Goal: Task Accomplishment & Management: Use online tool/utility

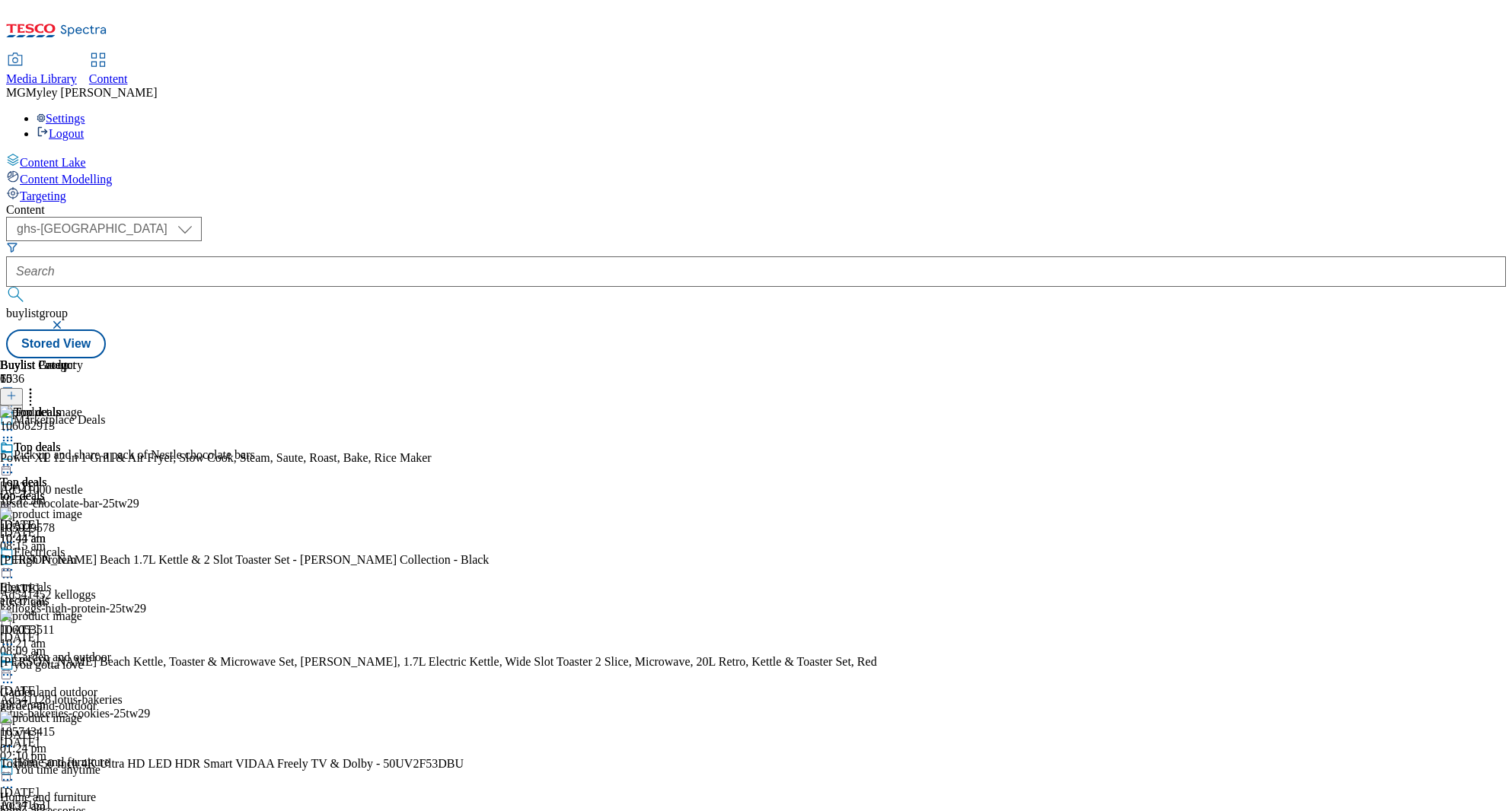
select select "ghs-[GEOGRAPHIC_DATA]"
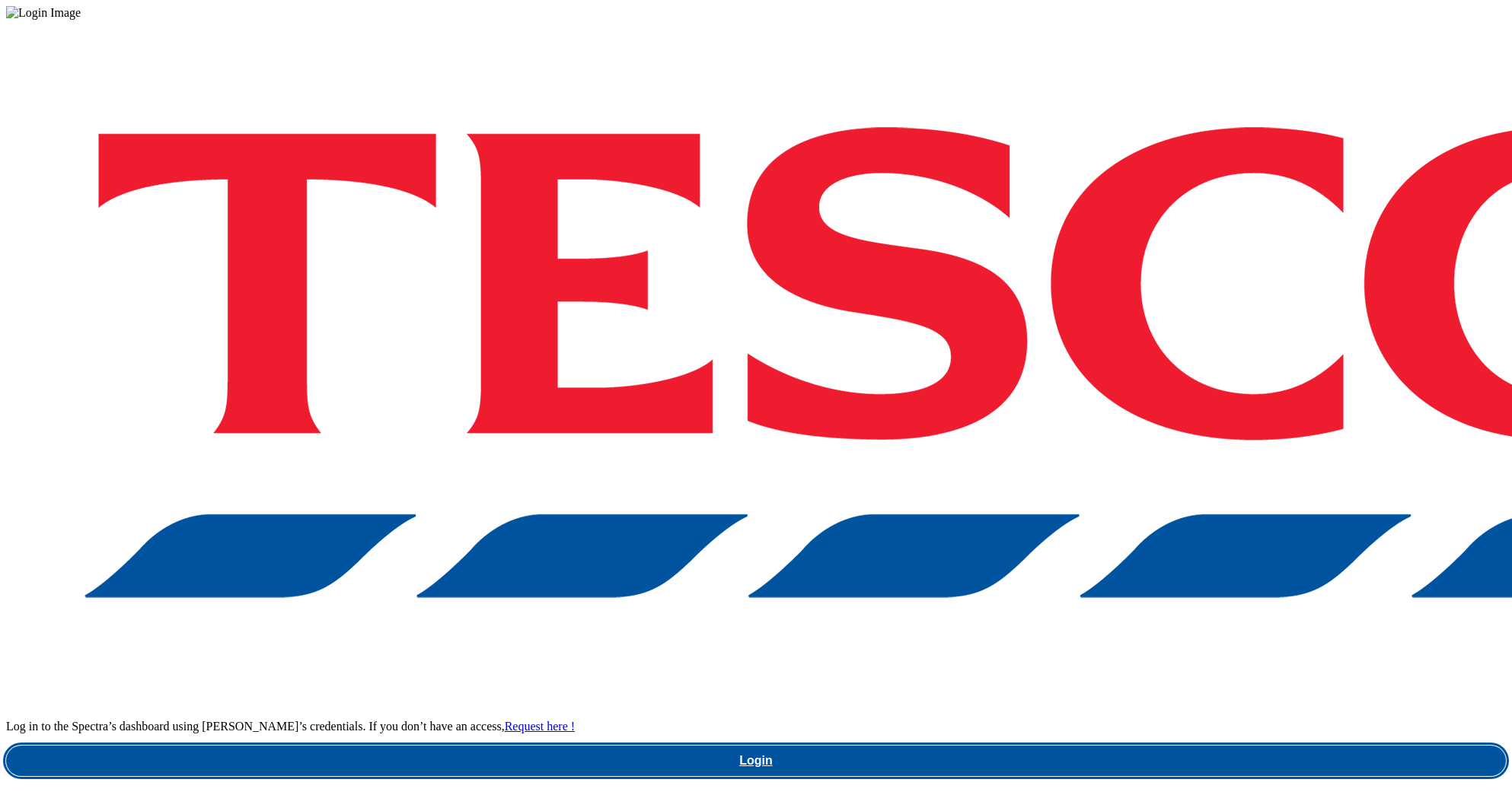
click at [1108, 746] on link "Login" at bounding box center [756, 761] width 1500 height 30
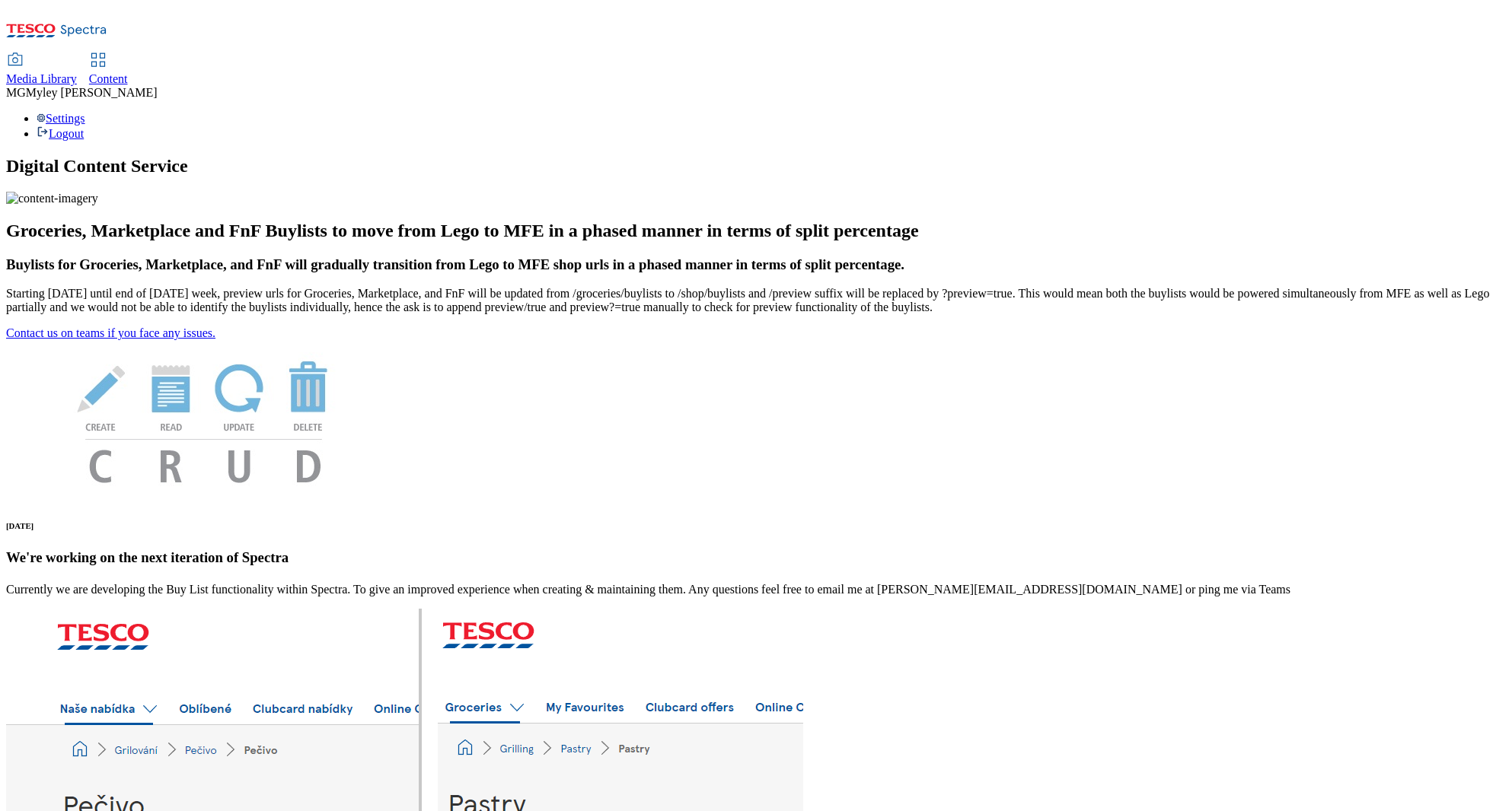
click at [128, 73] on span "Content" at bounding box center [108, 79] width 39 height 13
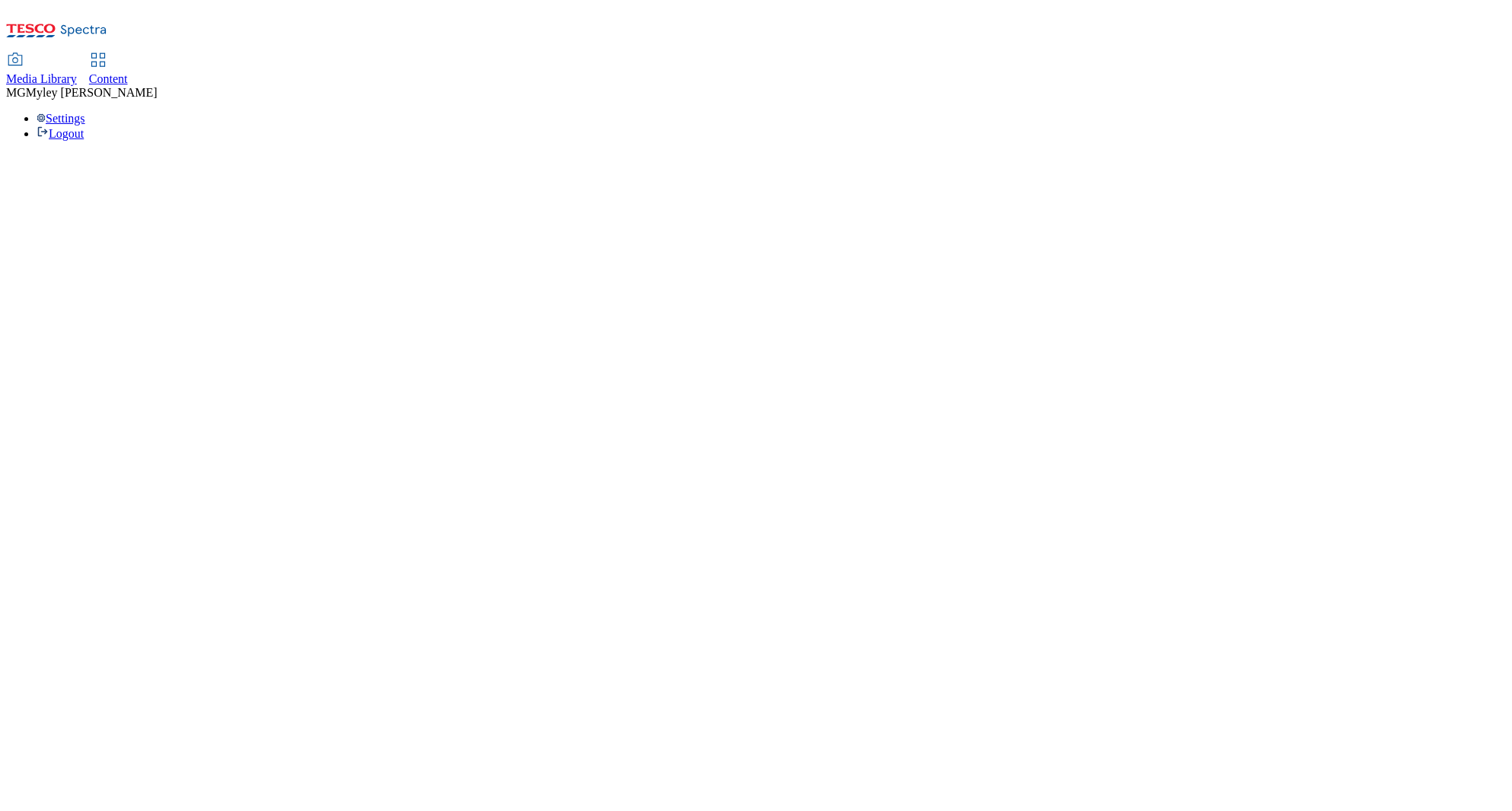
select select "ghs-[GEOGRAPHIC_DATA]"
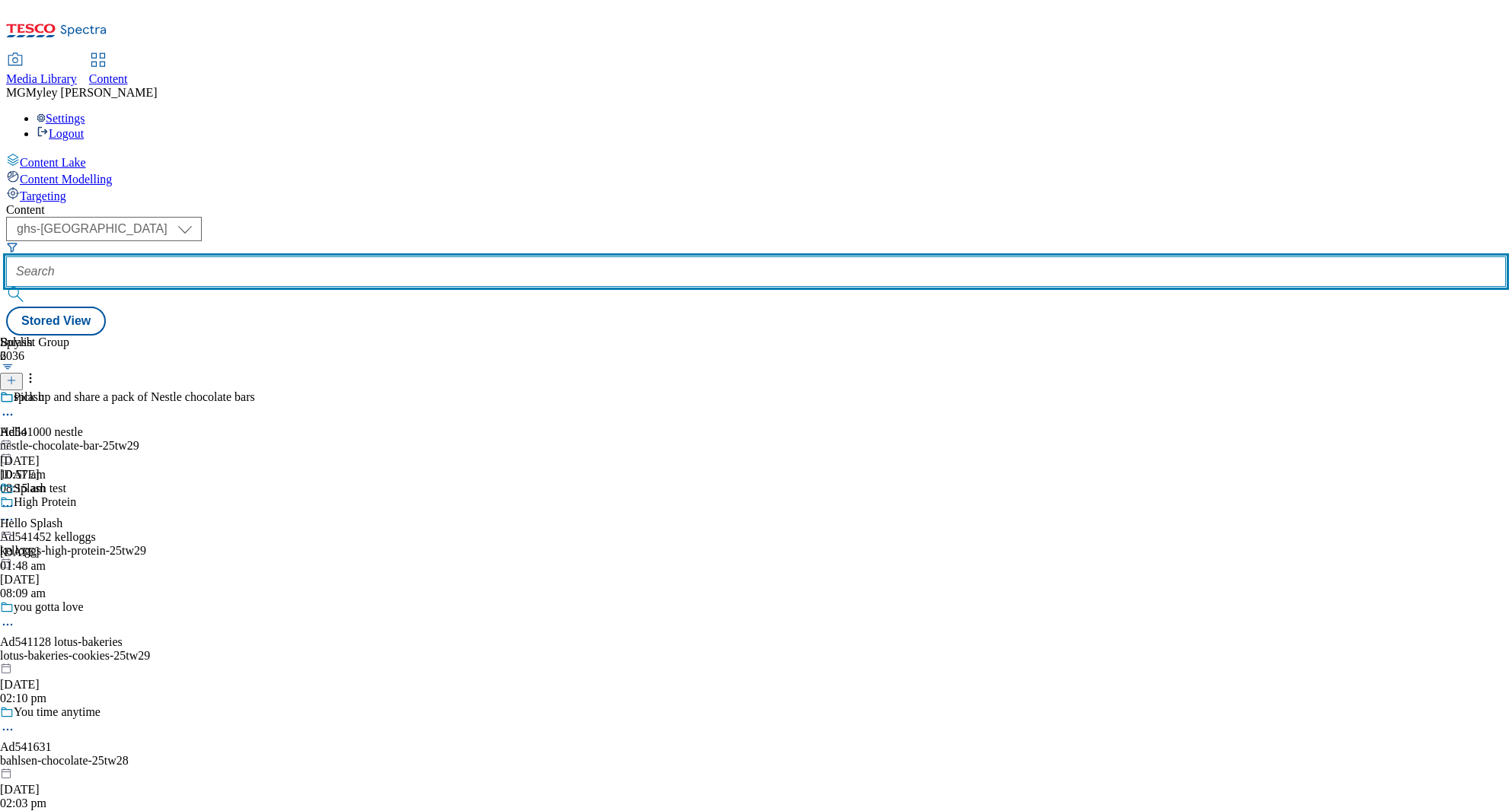
click at [353, 256] on input "text" at bounding box center [756, 271] width 1500 height 30
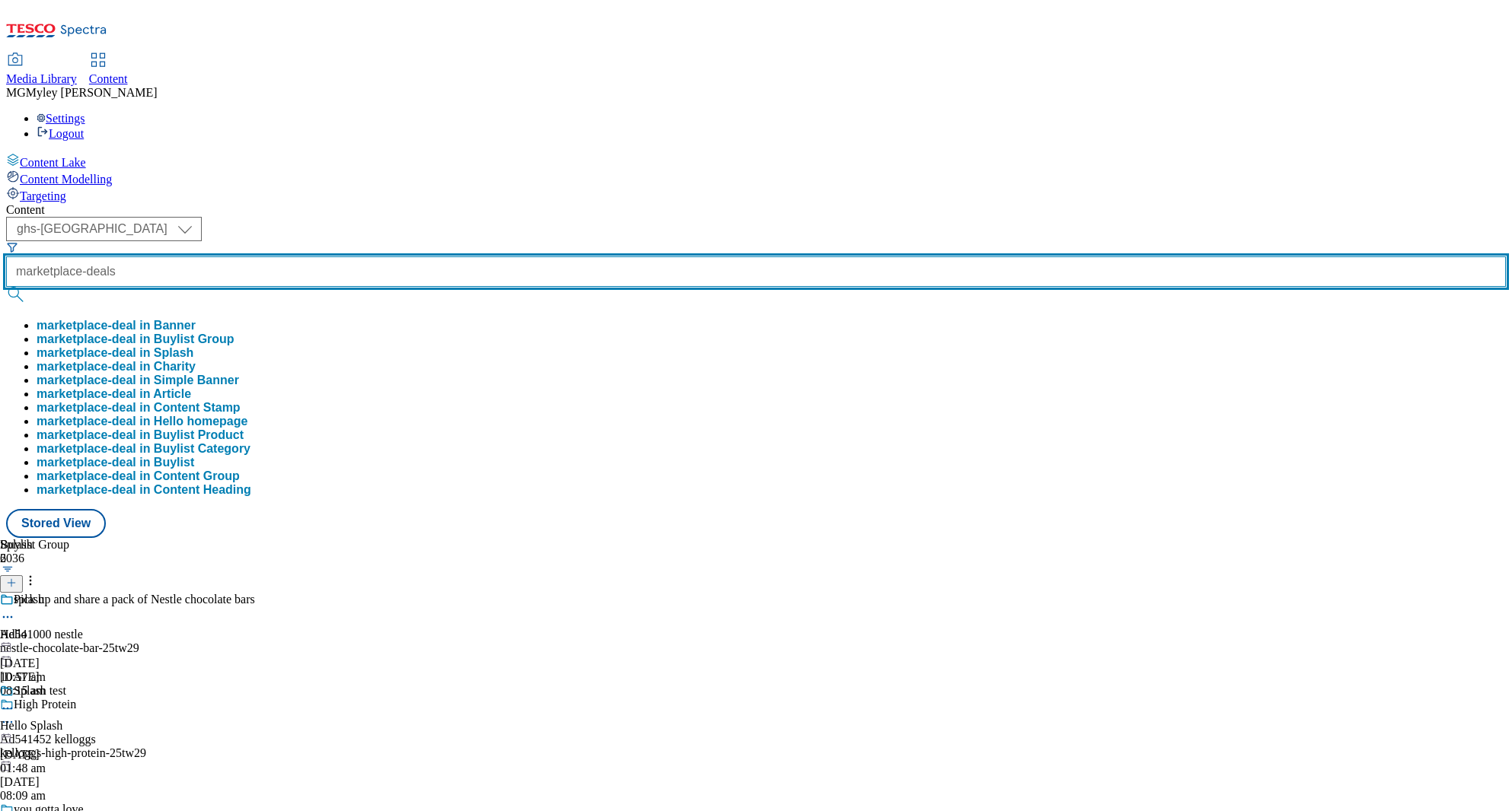
type input "marketplace-deals"
click at [6, 287] on button "submit" at bounding box center [17, 294] width 21 height 15
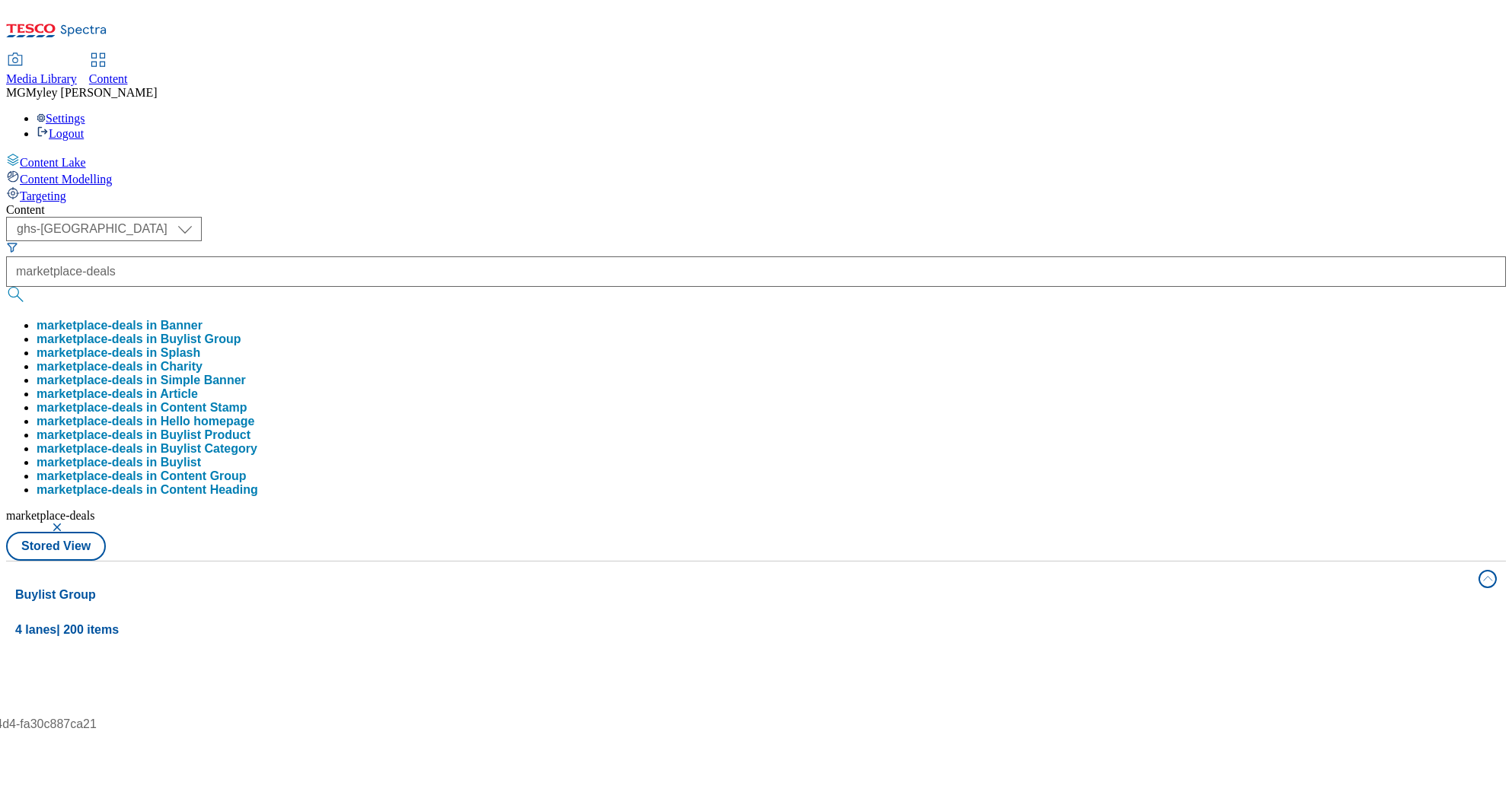
click at [503, 203] on div "Content ( optional ) ghs-roi ghs-[GEOGRAPHIC_DATA] ghs-uk marketplace-deals mar…" at bounding box center [756, 714] width 1500 height 1021
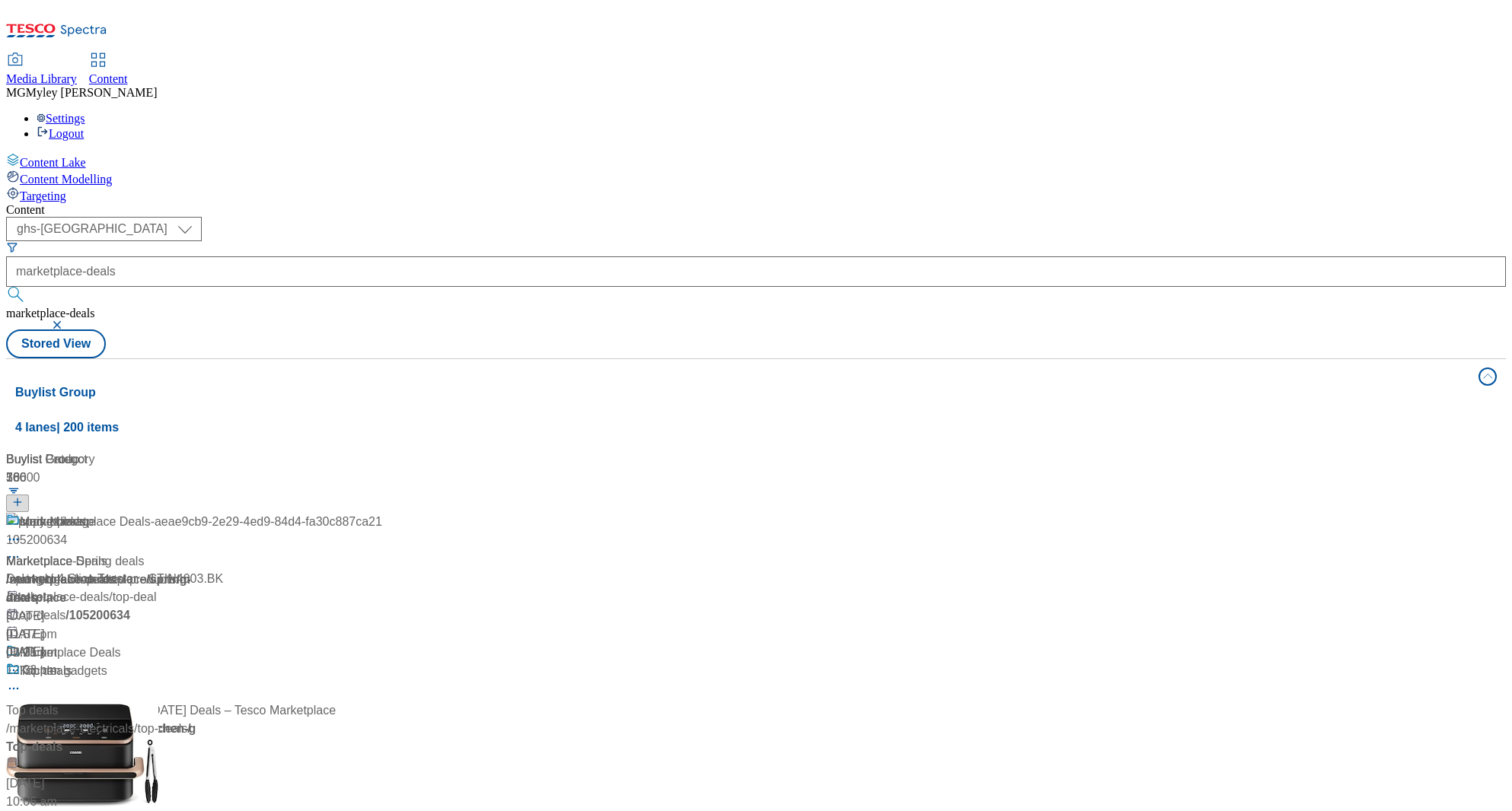
scroll to position [96, 0]
click at [354, 644] on div "Marketplace Deals Marketplace Deals / marketplace-deals [DATE] 01:12 pm" at bounding box center [194, 710] width 376 height 131
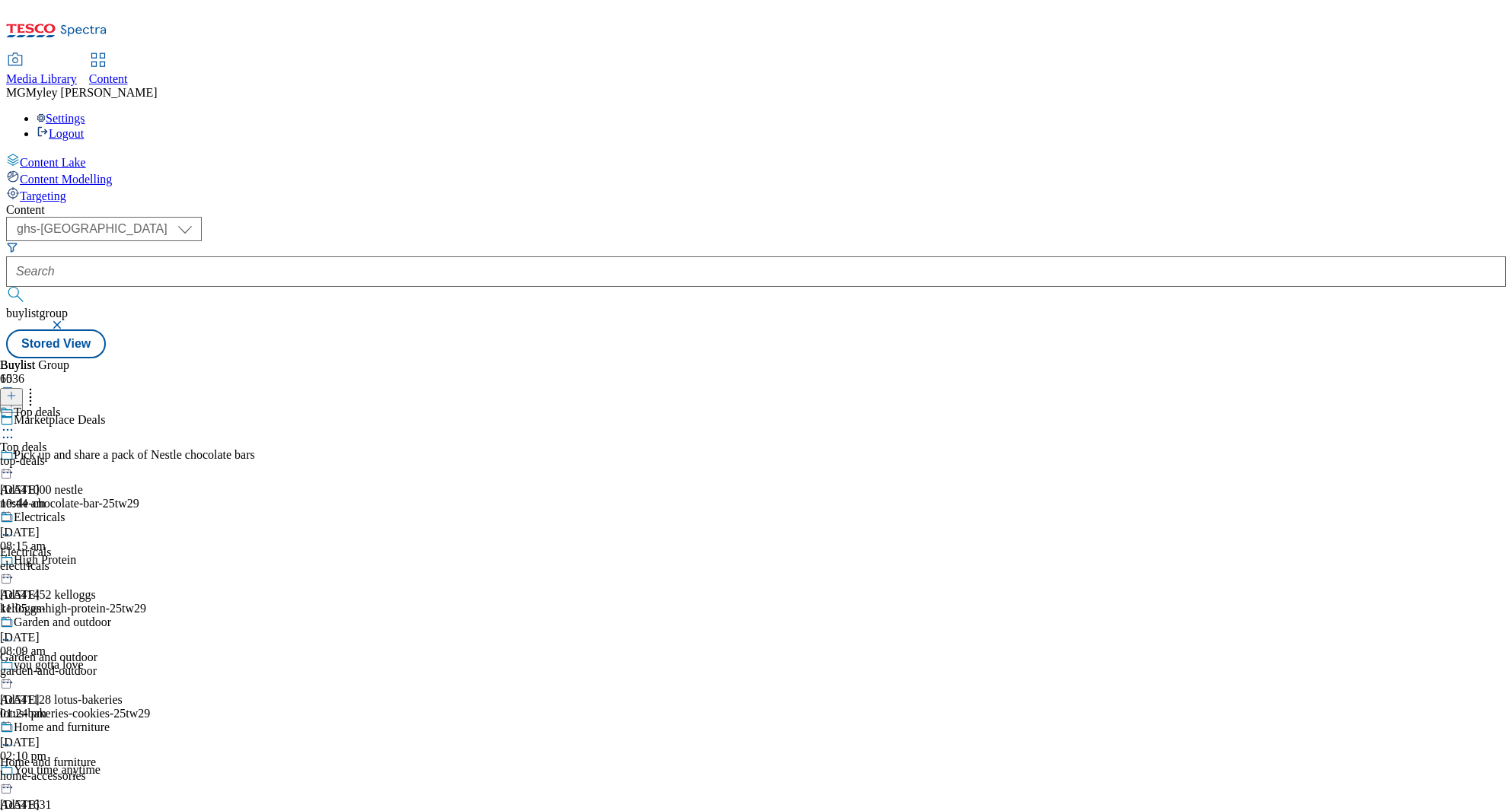
scroll to position [672, 0]
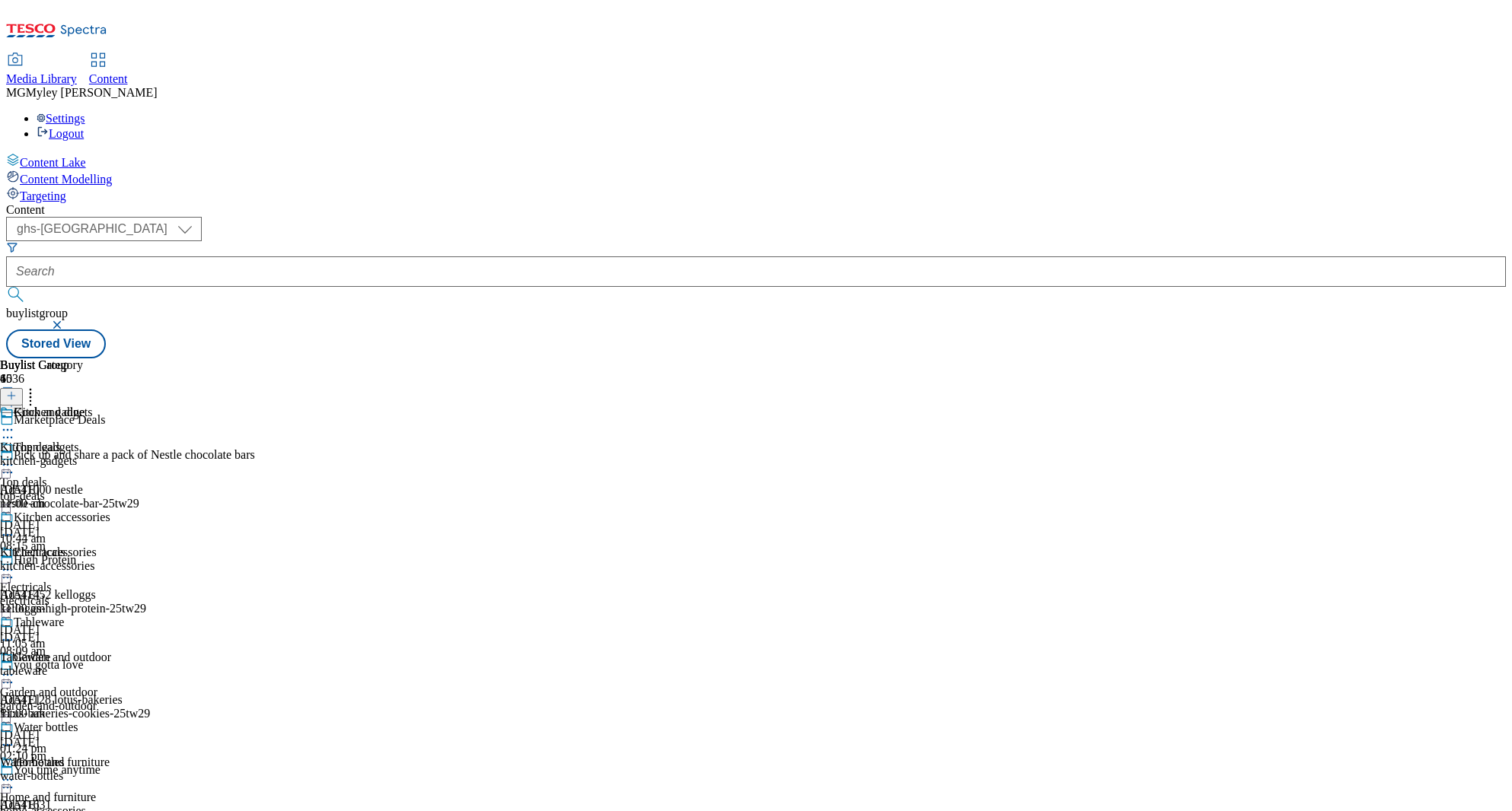
click at [111, 406] on div "Kitchen gadgets Kitchen gadgets kitchen-gadgets [DATE] 11:00 am" at bounding box center [55, 458] width 111 height 105
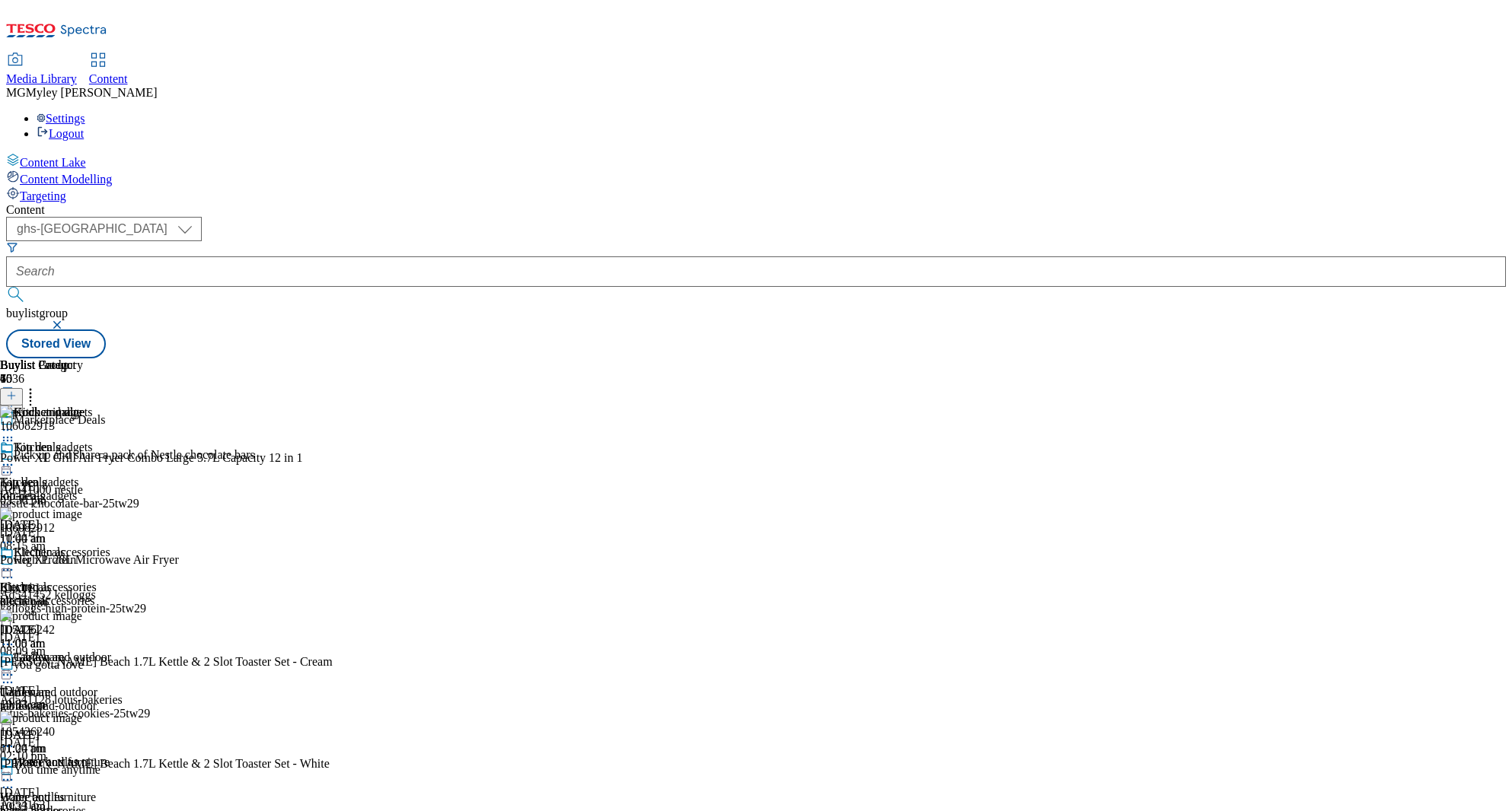
click at [38, 386] on icon at bounding box center [30, 393] width 15 height 15
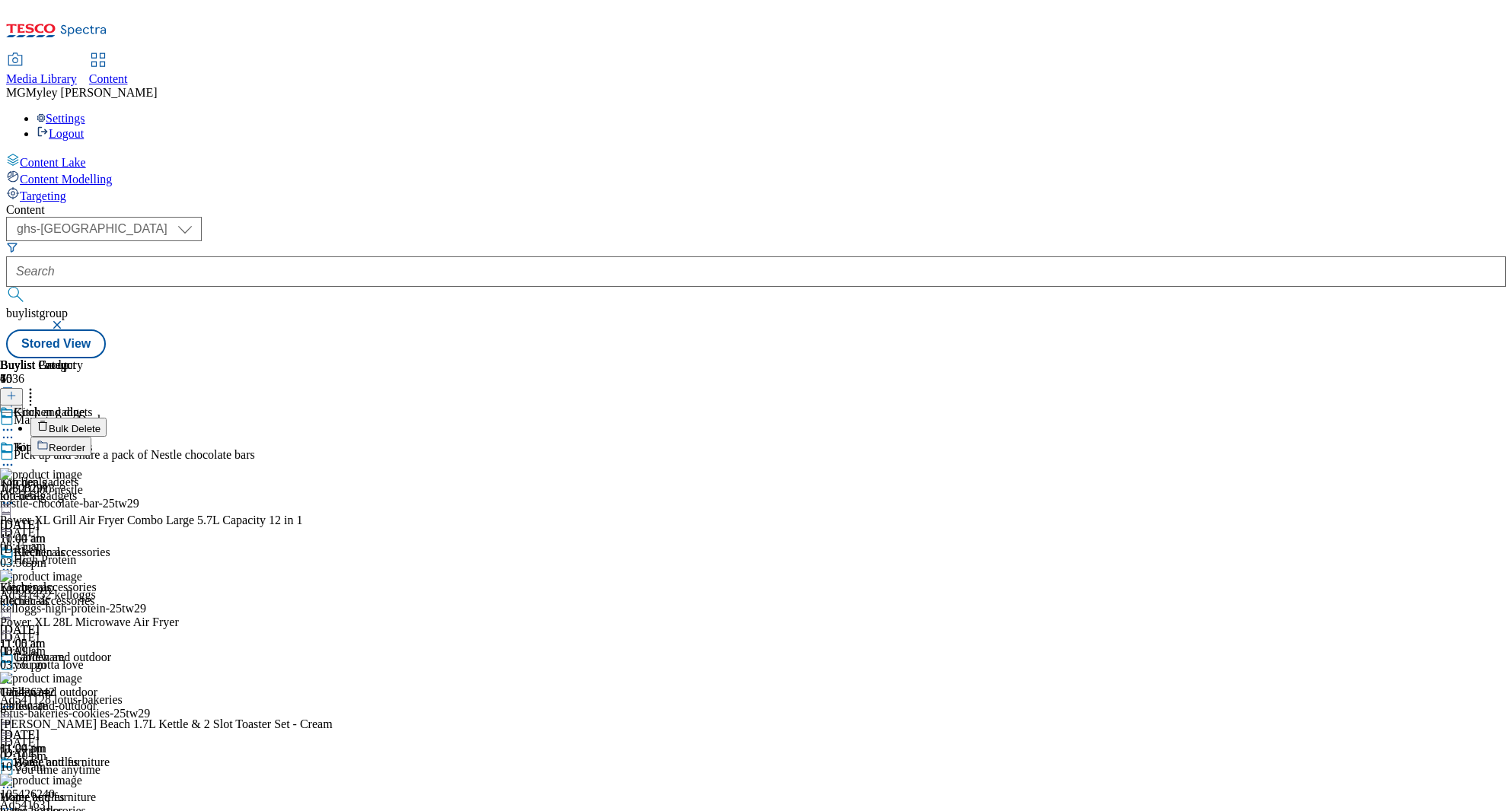
click at [91, 437] on button "Reorder" at bounding box center [60, 446] width 61 height 19
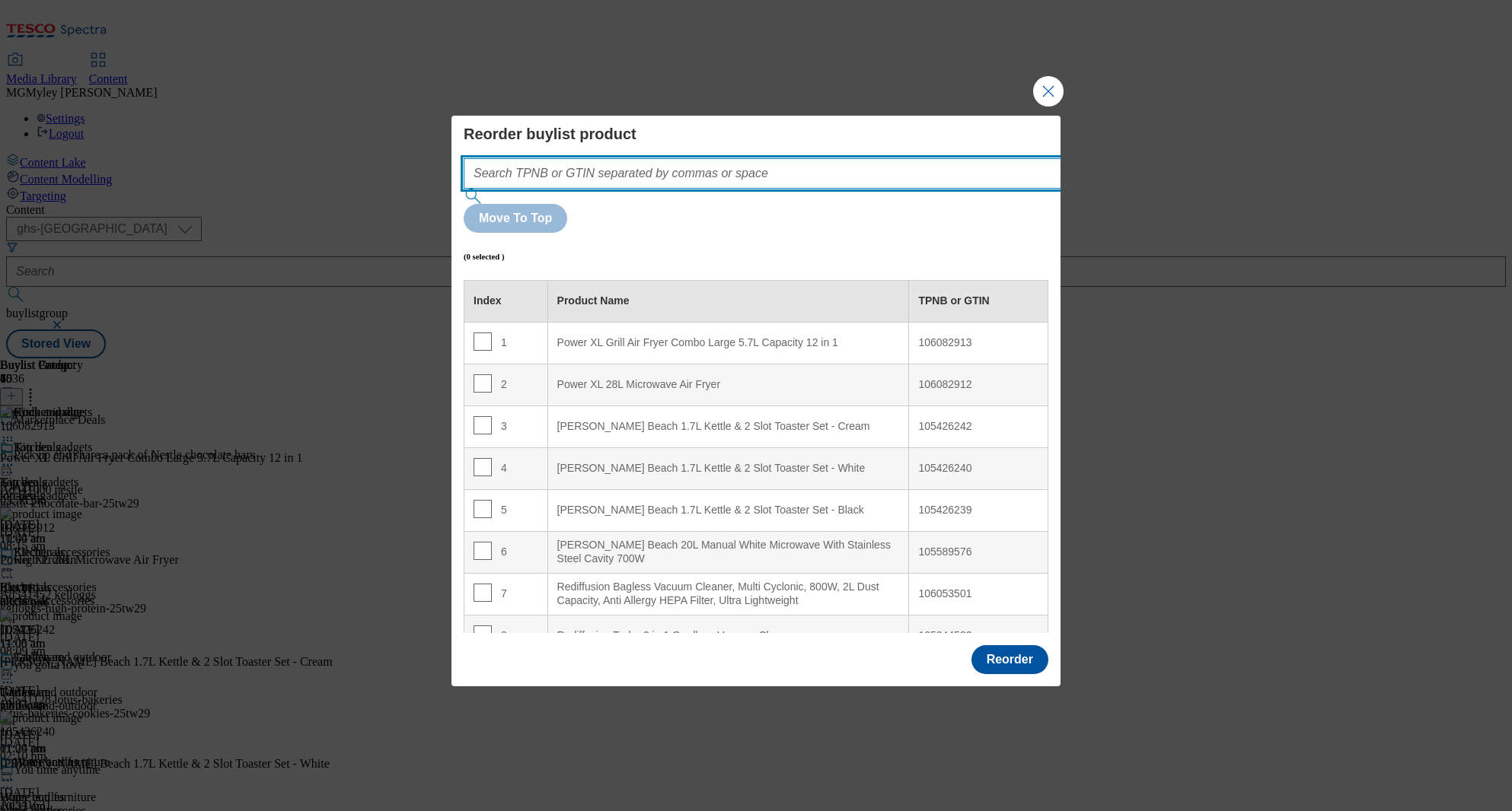
click at [760, 189] on input "Modal" at bounding box center [785, 174] width 643 height 30
paste input "105087153 106053511 105029591 105029157 105420820 105552554 106053510 105029578…"
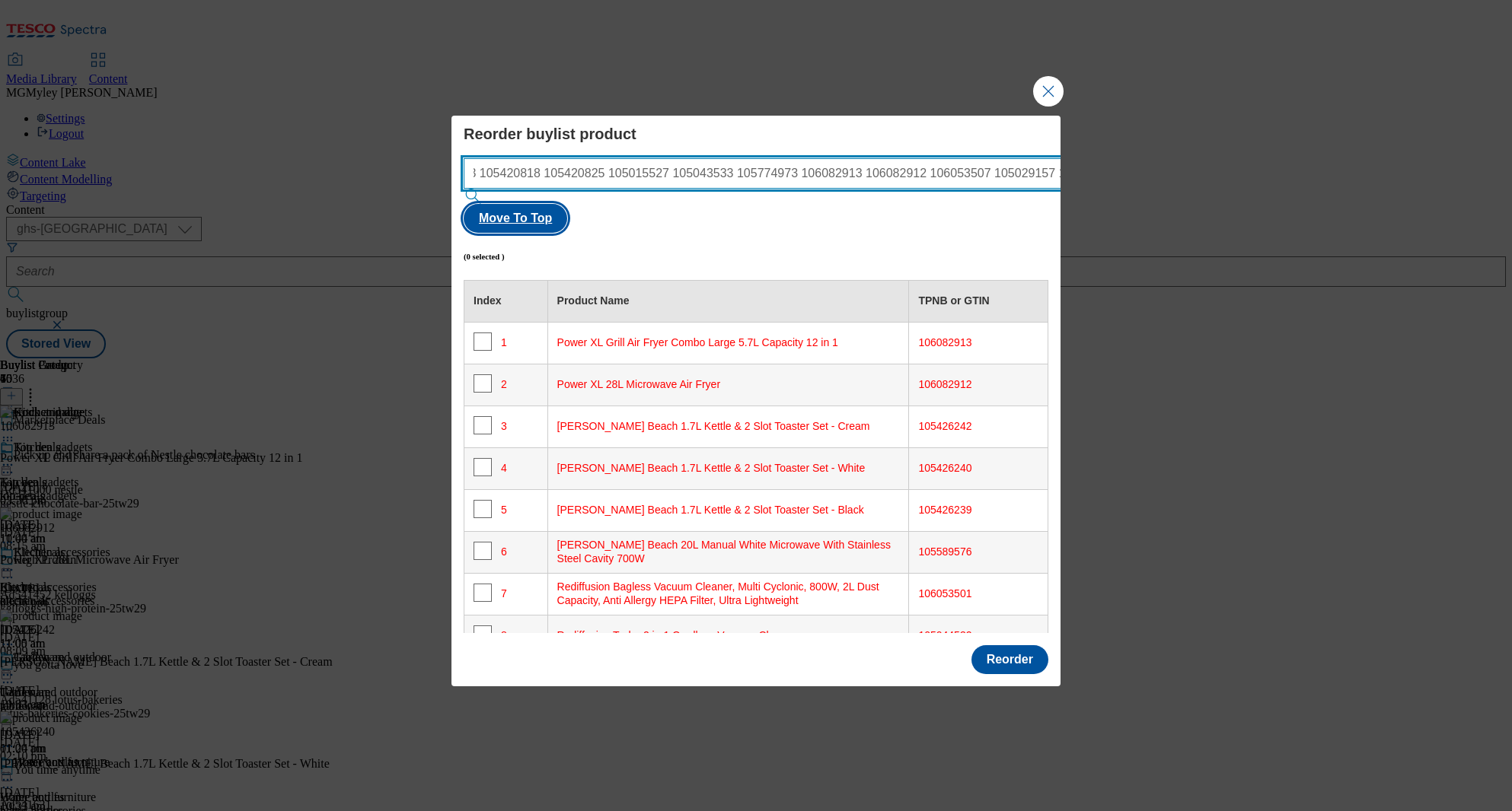
type input "105087153 106053511 105029591 105029157 105420820 105552554 106053510 105029578…"
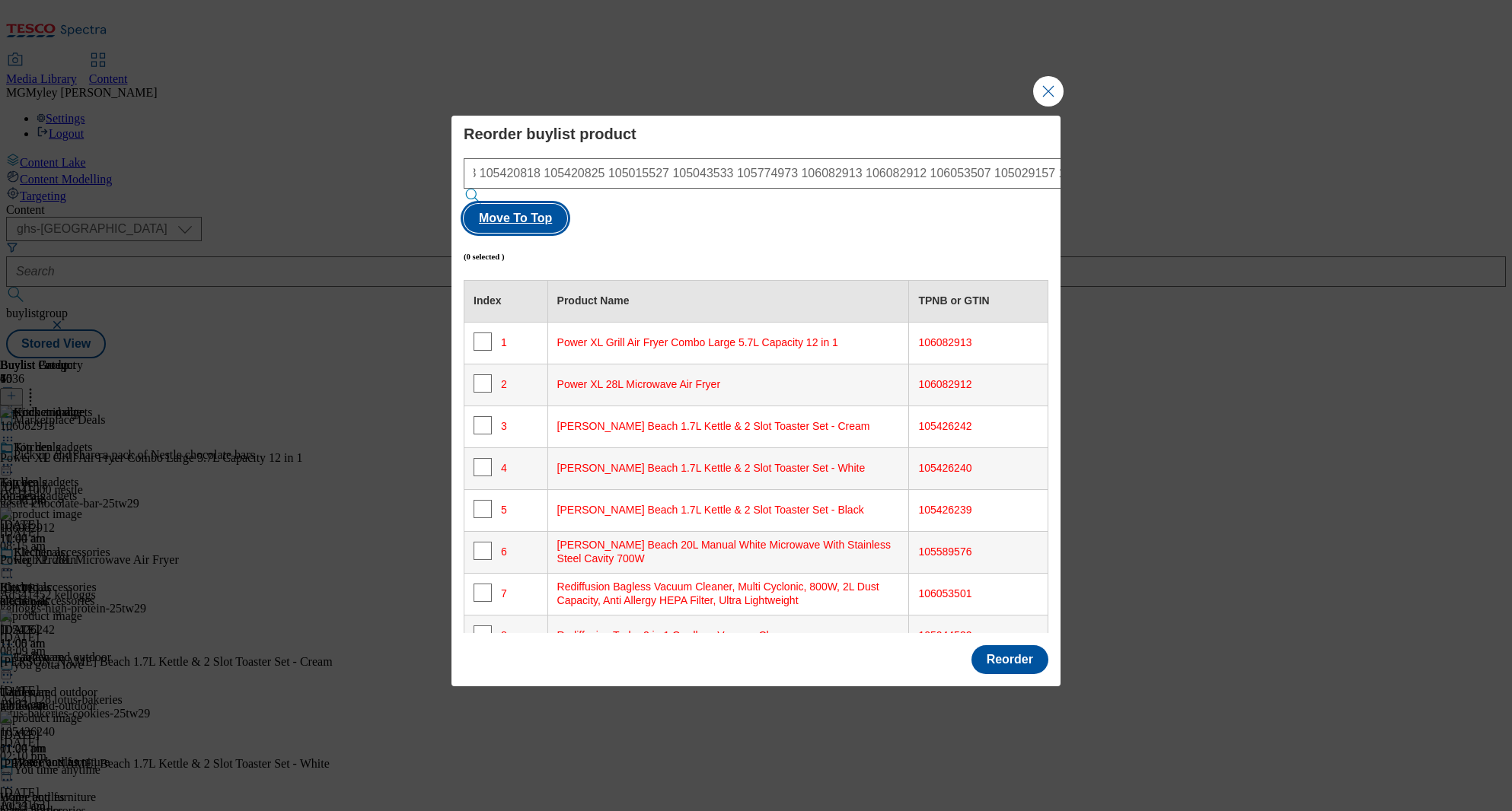
scroll to position [0, 0]
click at [567, 204] on button "Move To Top" at bounding box center [515, 218] width 104 height 29
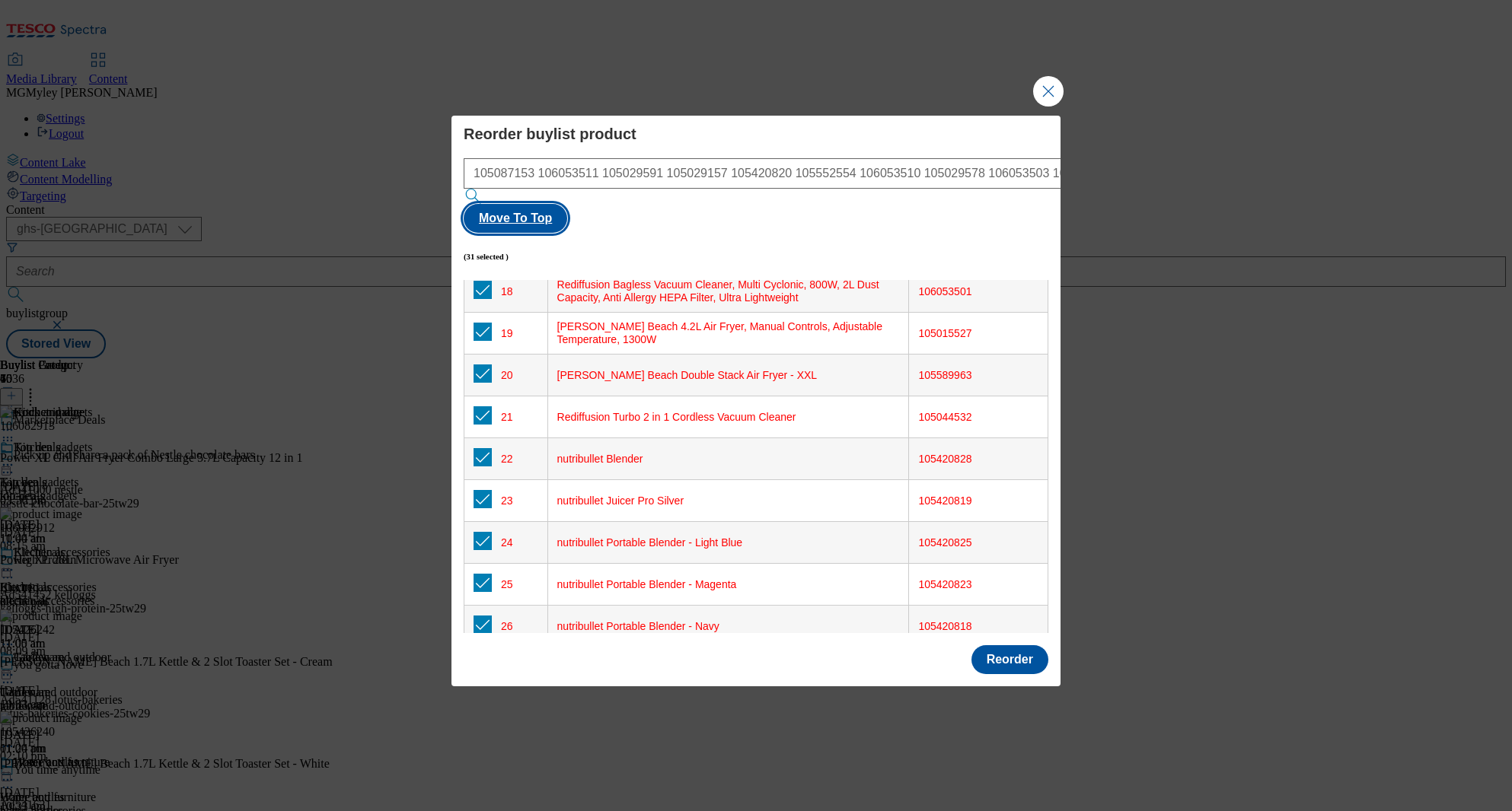
scroll to position [1373, 0]
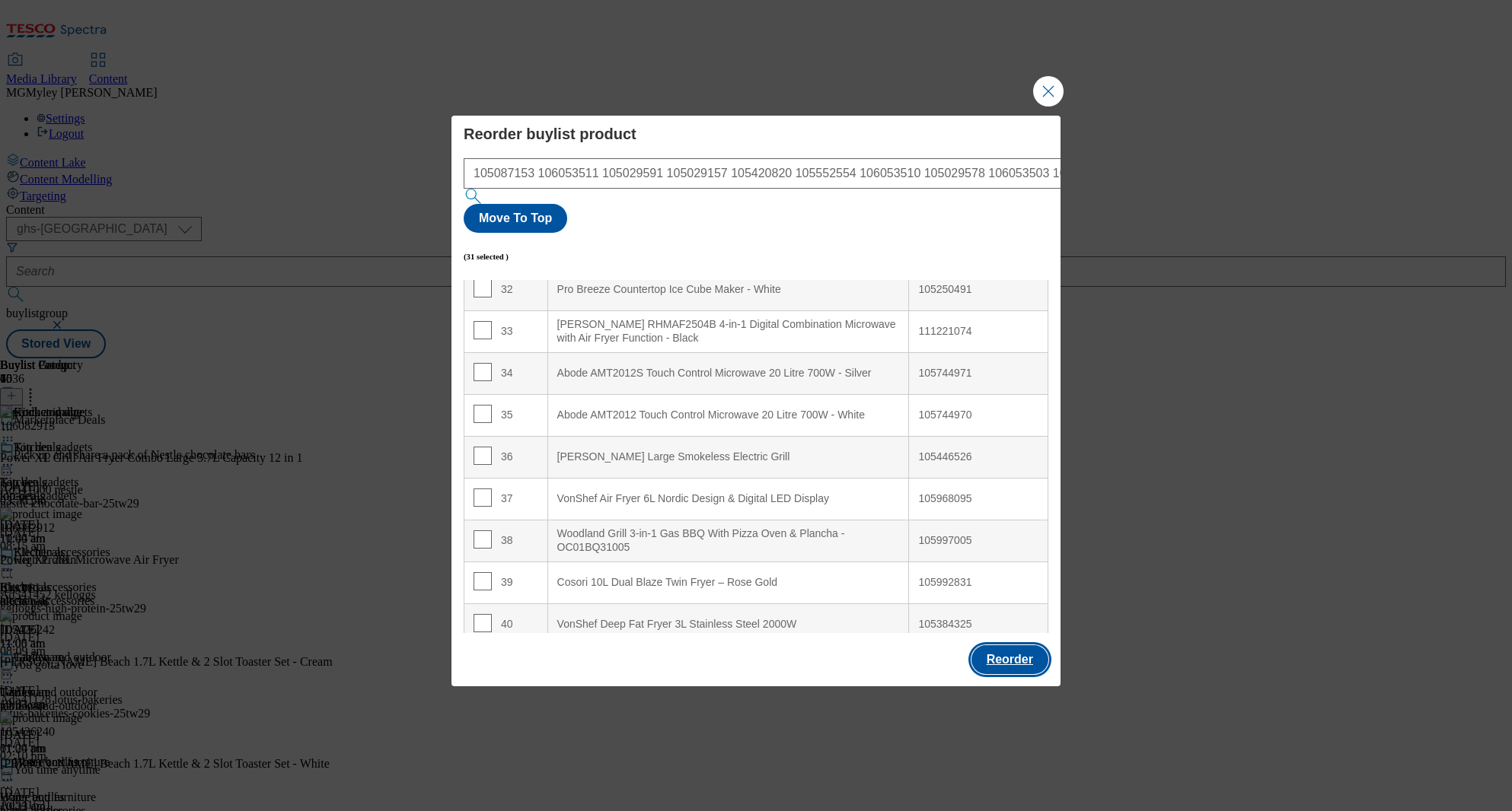
click at [1028, 645] on button "Reorder" at bounding box center [1009, 659] width 77 height 29
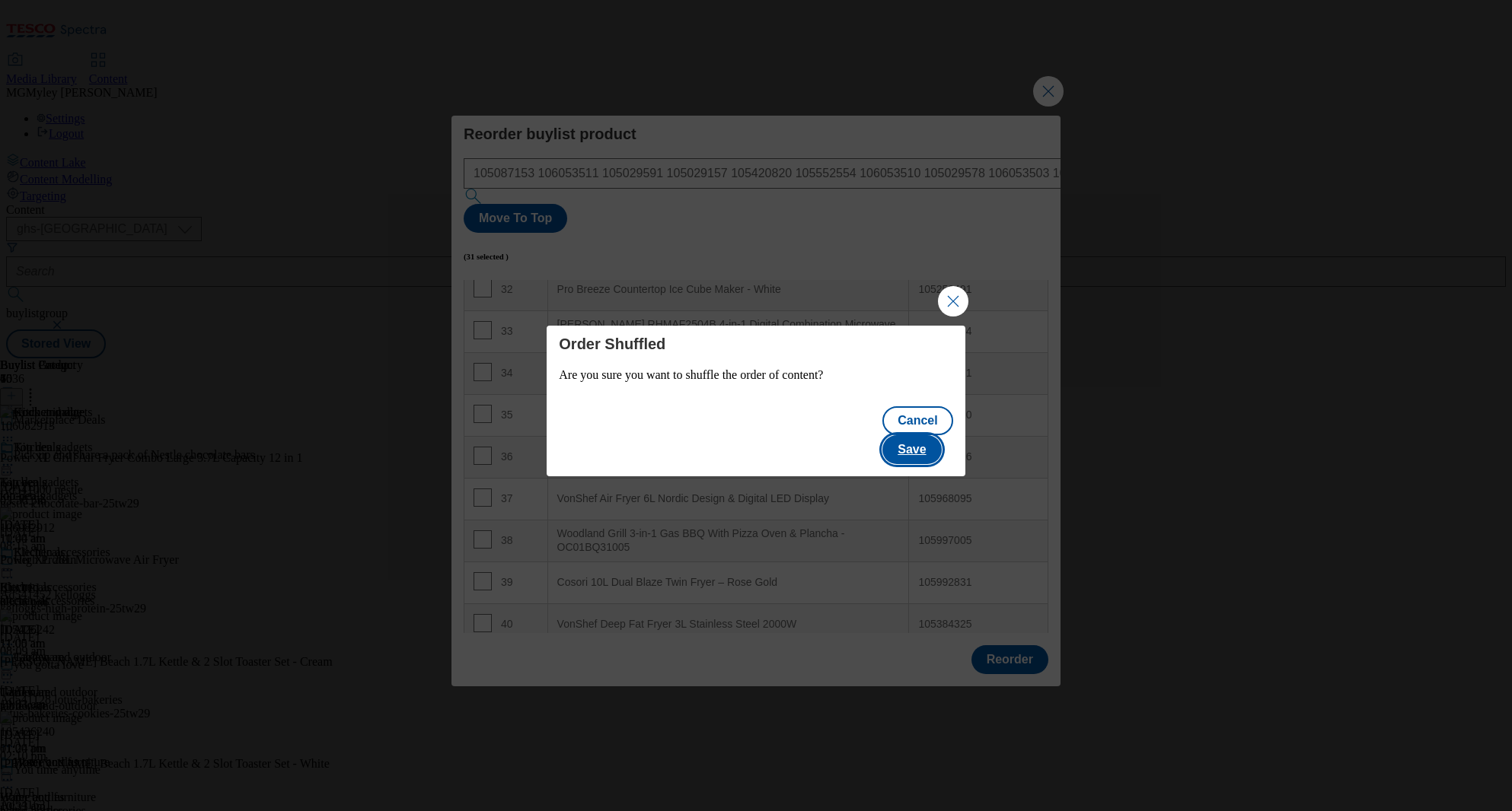
click at [916, 435] on button "Save" at bounding box center [911, 449] width 58 height 29
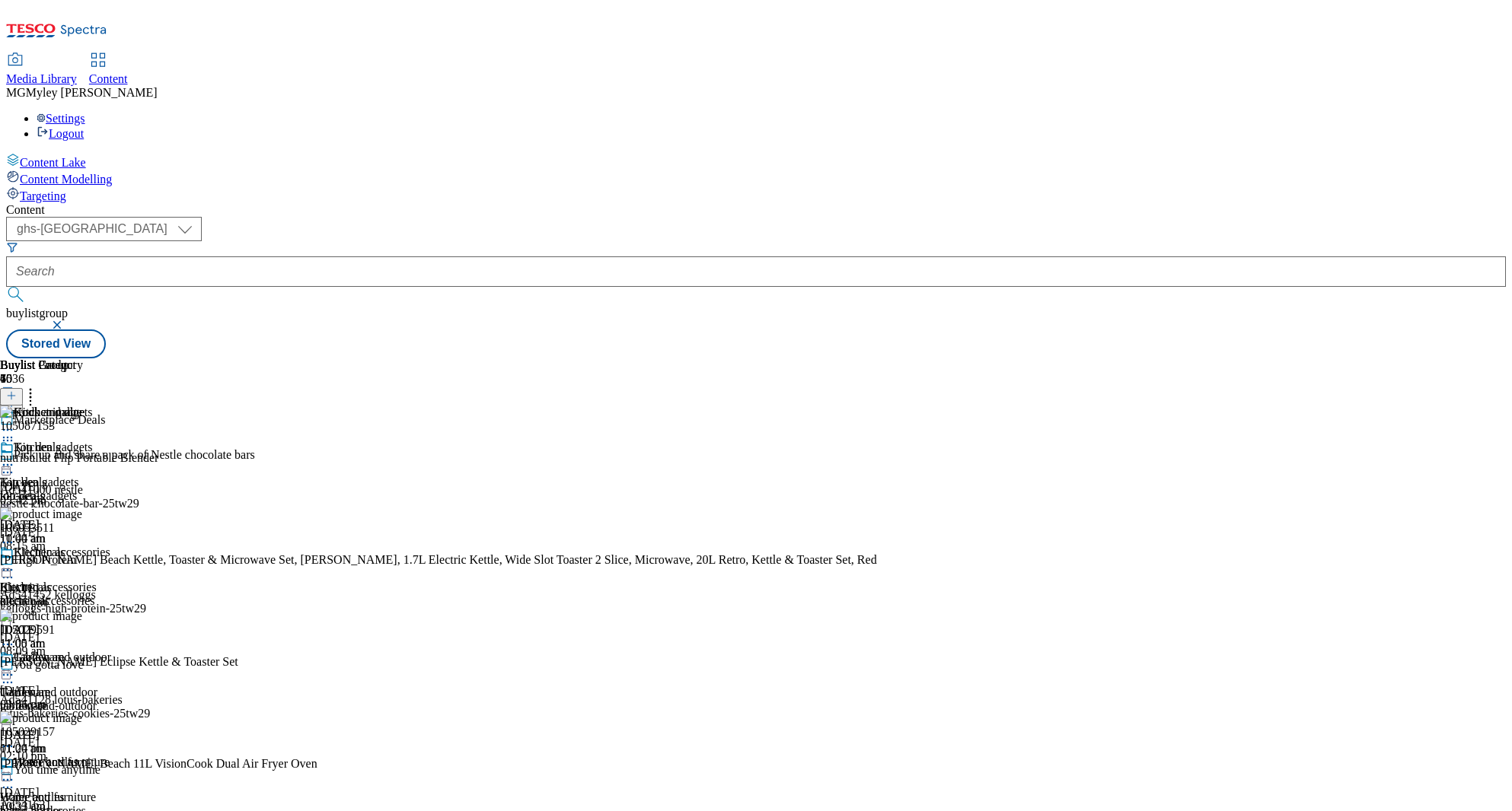
scroll to position [41, 0]
click at [120, 595] on div "electricals" at bounding box center [59, 601] width 120 height 13
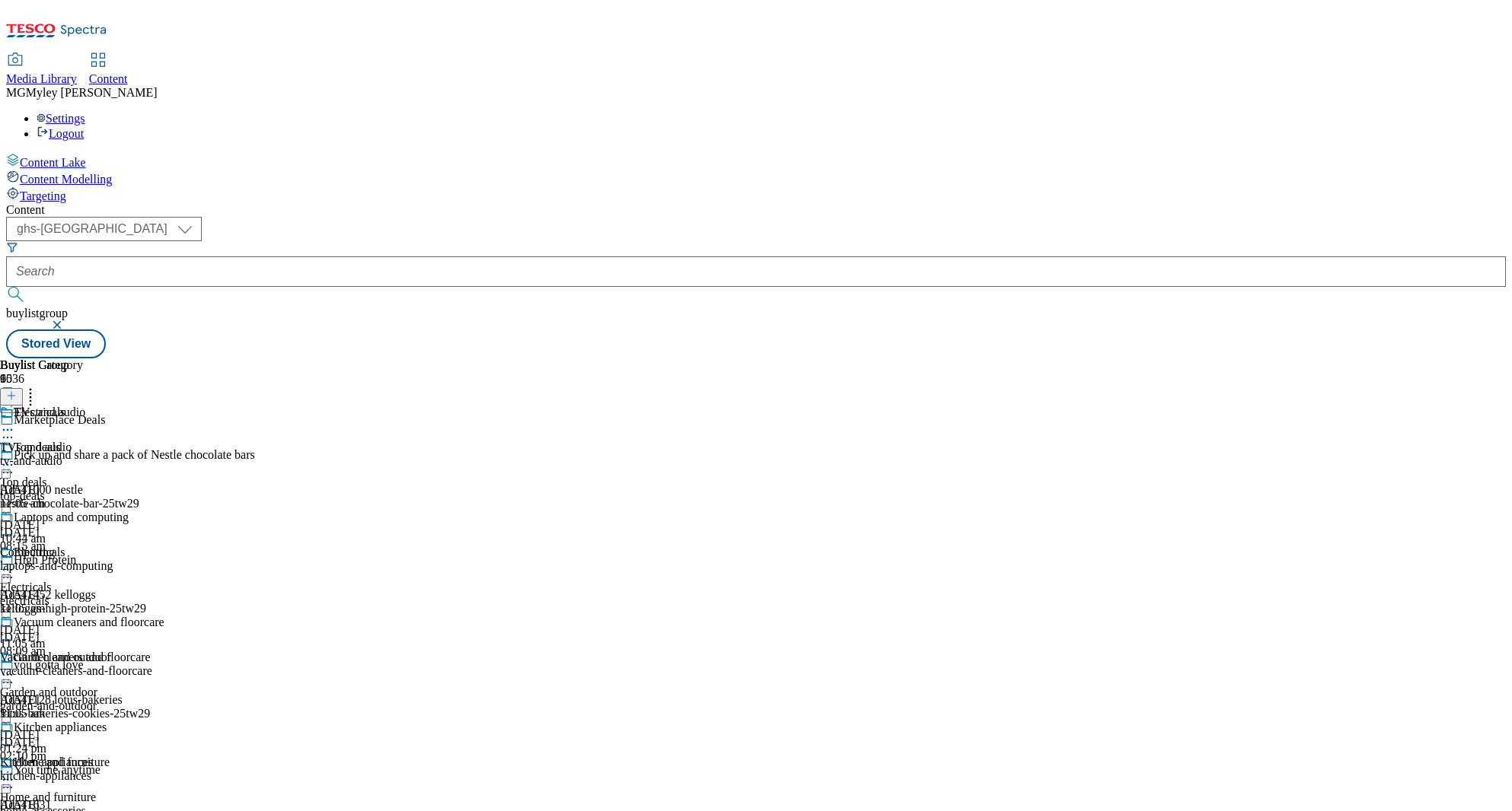
scroll to position [220, 0]
click at [93, 756] on div "Kitchen appliances" at bounding box center [46, 762] width 93 height 13
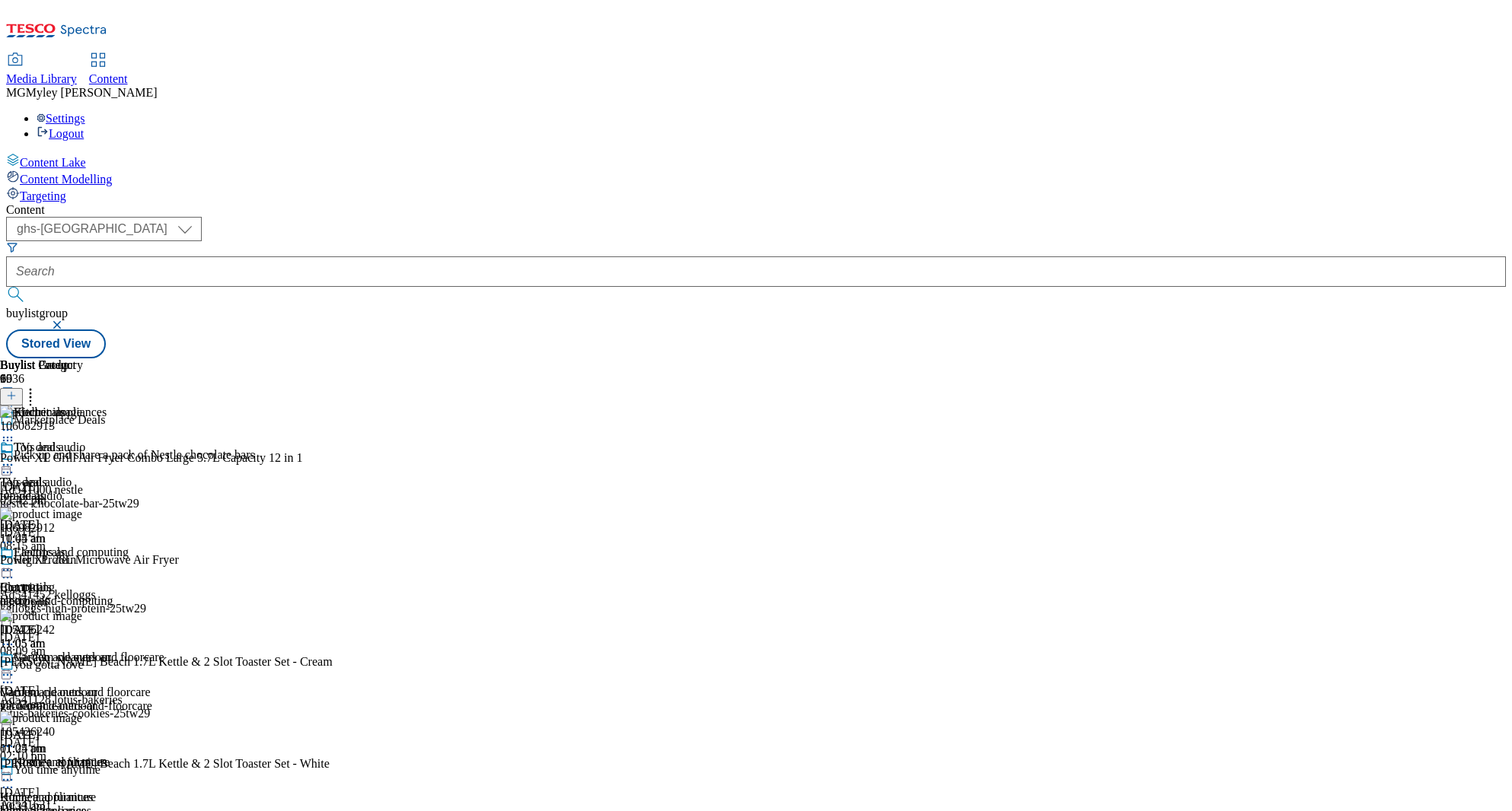
click at [38, 386] on icon at bounding box center [30, 393] width 15 height 15
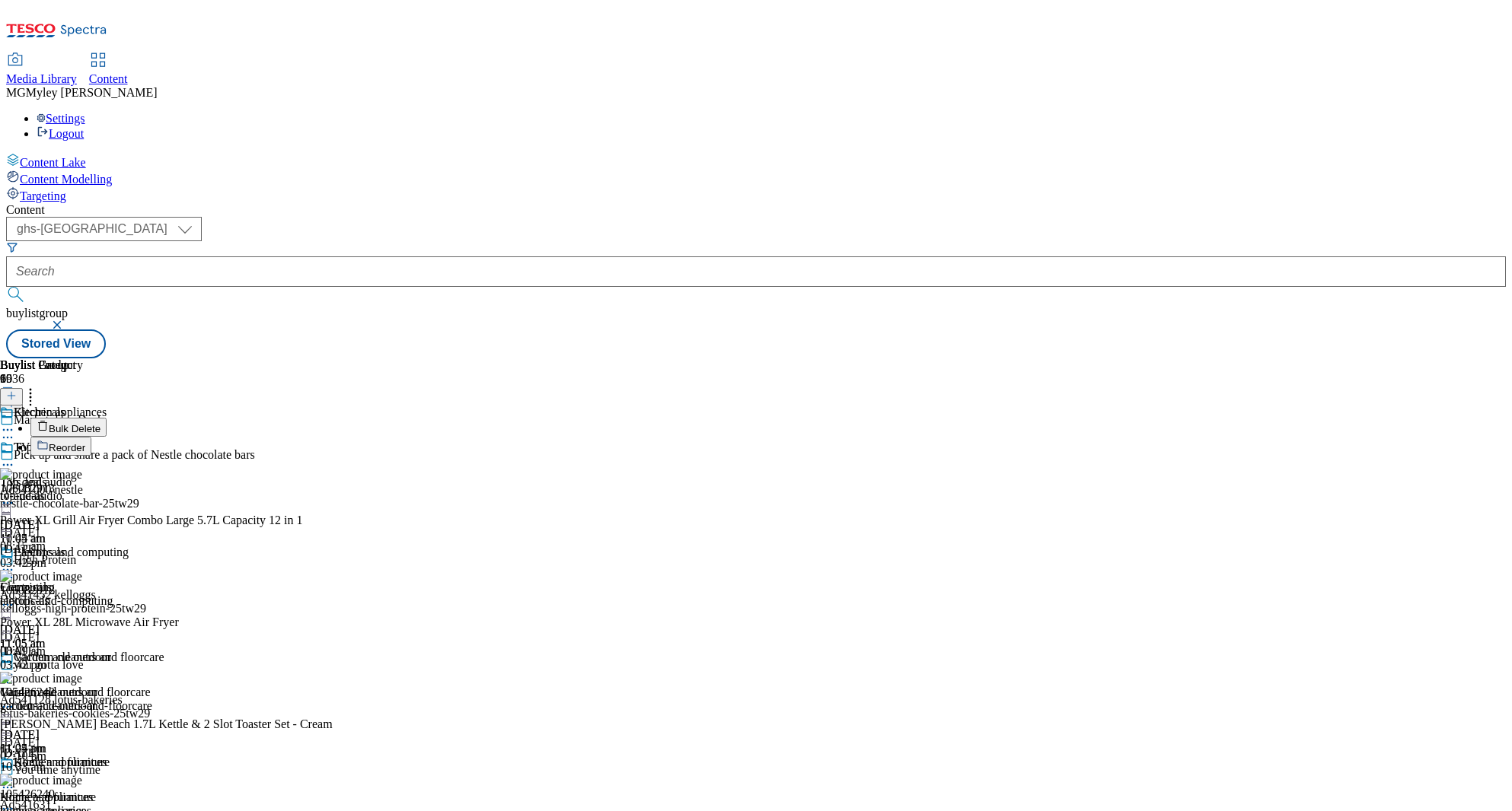
click at [91, 437] on button "Reorder" at bounding box center [60, 446] width 61 height 19
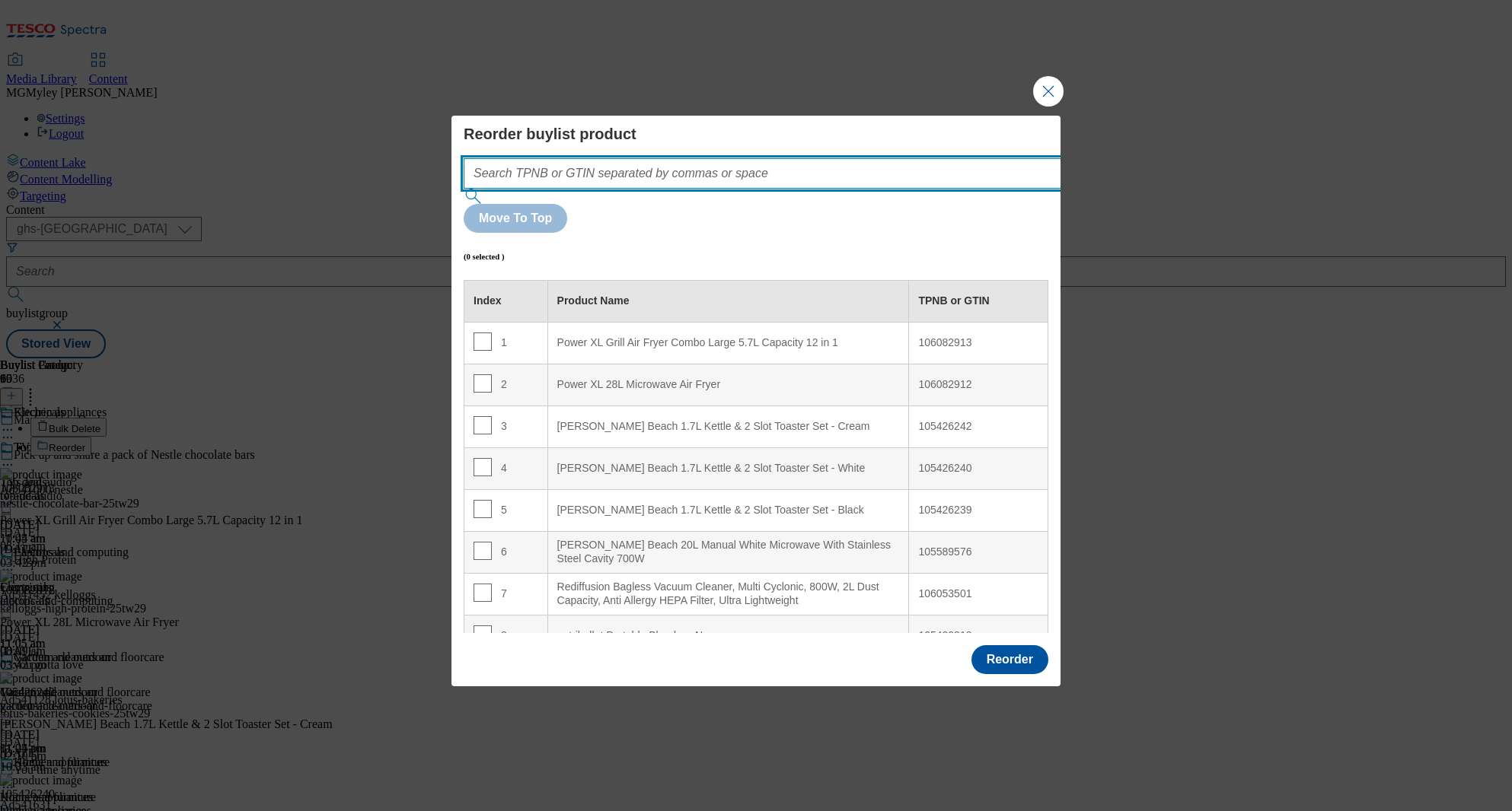
click at [762, 189] on input "Modal" at bounding box center [785, 174] width 643 height 30
paste input "105426240 105029157 105044532 105426242 105426239 105589576 106053501 105015527…"
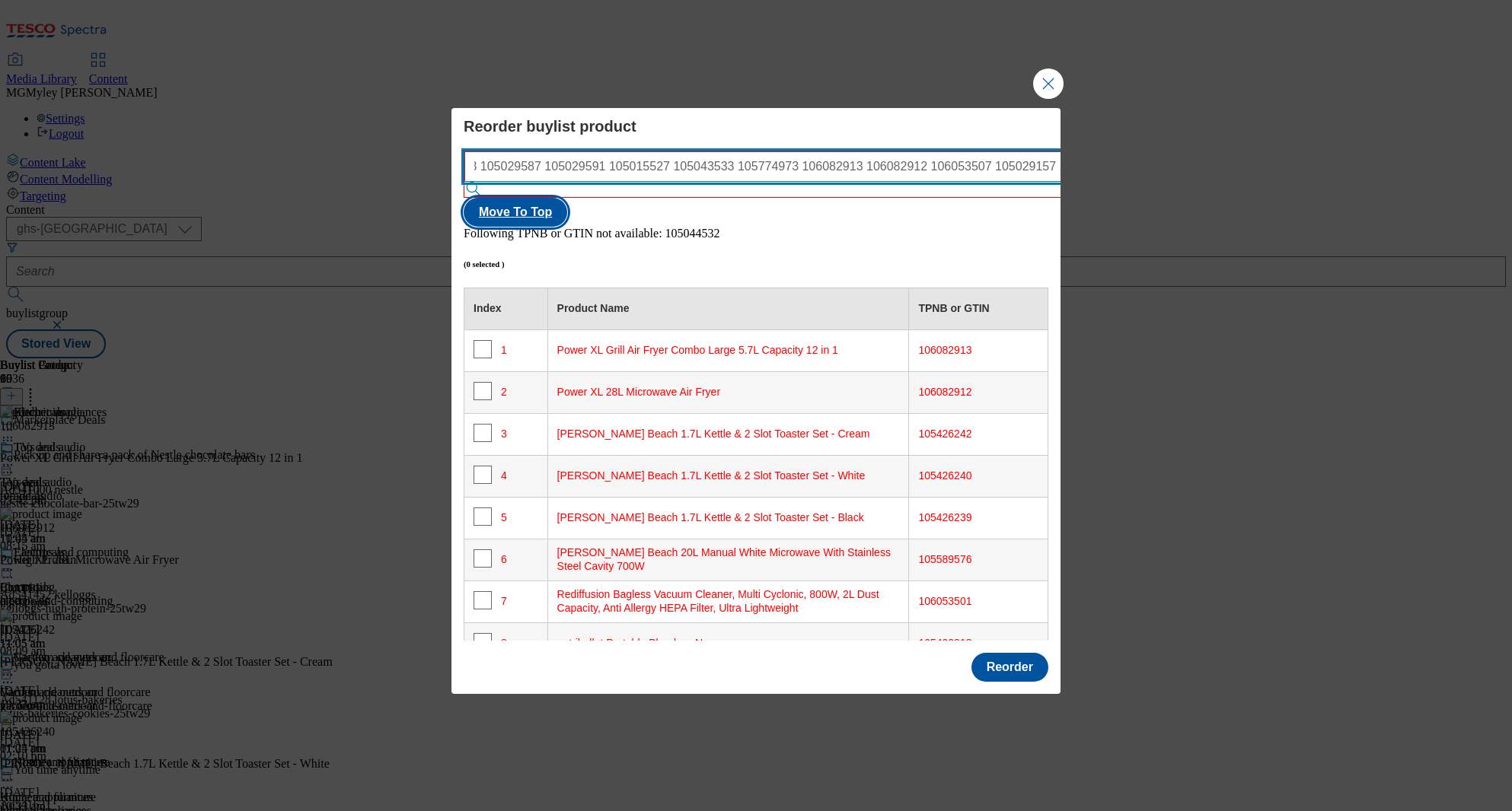
type input "105426240 105029157 105044532 105426242 105426239 105589576 106053501 105015527…"
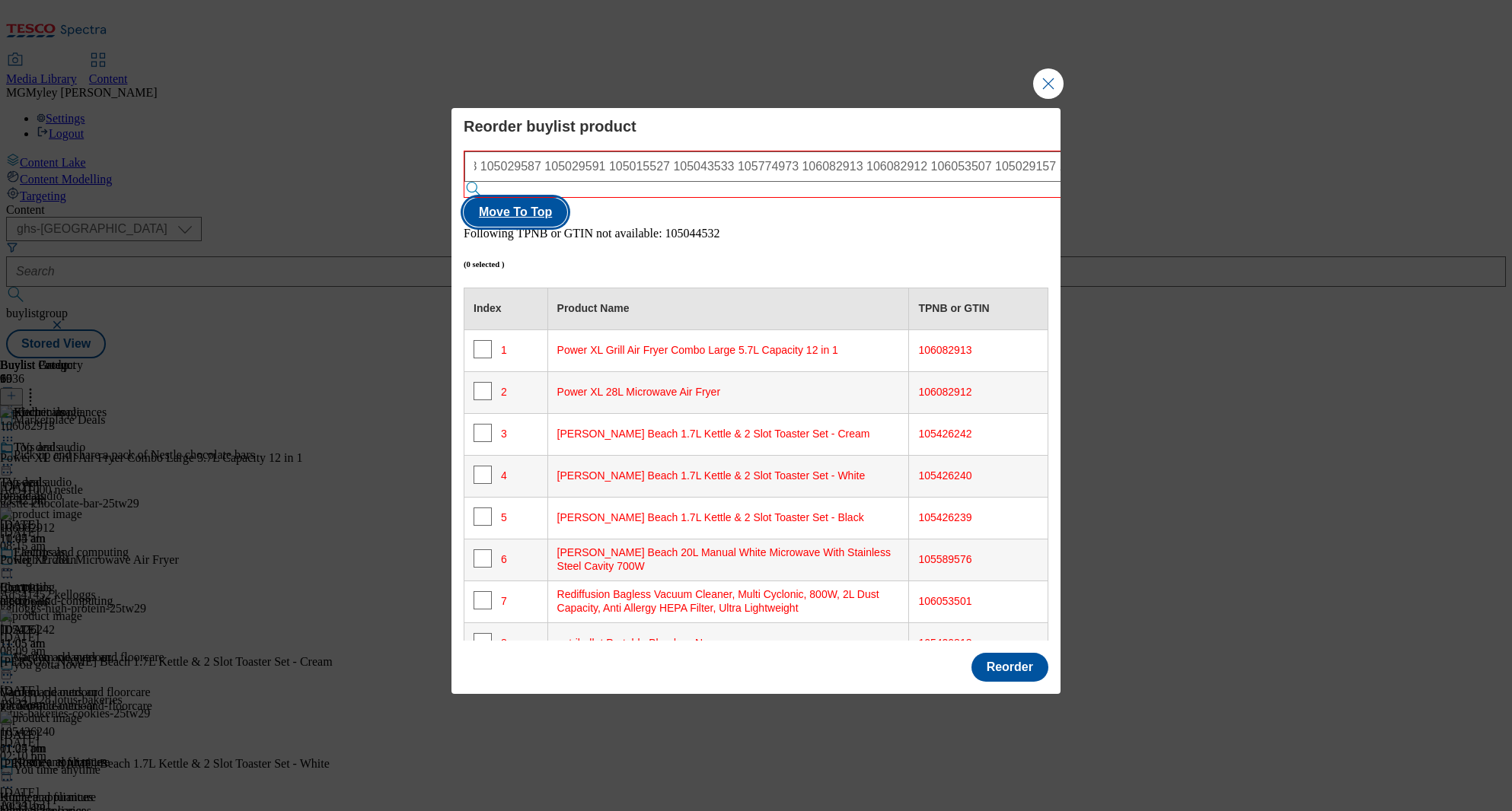
scroll to position [0, 0]
click at [567, 198] on button "Move To Top" at bounding box center [515, 212] width 104 height 29
checkbox input "true"
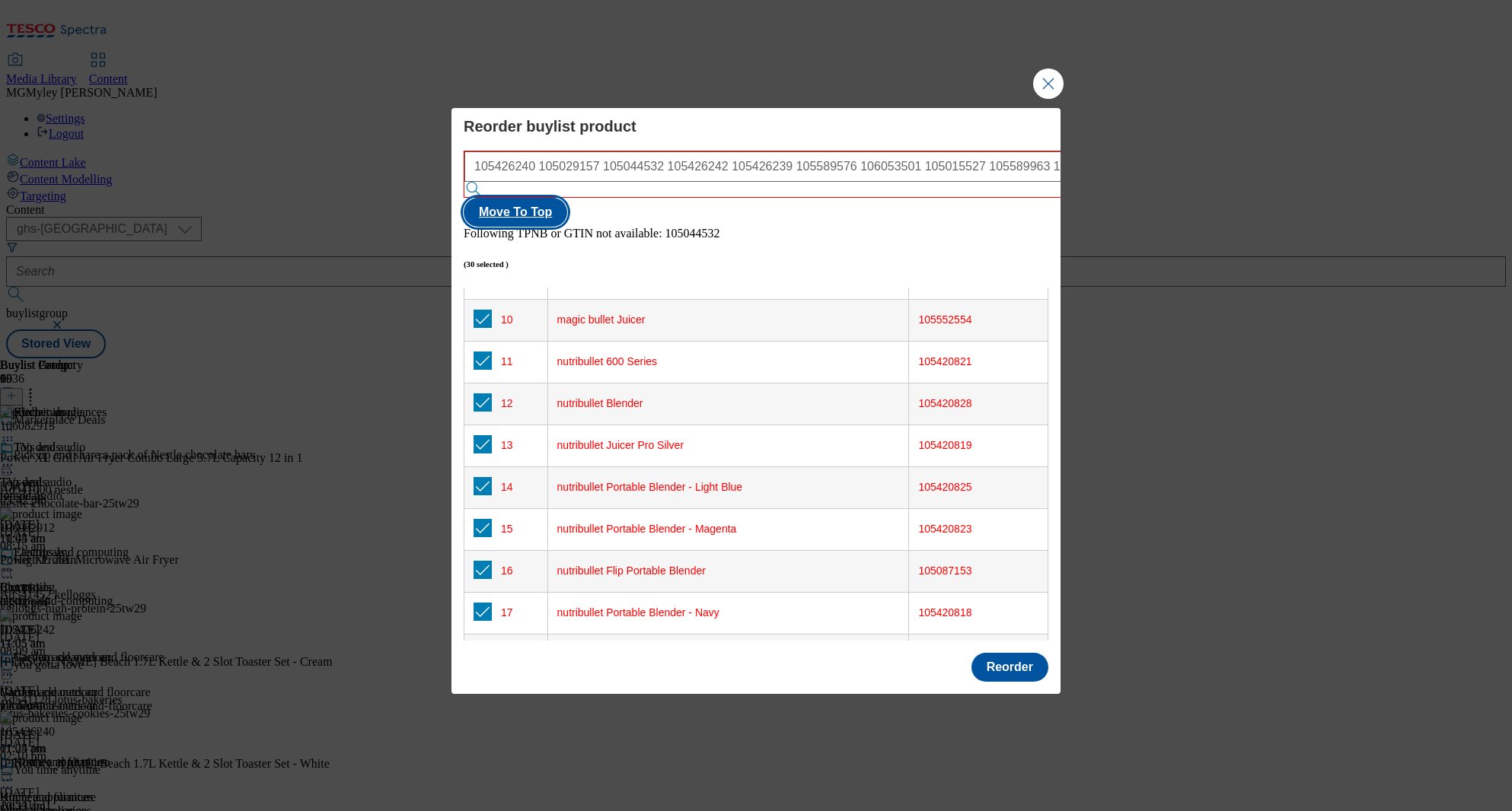
scroll to position [811, 0]
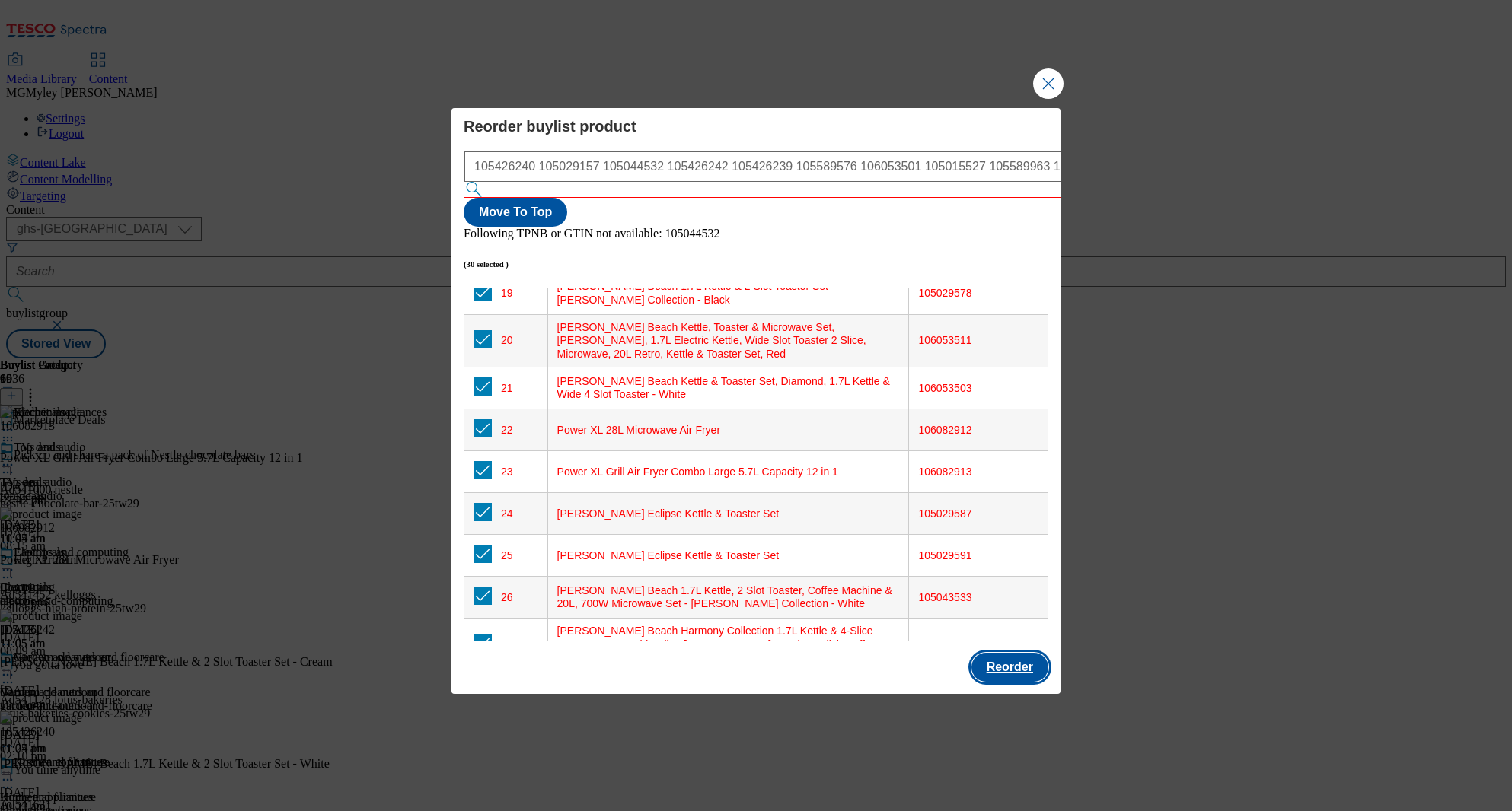
click at [1013, 653] on button "Reorder" at bounding box center [1009, 667] width 77 height 29
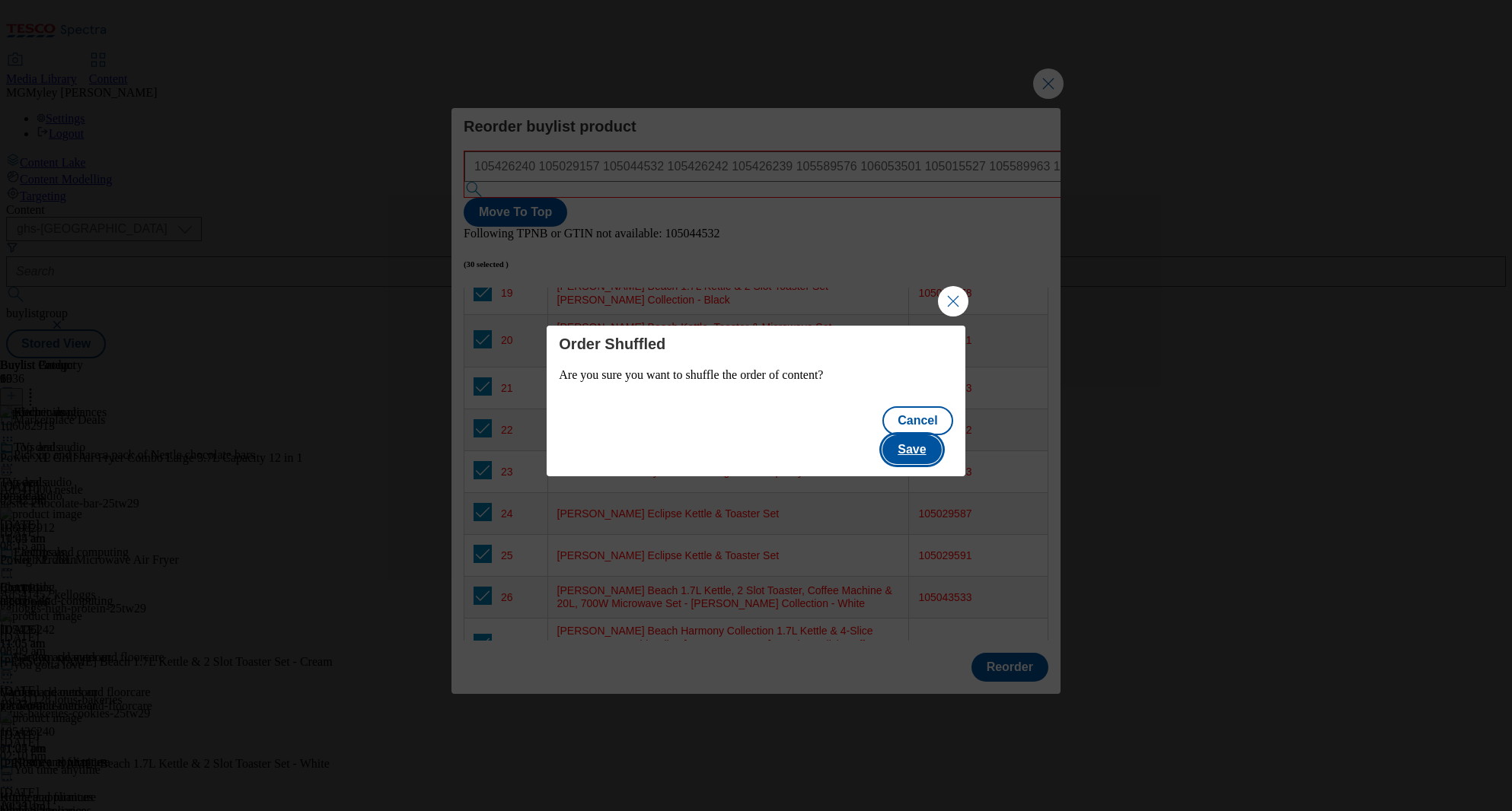
click at [924, 443] on button "Save" at bounding box center [911, 449] width 58 height 29
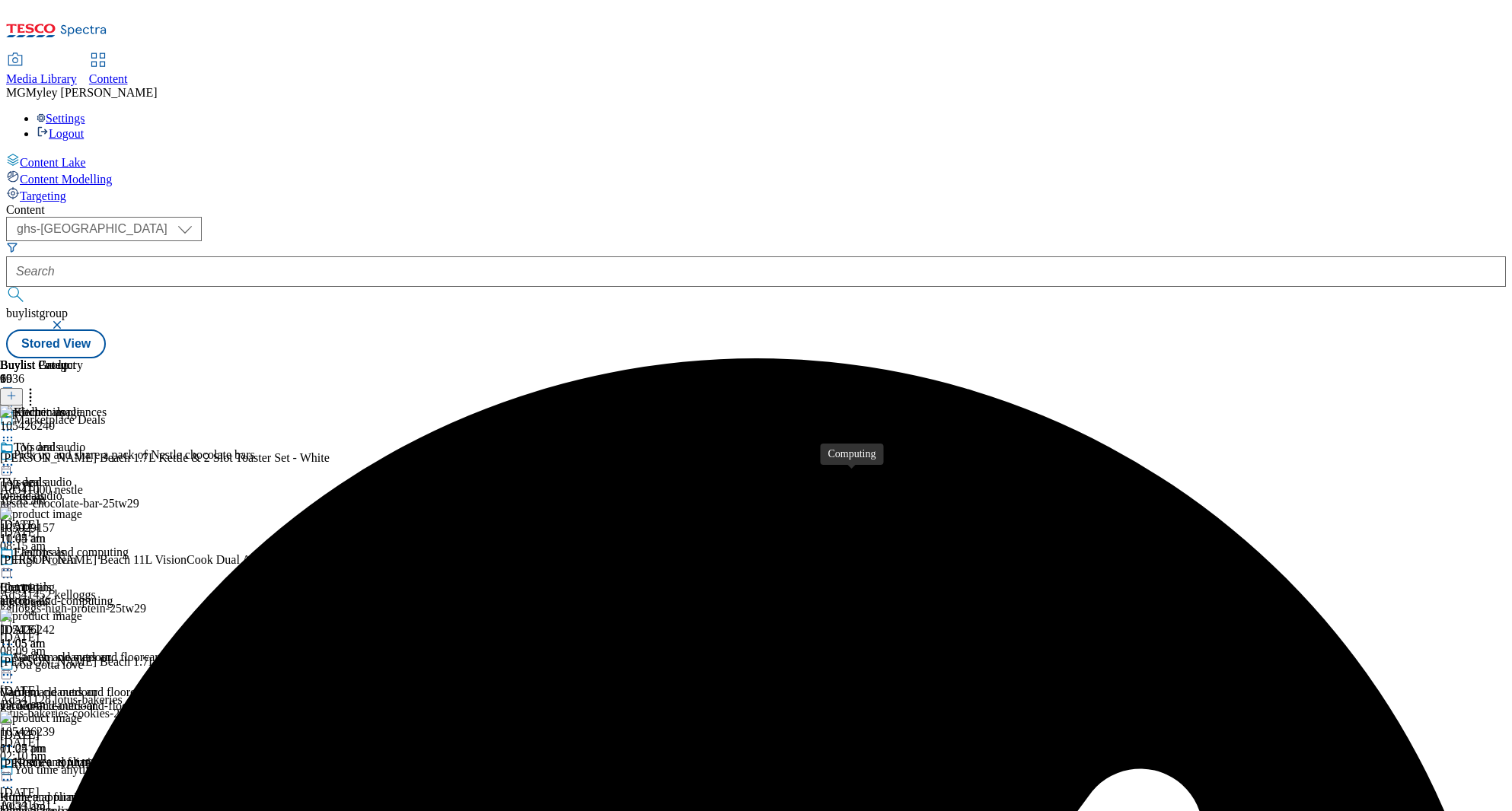
click at [55, 581] on span "Computing" at bounding box center [27, 587] width 55 height 13
click at [38, 386] on icon at bounding box center [30, 393] width 15 height 15
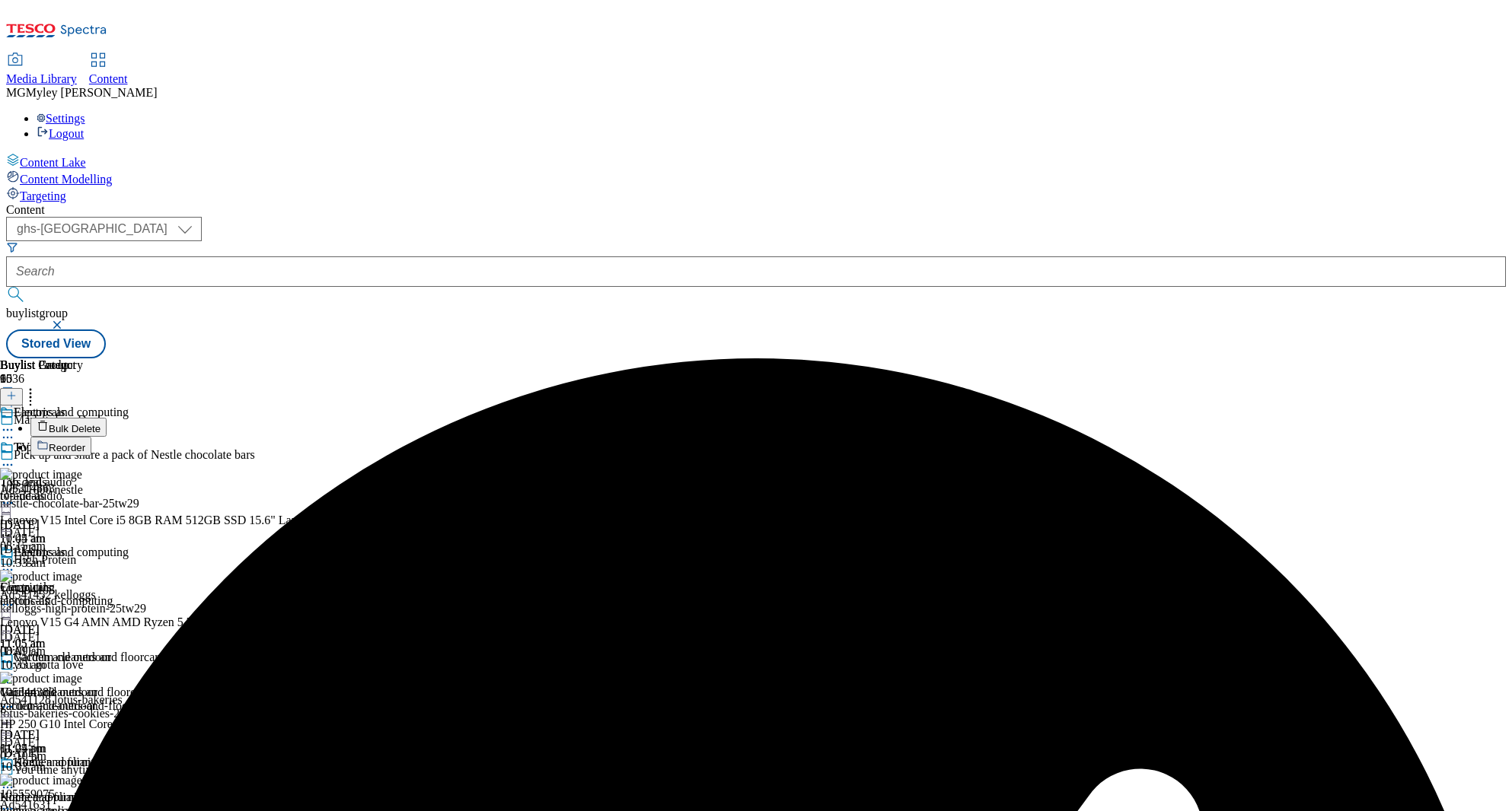
click at [85, 442] on span "Reorder" at bounding box center [66, 448] width 36 height 12
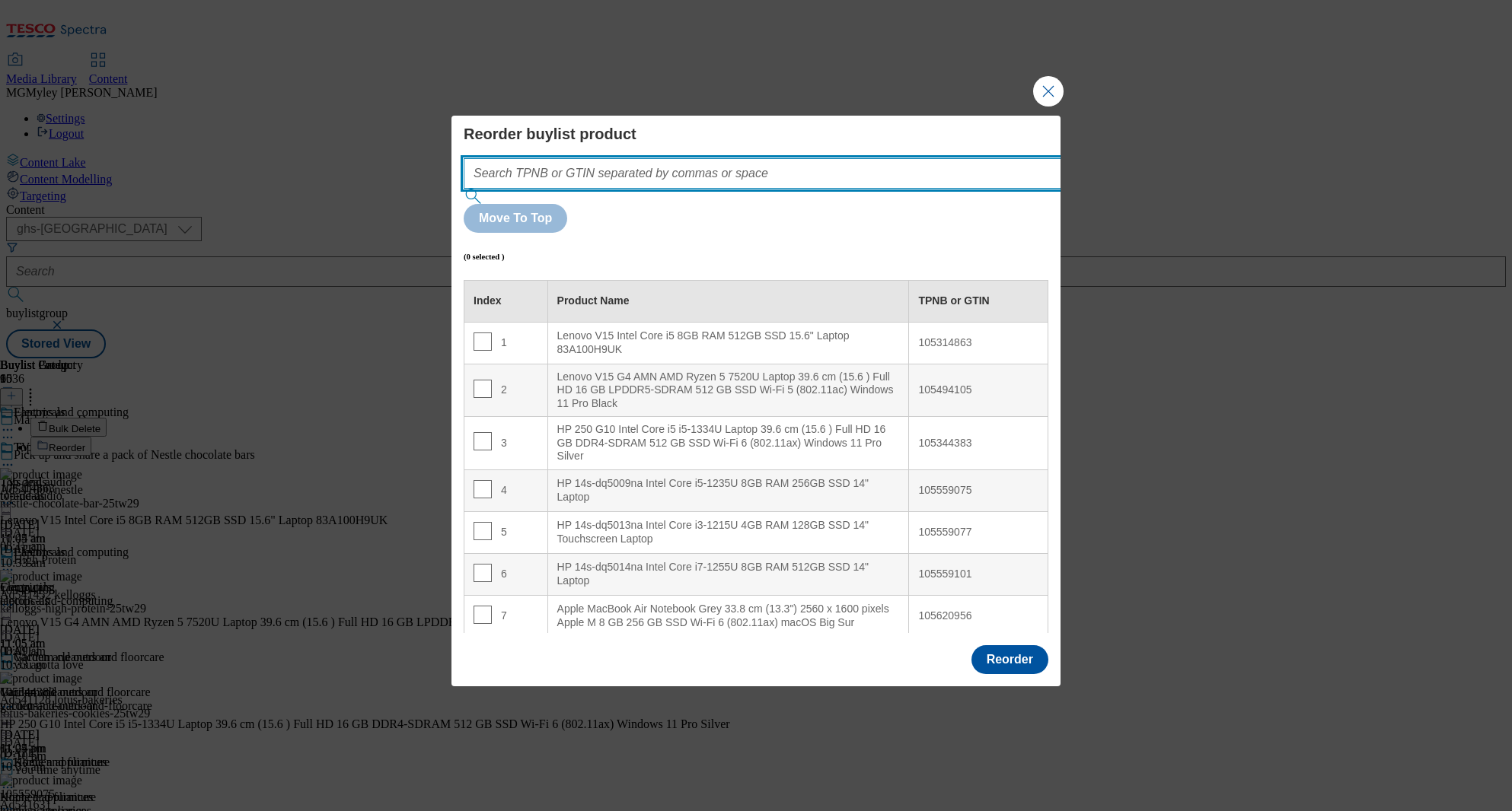
click at [572, 189] on input "Modal" at bounding box center [785, 174] width 643 height 30
paste input "105314867 105425669 105620959 105366914 105315042 105314863 105494105 105314877…"
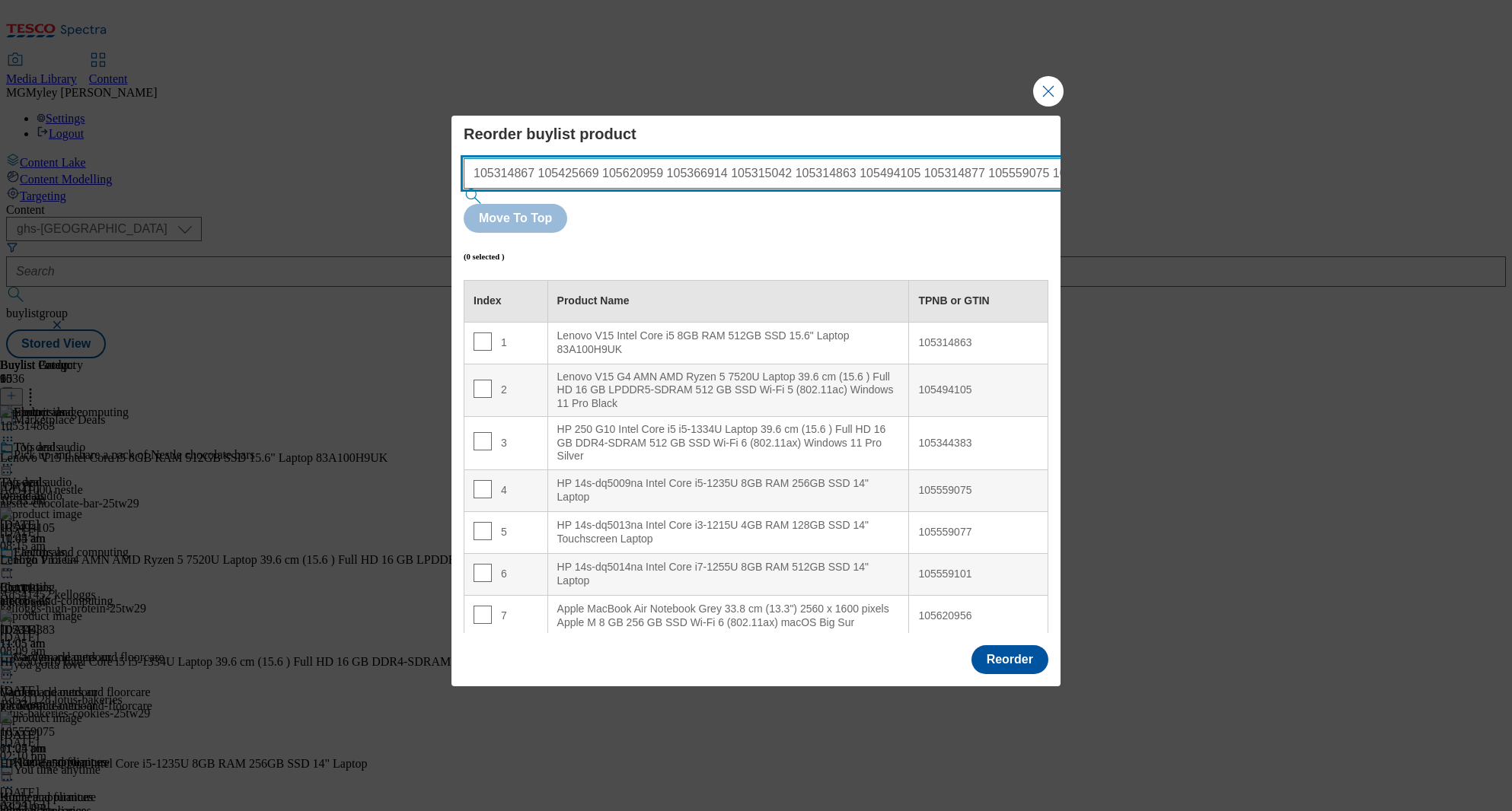
scroll to position [0, 395]
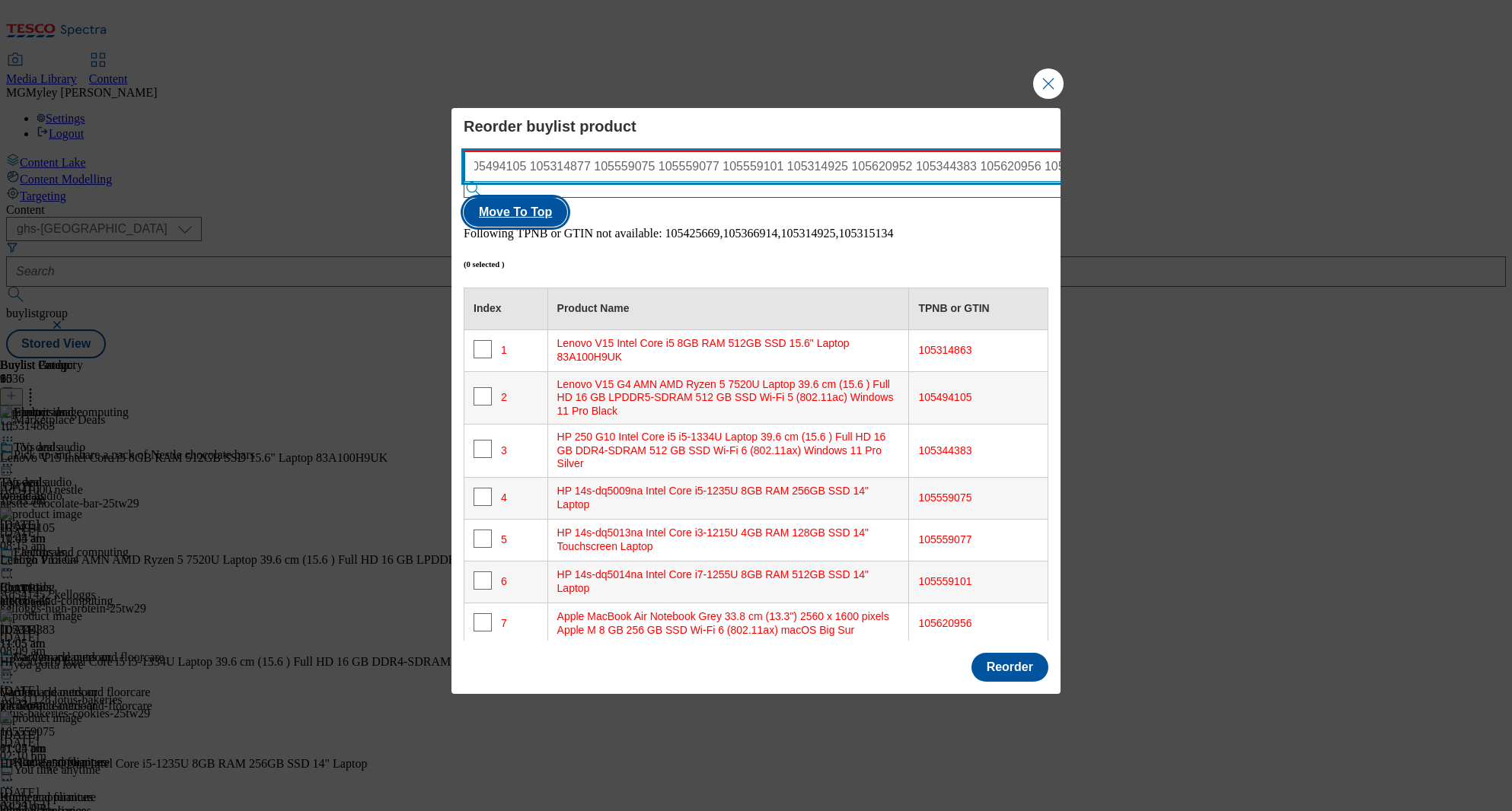
type input "105314867 105425669 105620959 105366914 105315042 105314863 105494105 105314877…"
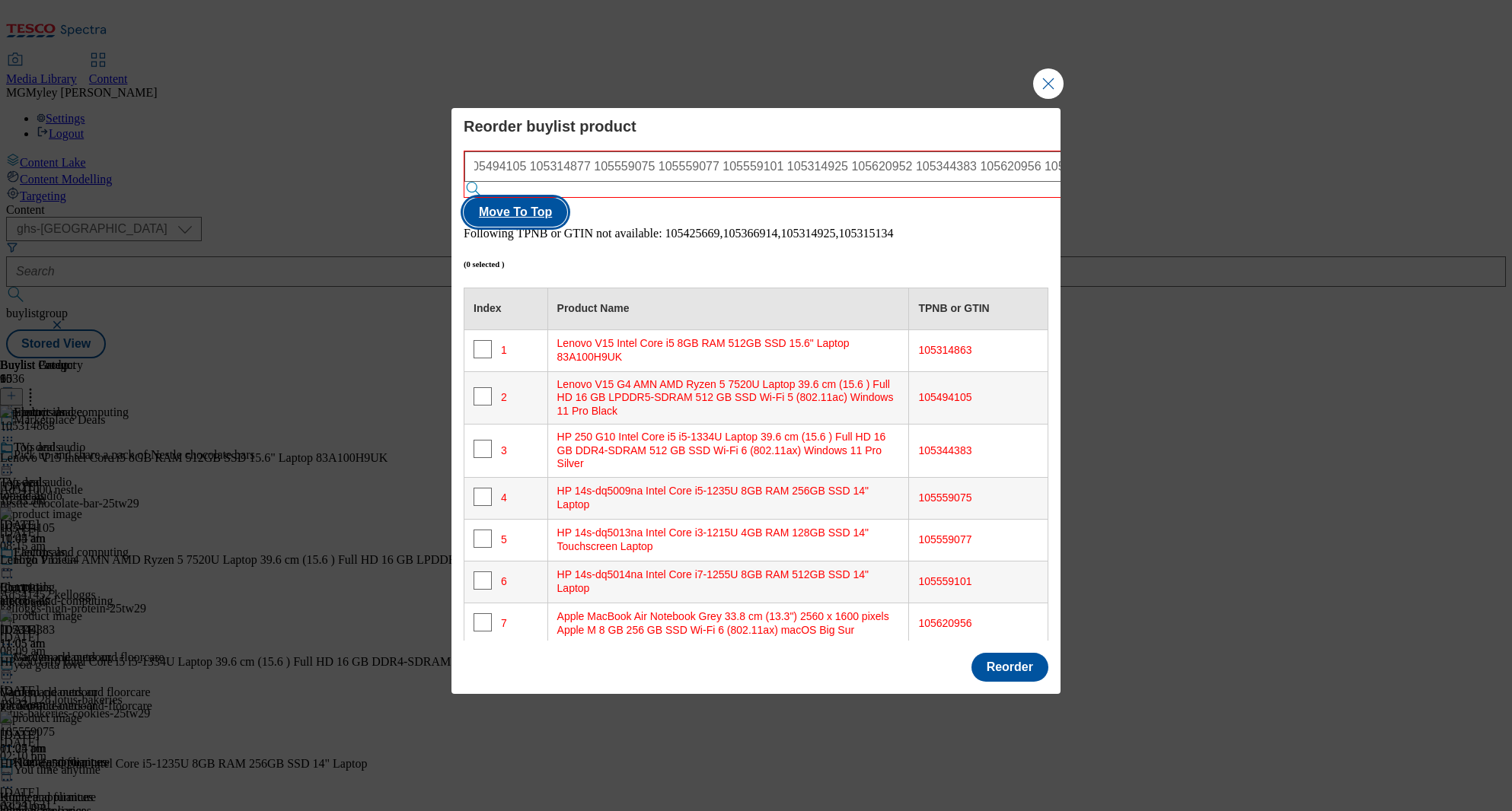
scroll to position [0, 0]
click at [567, 199] on button "Move To Top" at bounding box center [515, 212] width 104 height 29
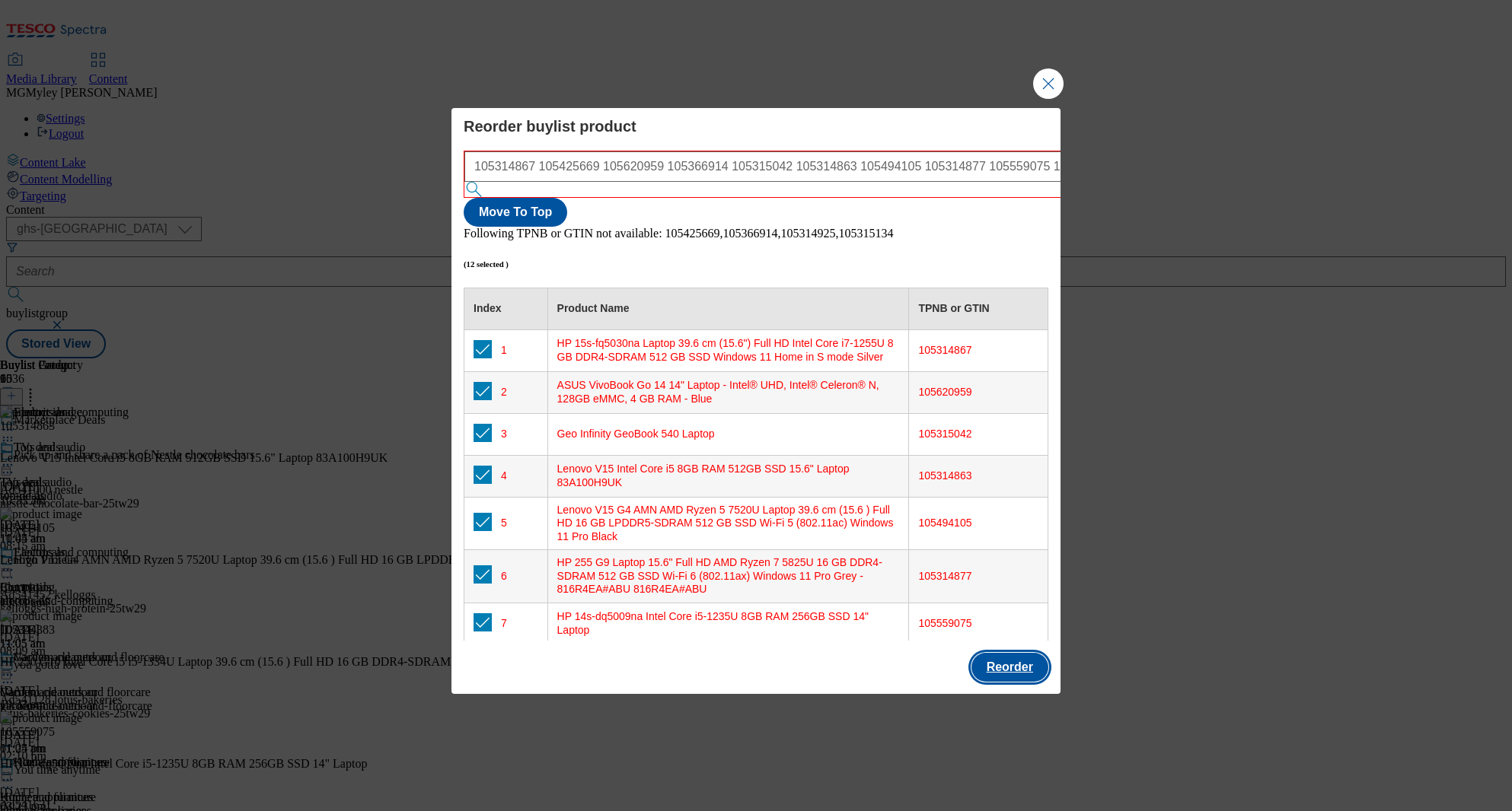
click at [1025, 653] on button "Reorder" at bounding box center [1009, 667] width 77 height 29
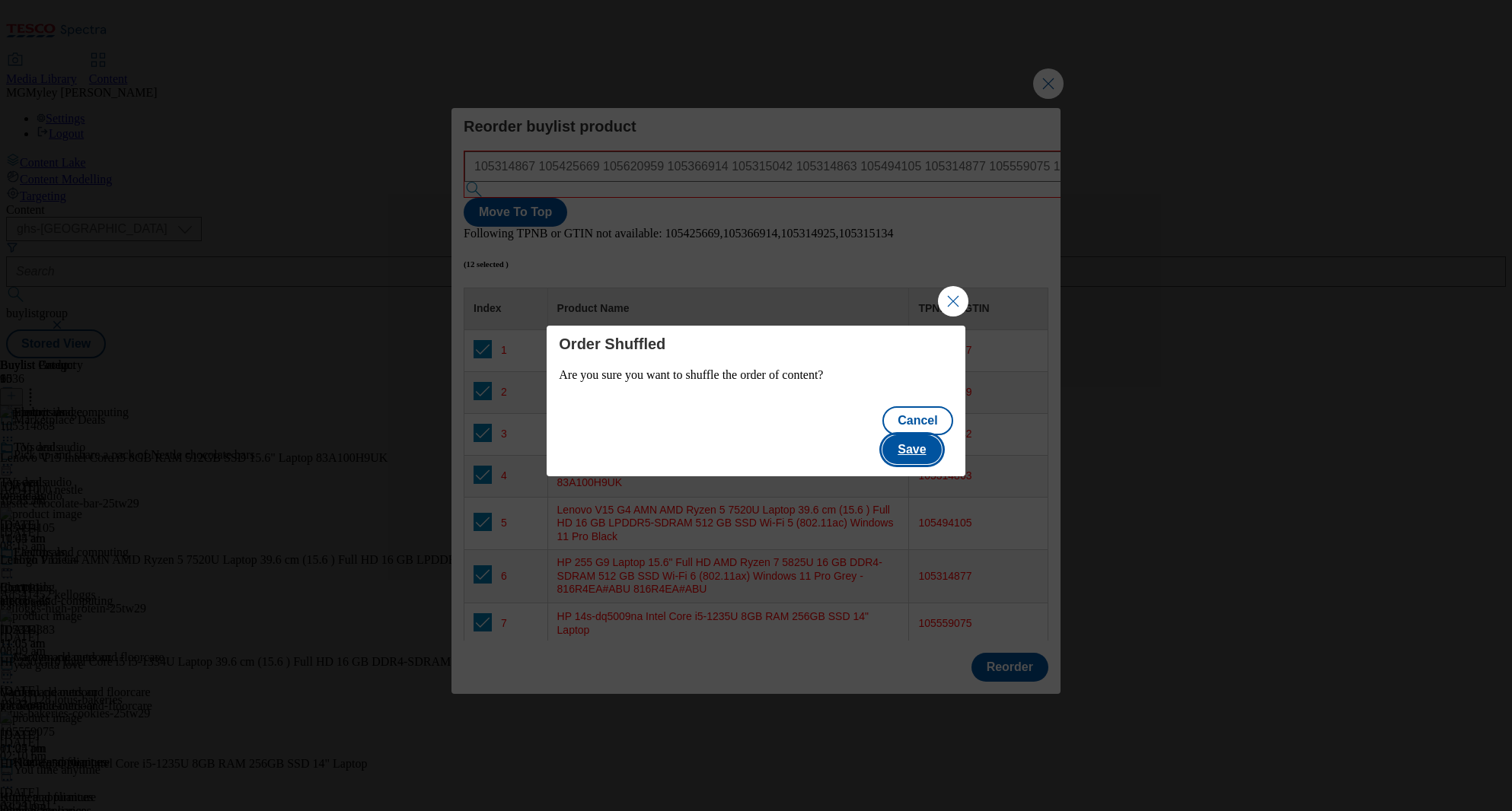
click at [931, 450] on button "Save" at bounding box center [911, 449] width 58 height 29
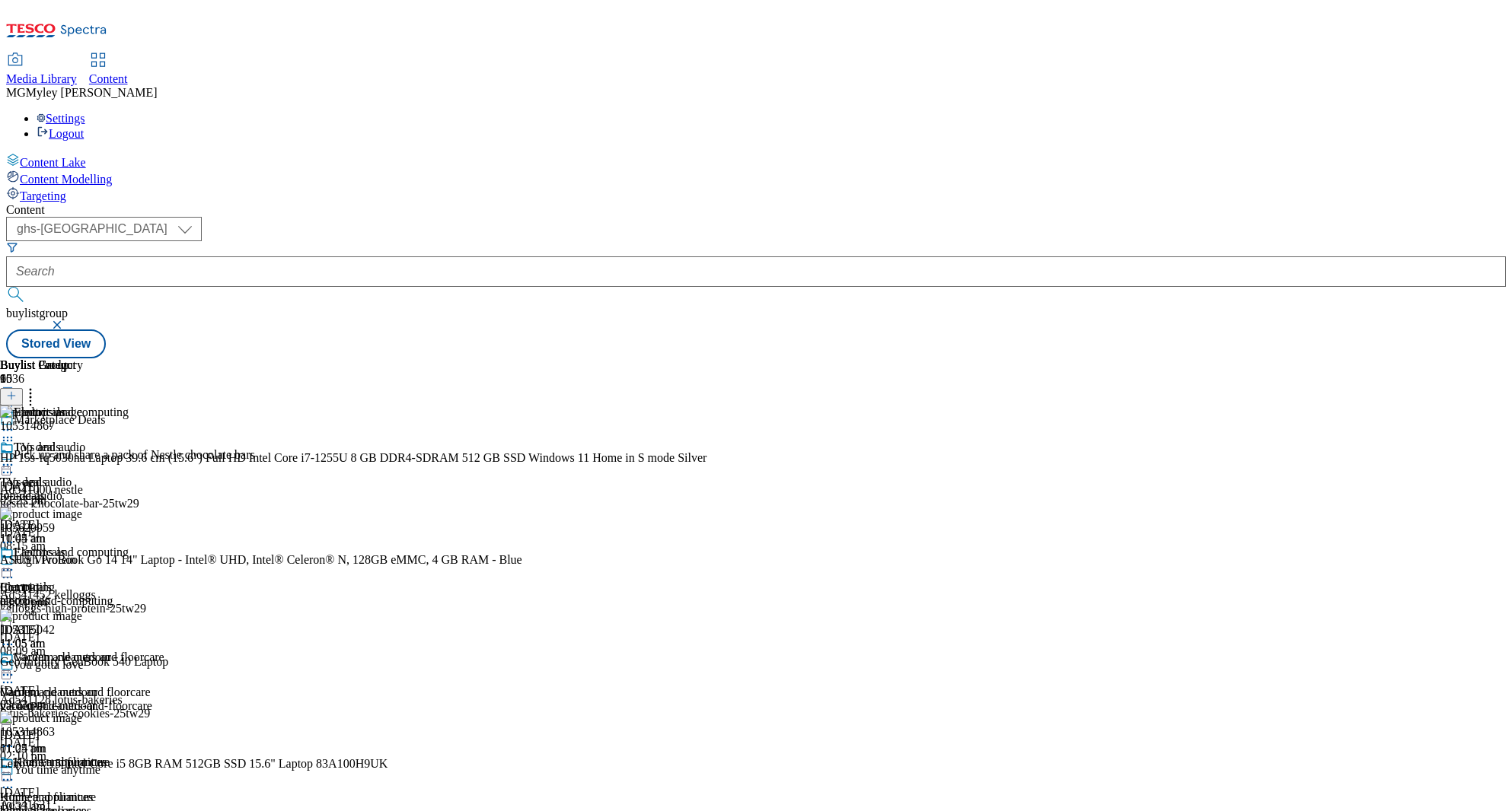
click at [164, 532] on div "11:05 am" at bounding box center [82, 538] width 164 height 13
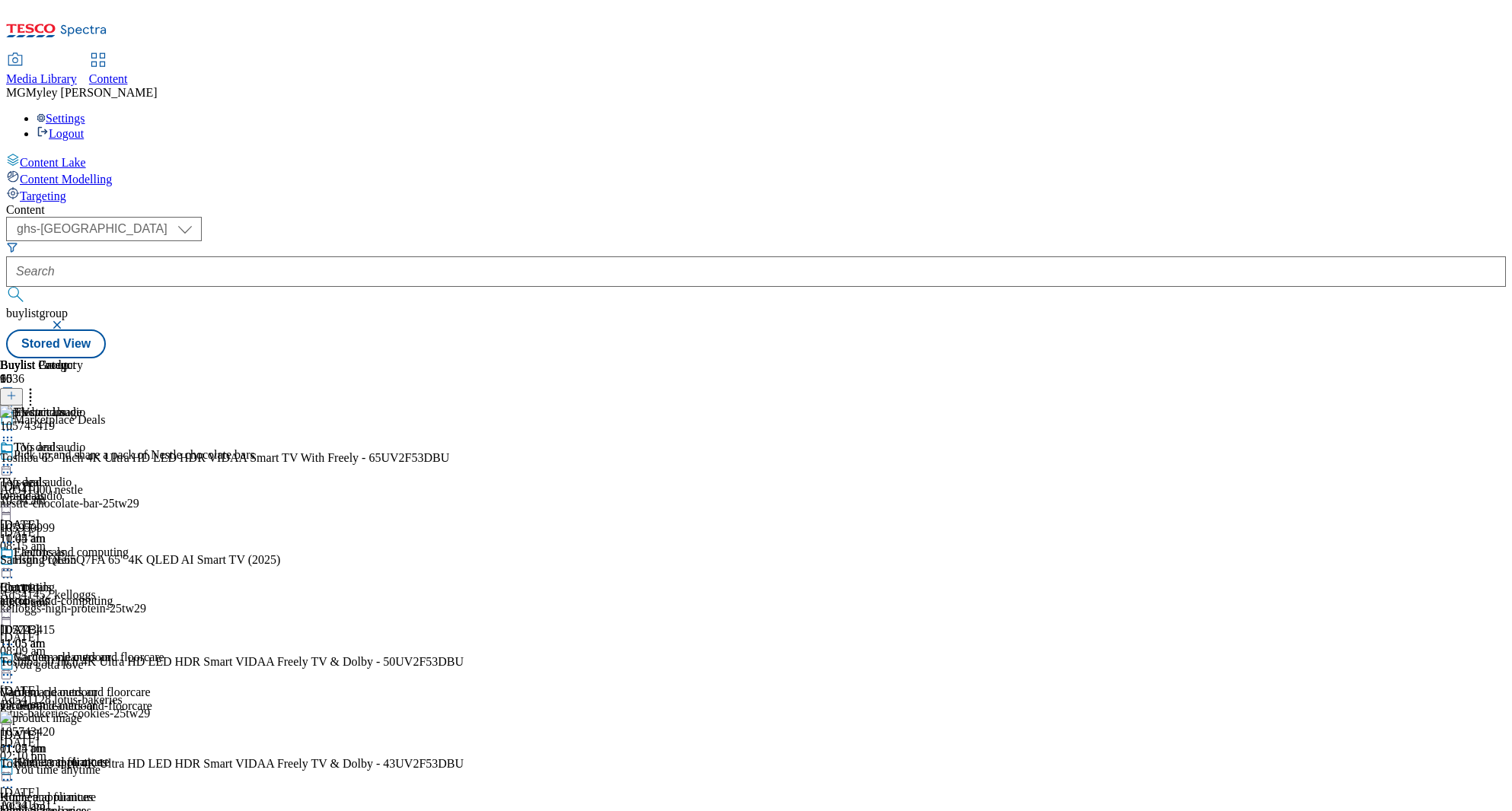
click at [464, 358] on header "Buylist Product 16" at bounding box center [231, 381] width 464 height 47
click at [23, 388] on button at bounding box center [12, 397] width 23 height 18
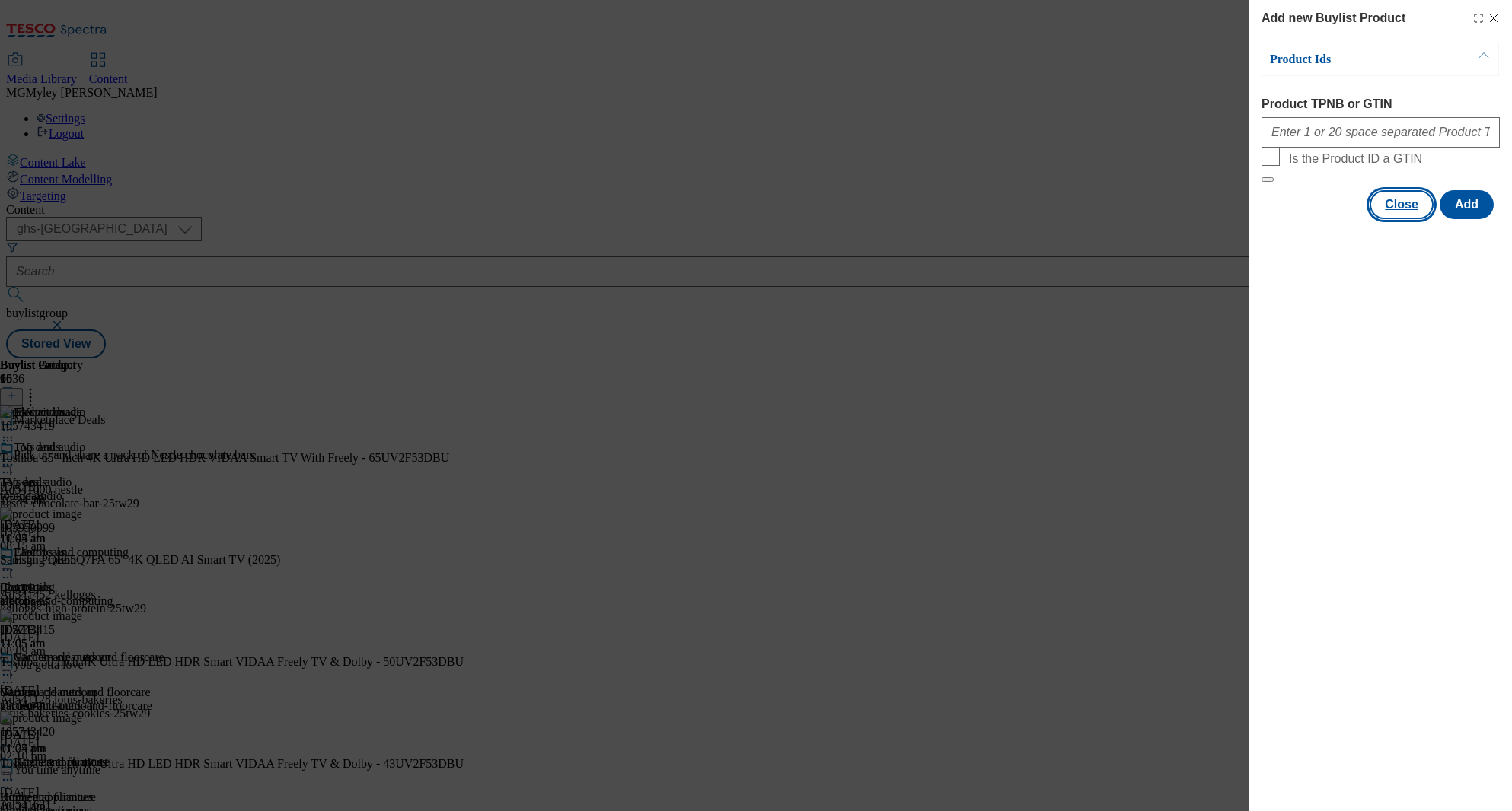
drag, startPoint x: 1399, startPoint y: 243, endPoint x: 1389, endPoint y: 243, distance: 10.0
click at [1399, 219] on button "Close" at bounding box center [1401, 205] width 64 height 29
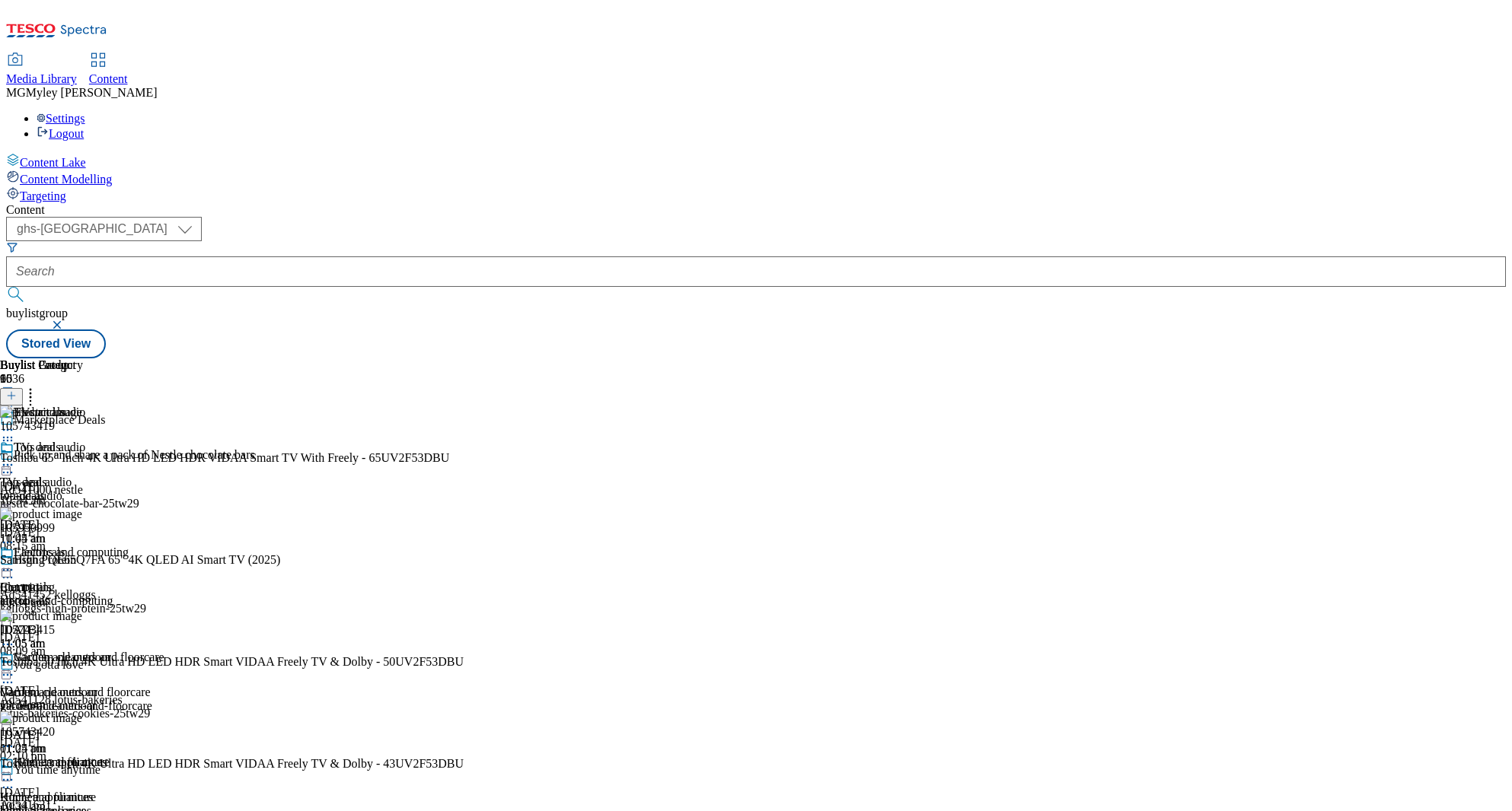
click at [38, 386] on icon at bounding box center [30, 393] width 15 height 15
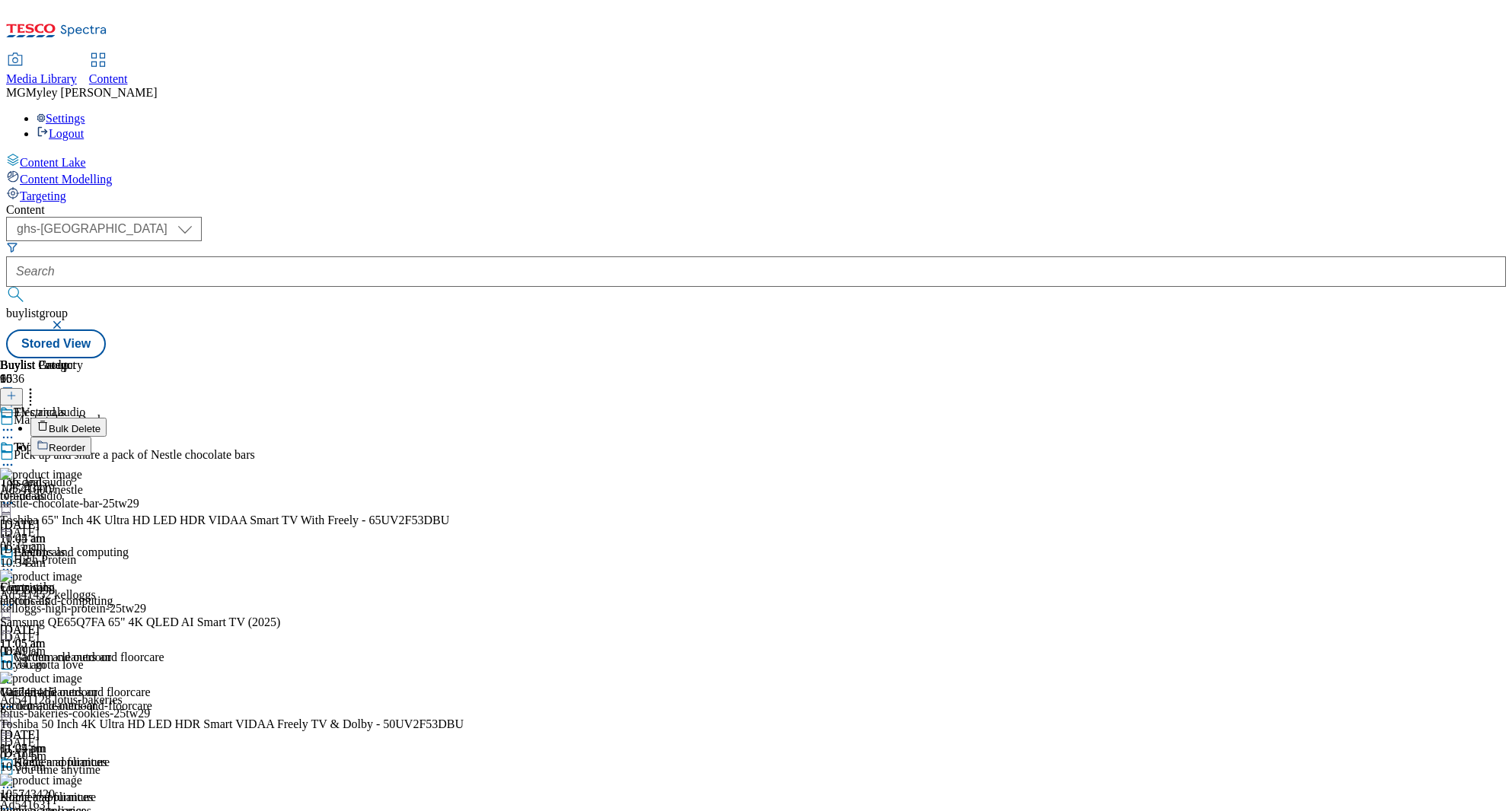
click at [91, 437] on button "Reorder" at bounding box center [60, 446] width 61 height 19
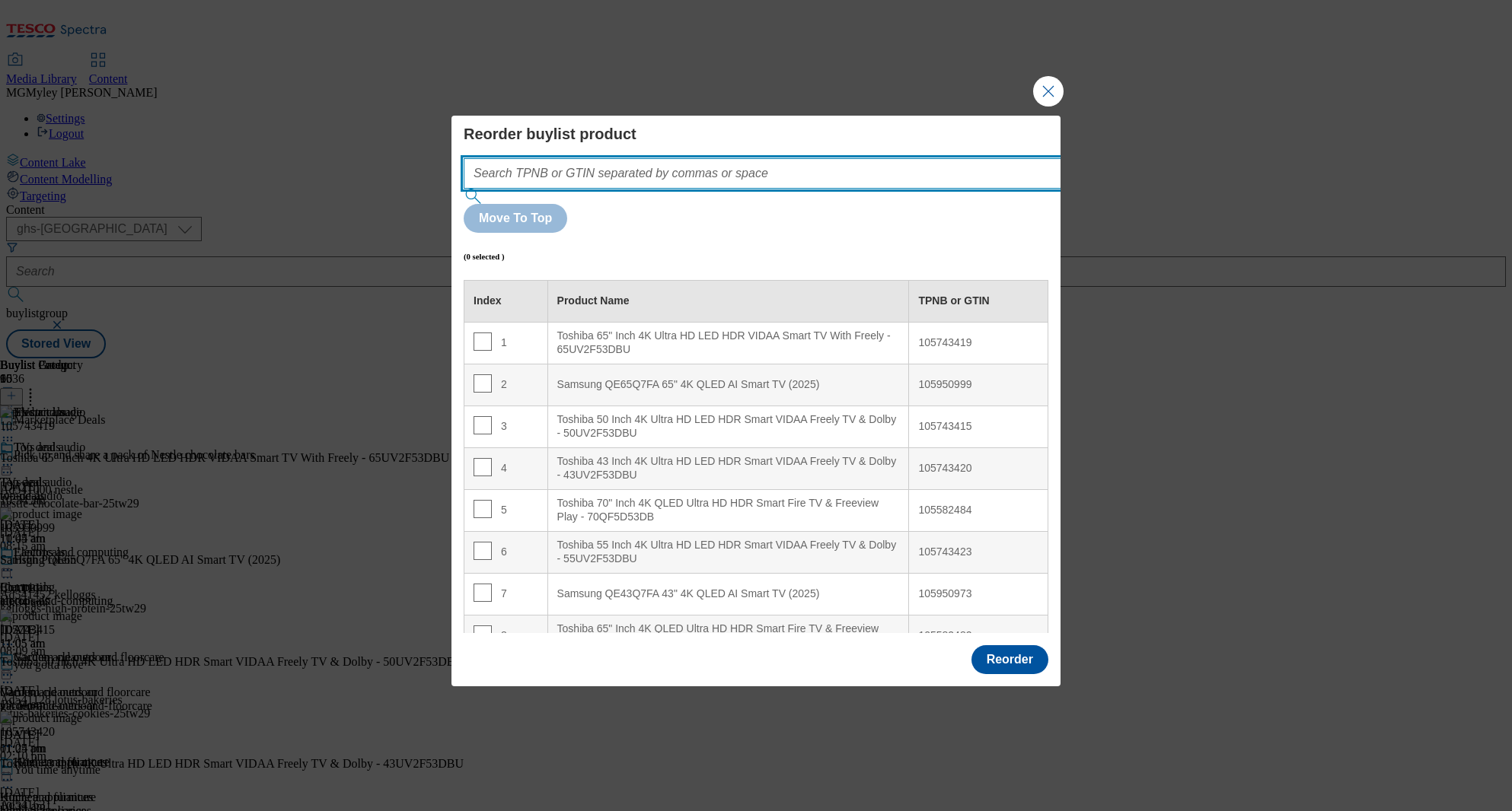
click at [814, 189] on input "Modal" at bounding box center [785, 174] width 643 height 30
paste input "105743415 105582482 105950973 105950973 105950999 105743420 105582484 105743419…"
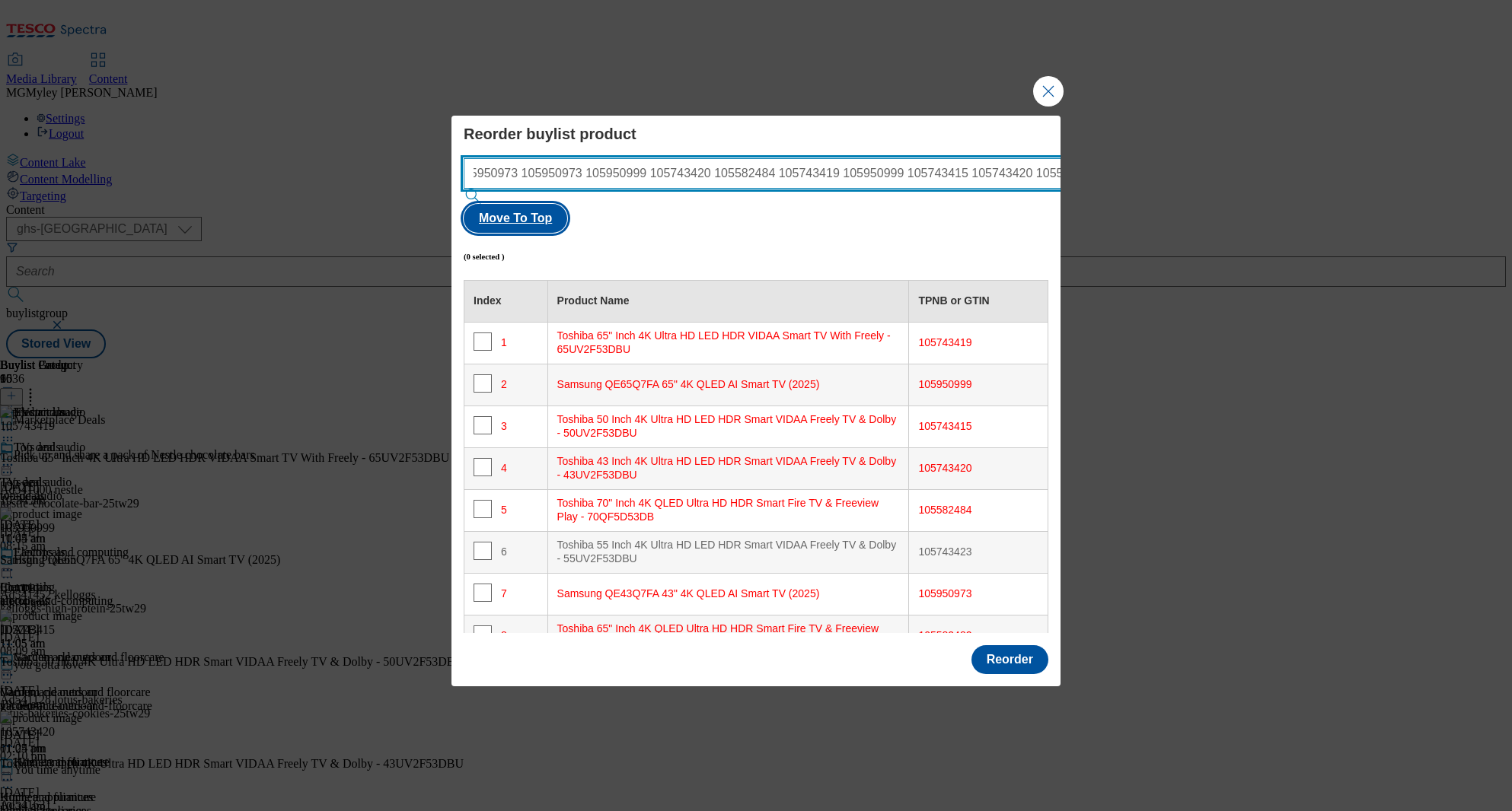
type input "105743415 105582482 105950973 105950973 105950999 105743420 105582484 105743419…"
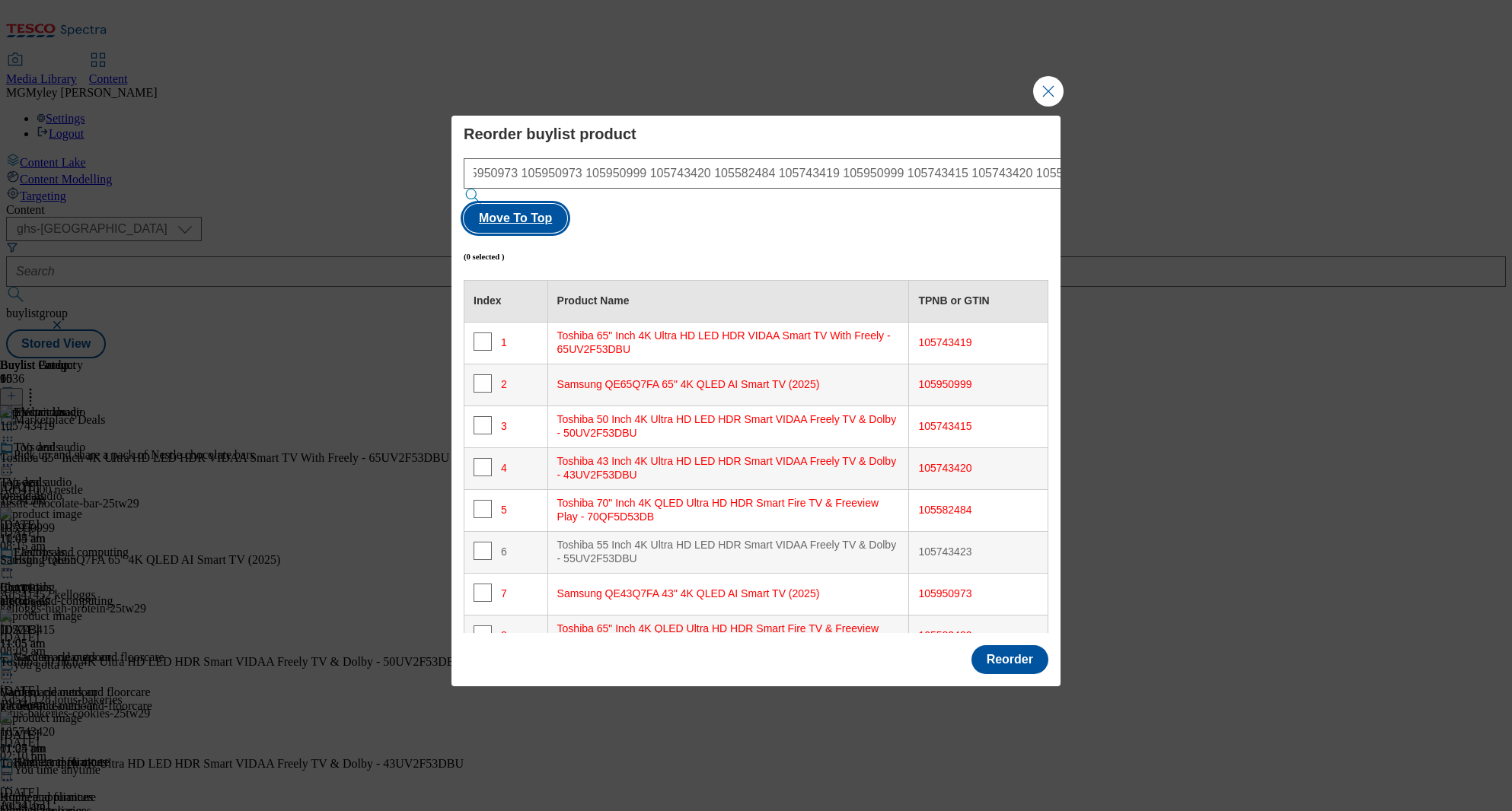
scroll to position [0, 0]
click at [567, 204] on button "Move To Top" at bounding box center [515, 218] width 104 height 29
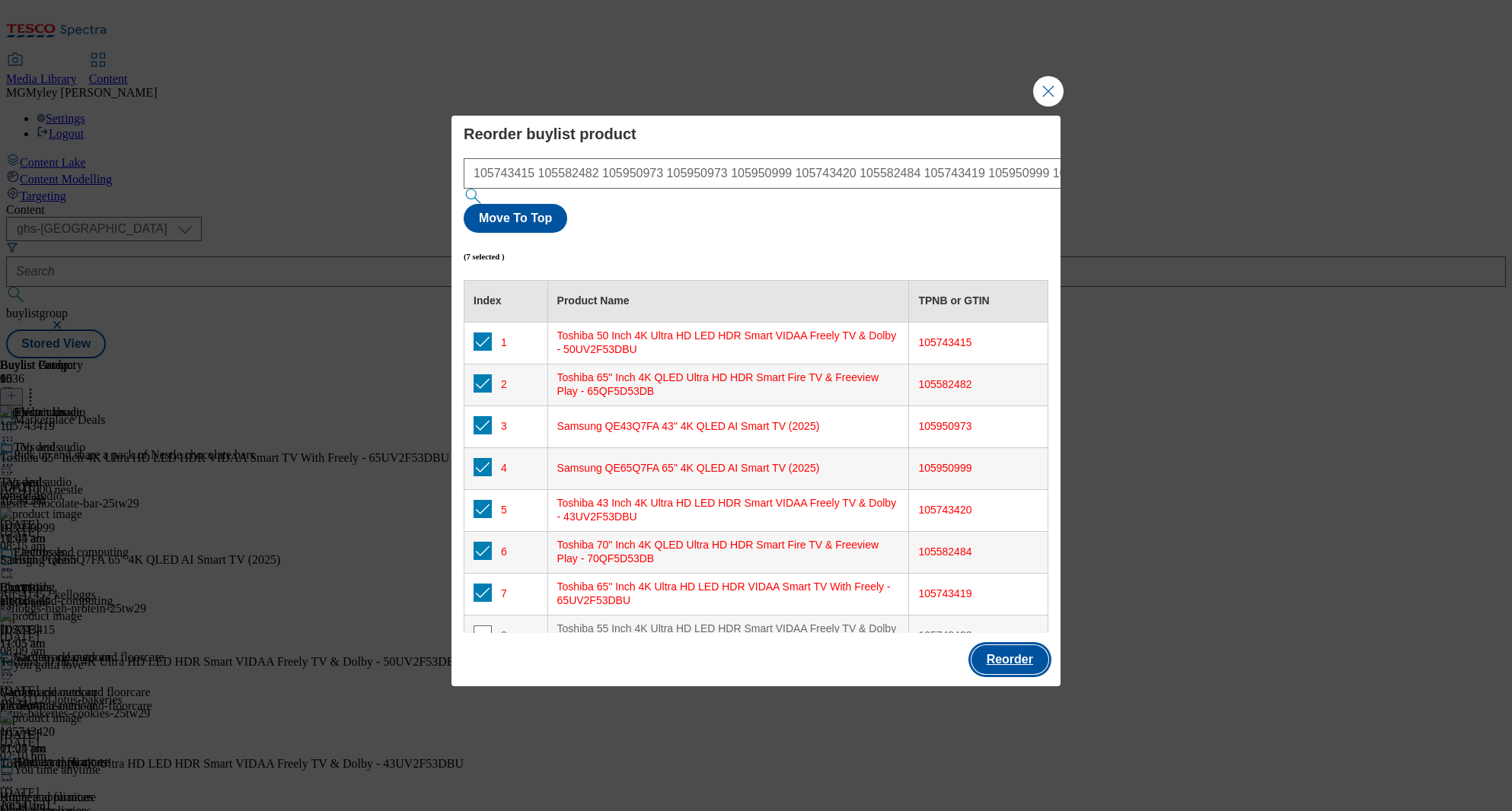
click at [1011, 645] on button "Reorder" at bounding box center [1009, 659] width 77 height 29
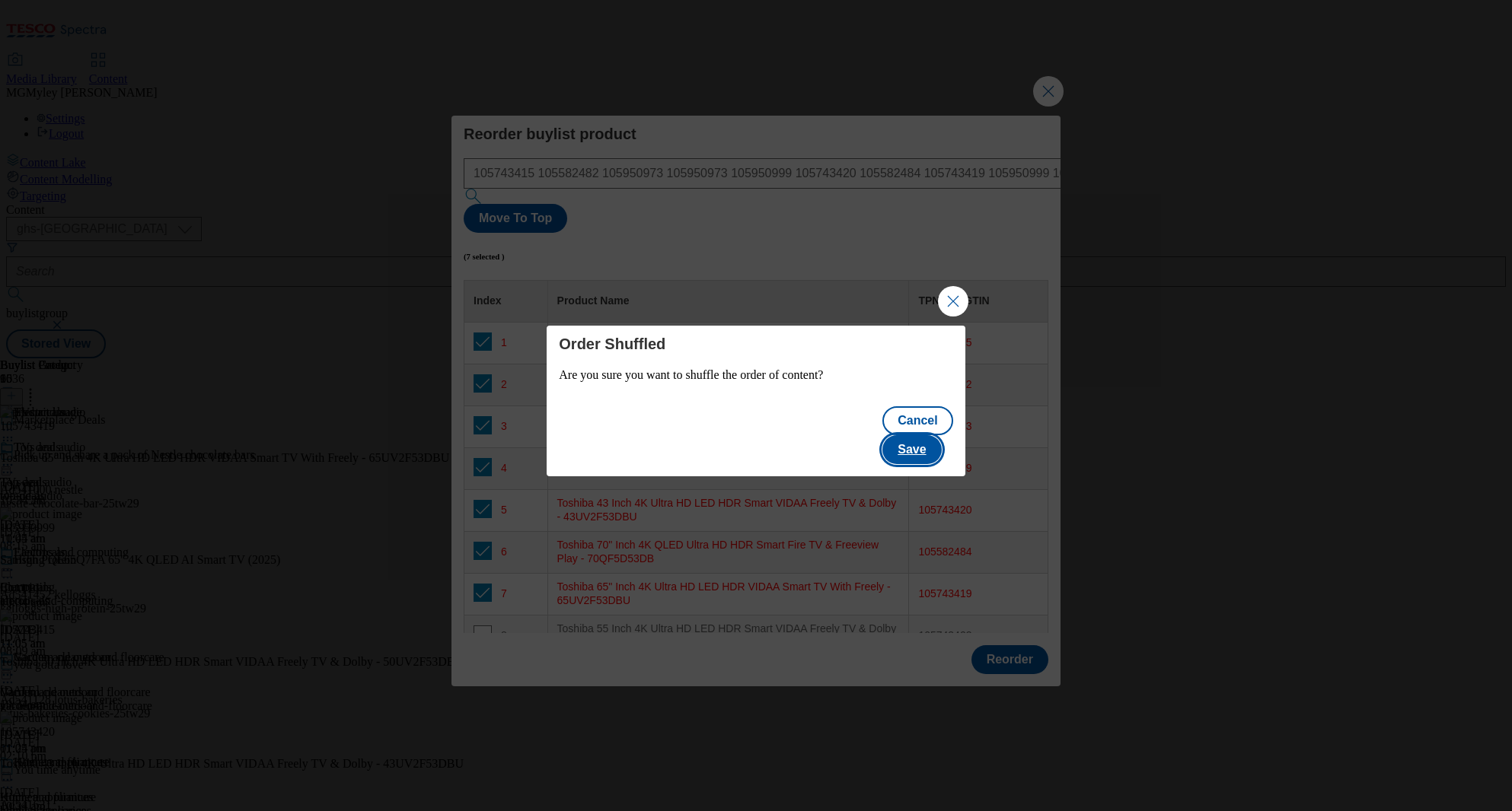
click at [940, 435] on button "Save" at bounding box center [911, 449] width 58 height 29
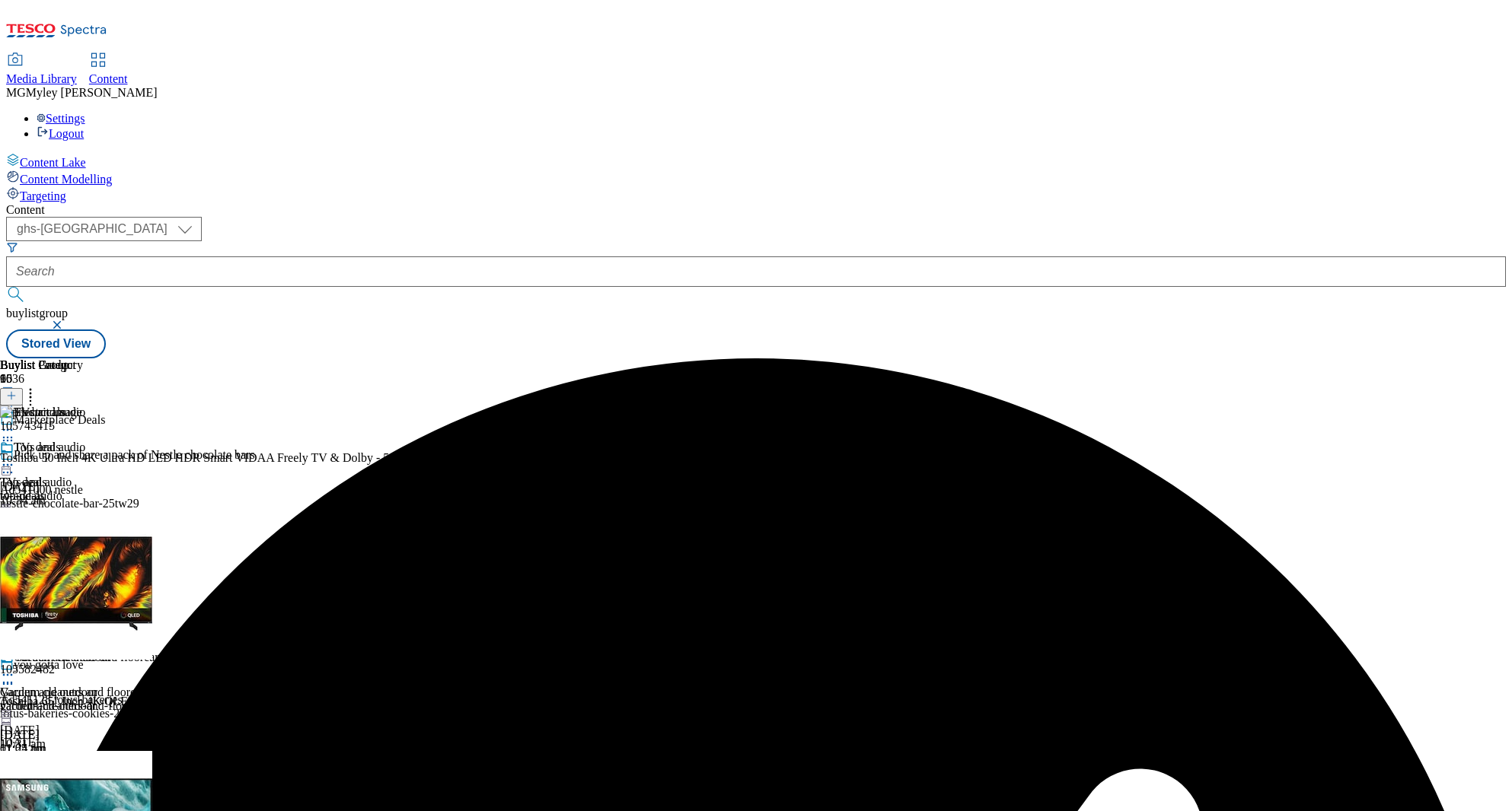
scroll to position [121, 0]
click at [164, 699] on div "vacuum-cleaners-and-floorcare" at bounding box center [82, 706] width 164 height 13
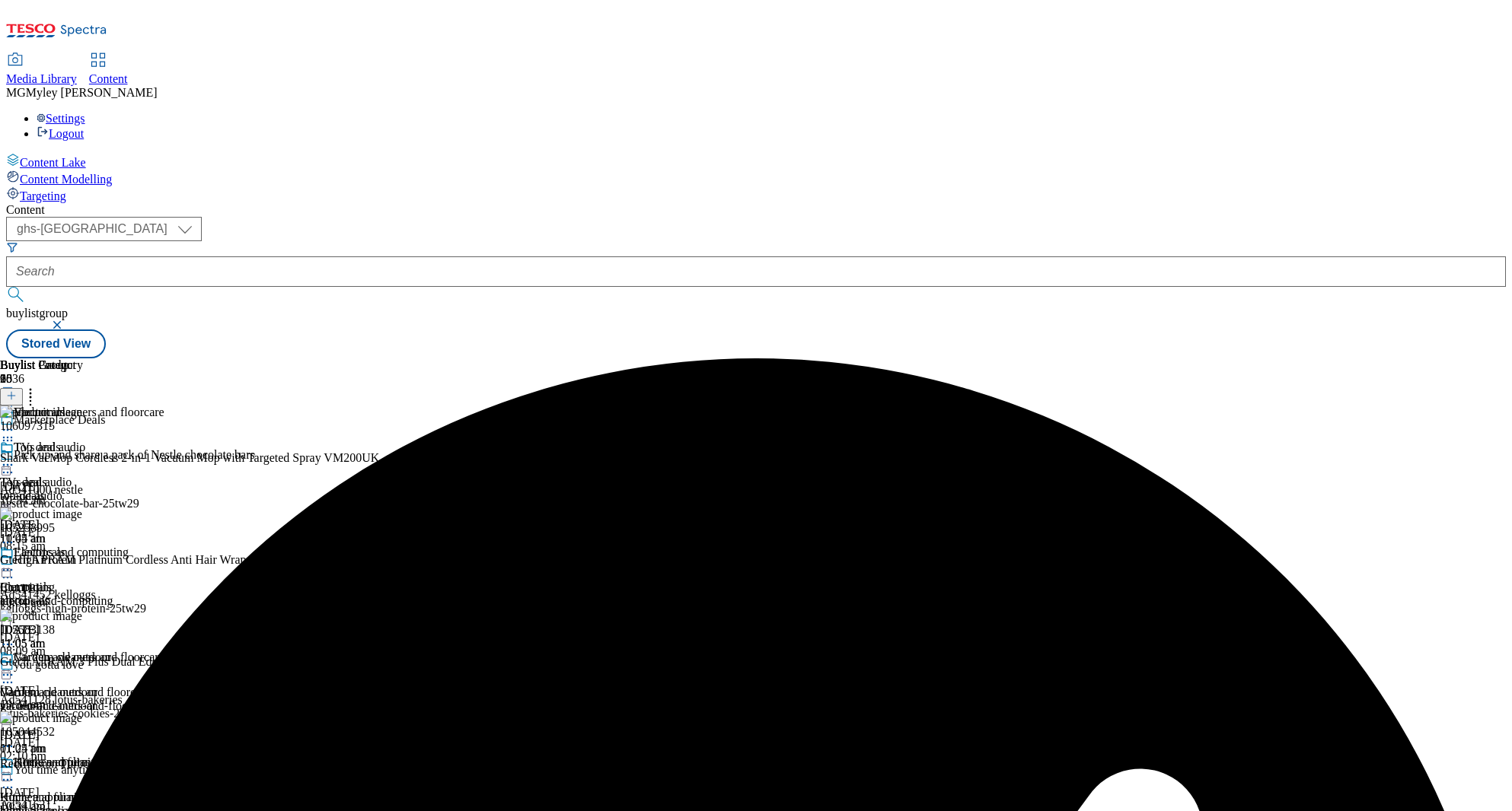
click at [38, 386] on icon at bounding box center [30, 393] width 15 height 15
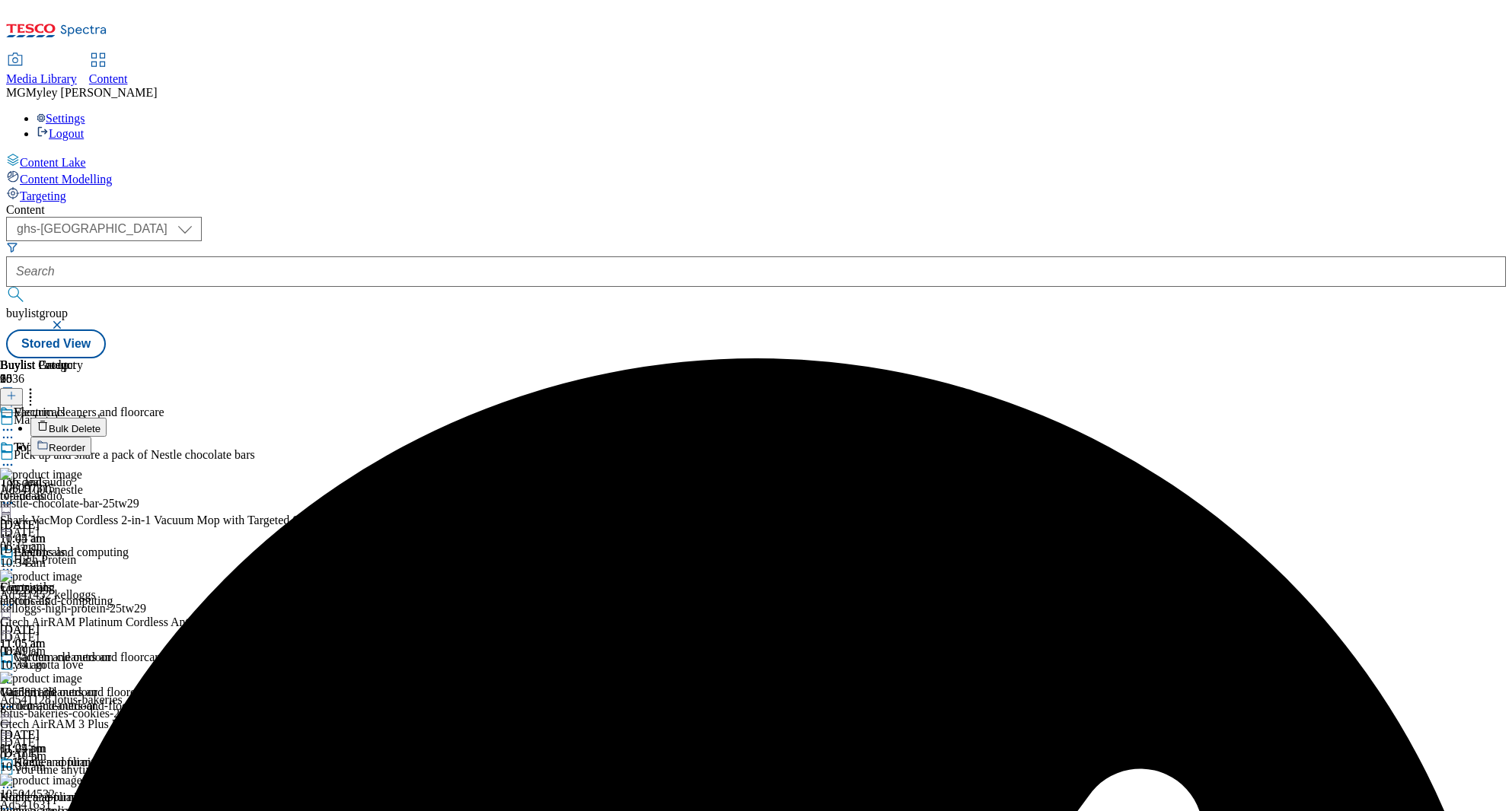
click at [91, 437] on button "Reorder" at bounding box center [60, 446] width 61 height 19
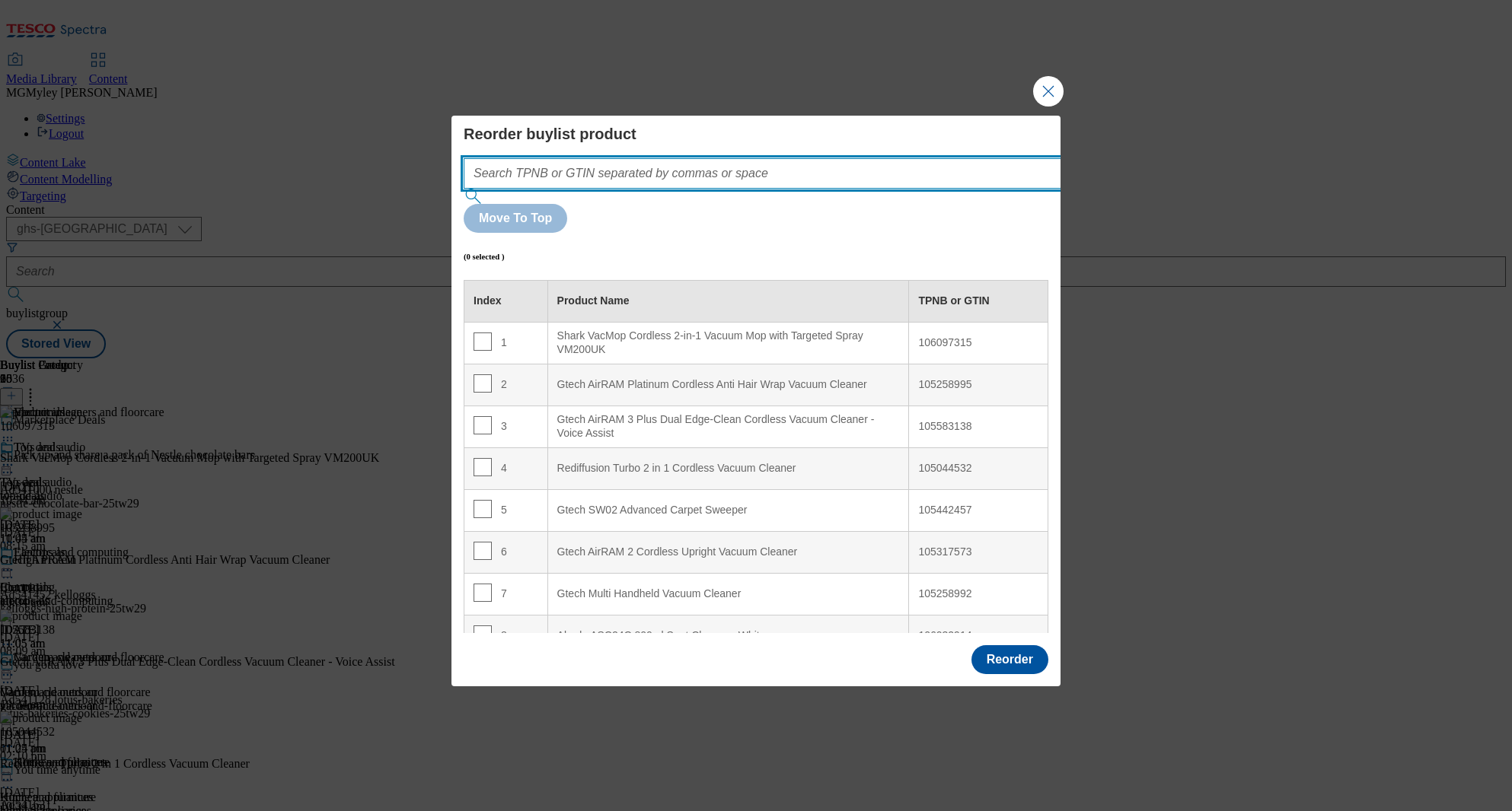
click at [674, 189] on input "Modal" at bounding box center [785, 174] width 643 height 30
paste input "106097315 105258995 105583138 105442457 105044532 105442457"
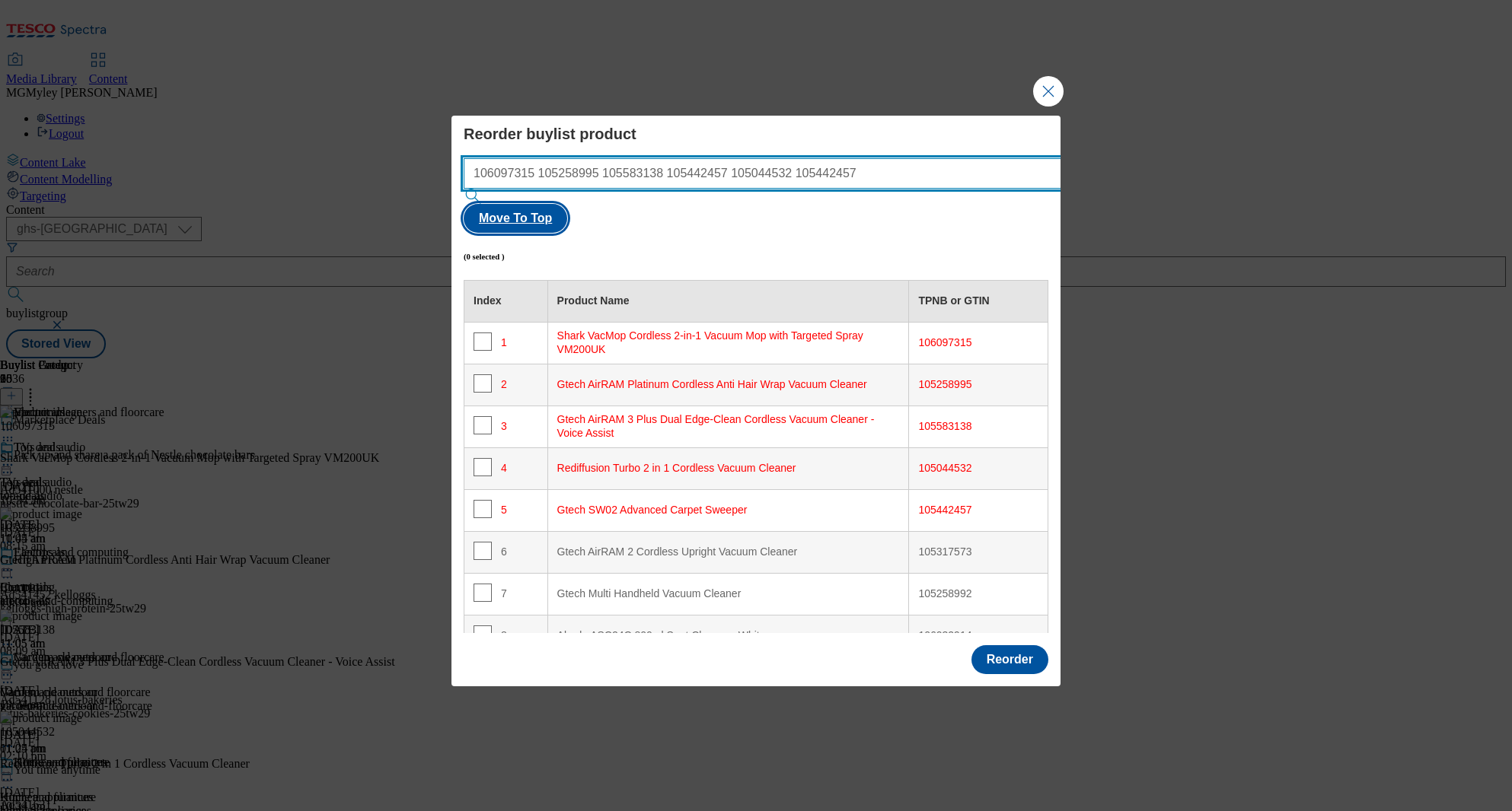
type input "106097315 105258995 105583138 105442457 105044532 105442457"
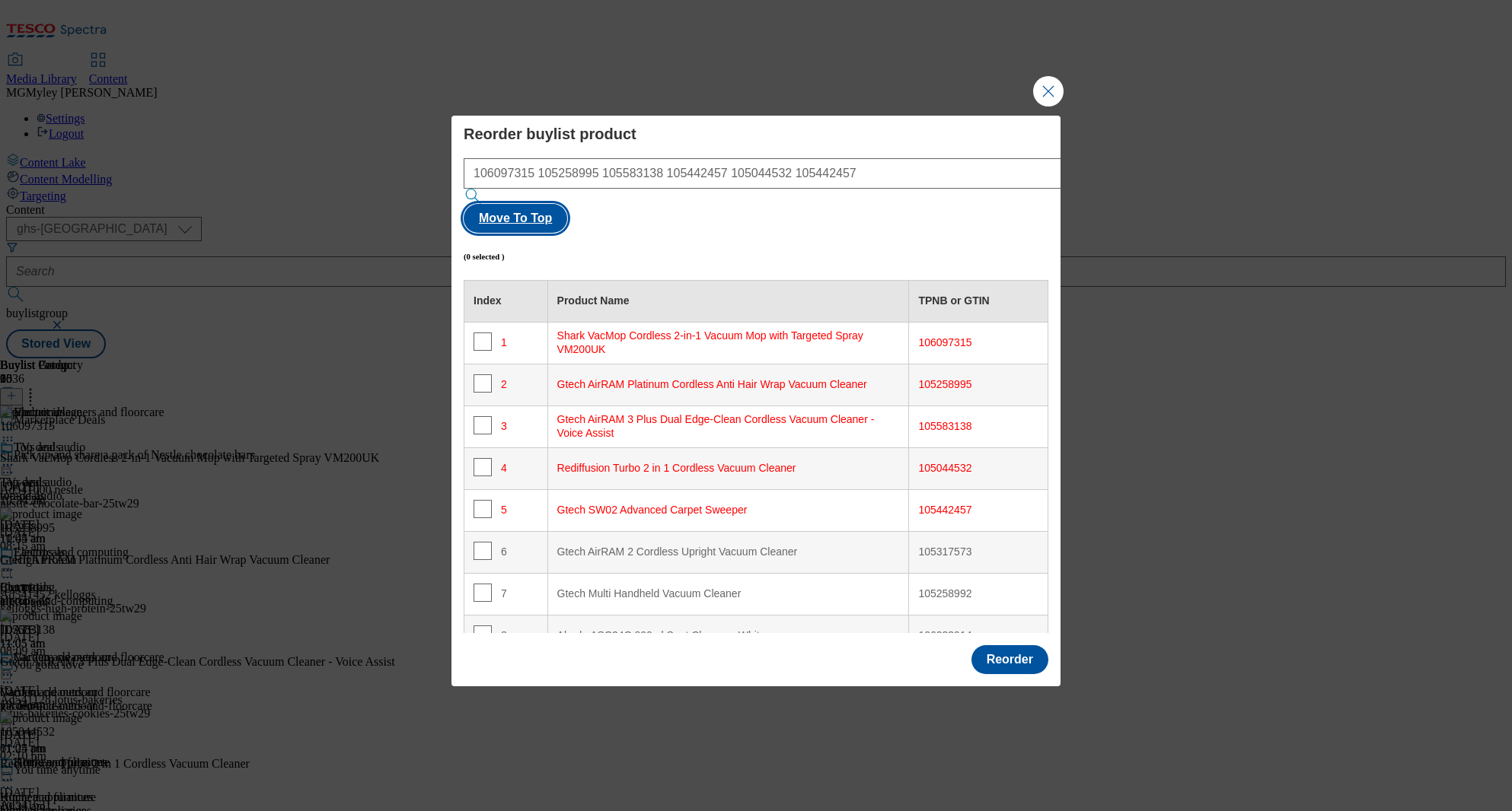
click at [567, 204] on button "Move To Top" at bounding box center [515, 218] width 104 height 29
checkbox input "true"
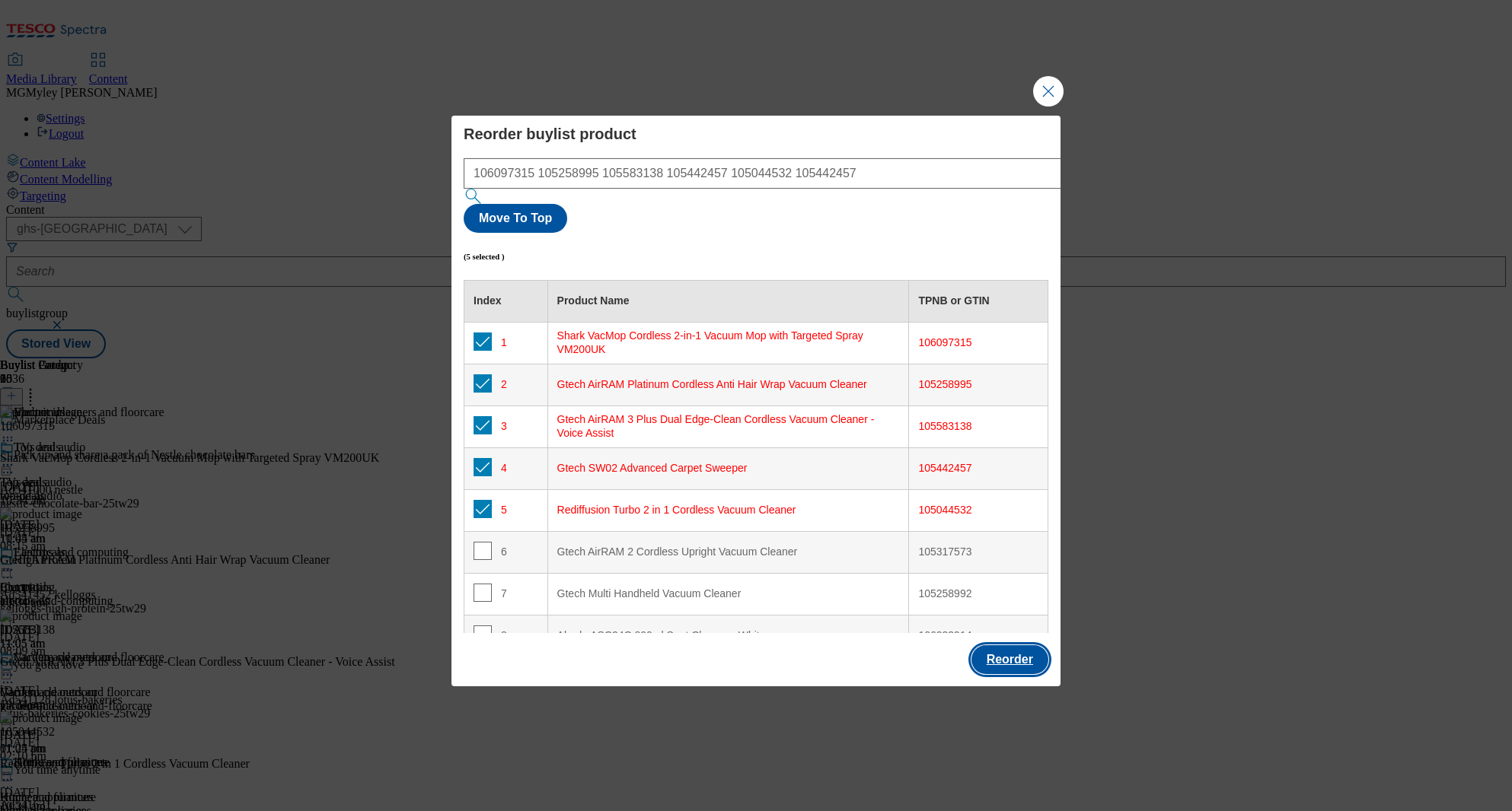
click at [1003, 645] on button "Reorder" at bounding box center [1009, 659] width 77 height 29
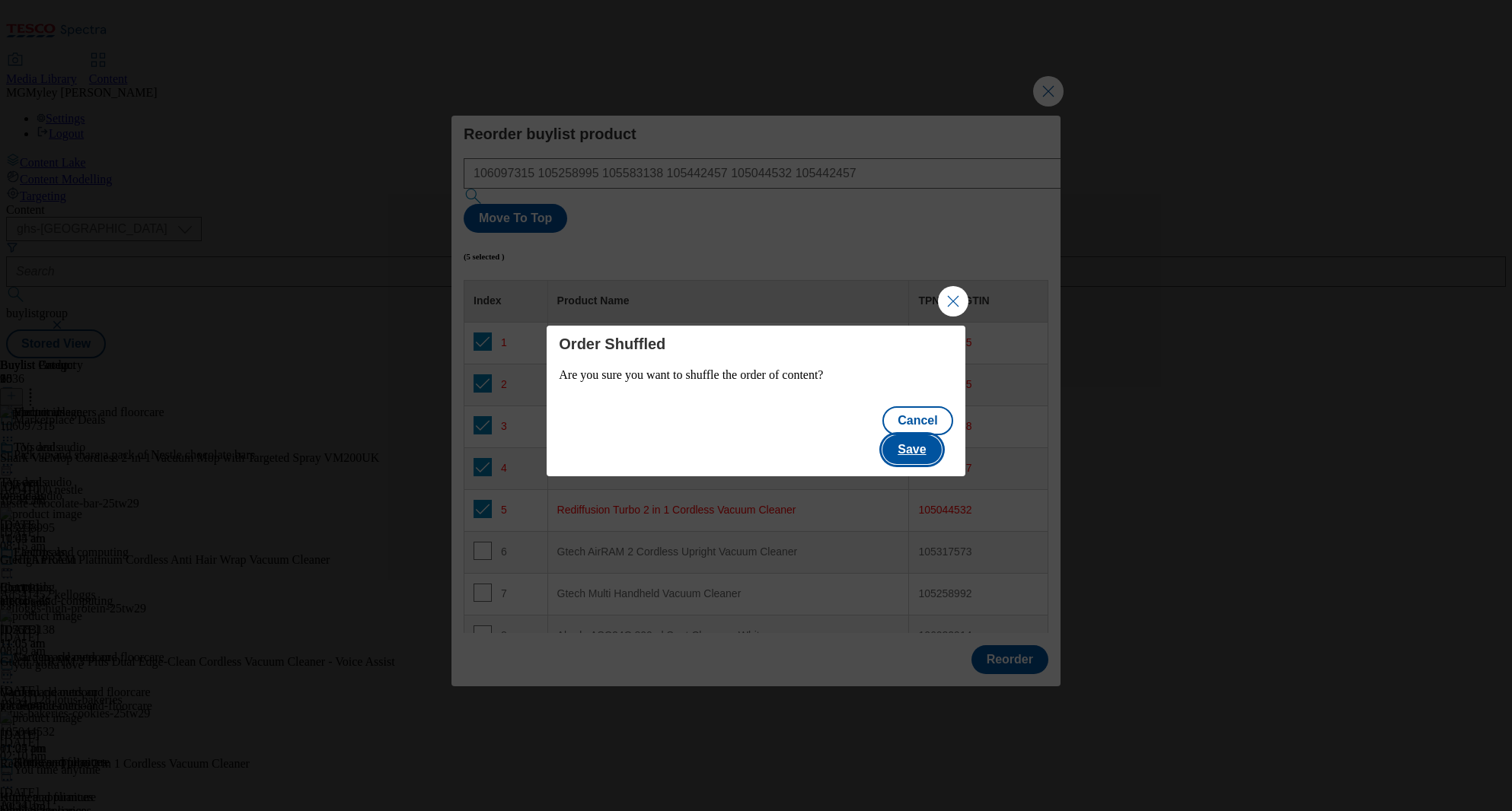
click at [903, 439] on button "Save" at bounding box center [911, 449] width 58 height 29
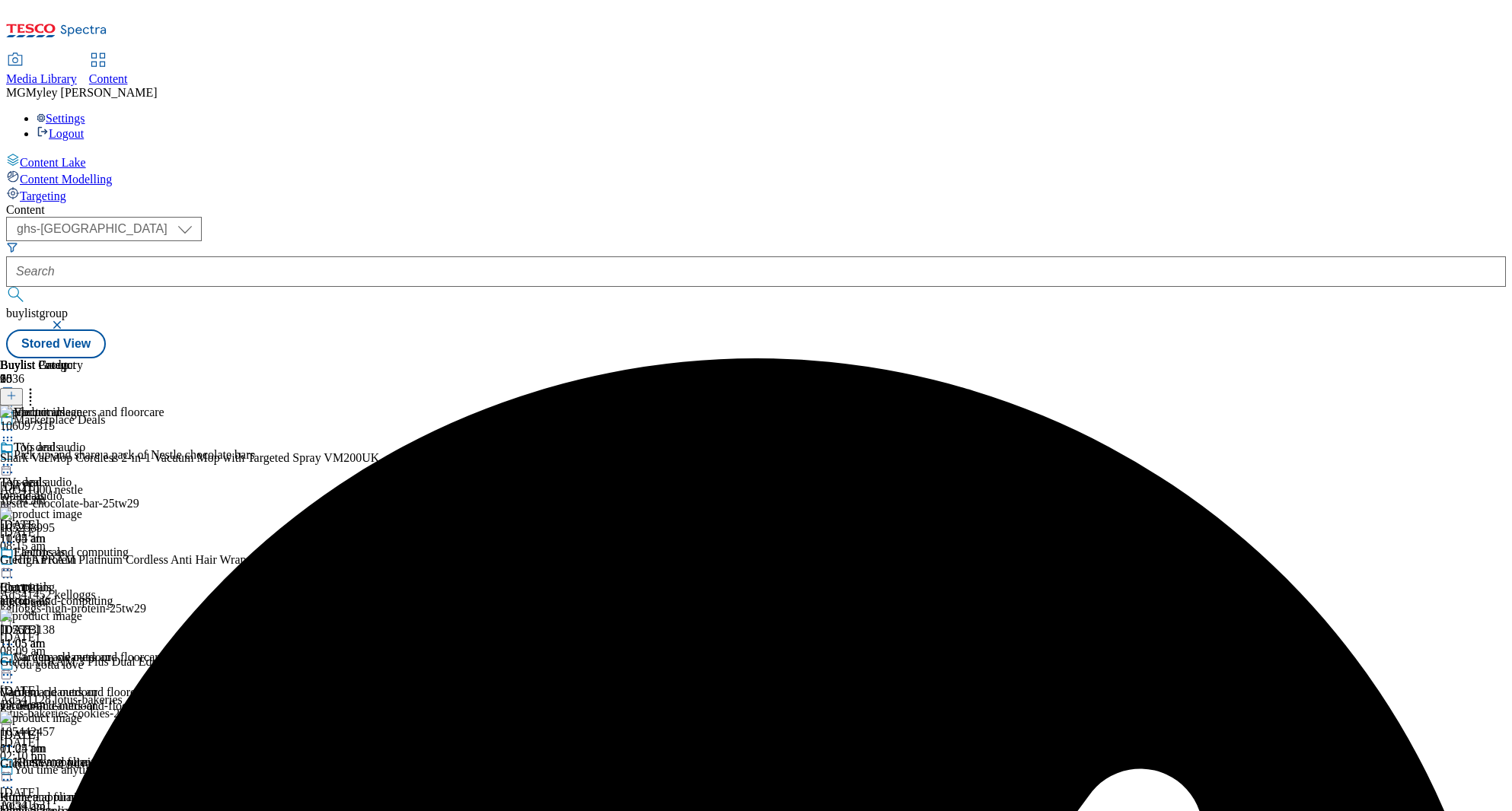
scroll to position [76, 0]
click at [120, 699] on div "garden-and-outdoor" at bounding box center [59, 706] width 120 height 13
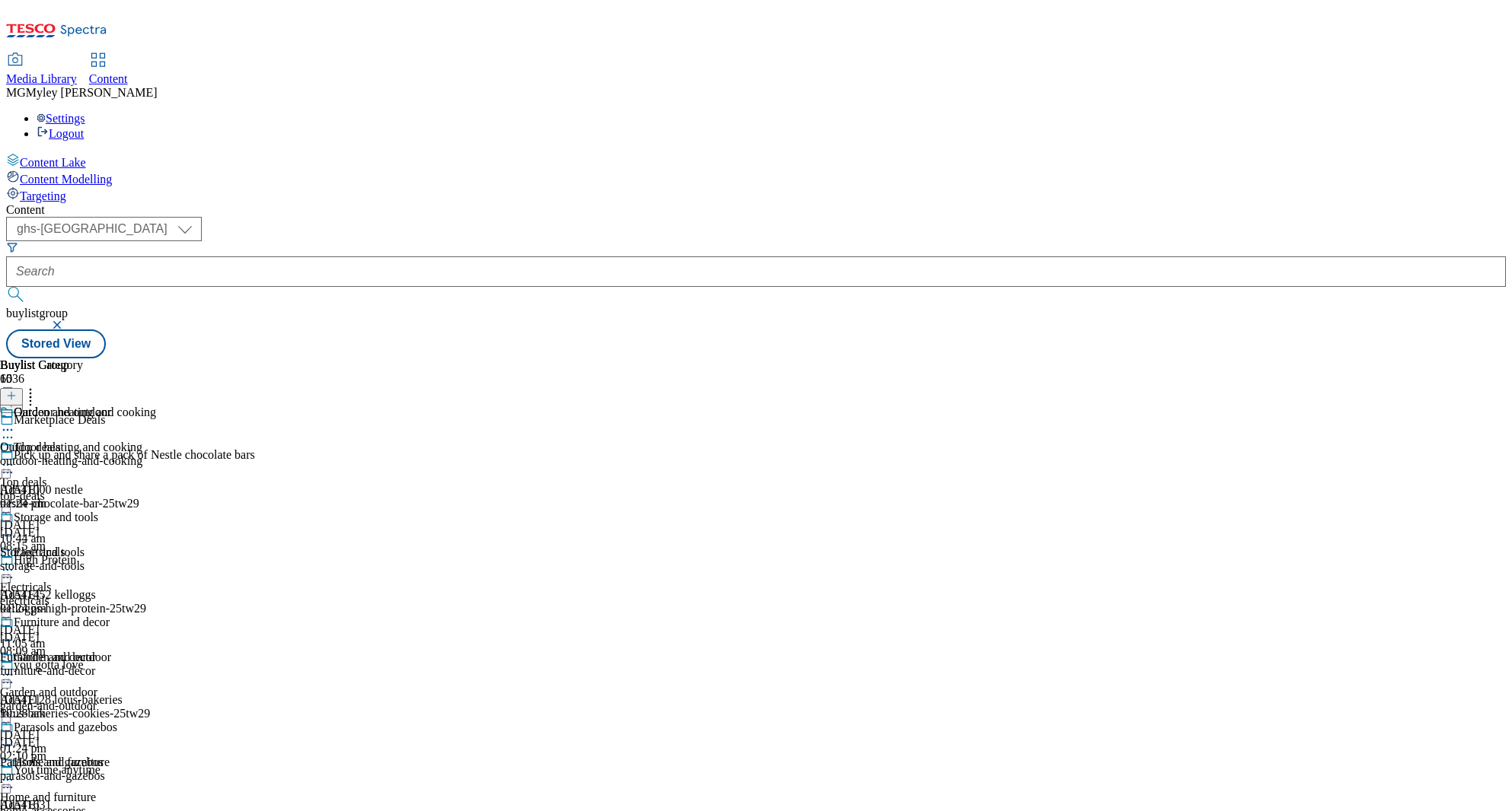
scroll to position [234, 0]
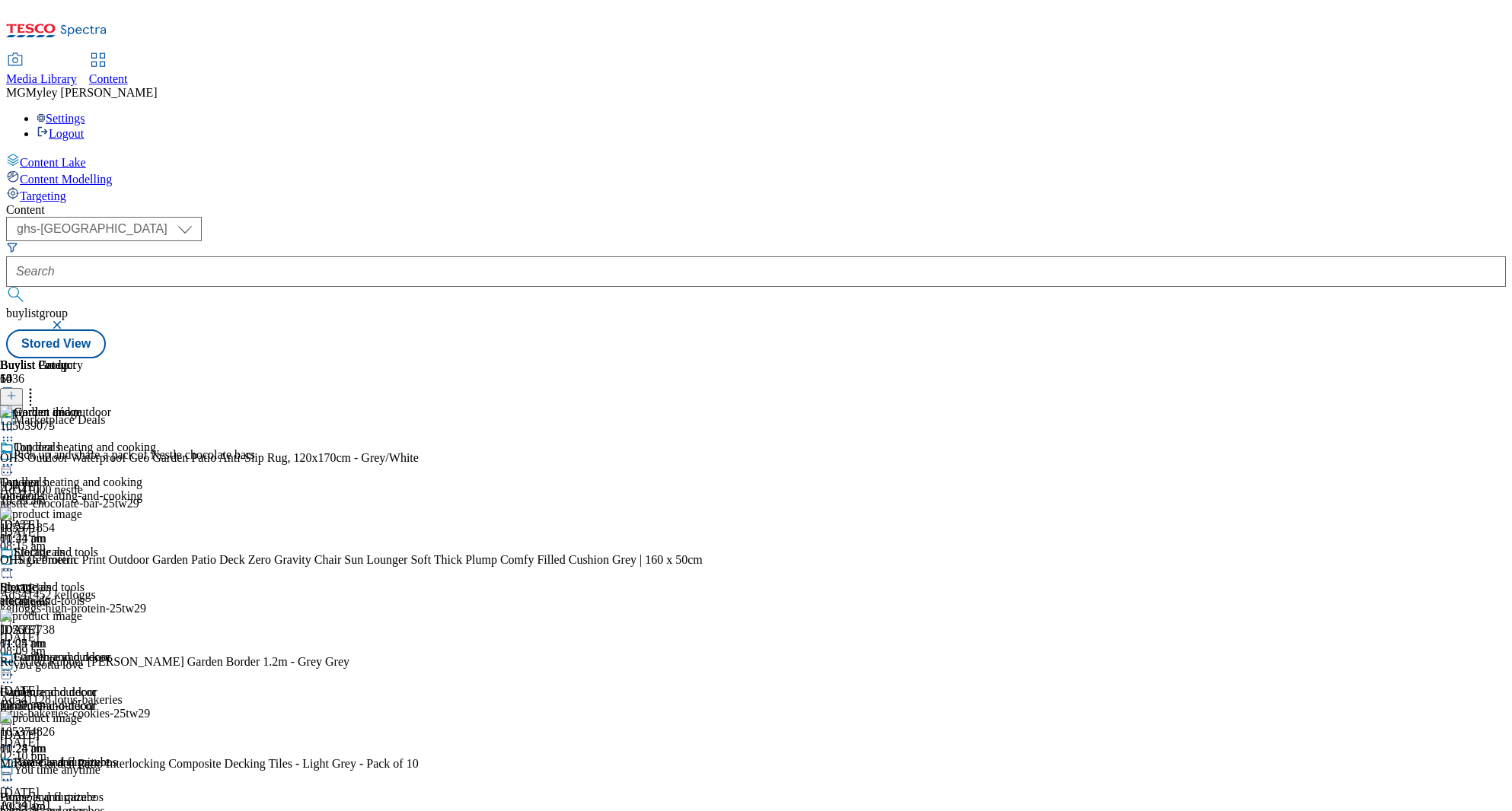
click at [38, 386] on icon at bounding box center [30, 393] width 15 height 15
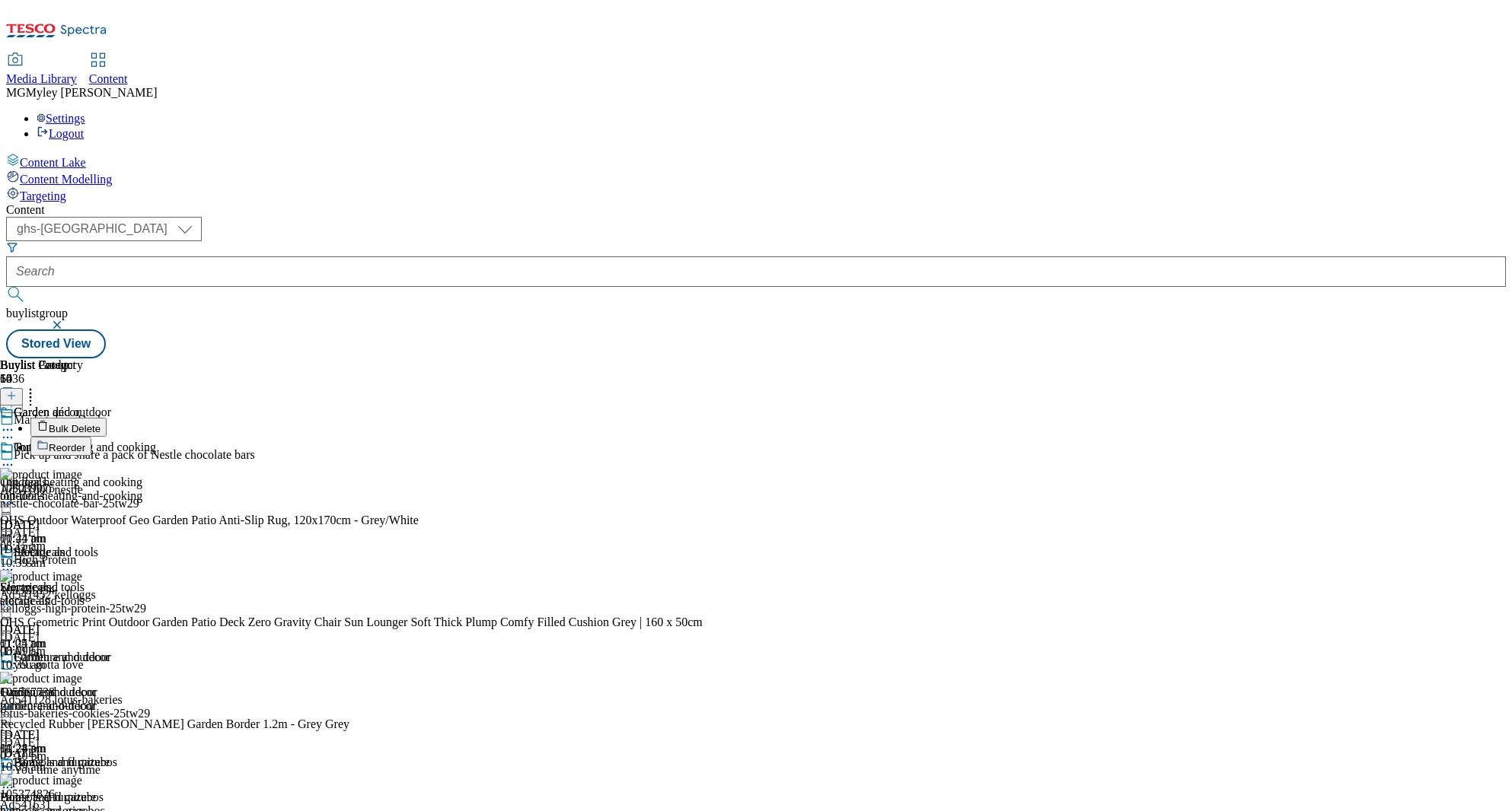
click at [703, 437] on li "Reorder" at bounding box center [366, 446] width 672 height 19
click at [85, 442] on span "Reorder" at bounding box center [66, 448] width 36 height 12
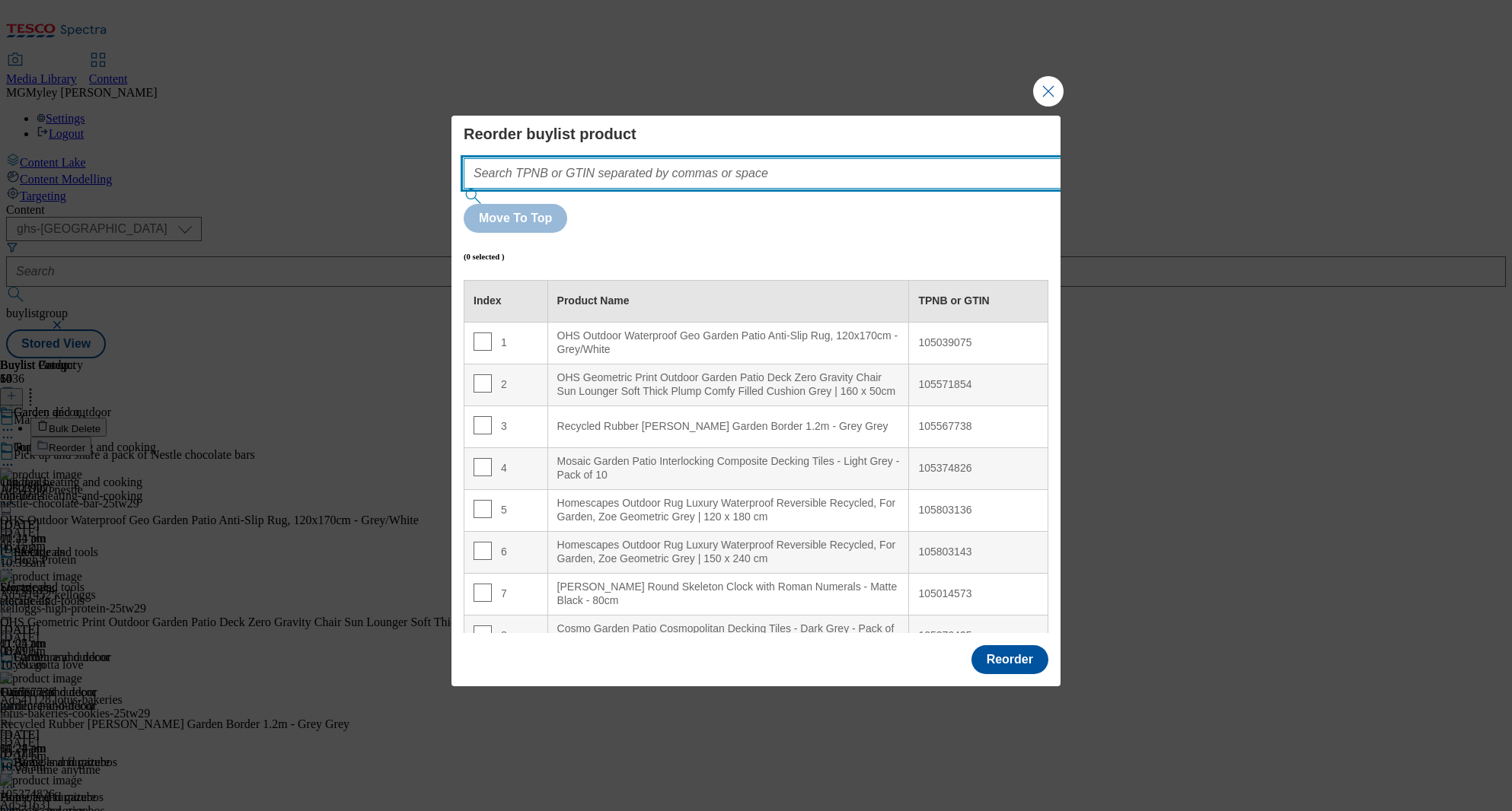
click at [666, 189] on input "Modal" at bounding box center [785, 174] width 643 height 30
paste input "105039075"
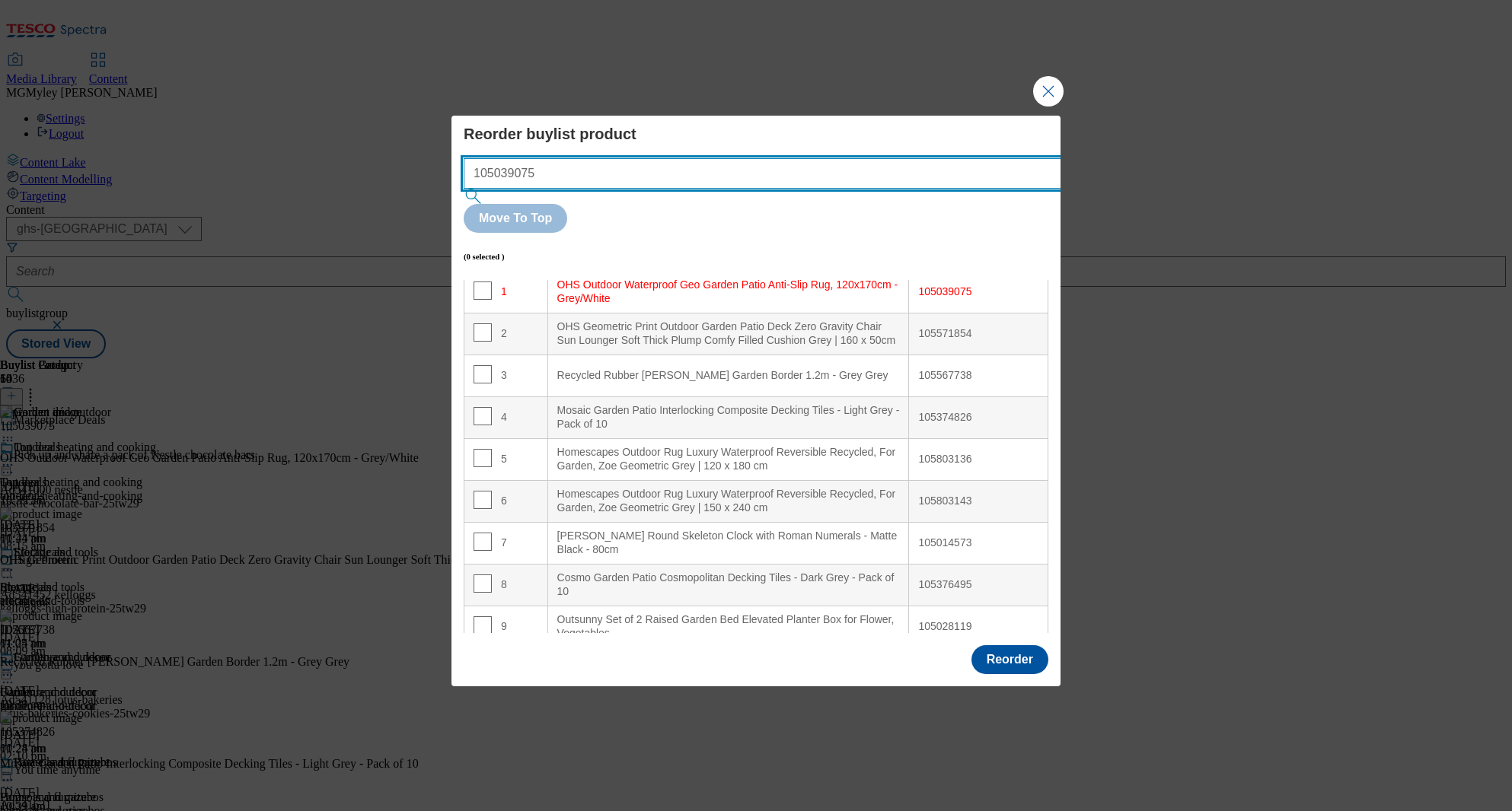
scroll to position [56, 0]
type input "105039075"
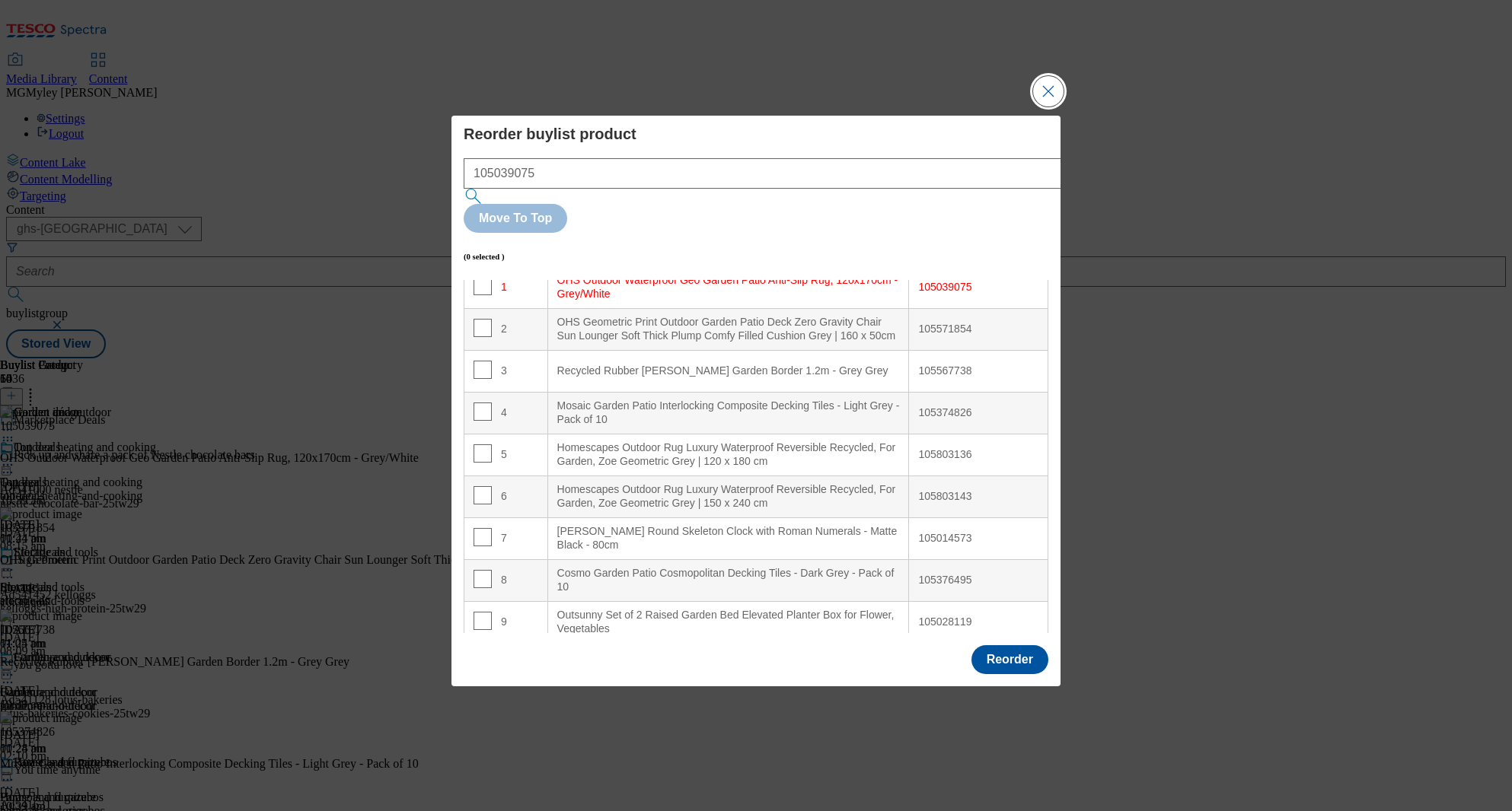
click at [1048, 106] on button "Close Modal" at bounding box center [1048, 91] width 30 height 30
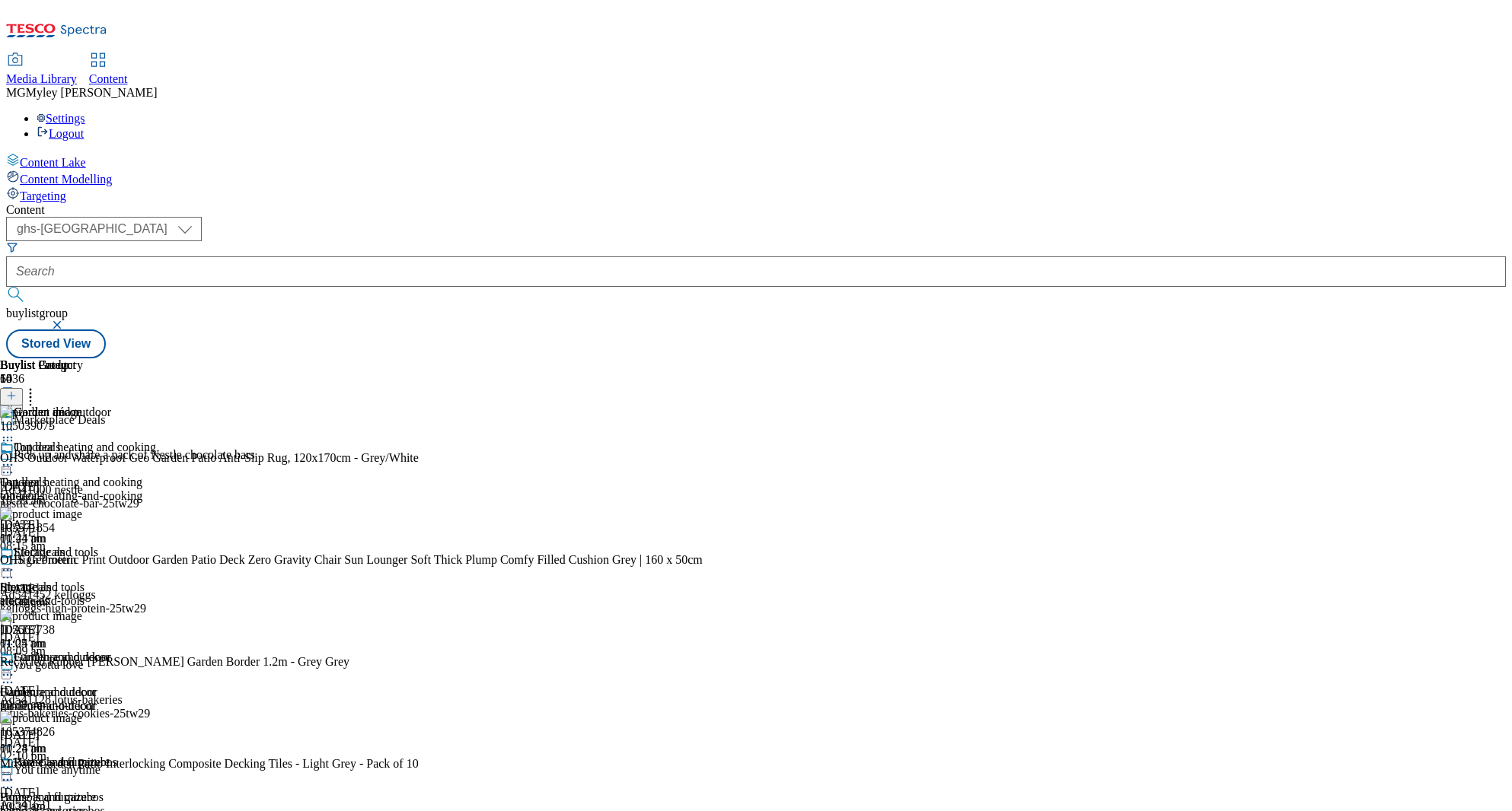
scroll to position [0, 0]
click at [143, 476] on span "Outdoor heating and cooking" at bounding box center [71, 482] width 143 height 13
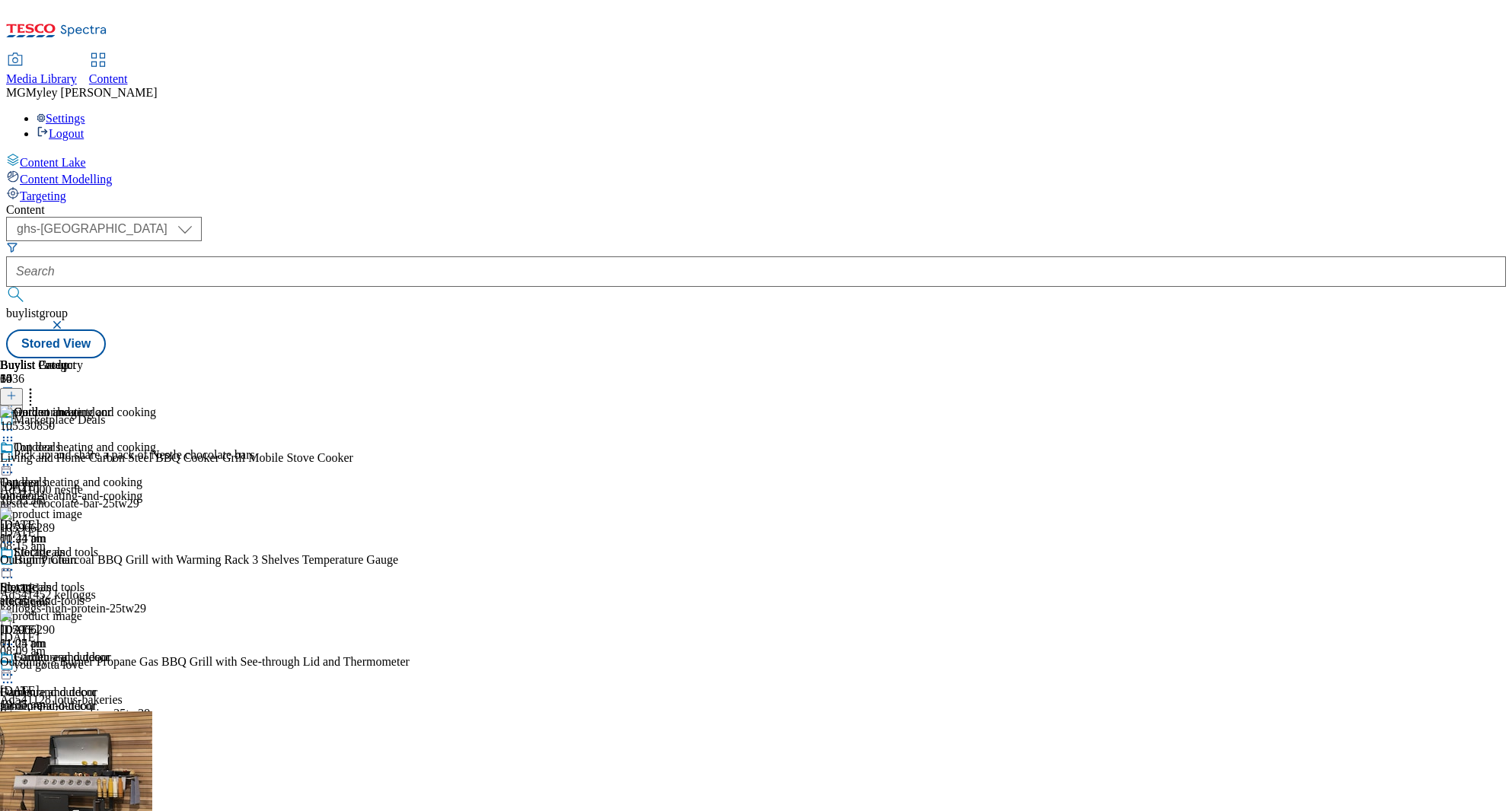
click at [38, 386] on icon at bounding box center [30, 393] width 15 height 15
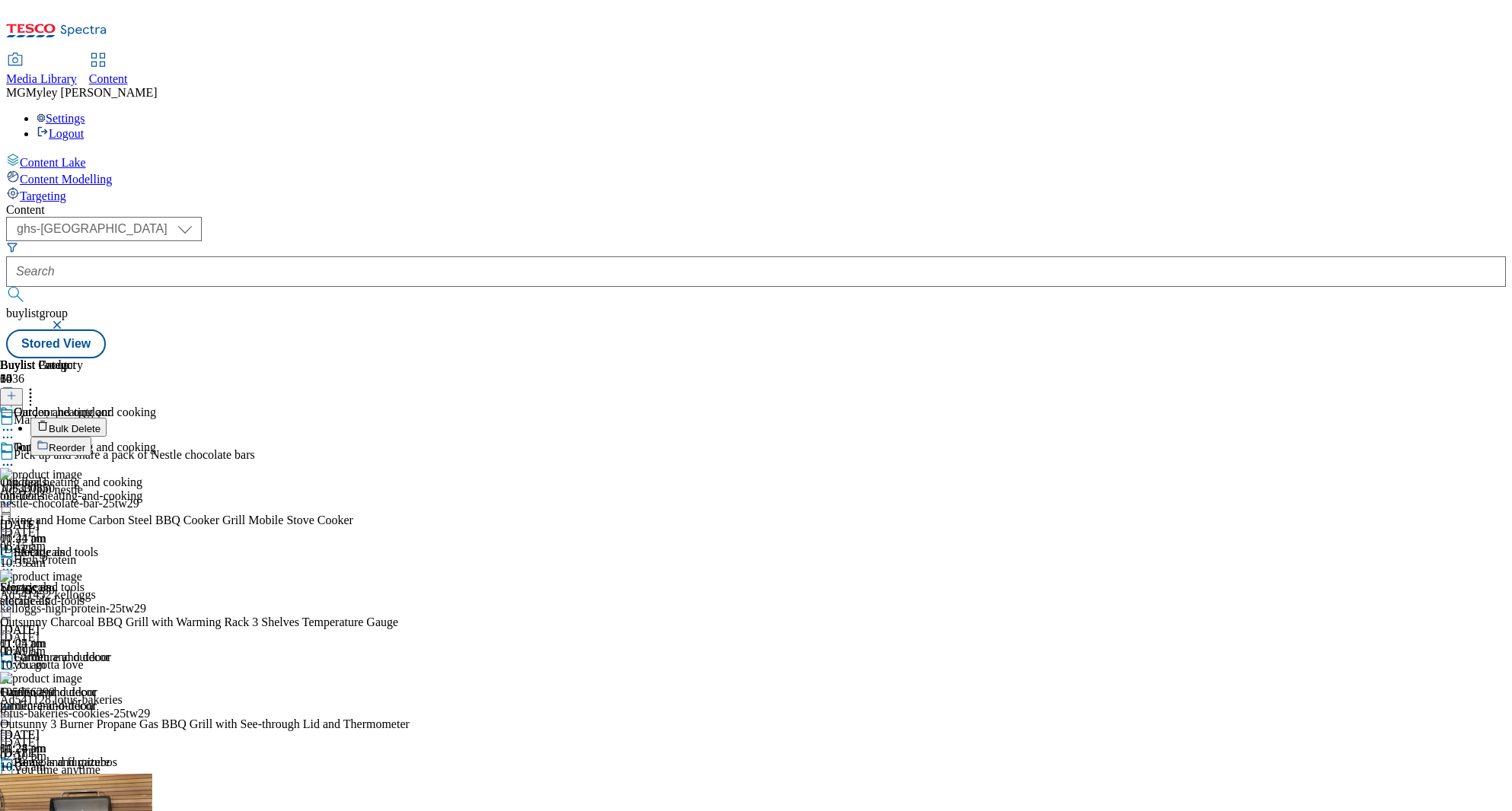
click at [91, 437] on button "Reorder" at bounding box center [60, 446] width 61 height 19
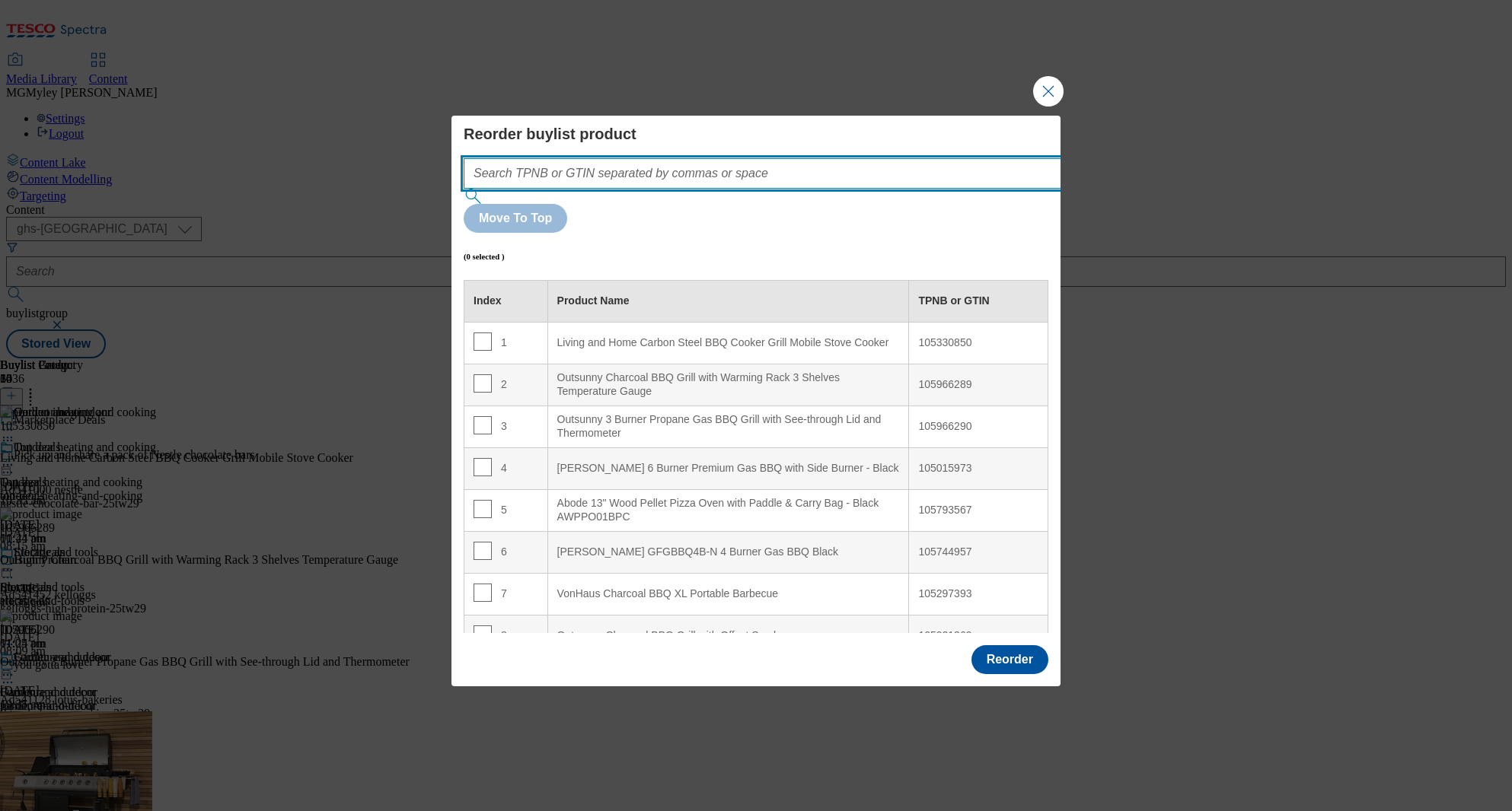
click at [827, 189] on input "Modal" at bounding box center [785, 174] width 643 height 30
paste input "105330850 105016009 105966289 105966290"
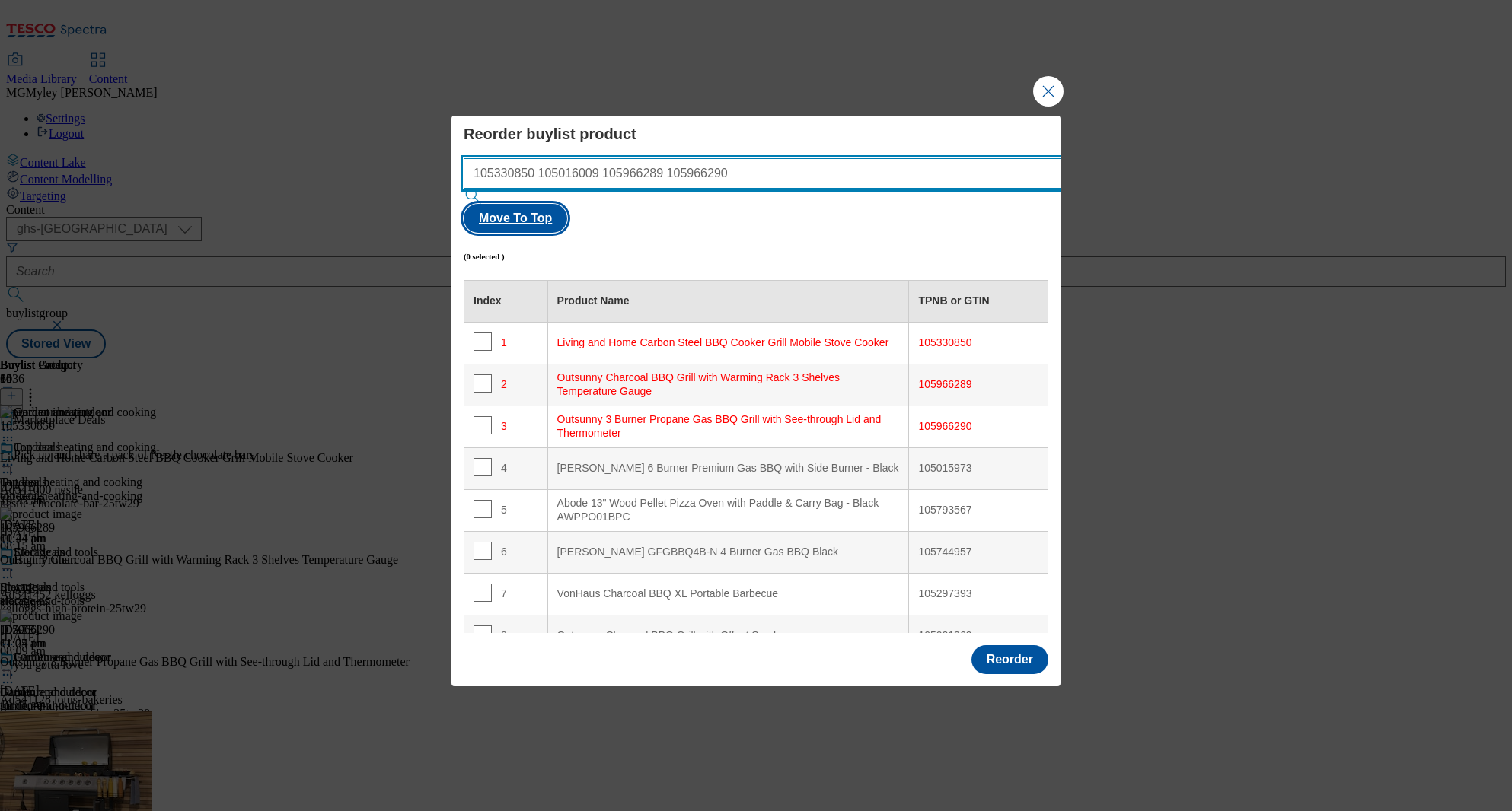
type input "105330850 105016009 105966289 105966290"
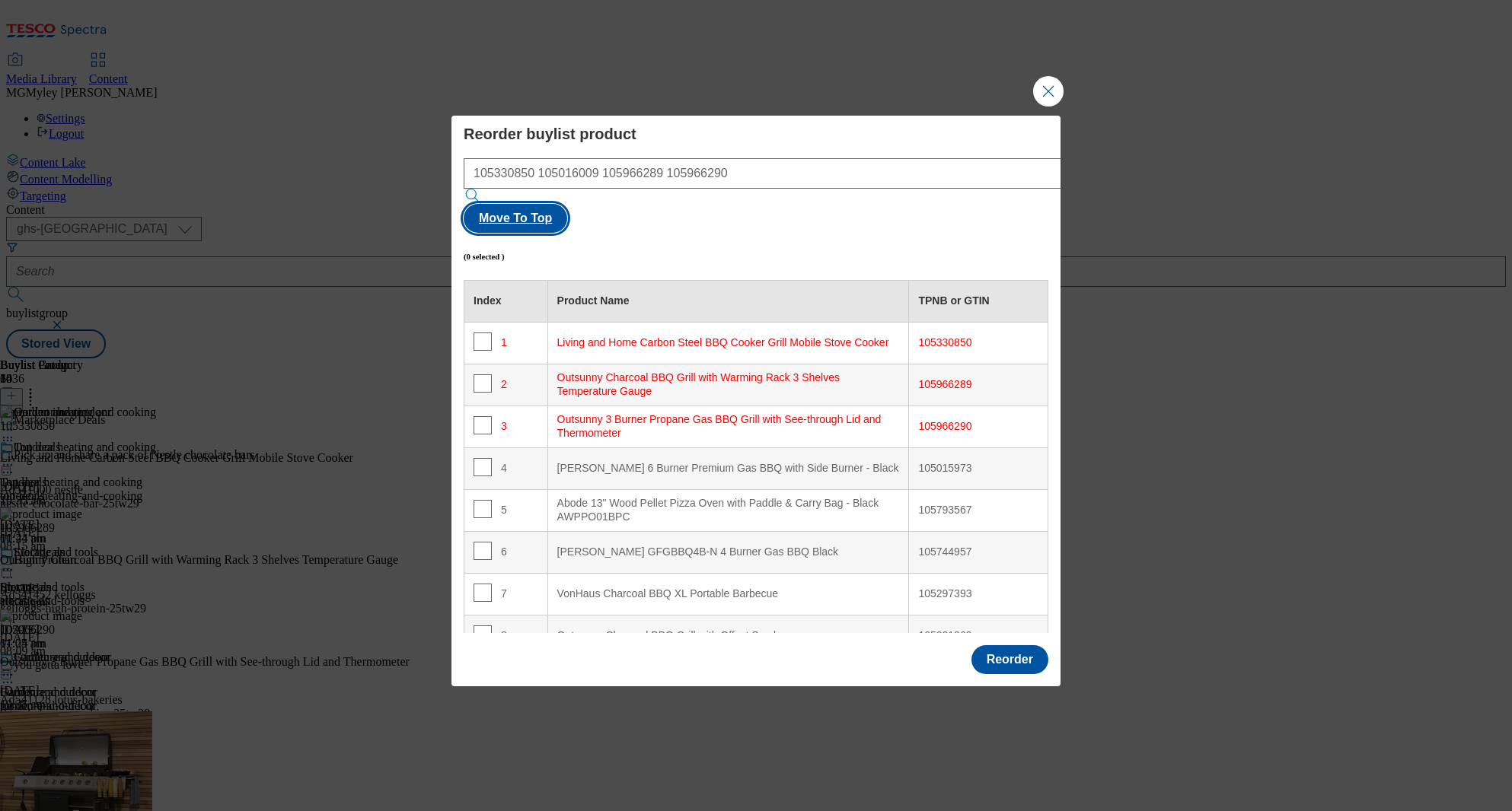
click at [567, 207] on button "Move To Top" at bounding box center [515, 218] width 104 height 29
checkbox input "true"
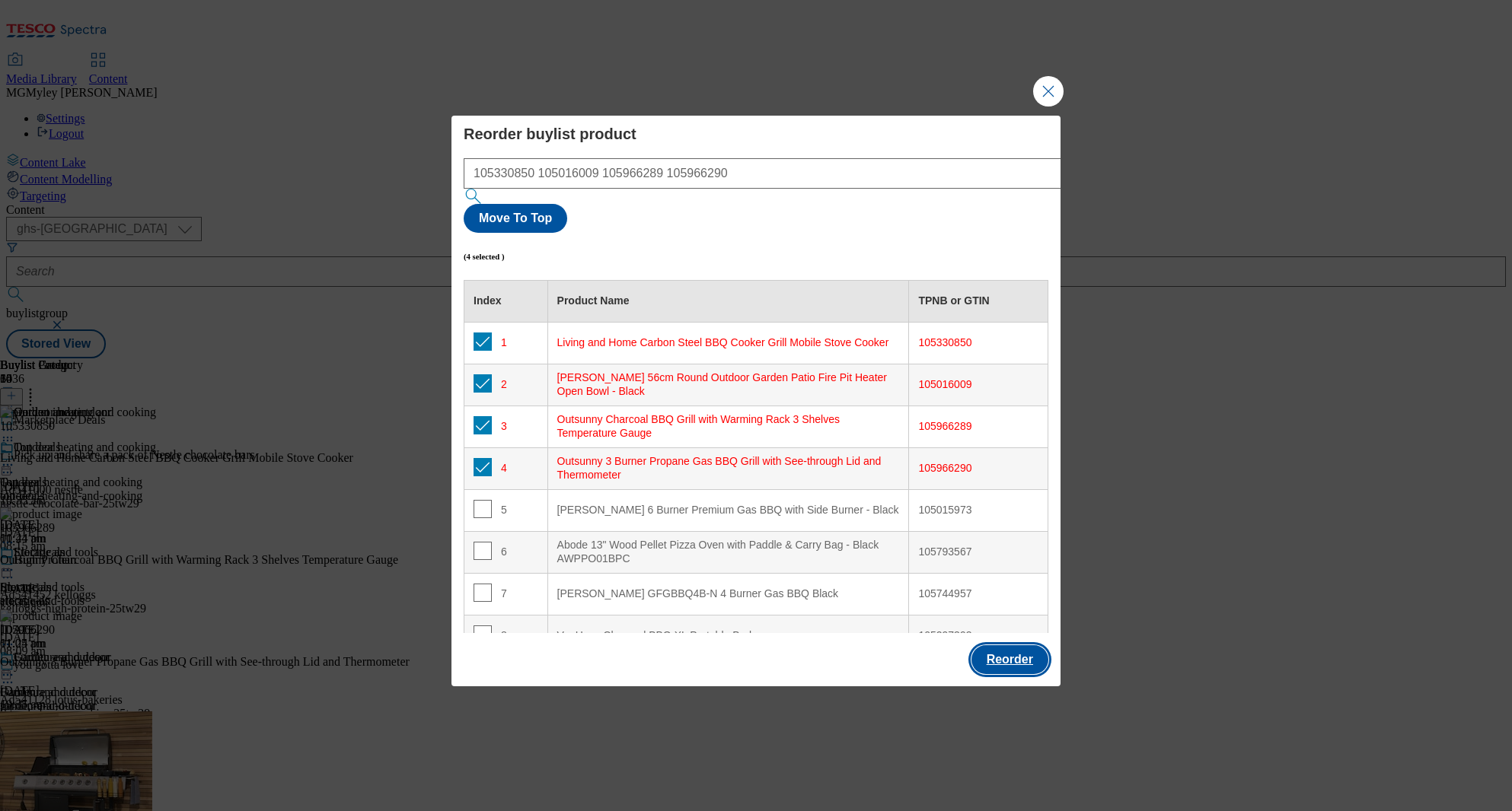
click at [1020, 645] on button "Reorder" at bounding box center [1009, 659] width 77 height 29
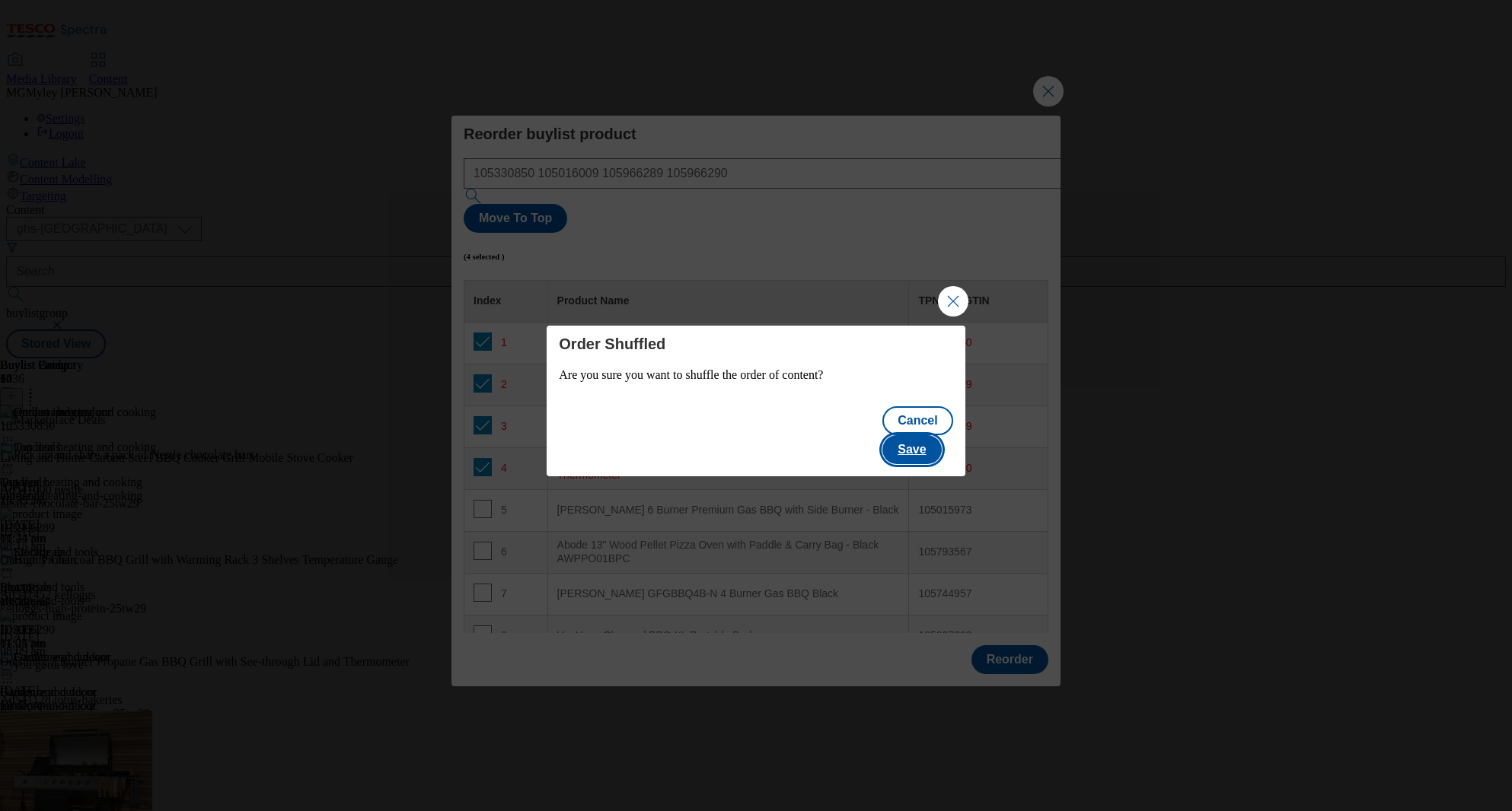
click at [908, 442] on button "Save" at bounding box center [911, 449] width 58 height 29
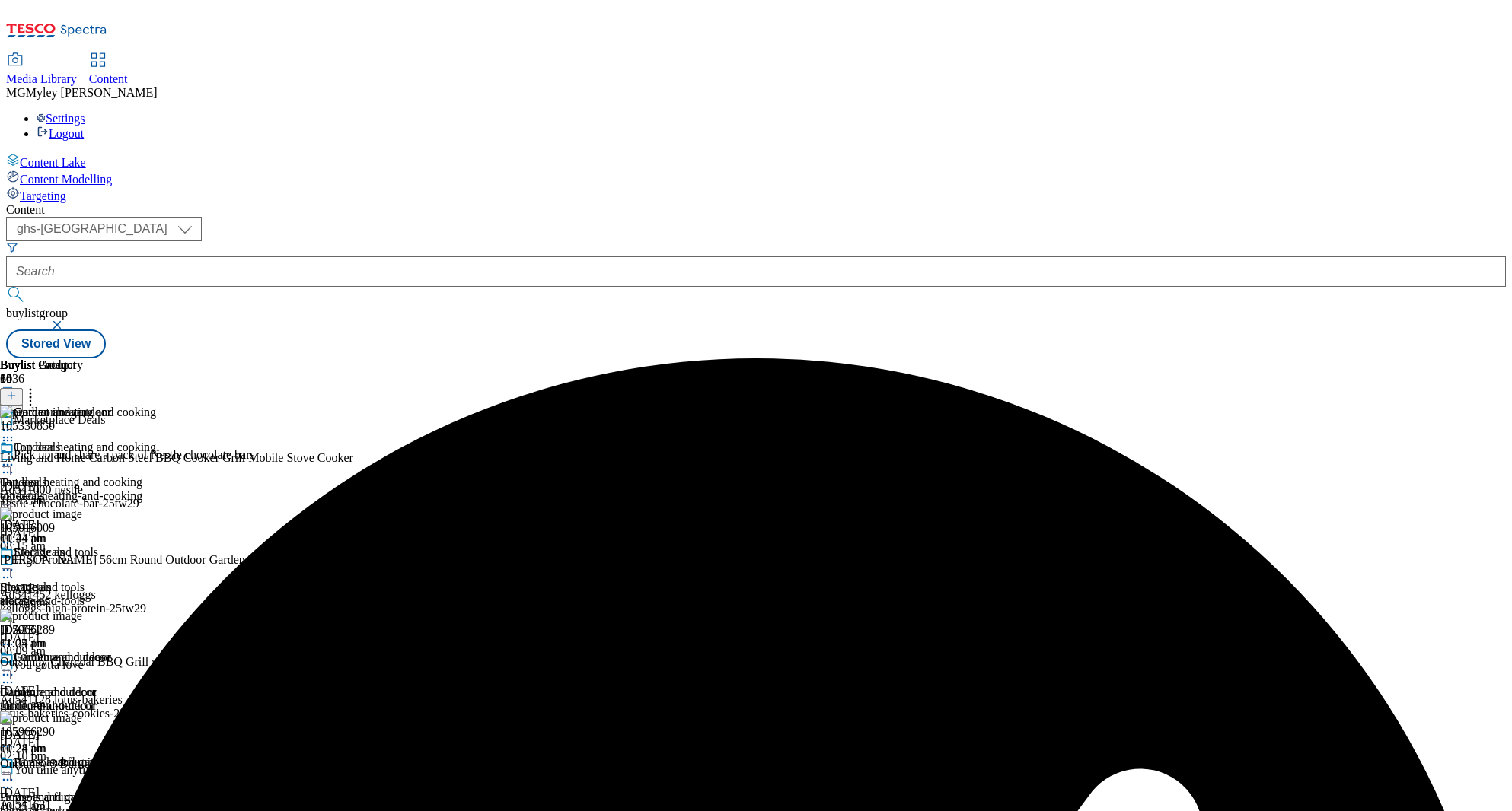
click at [84, 581] on div "Storage and tools" at bounding box center [42, 587] width 84 height 13
click at [38, 386] on icon at bounding box center [30, 393] width 15 height 15
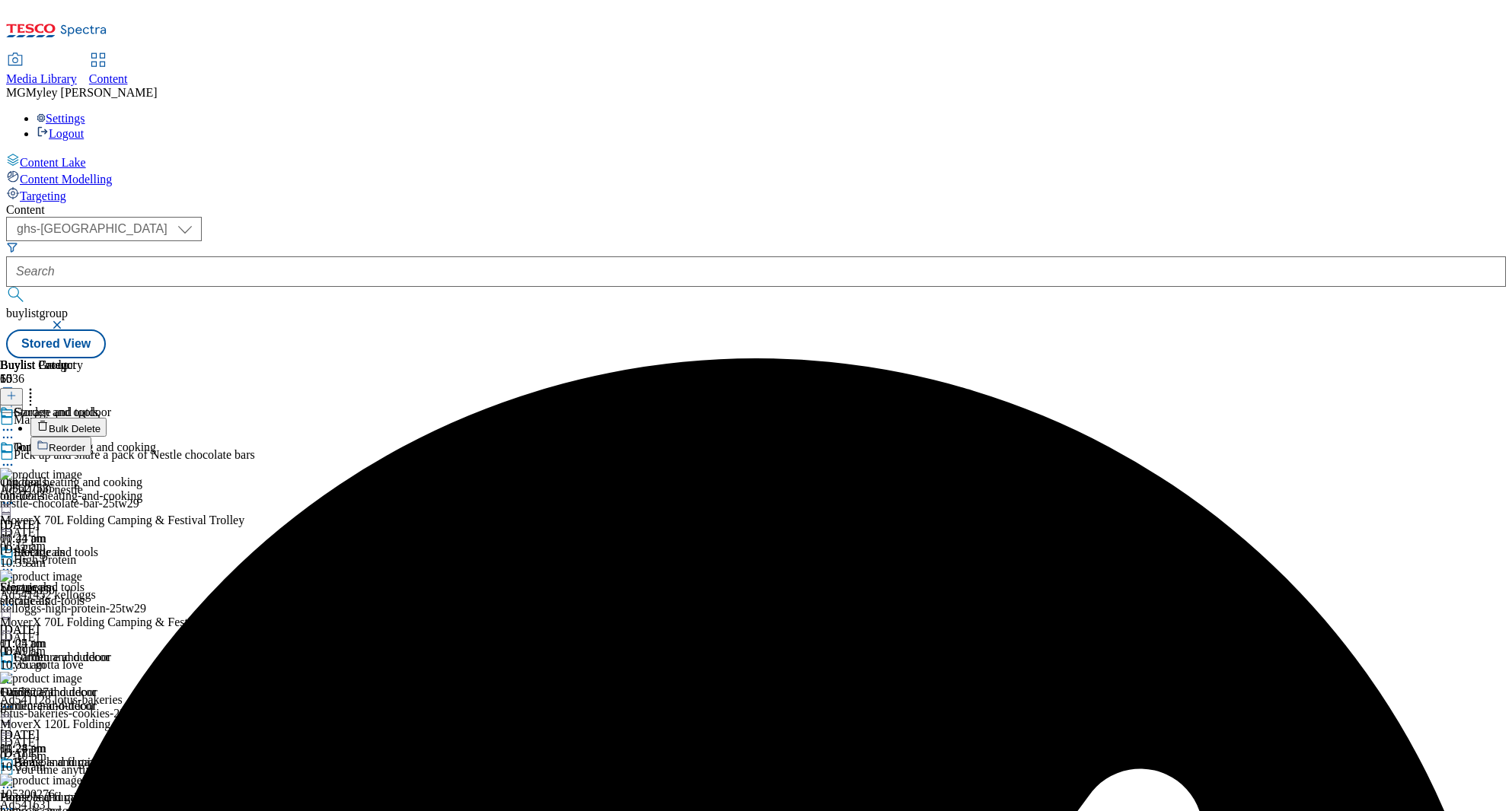
click at [91, 437] on button "Reorder" at bounding box center [60, 446] width 61 height 19
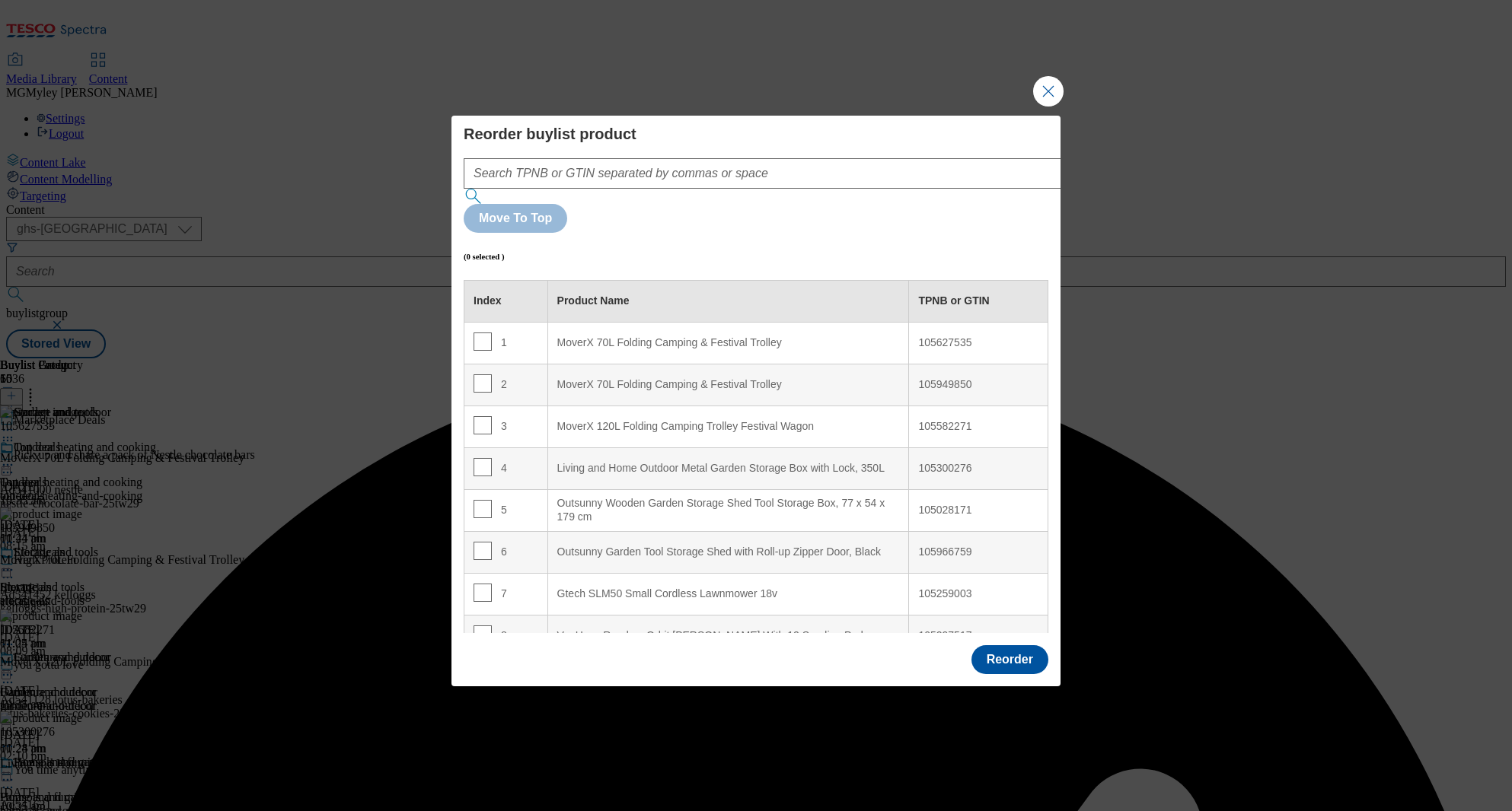
click at [643, 182] on div "Reorder buylist product Move To Top (0 selected ) Index Product Name TPNB or GT…" at bounding box center [756, 379] width 585 height 509
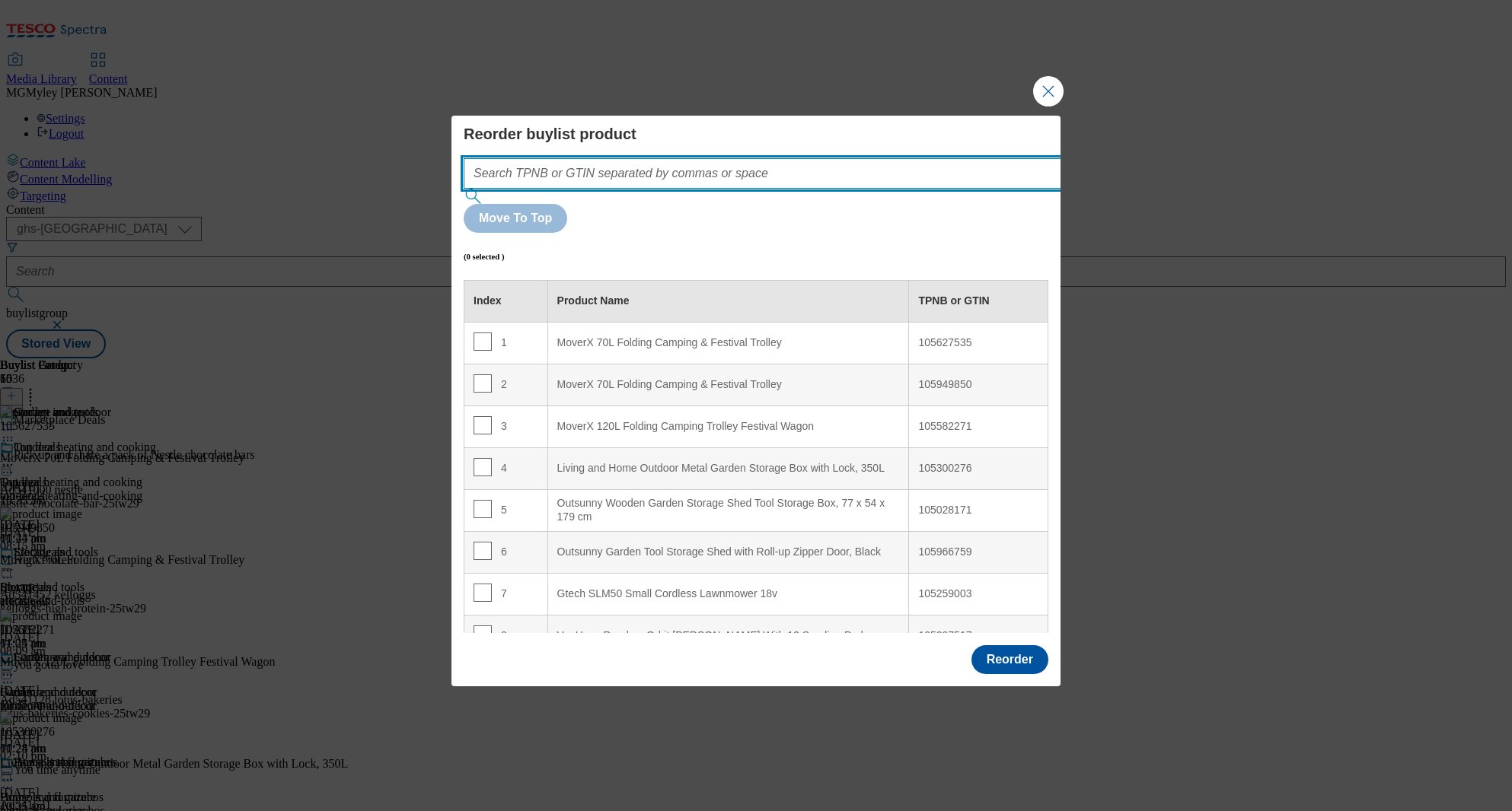
click at [650, 189] on input "Modal" at bounding box center [785, 174] width 643 height 30
paste input "105627535 105949850 105582271 105300276 105028171 105966759"
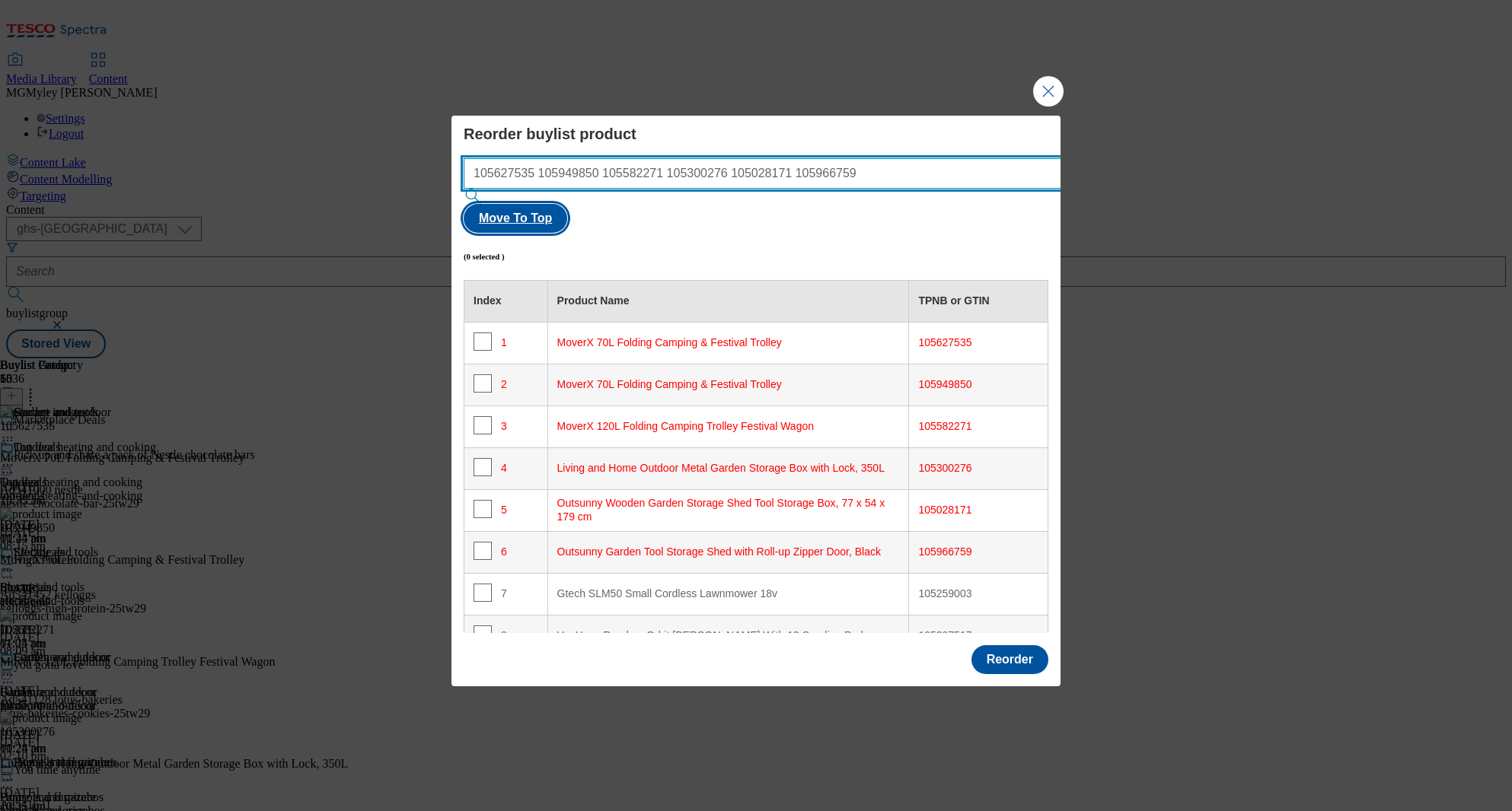
type input "105627535 105949850 105582271 105300276 105028171 105966759"
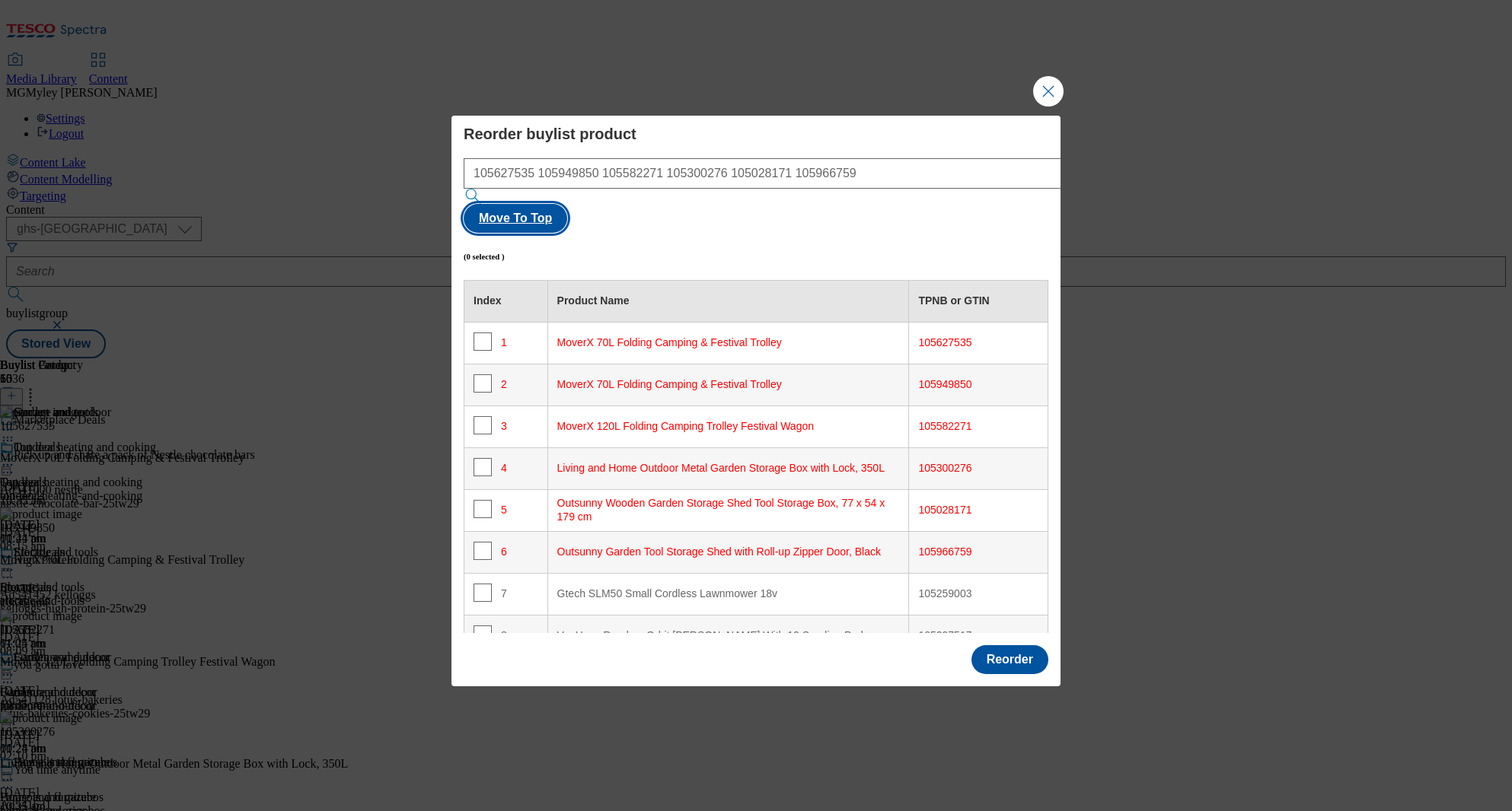
click at [567, 213] on button "Move To Top" at bounding box center [515, 218] width 104 height 29
checkbox input "true"
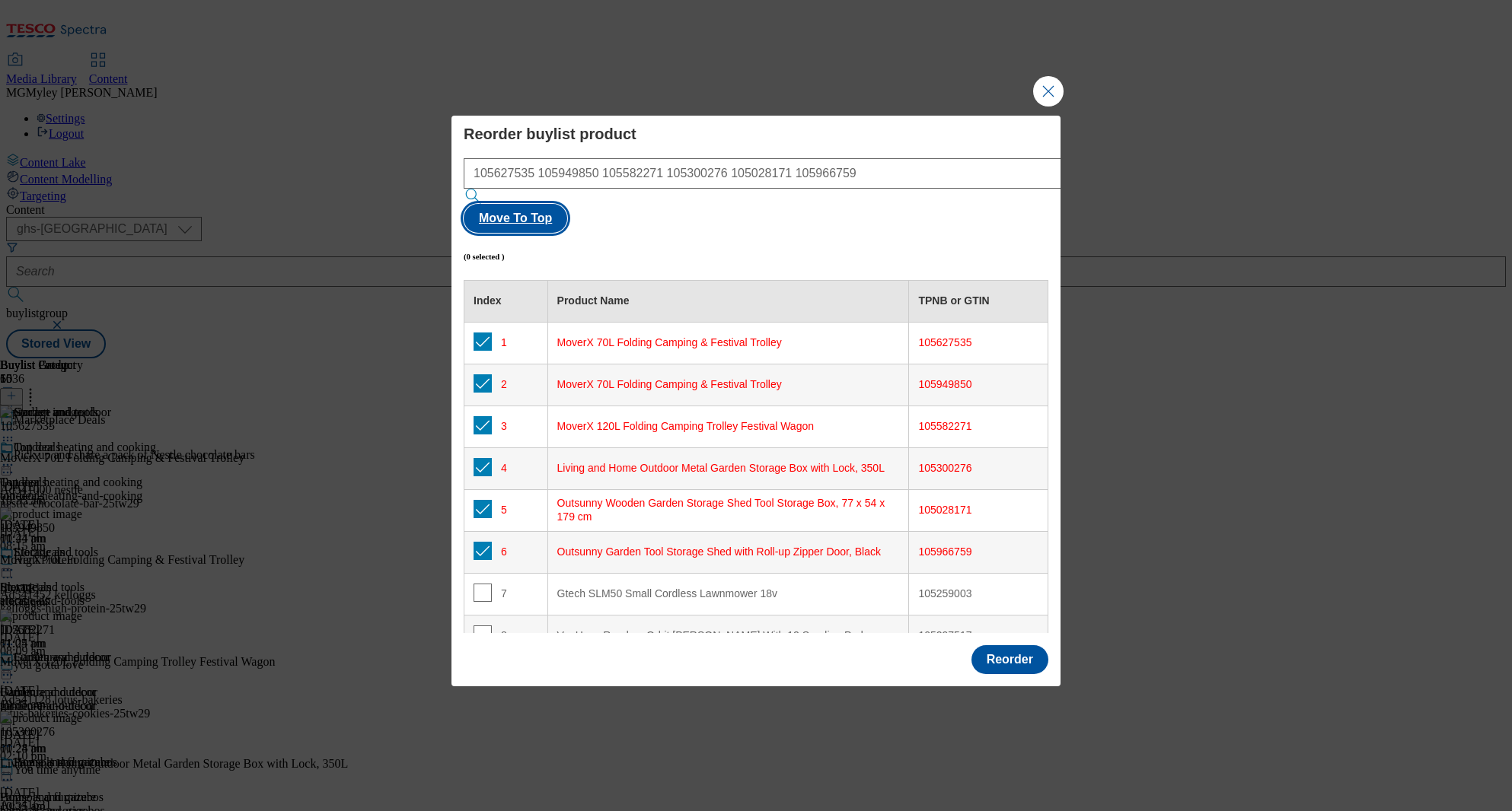
checkbox input "true"
click at [1014, 645] on button "Reorder" at bounding box center [1009, 659] width 77 height 29
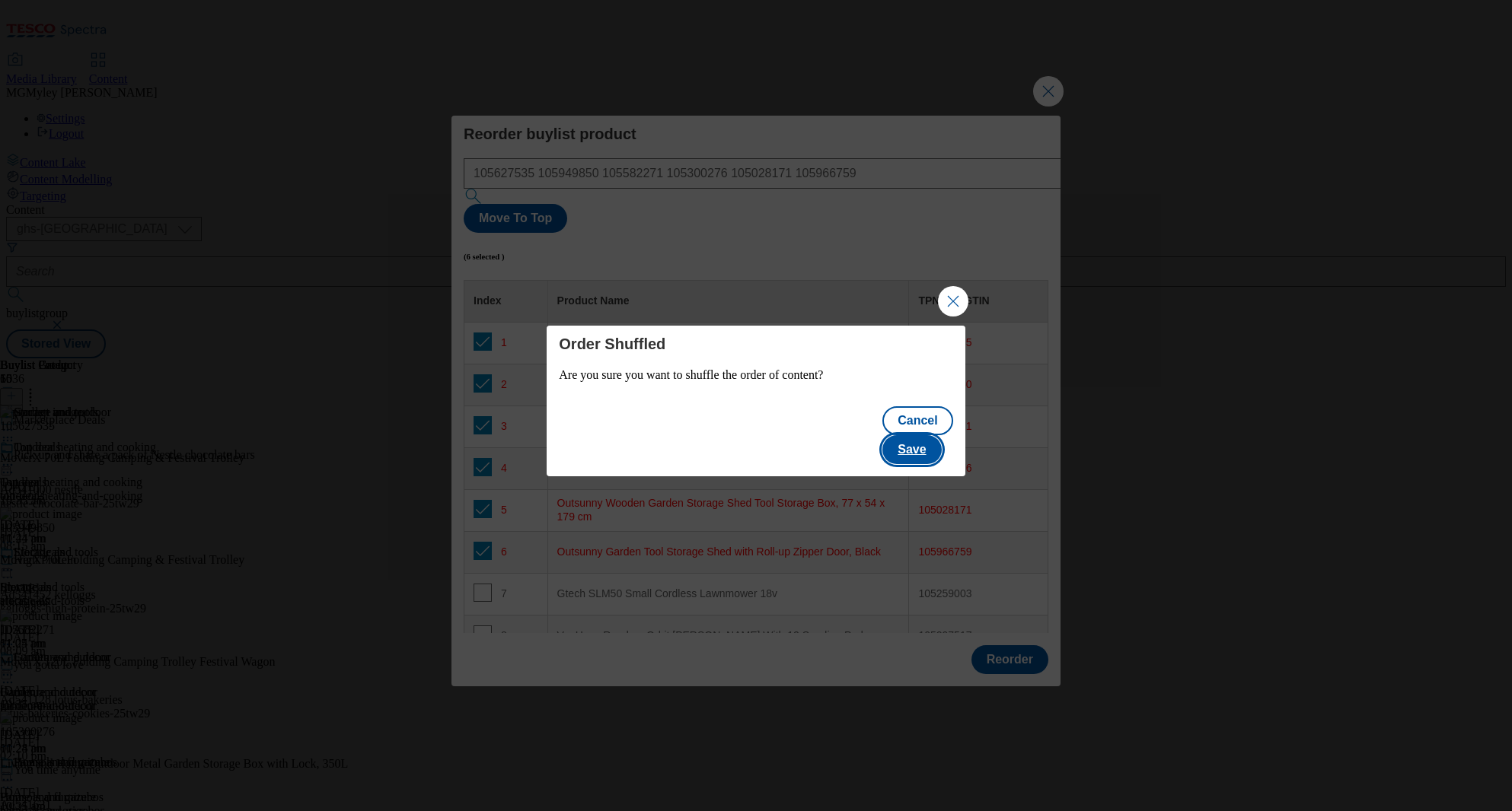
click at [940, 435] on button "Save" at bounding box center [911, 449] width 58 height 29
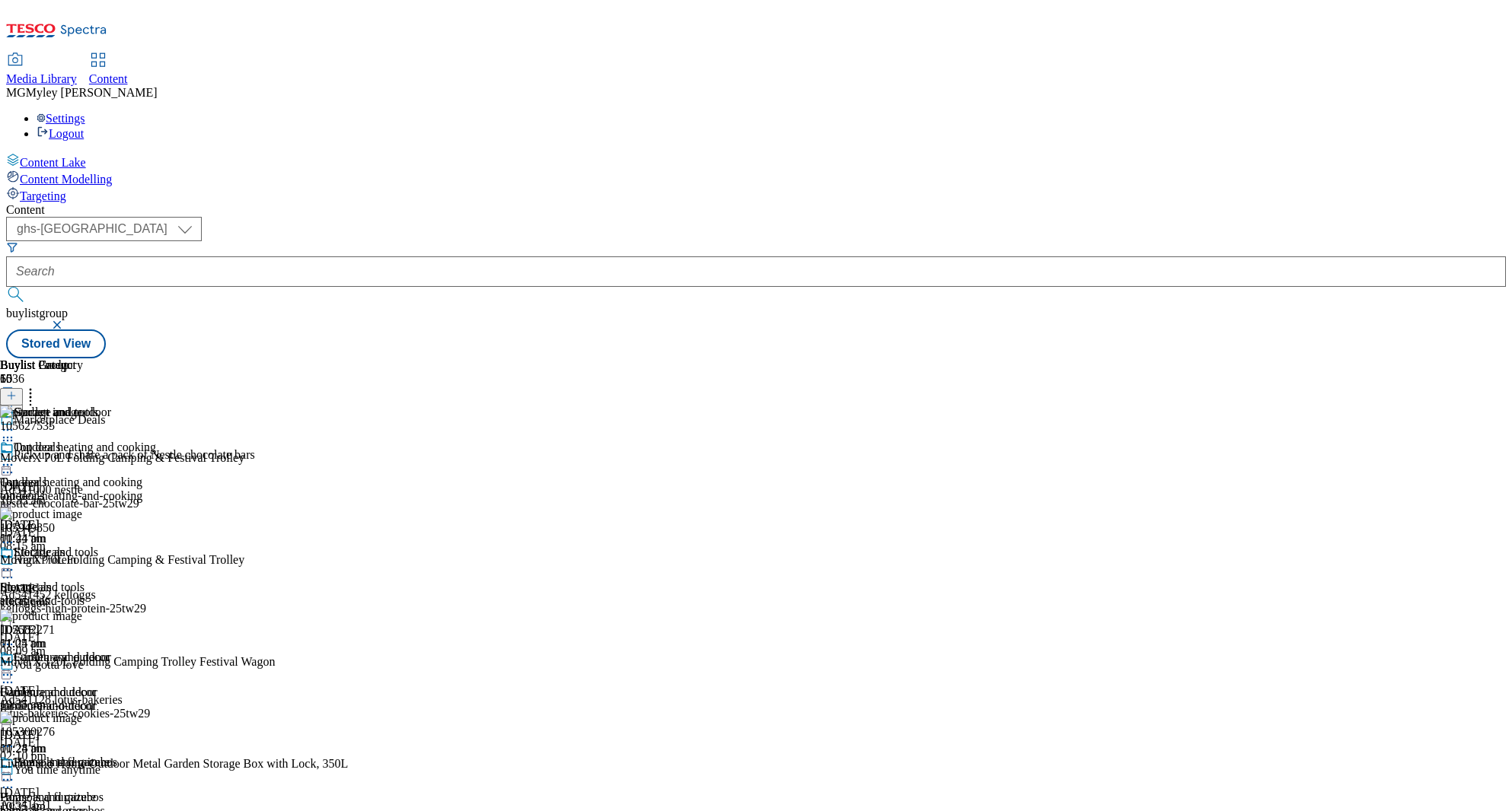
scroll to position [247, 0]
click at [110, 756] on div "Home and furniture" at bounding box center [61, 762] width 96 height 13
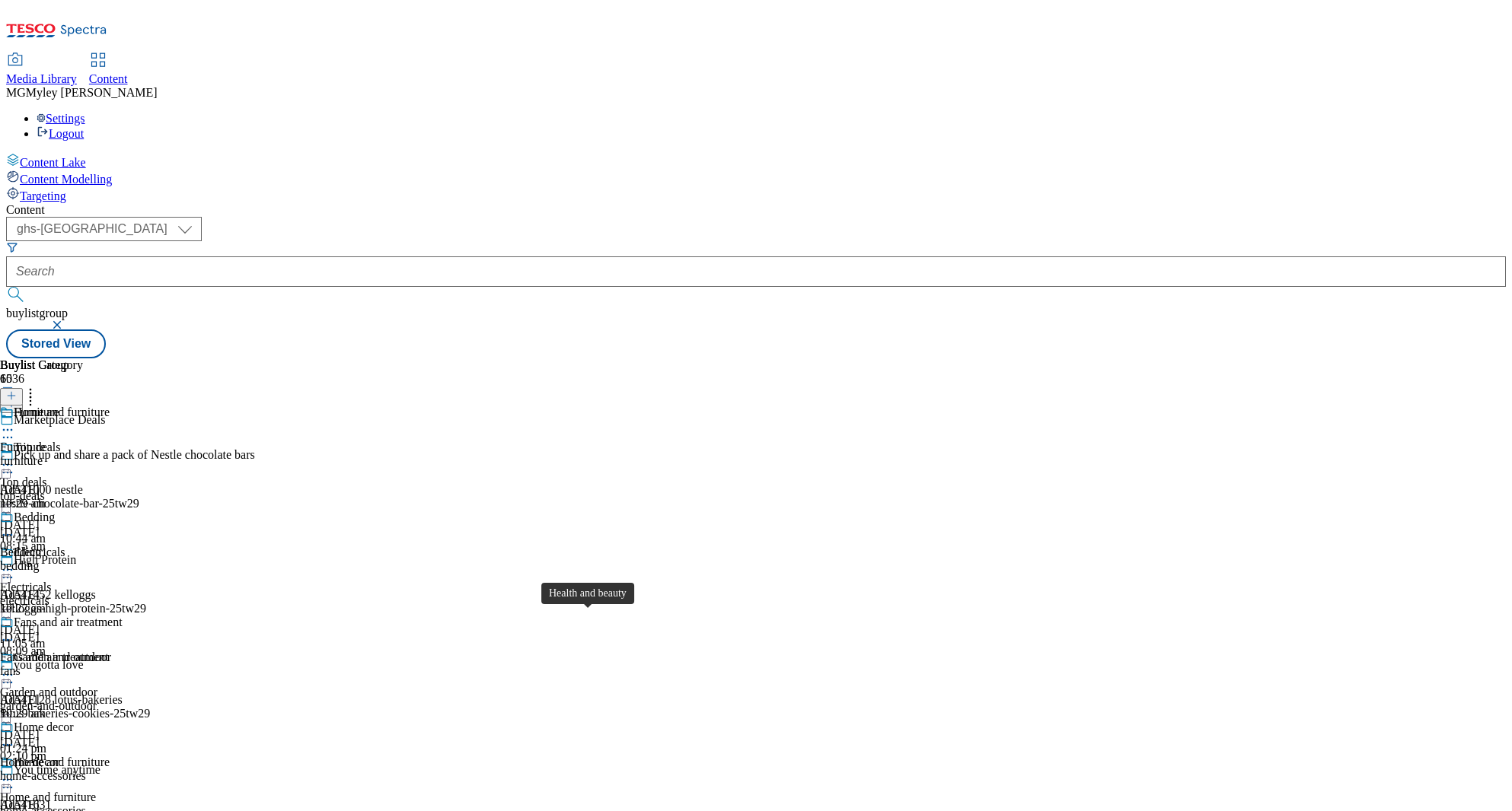
click at [132, 511] on div "Hair and grooming Hair and grooming hair-grooming [DATE] 10:58 am" at bounding box center [66, 563] width 132 height 105
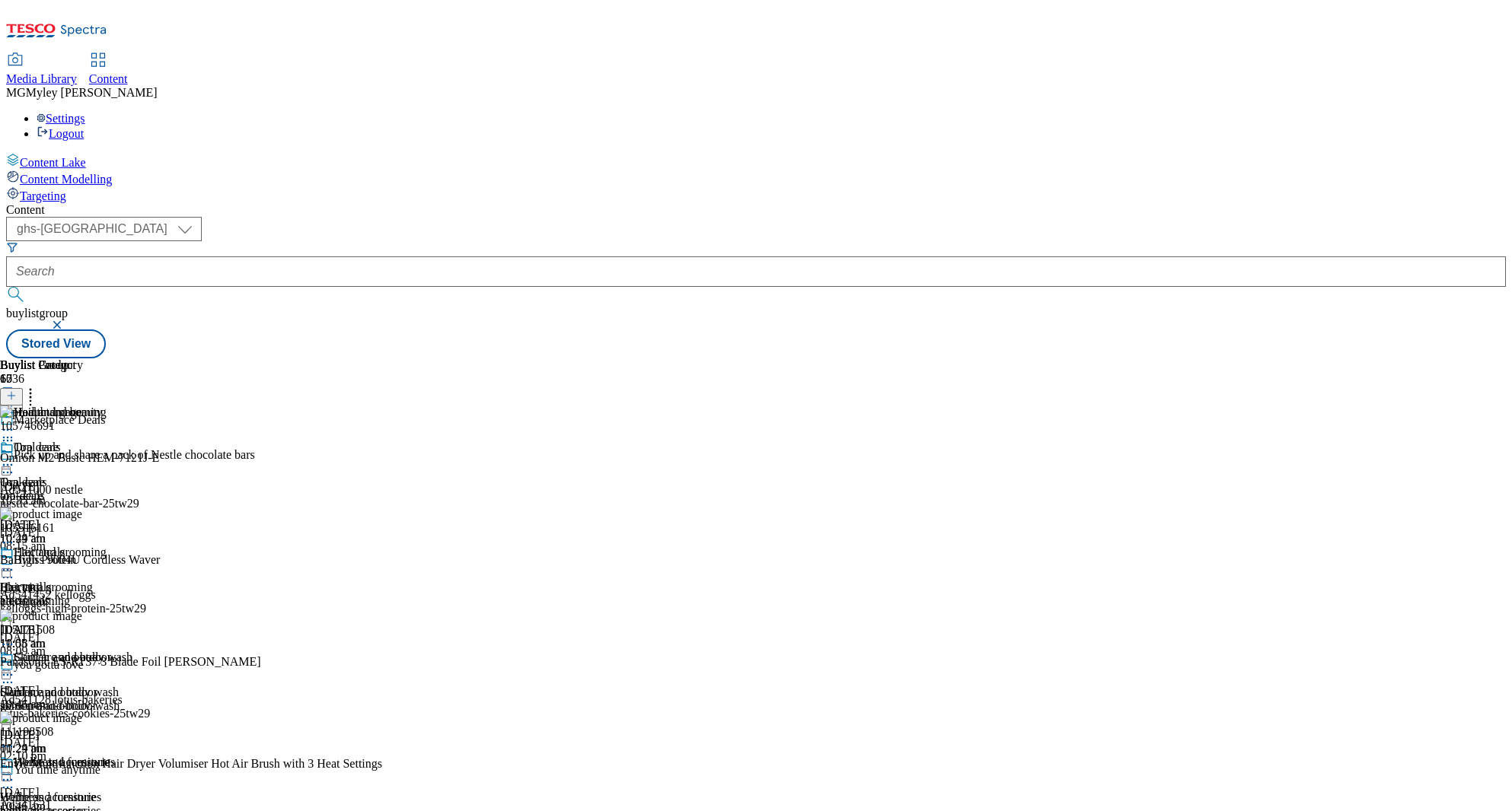
click at [382, 358] on header "Buylist Product 17" at bounding box center [191, 381] width 382 height 47
click at [38, 386] on icon at bounding box center [30, 393] width 15 height 15
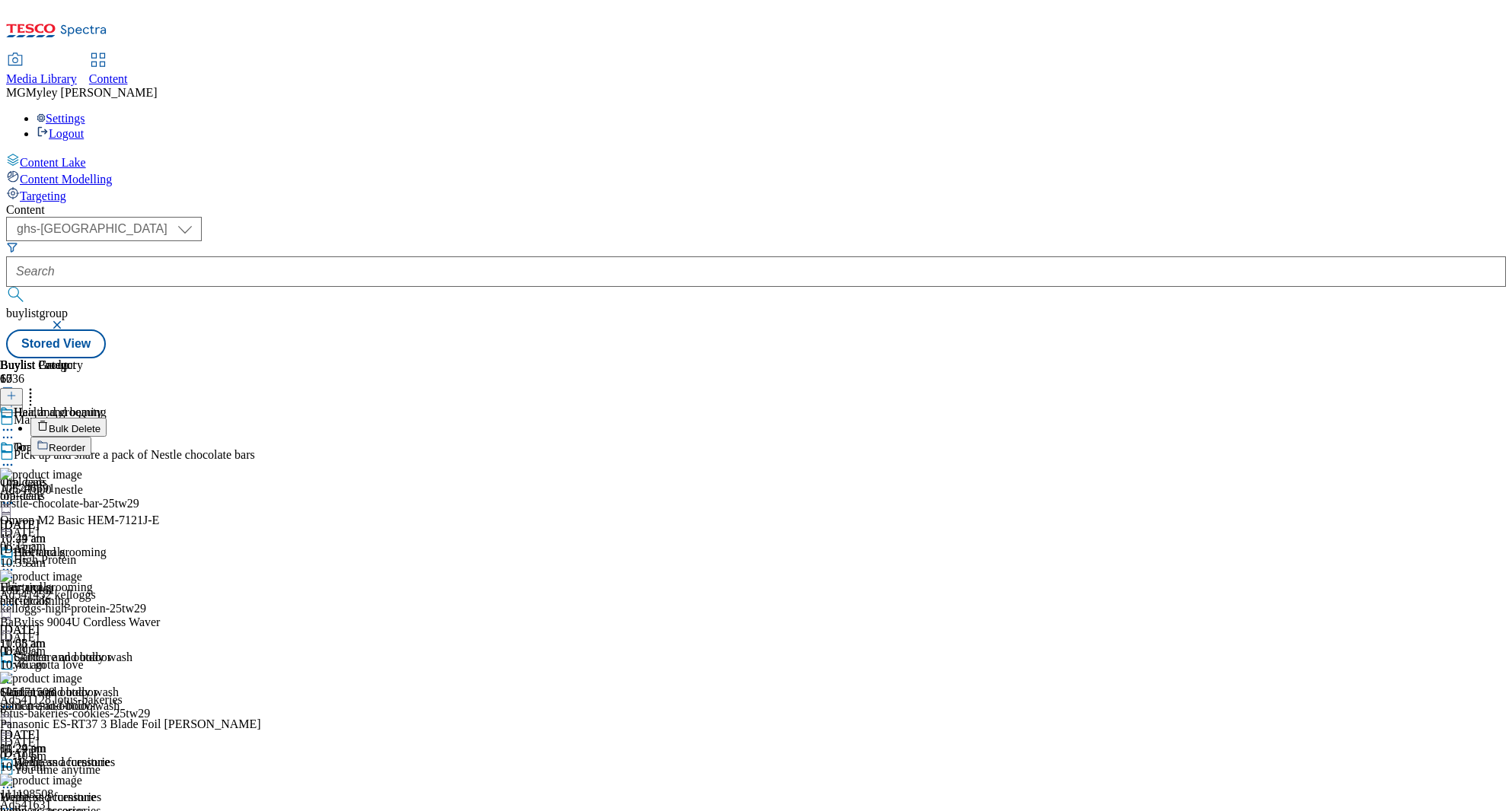
click at [85, 442] on span "Reorder" at bounding box center [66, 448] width 36 height 12
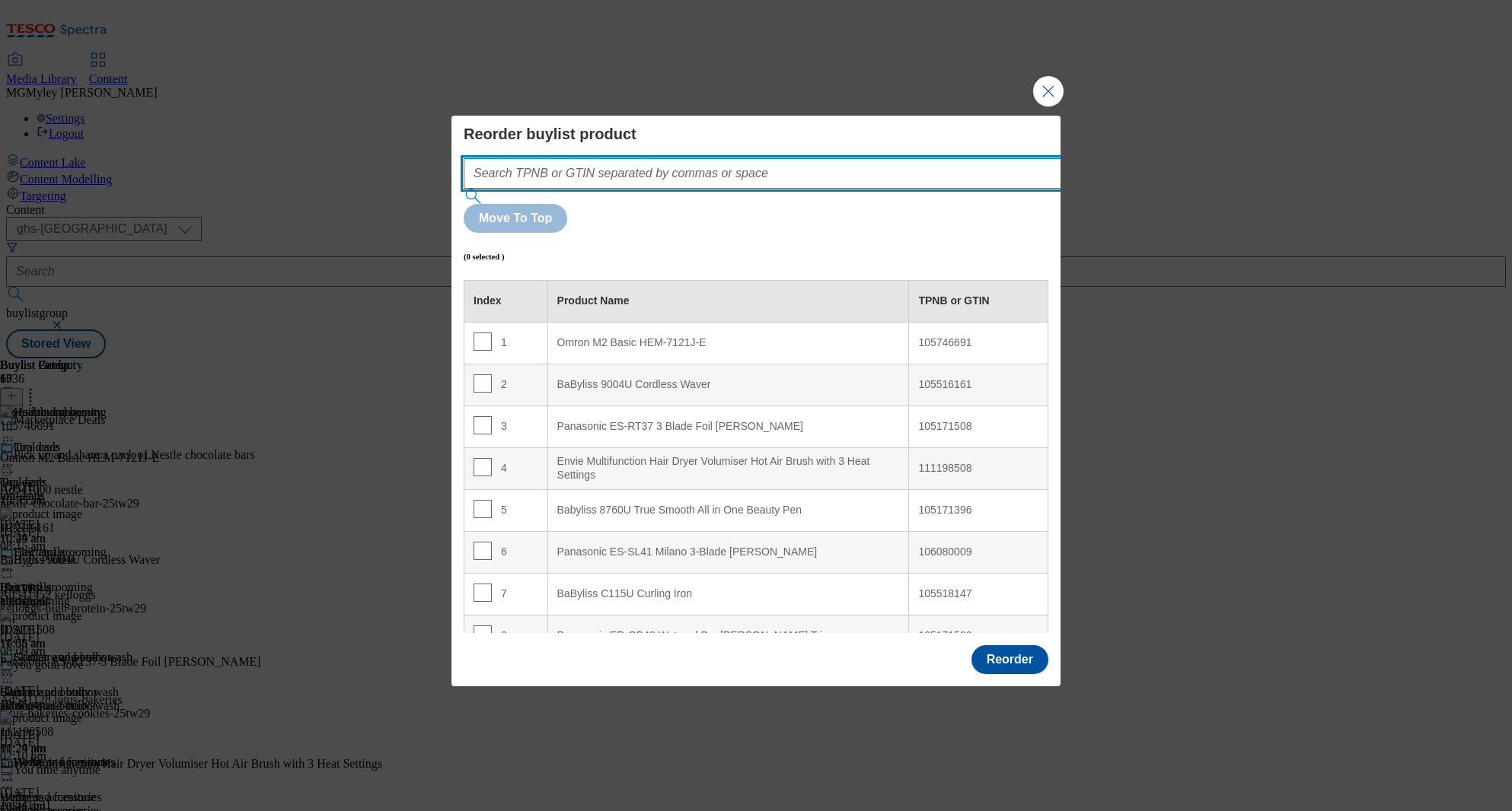
click at [834, 189] on input "Modal" at bounding box center [785, 174] width 643 height 30
paste input "105518147 106080009 105746691"
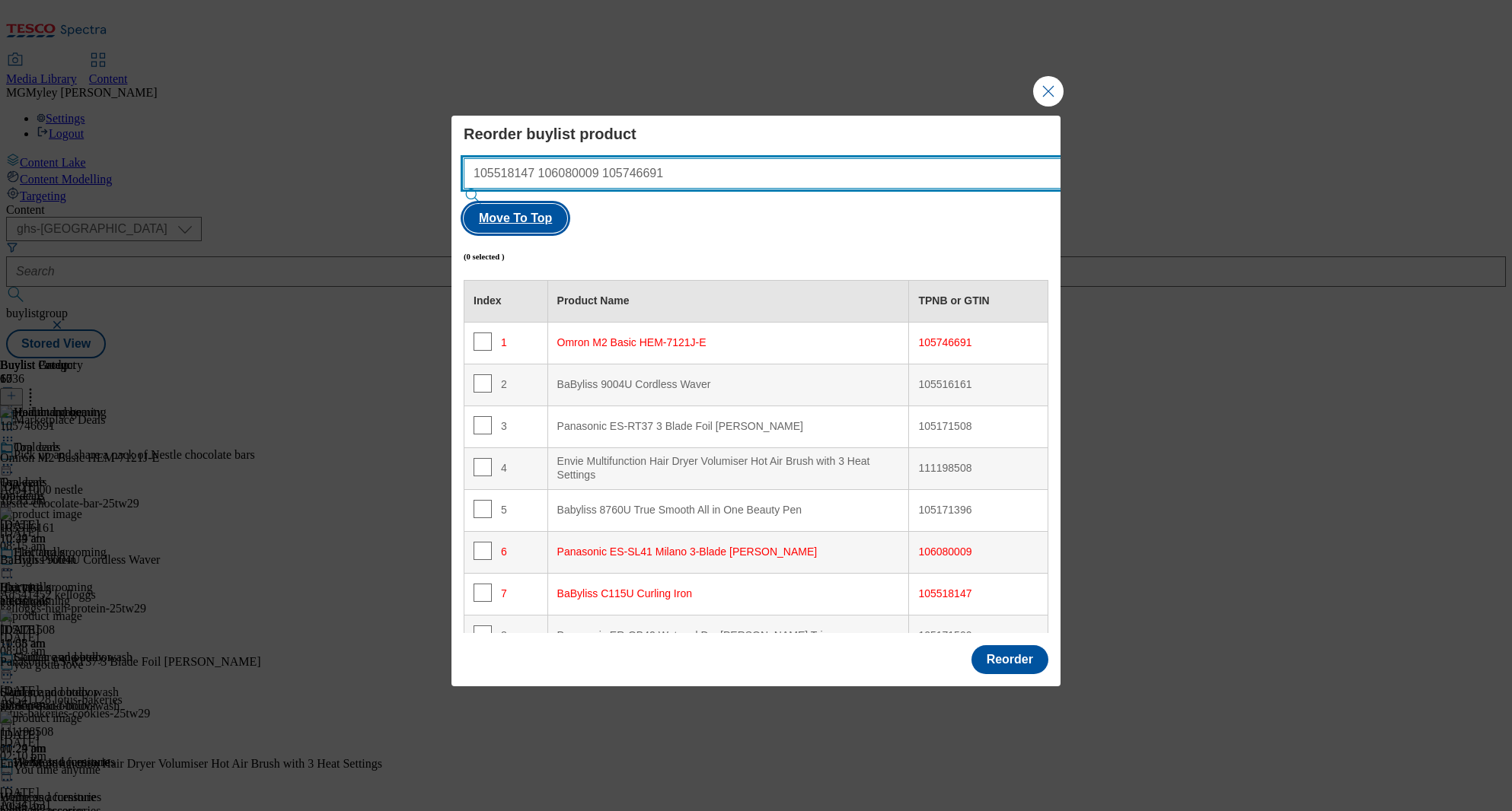
type input "105518147 106080009 105746691"
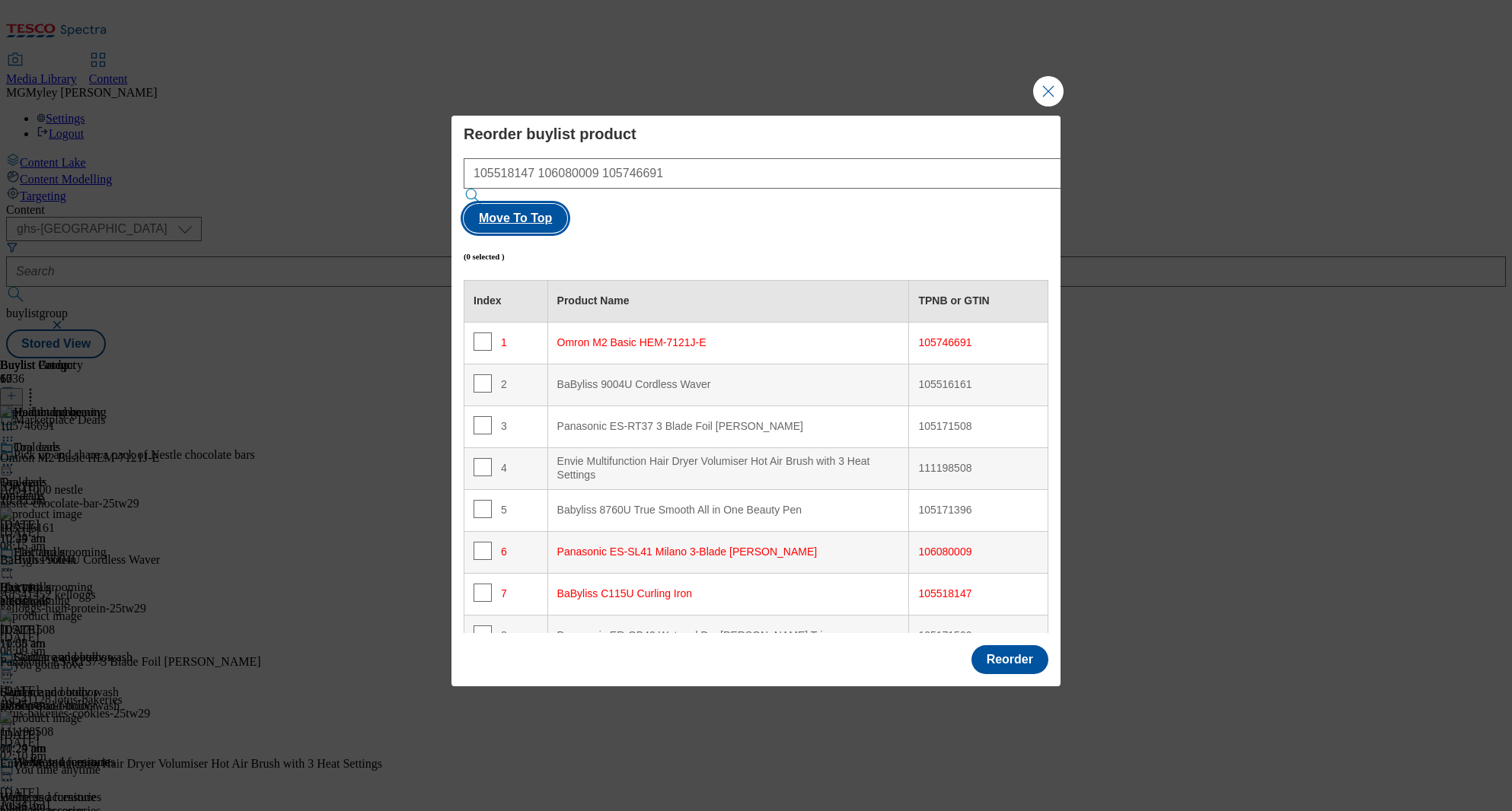
click at [567, 207] on button "Move To Top" at bounding box center [515, 218] width 104 height 29
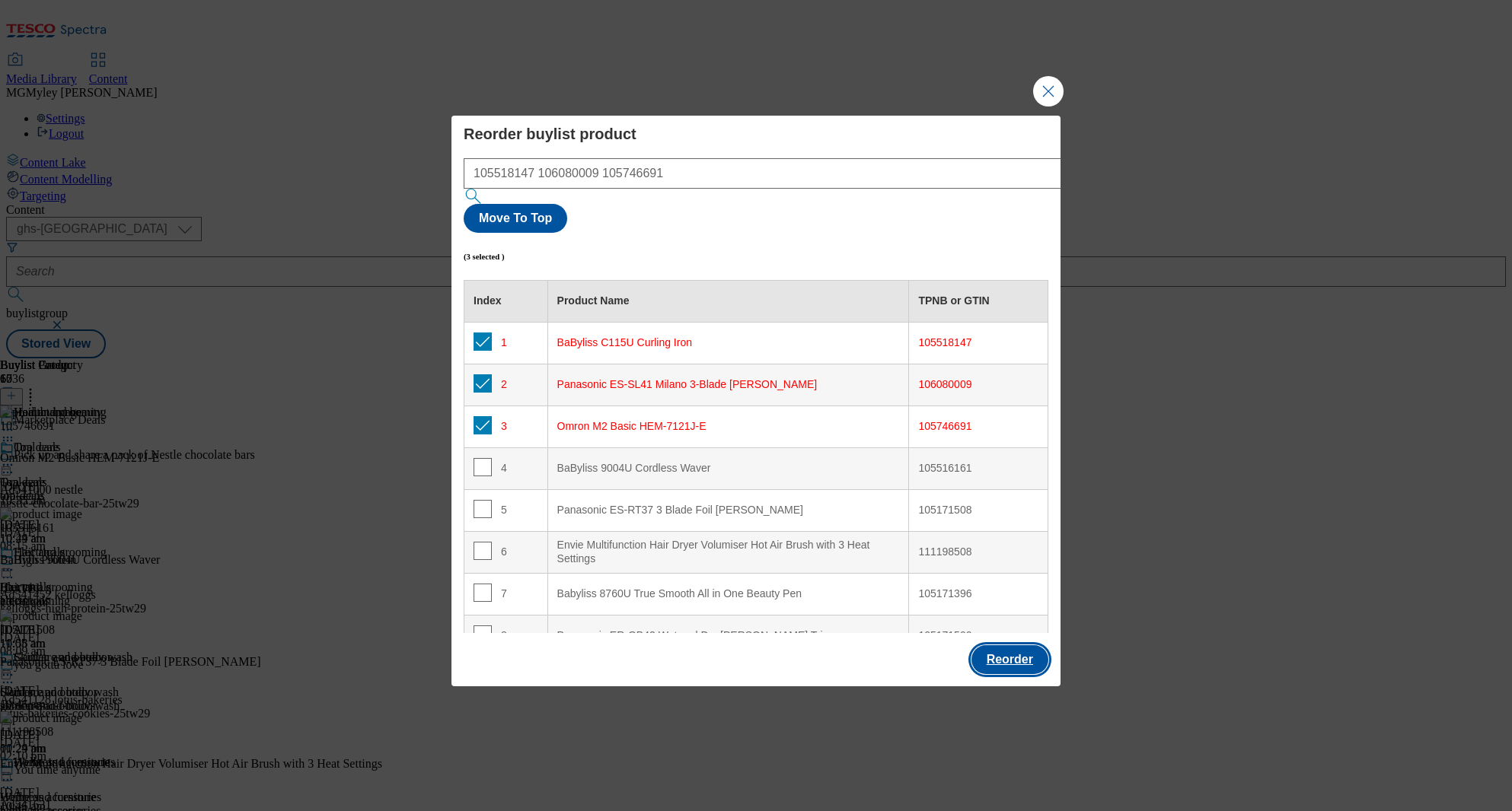
click at [1005, 645] on button "Reorder" at bounding box center [1009, 659] width 77 height 29
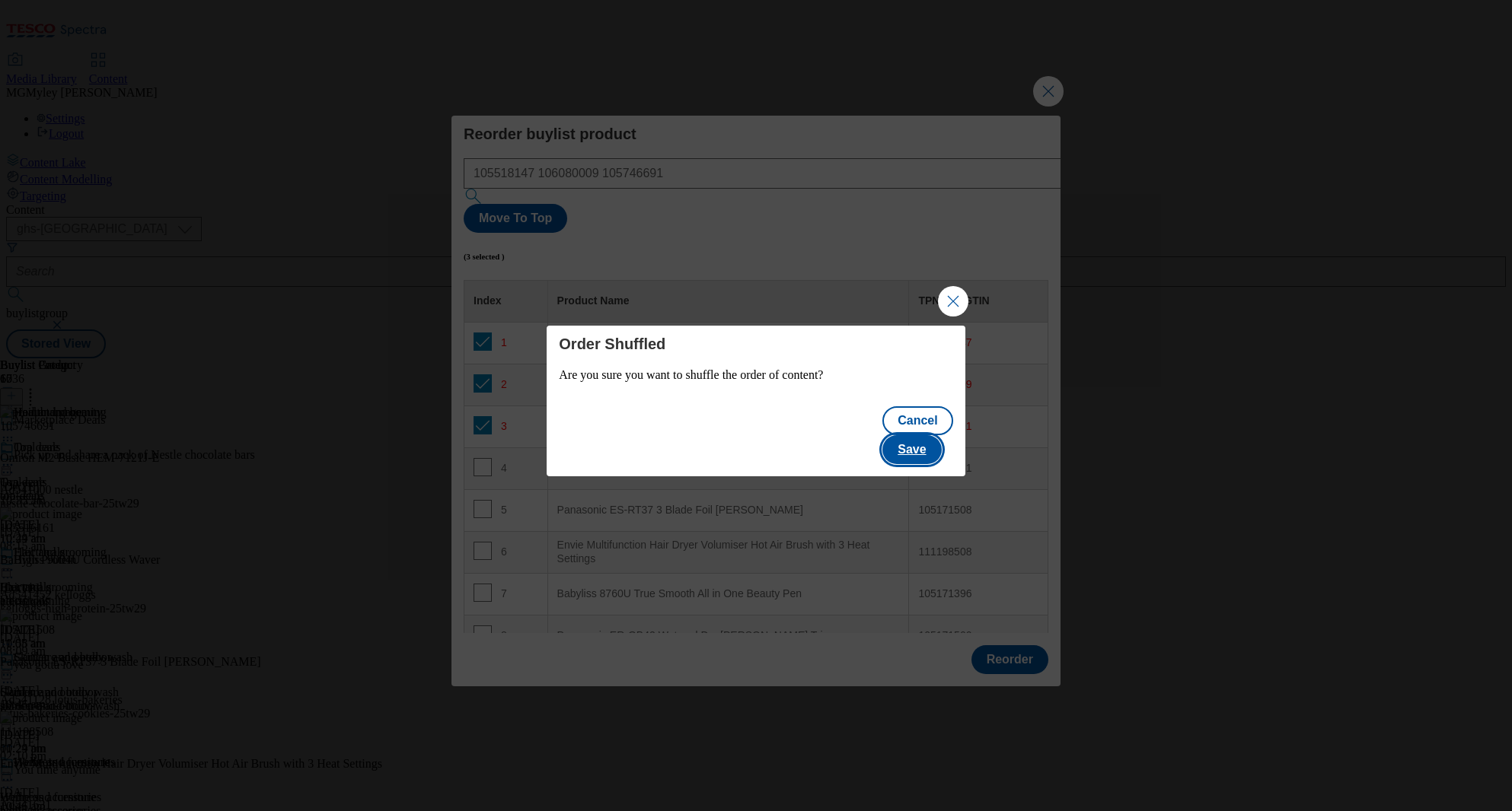
click at [935, 439] on button "Save" at bounding box center [911, 449] width 58 height 29
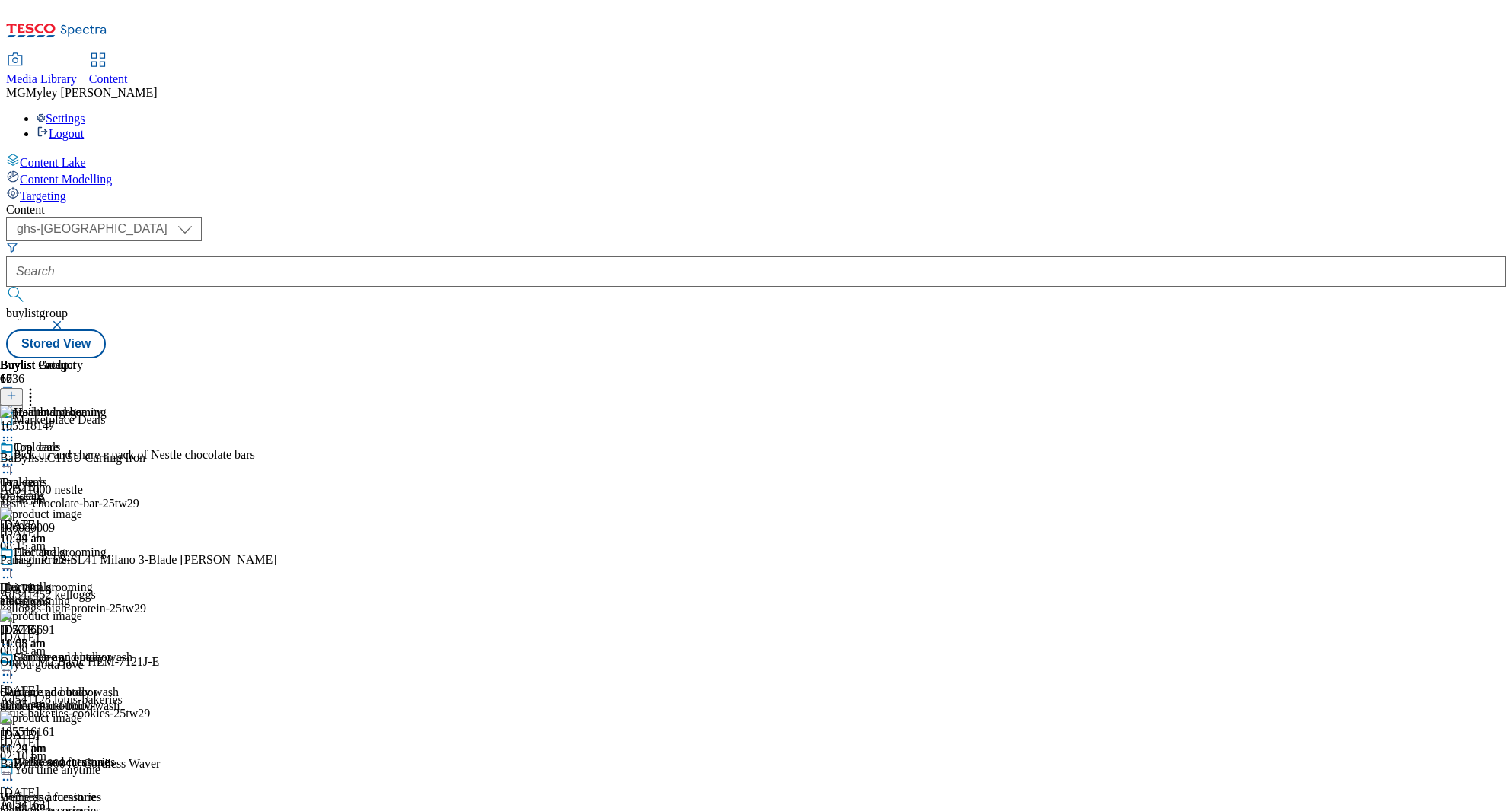
scroll to position [378, 0]
click at [120, 805] on div "home-accessories" at bounding box center [59, 811] width 120 height 13
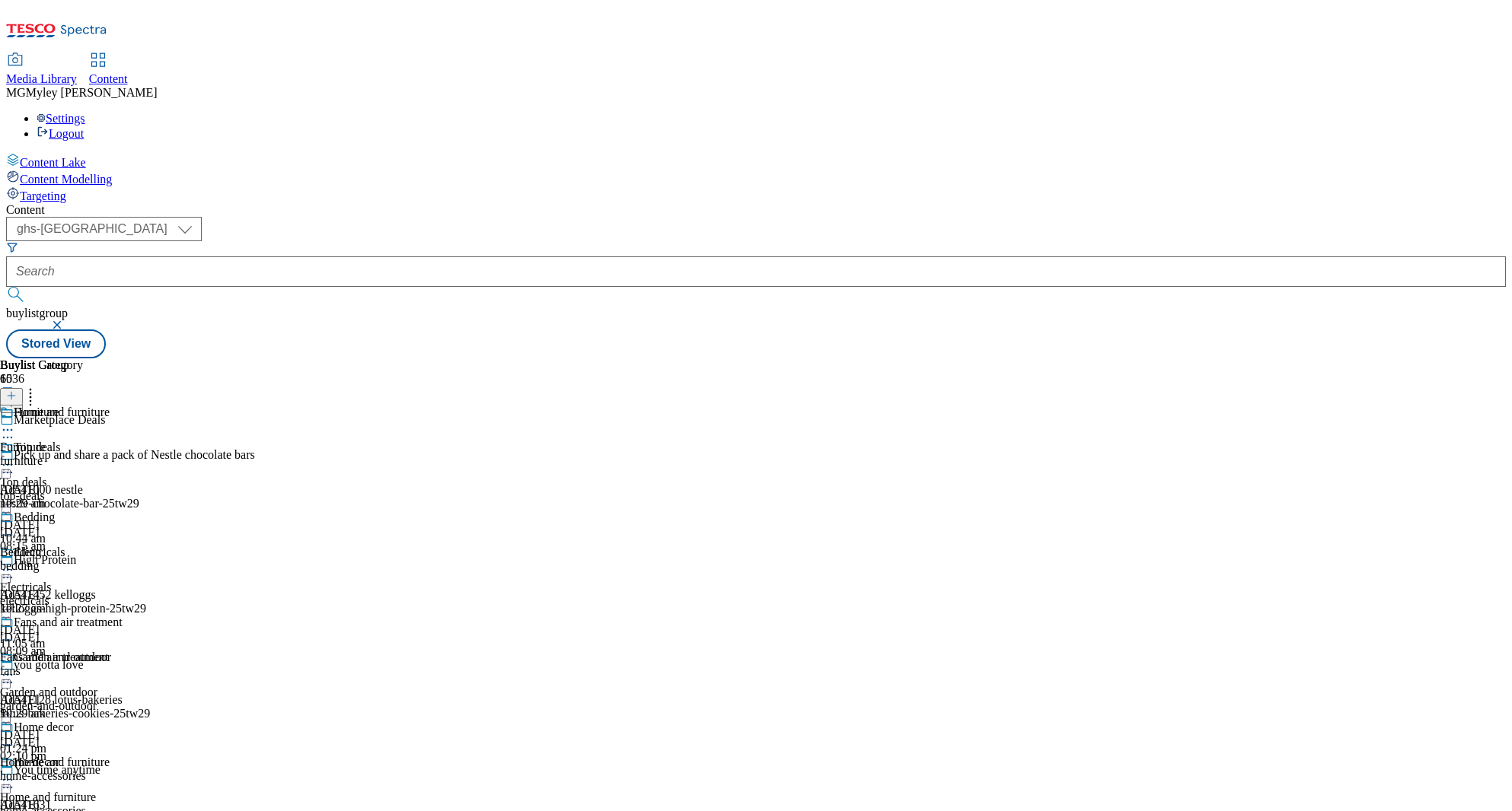
click at [122, 511] on div "Bedding" at bounding box center [61, 528] width 122 height 35
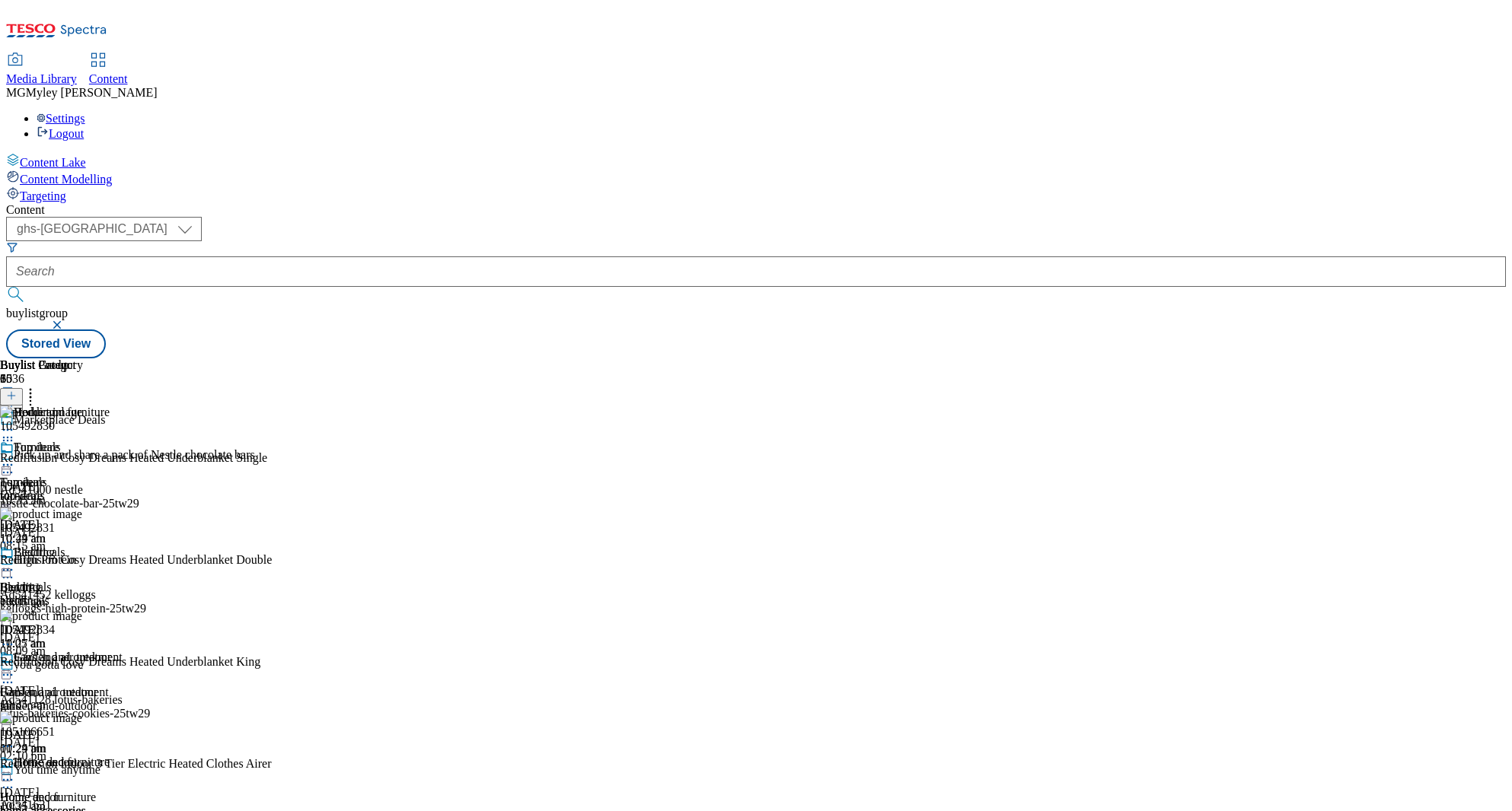
click at [38, 386] on icon at bounding box center [30, 393] width 15 height 15
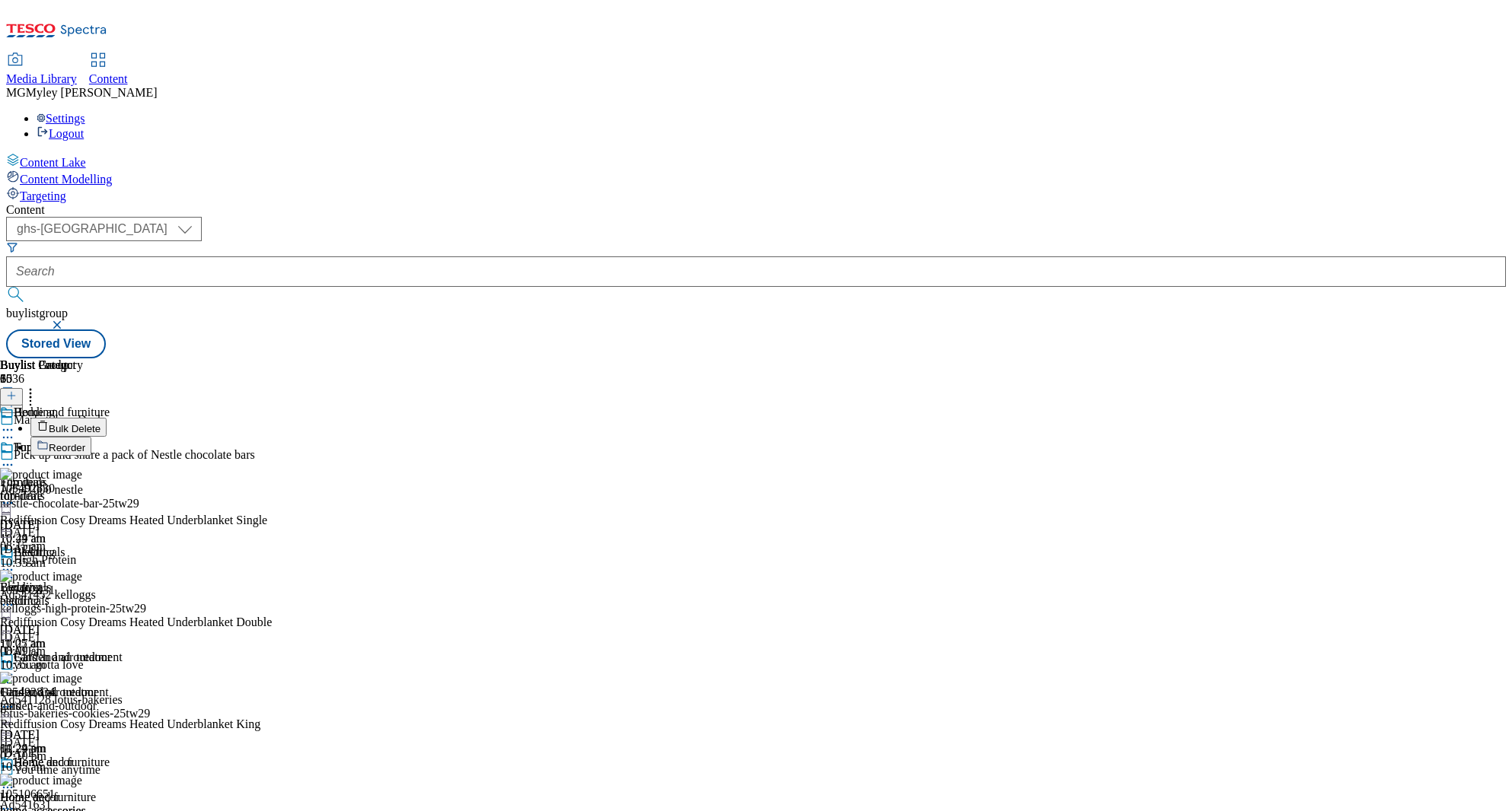
click at [85, 442] on span "Reorder" at bounding box center [66, 448] width 36 height 12
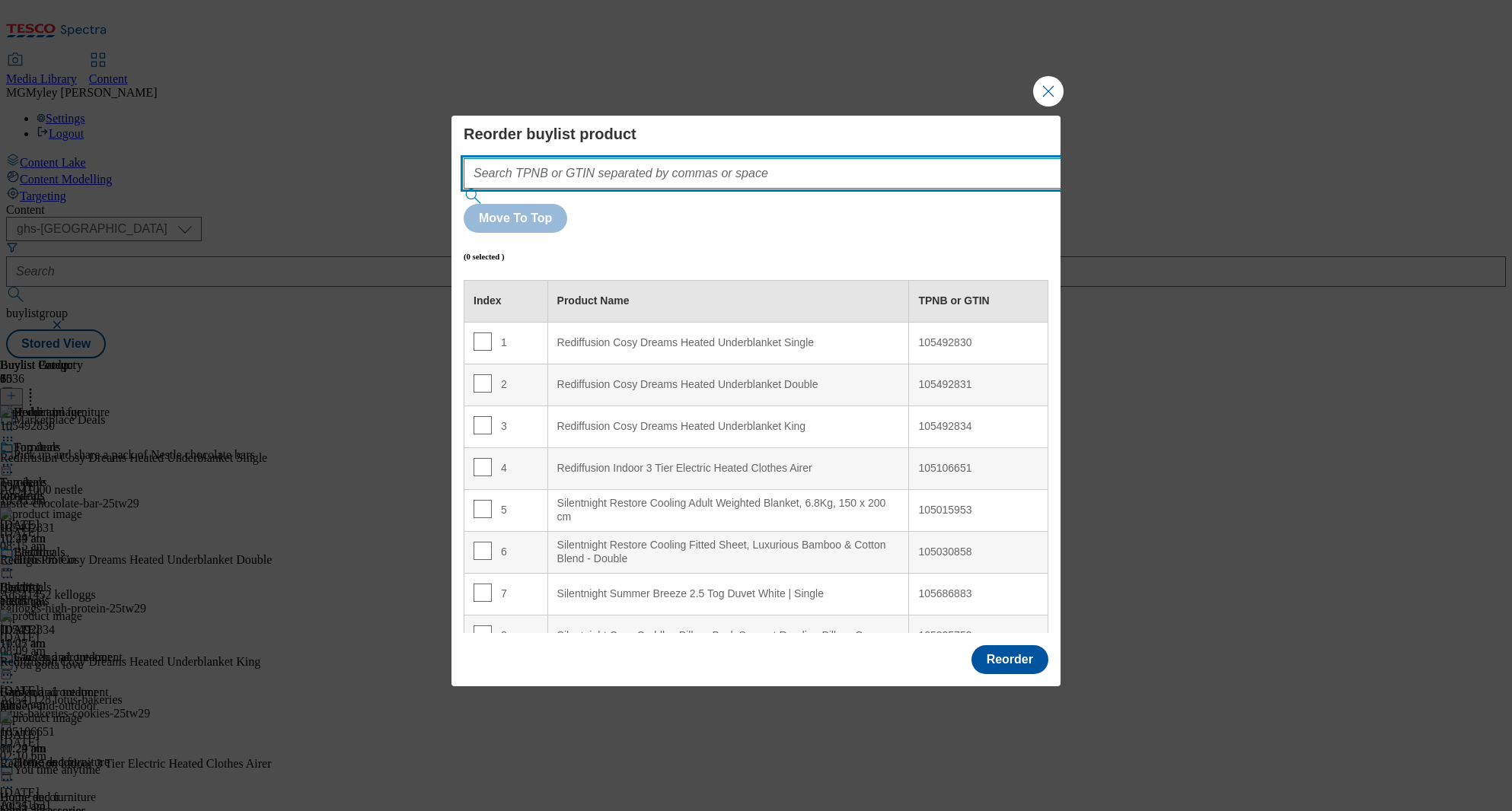
click at [823, 189] on input "Modal" at bounding box center [785, 174] width 643 height 30
paste input "105492830 105492831 105492834 105106651"
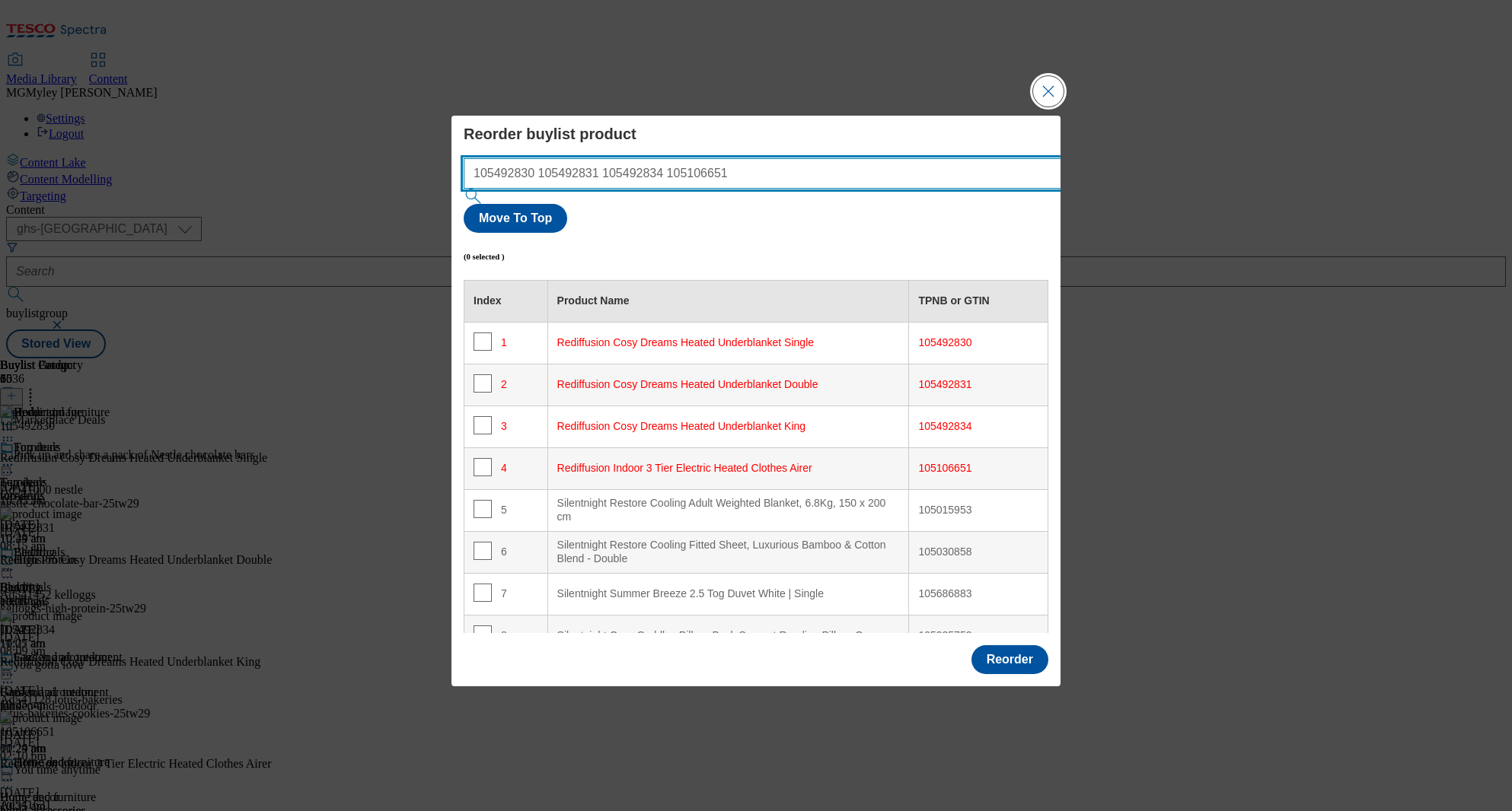
type input "105492830 105492831 105492834 105106651"
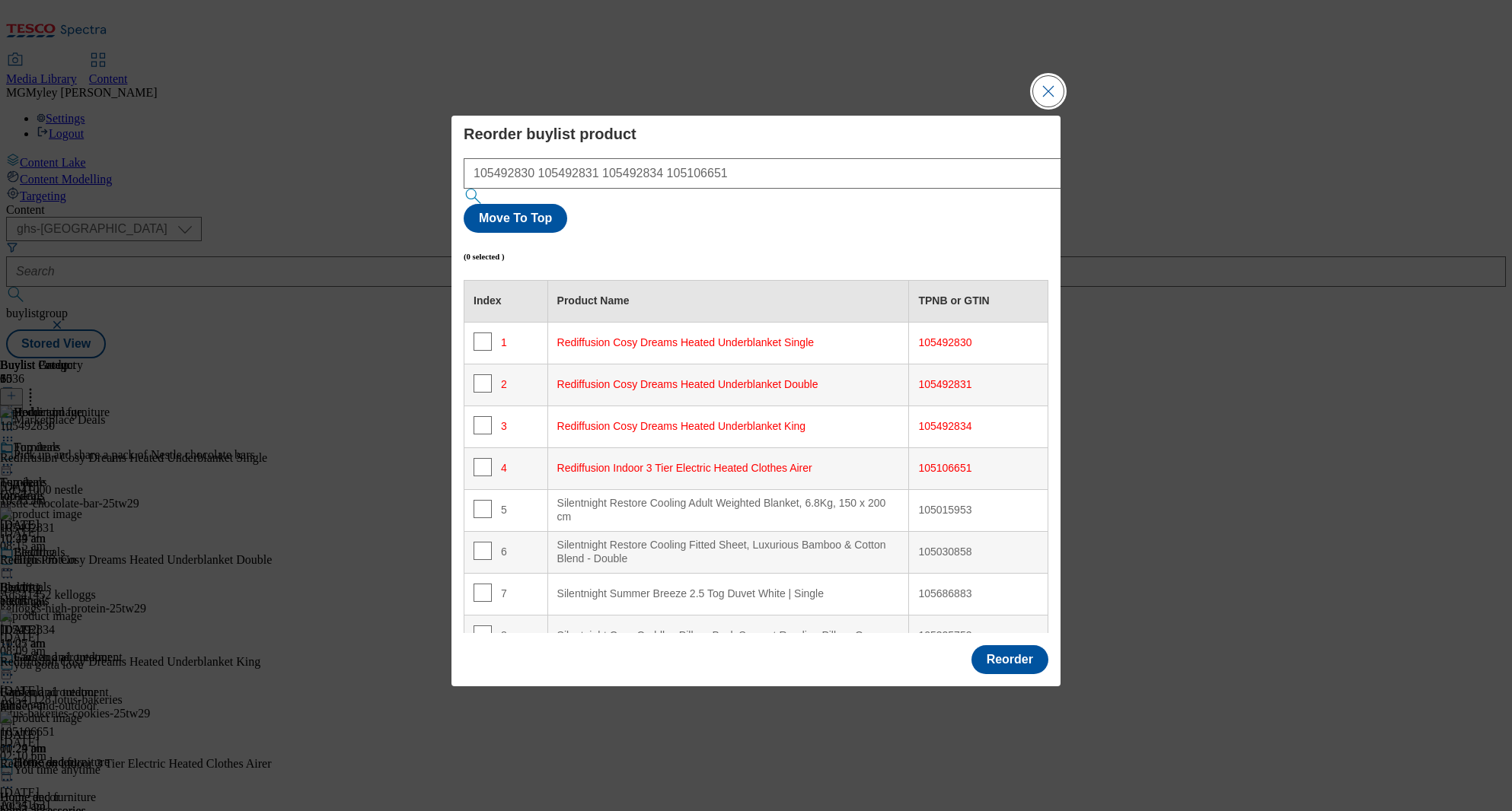
click at [1054, 106] on button "Close Modal" at bounding box center [1048, 91] width 30 height 30
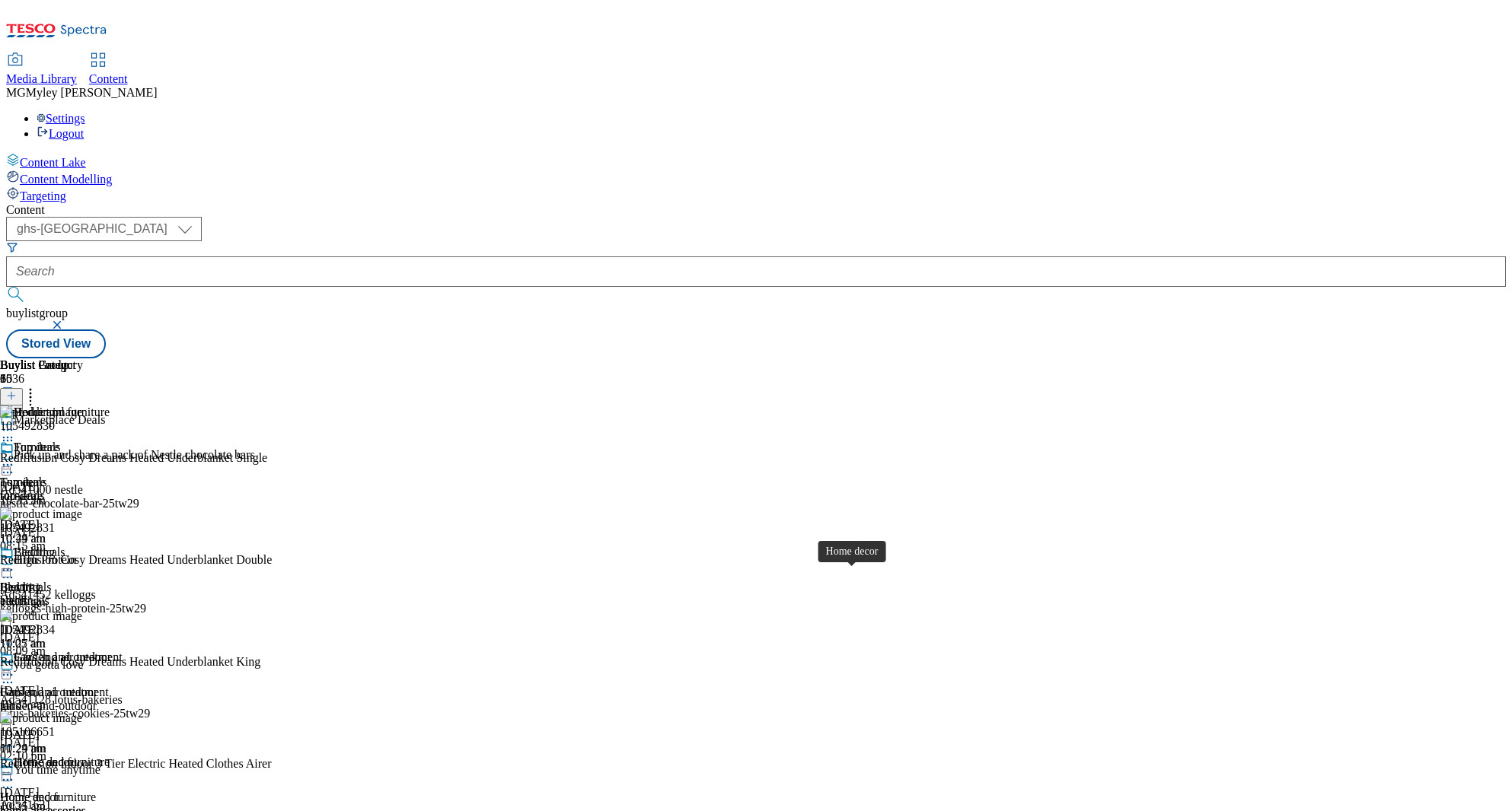
click at [60, 791] on div "Home decor" at bounding box center [30, 797] width 60 height 13
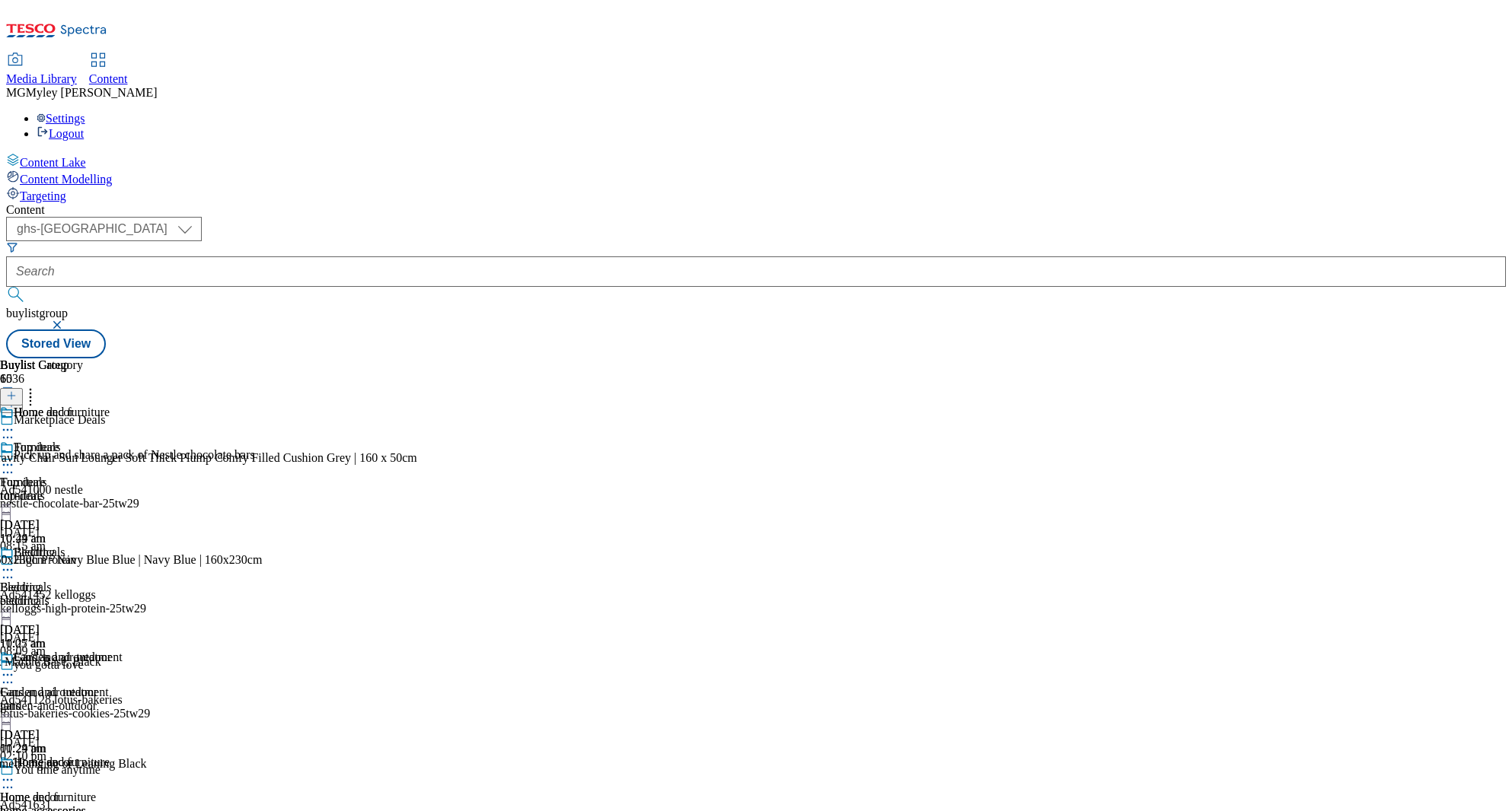
scroll to position [388, 0]
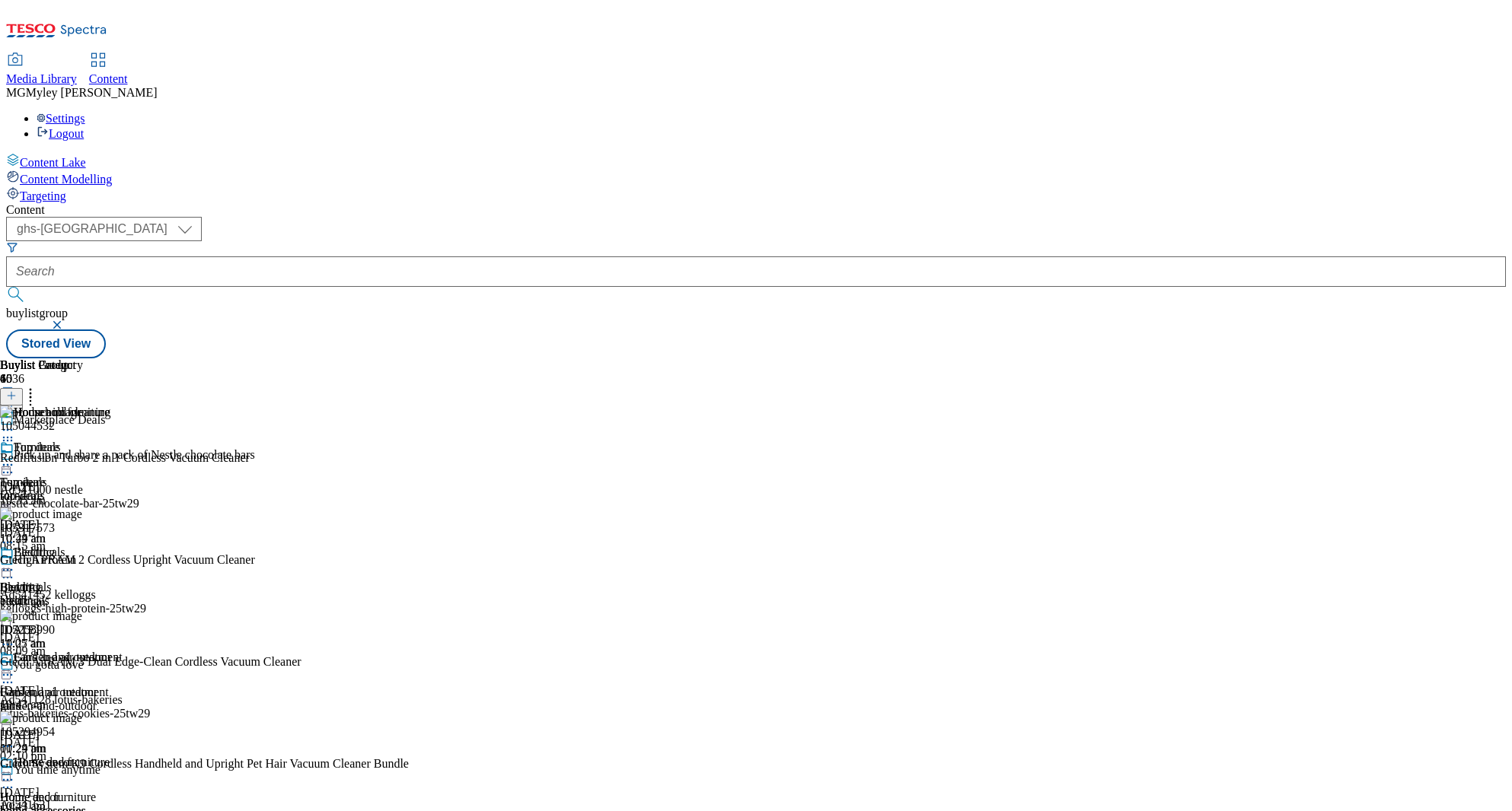
click at [38, 386] on icon at bounding box center [30, 393] width 15 height 15
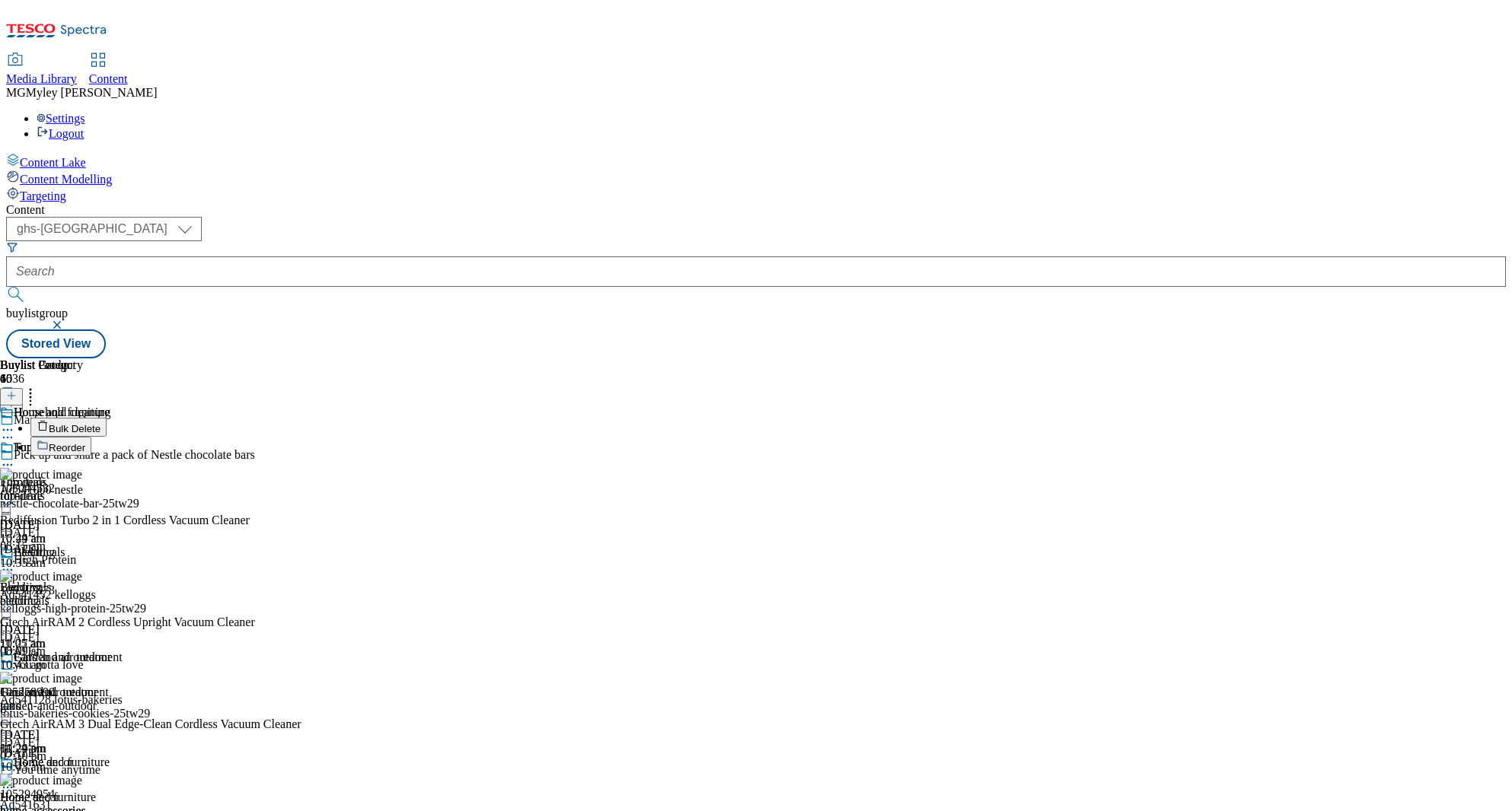
click at [91, 437] on button "Reorder" at bounding box center [60, 446] width 61 height 19
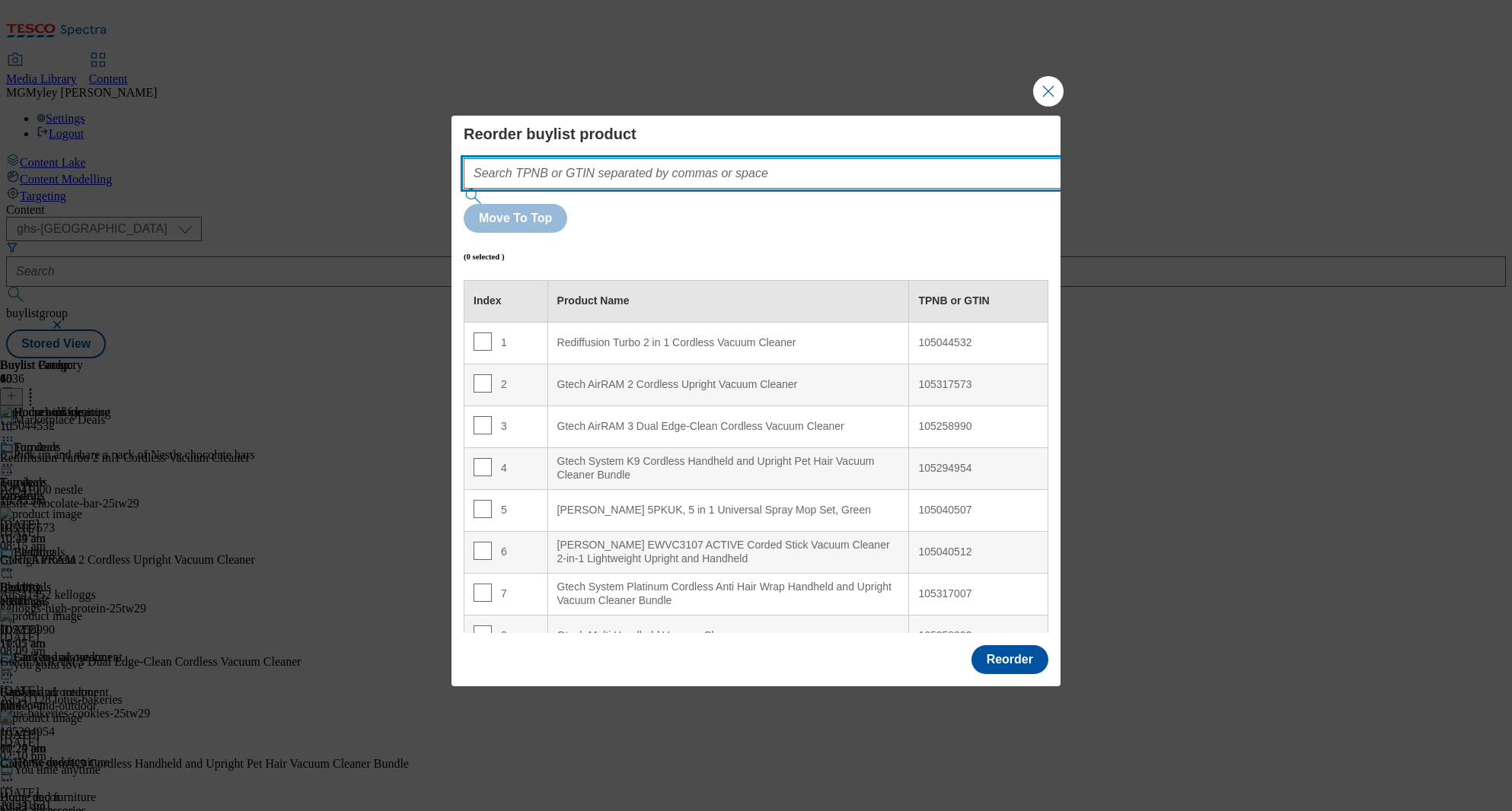
click at [849, 189] on input "Modal" at bounding box center [785, 174] width 643 height 30
paste input "105044532"
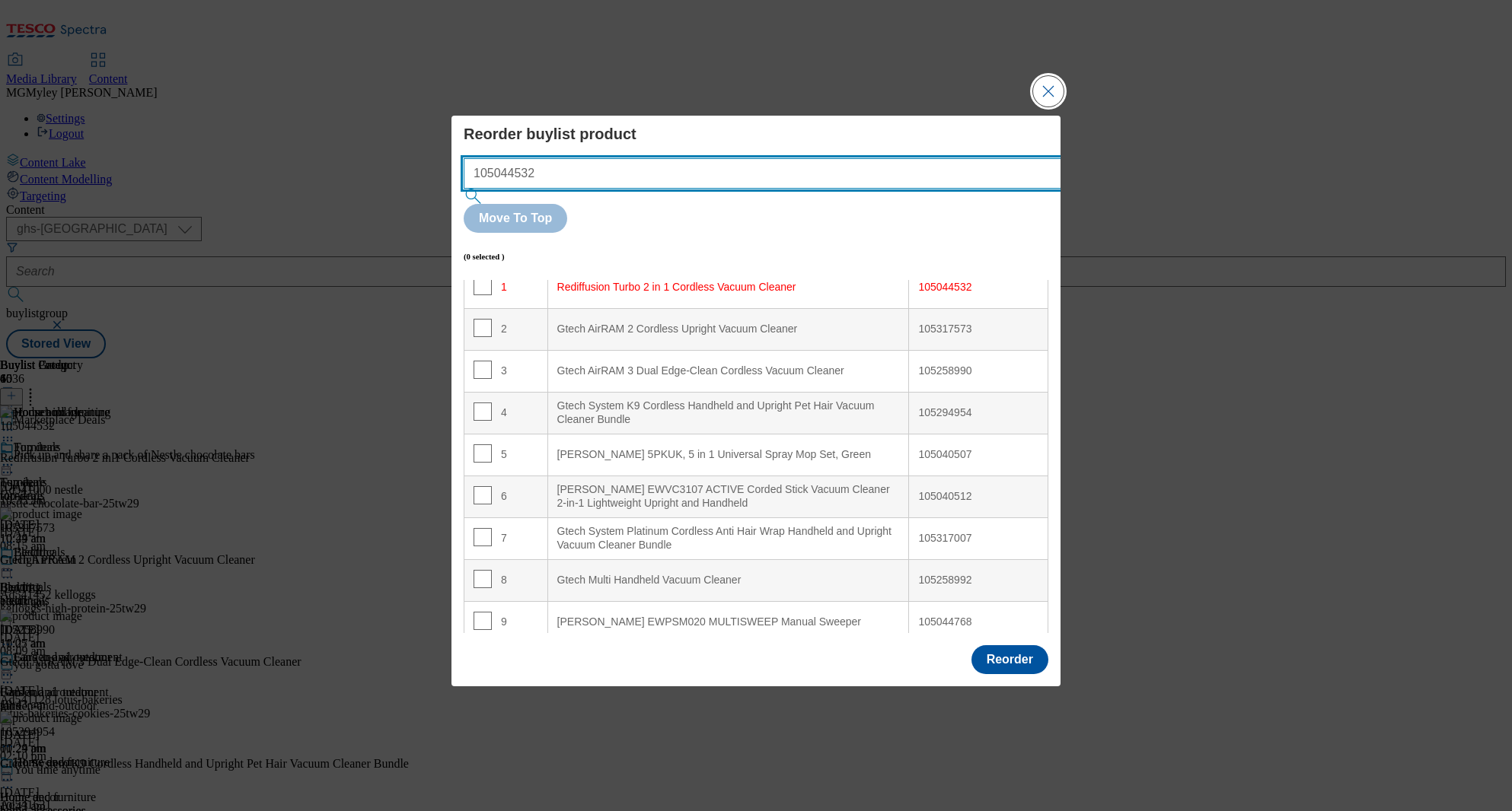
type input "105044532"
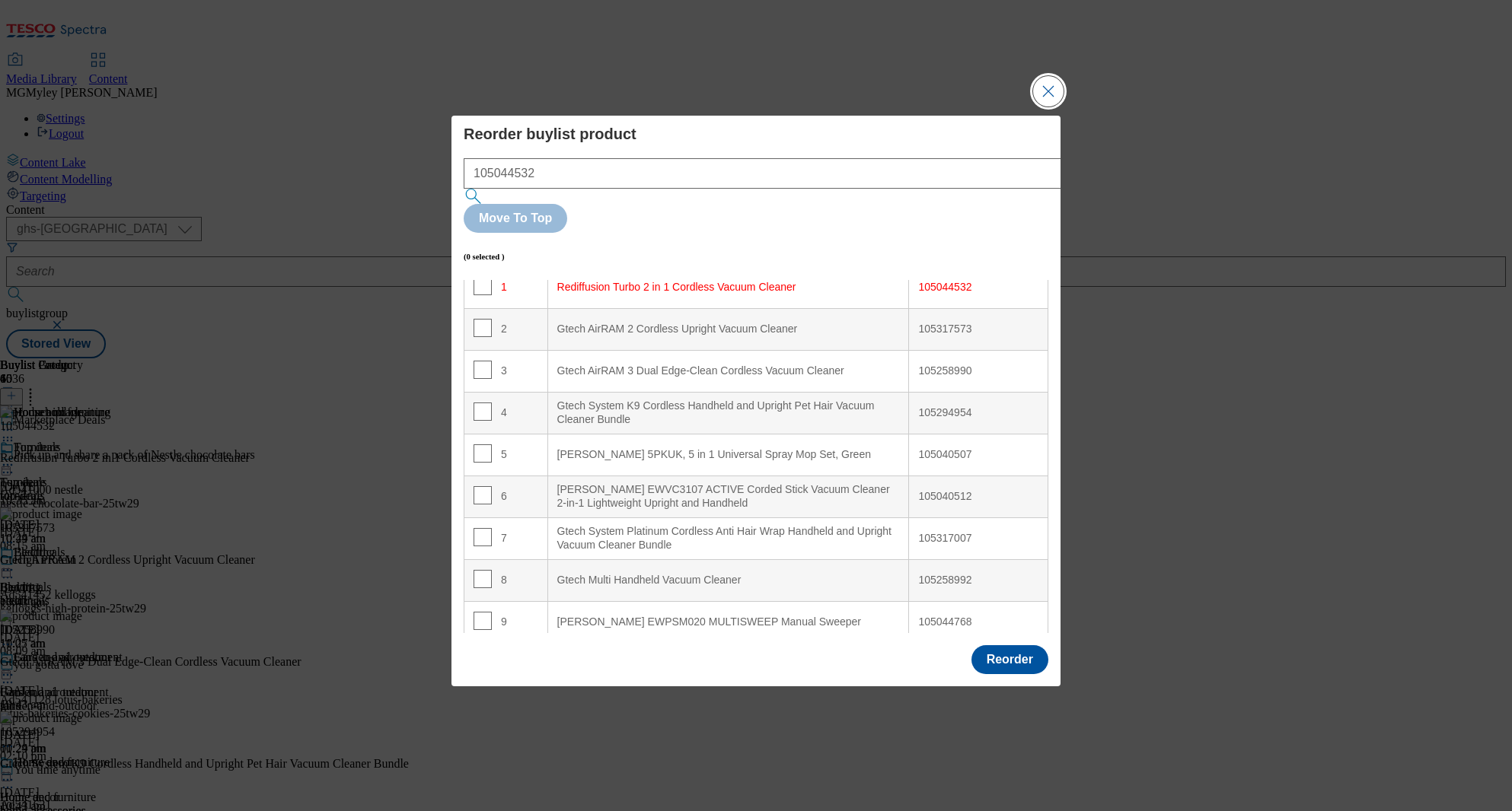
click at [1038, 106] on button "Close Modal" at bounding box center [1048, 91] width 30 height 30
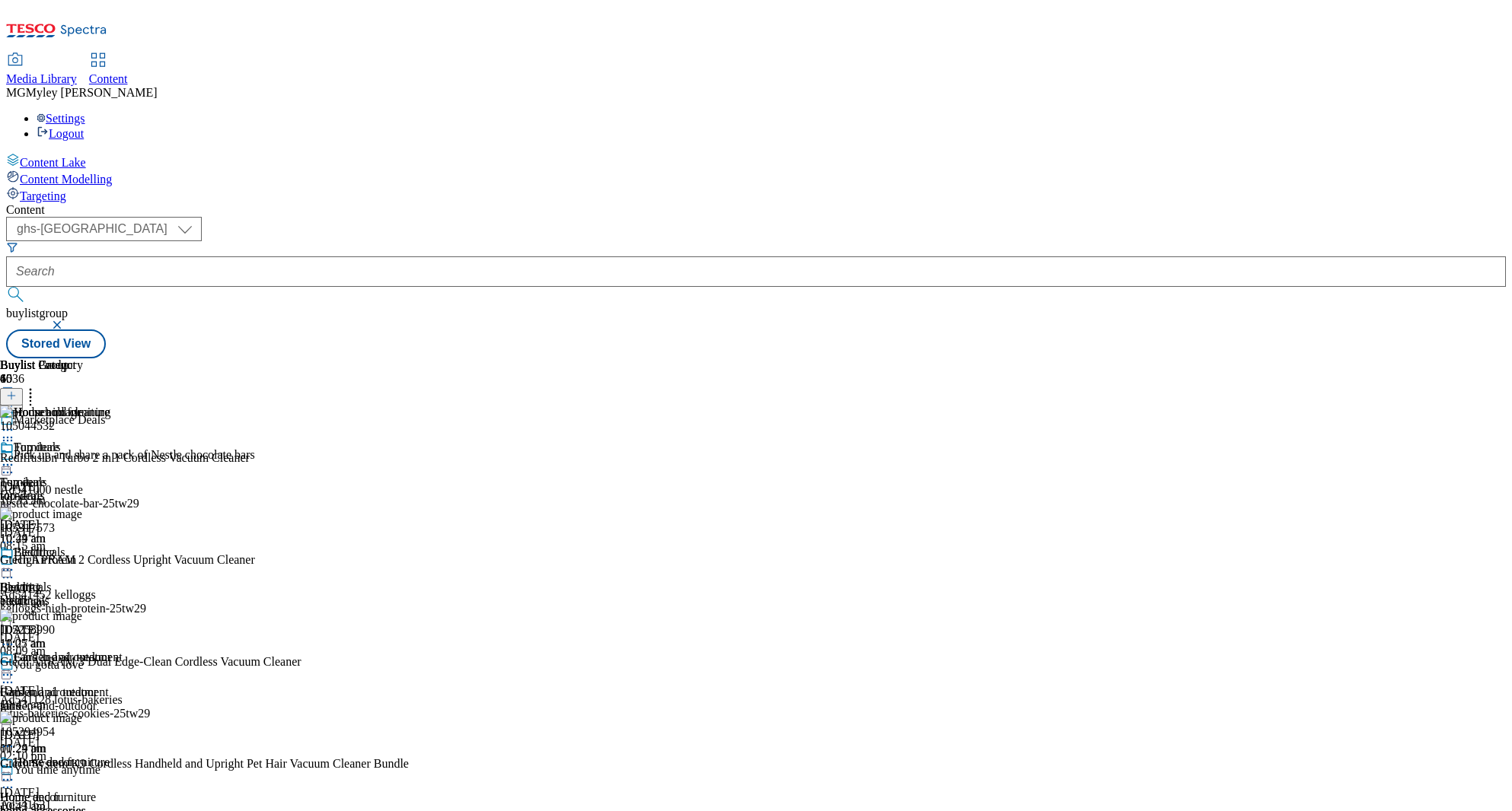
scroll to position [445, 0]
click at [122, 805] on div "home-accessories" at bounding box center [61, 811] width 122 height 13
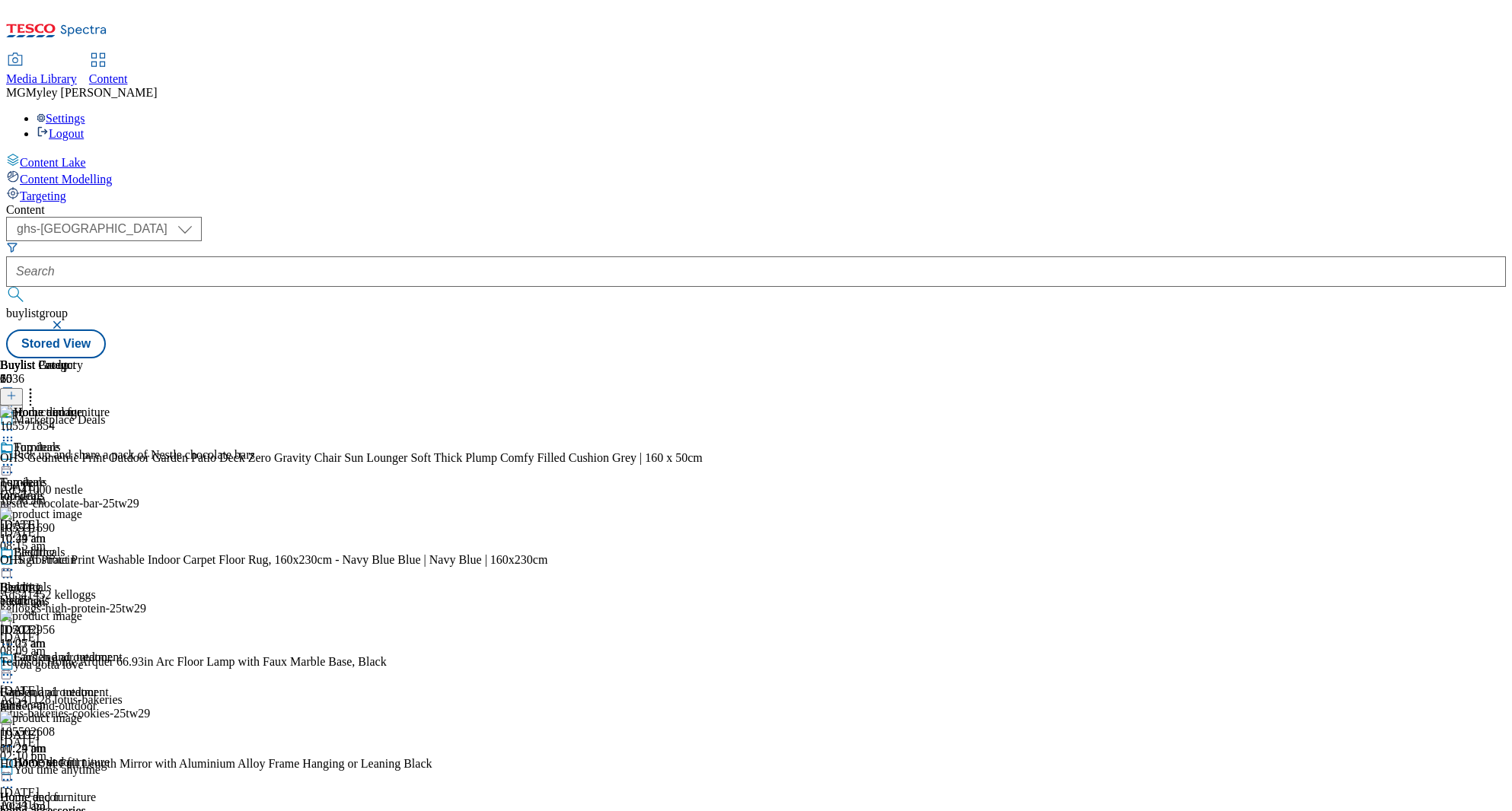
click at [38, 386] on icon at bounding box center [30, 393] width 15 height 15
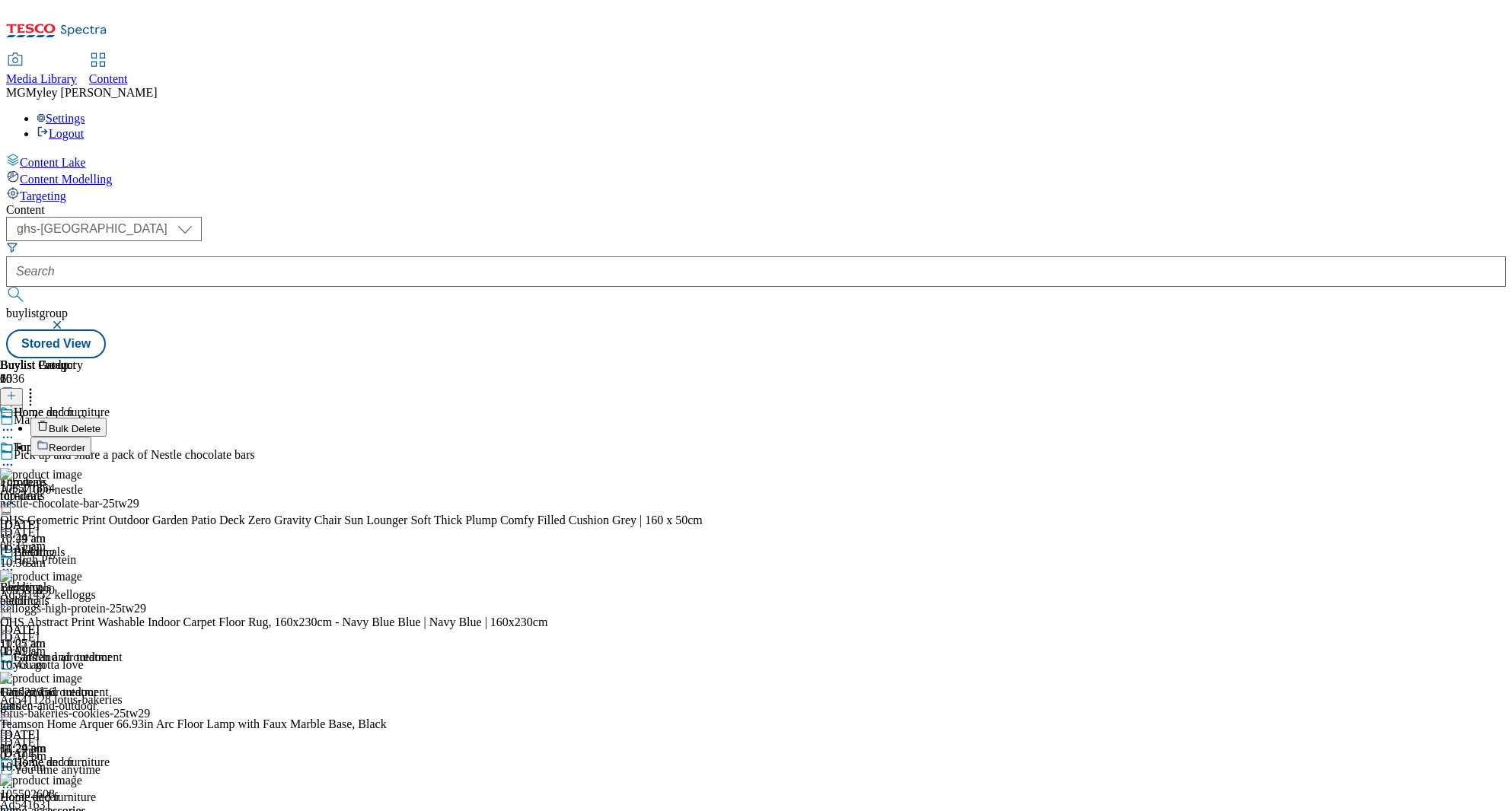
click at [91, 437] on button "Reorder" at bounding box center [60, 446] width 61 height 19
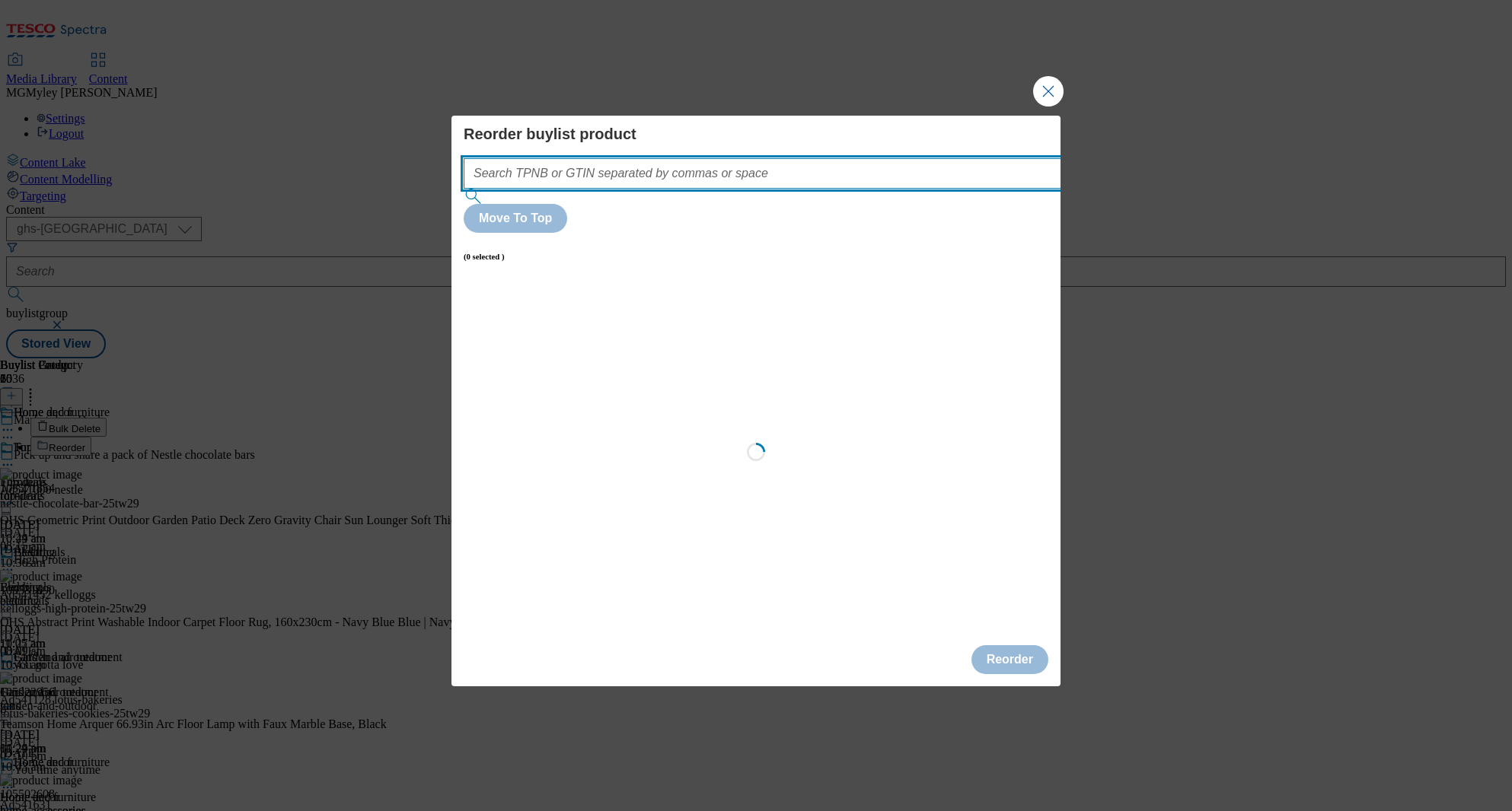
click at [796, 189] on input "Modal" at bounding box center [785, 174] width 643 height 30
paste input "105571854"
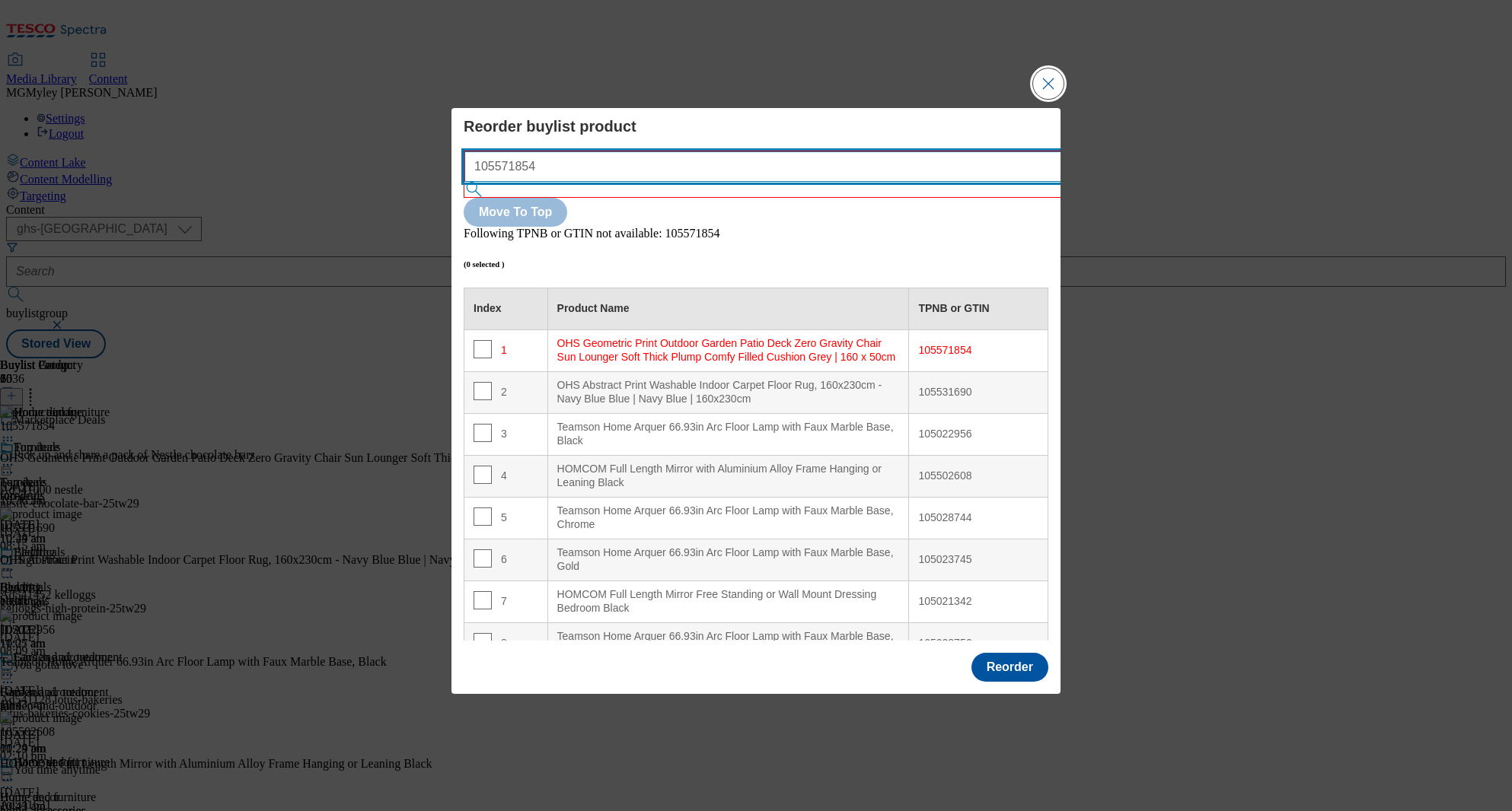
type input "105571854"
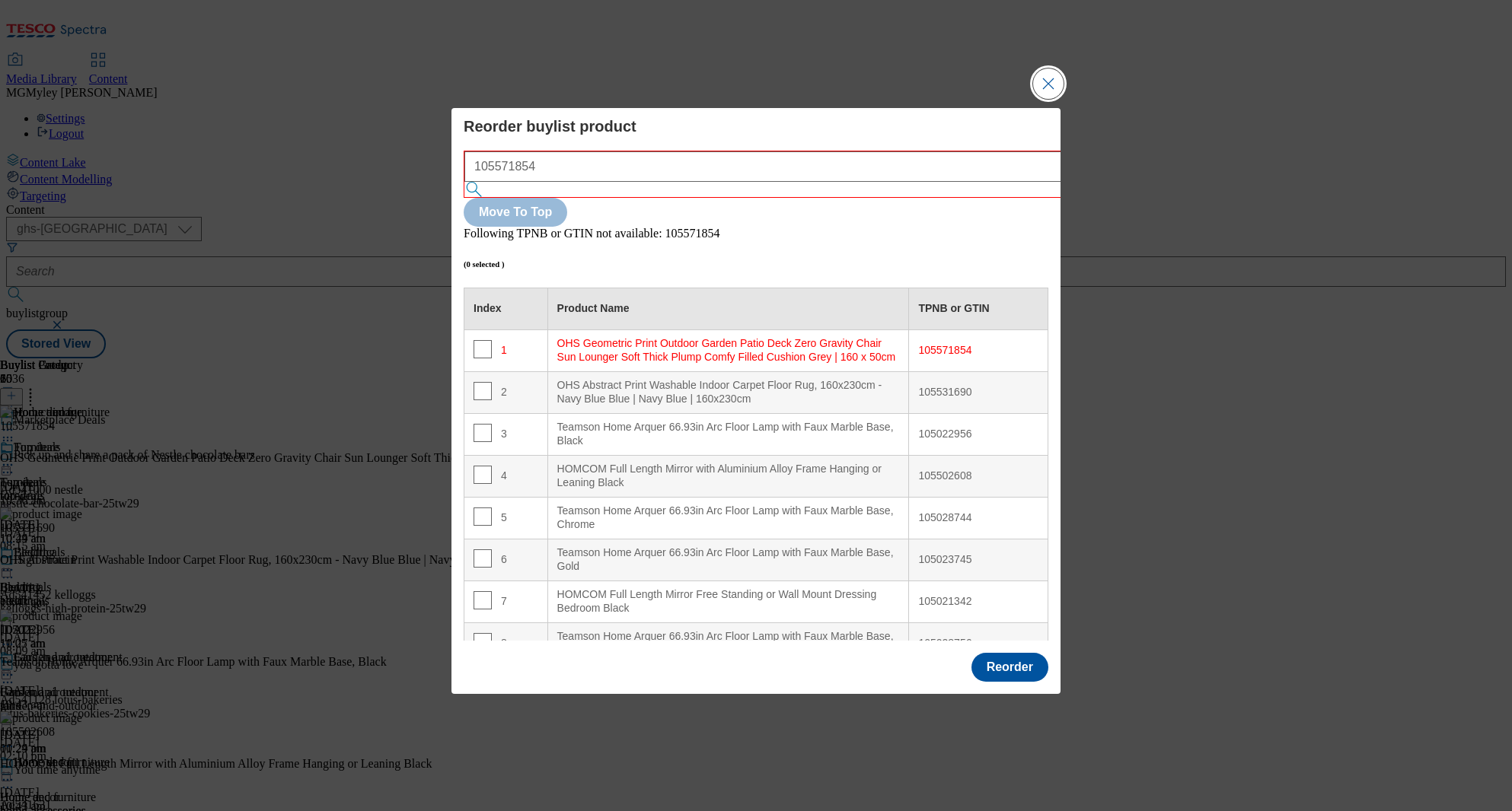
click at [1052, 99] on button "Close Modal" at bounding box center [1048, 83] width 30 height 30
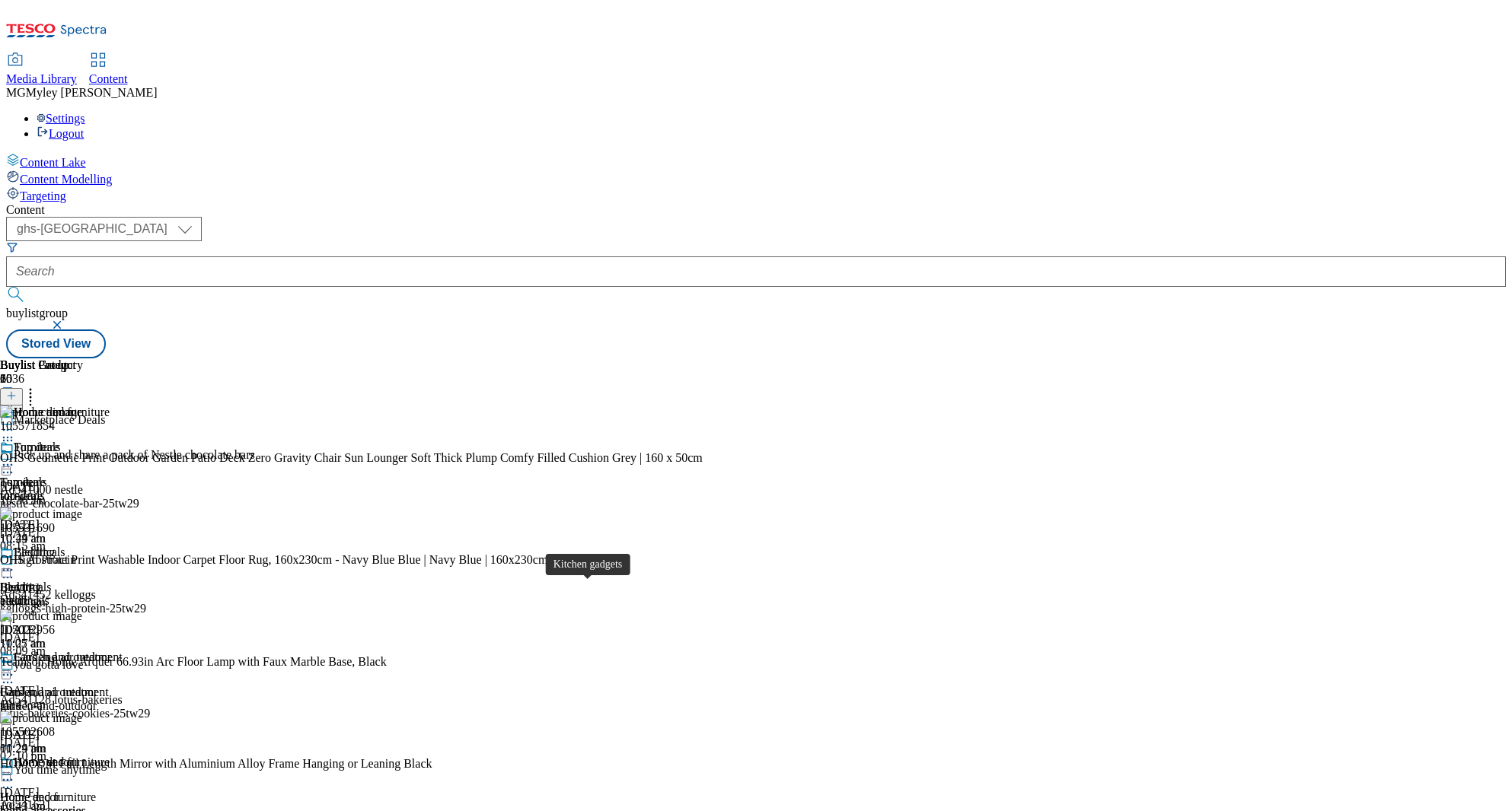
scroll to position [1000, 0]
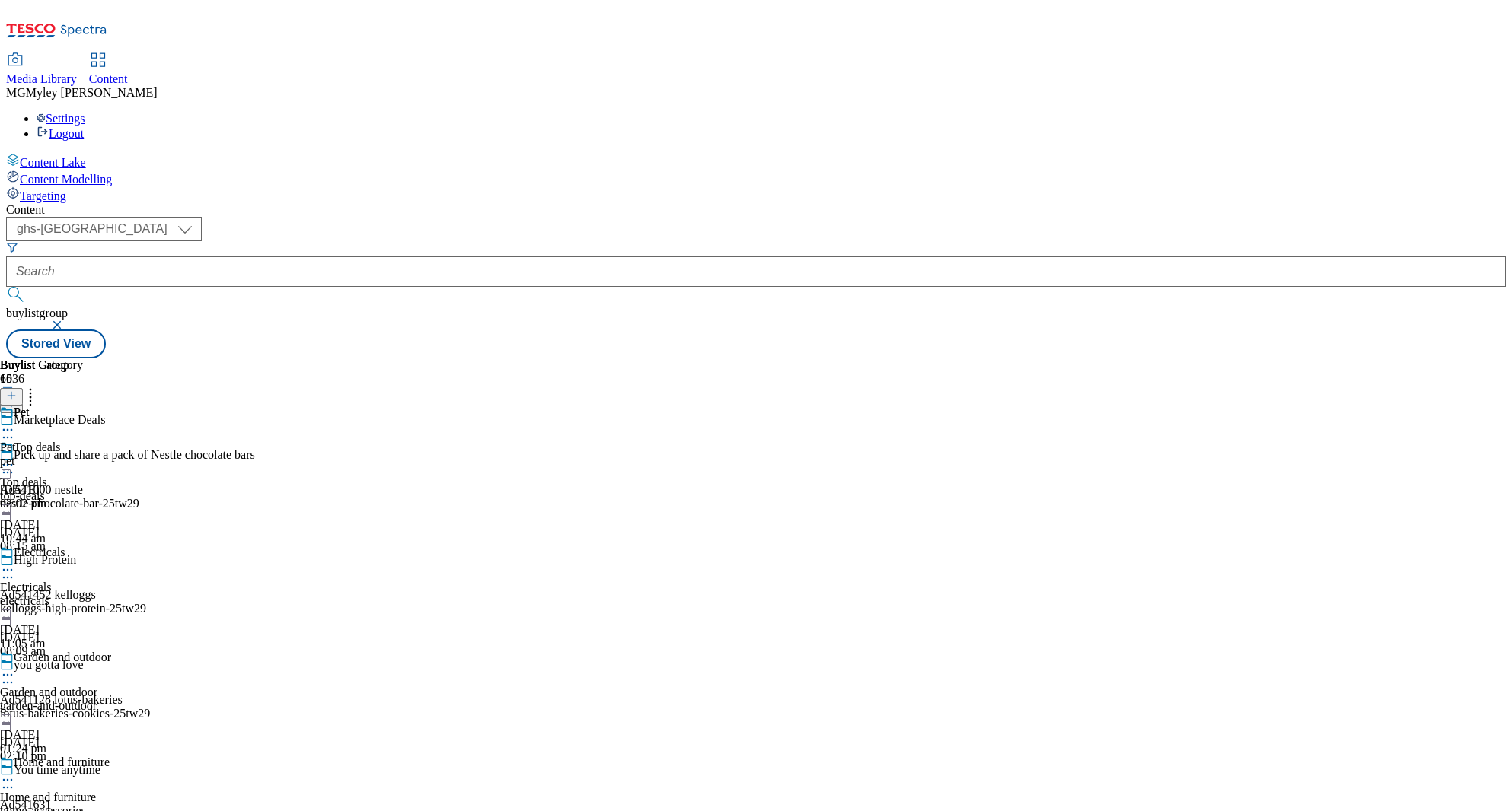
click at [83, 406] on div "Pet Pet pet [DATE] 03:02 pm" at bounding box center [42, 458] width 83 height 105
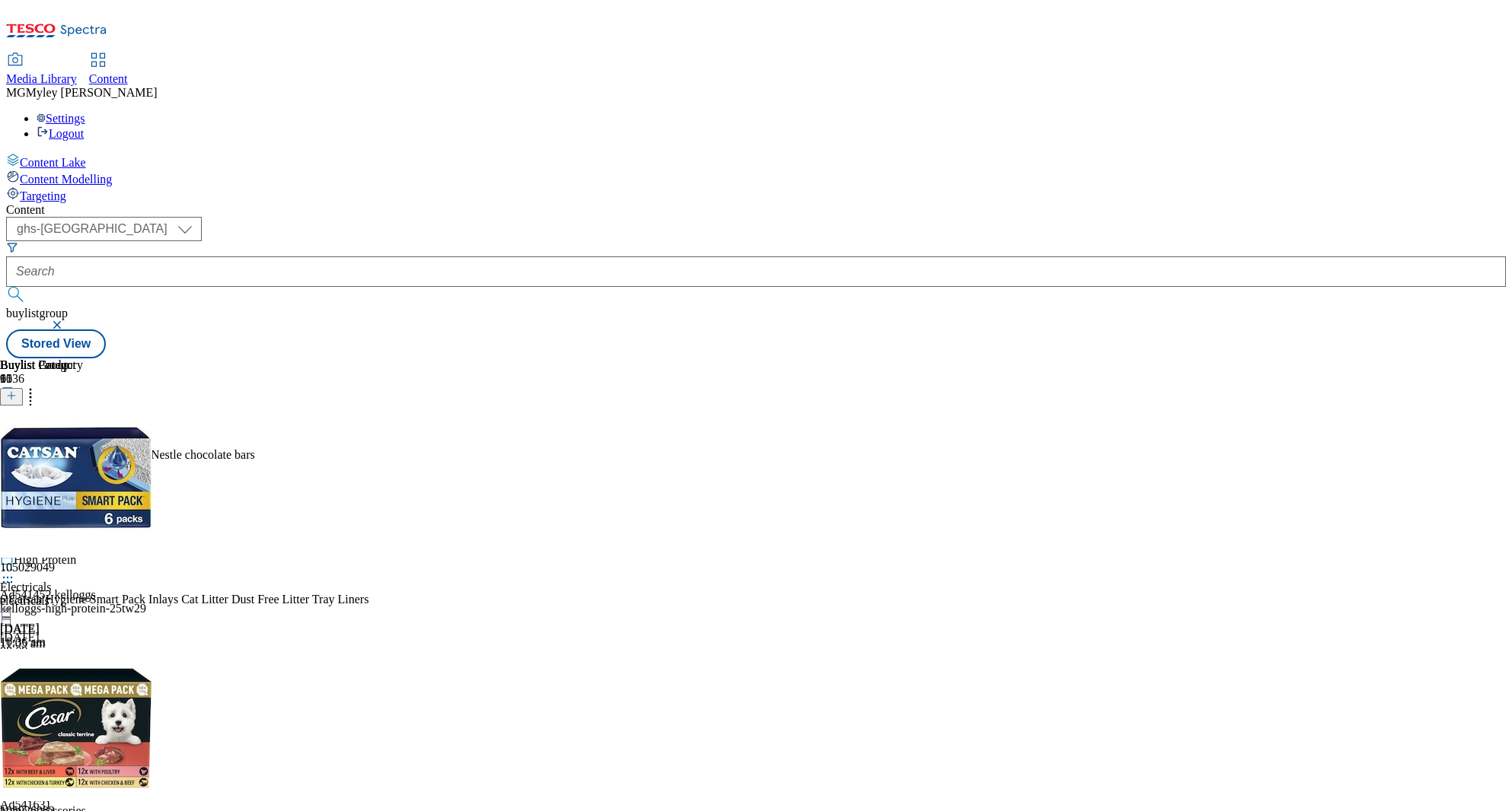
click at [38, 386] on icon at bounding box center [30, 393] width 15 height 15
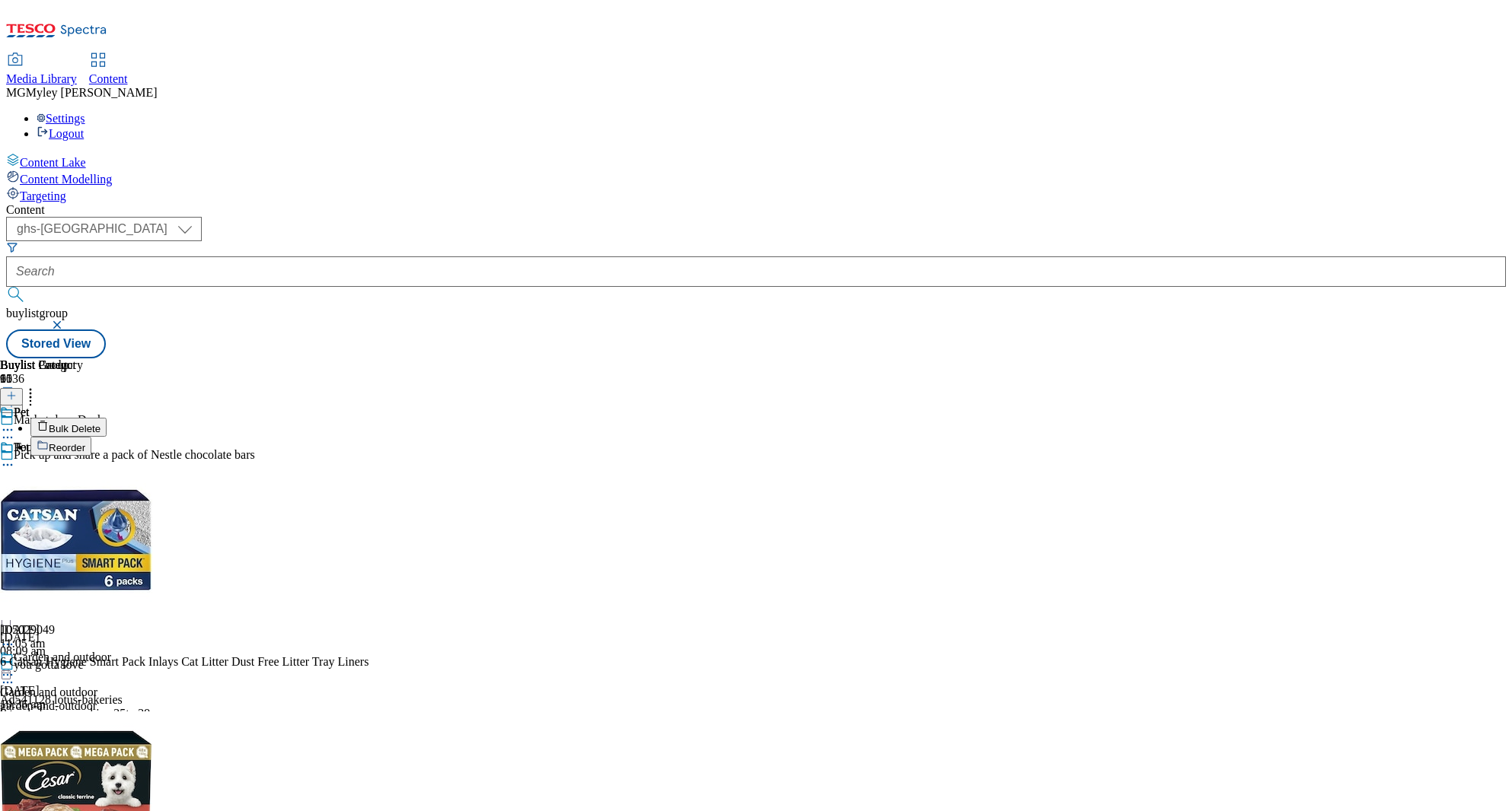
click at [91, 437] on button "Reorder" at bounding box center [60, 446] width 61 height 19
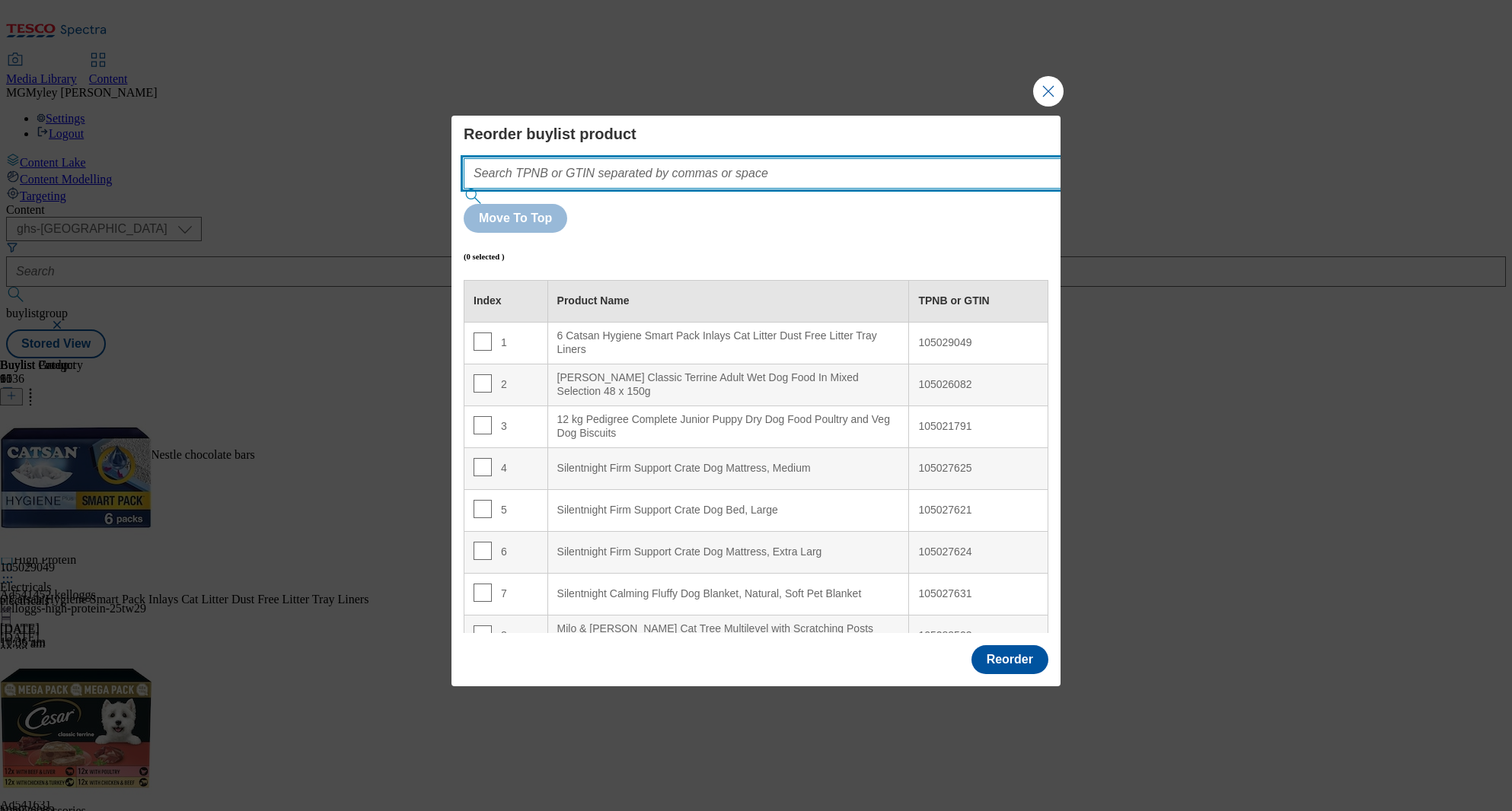
click at [663, 189] on input "Modal" at bounding box center [785, 174] width 643 height 30
paste input "105029049 105026082 105021791"
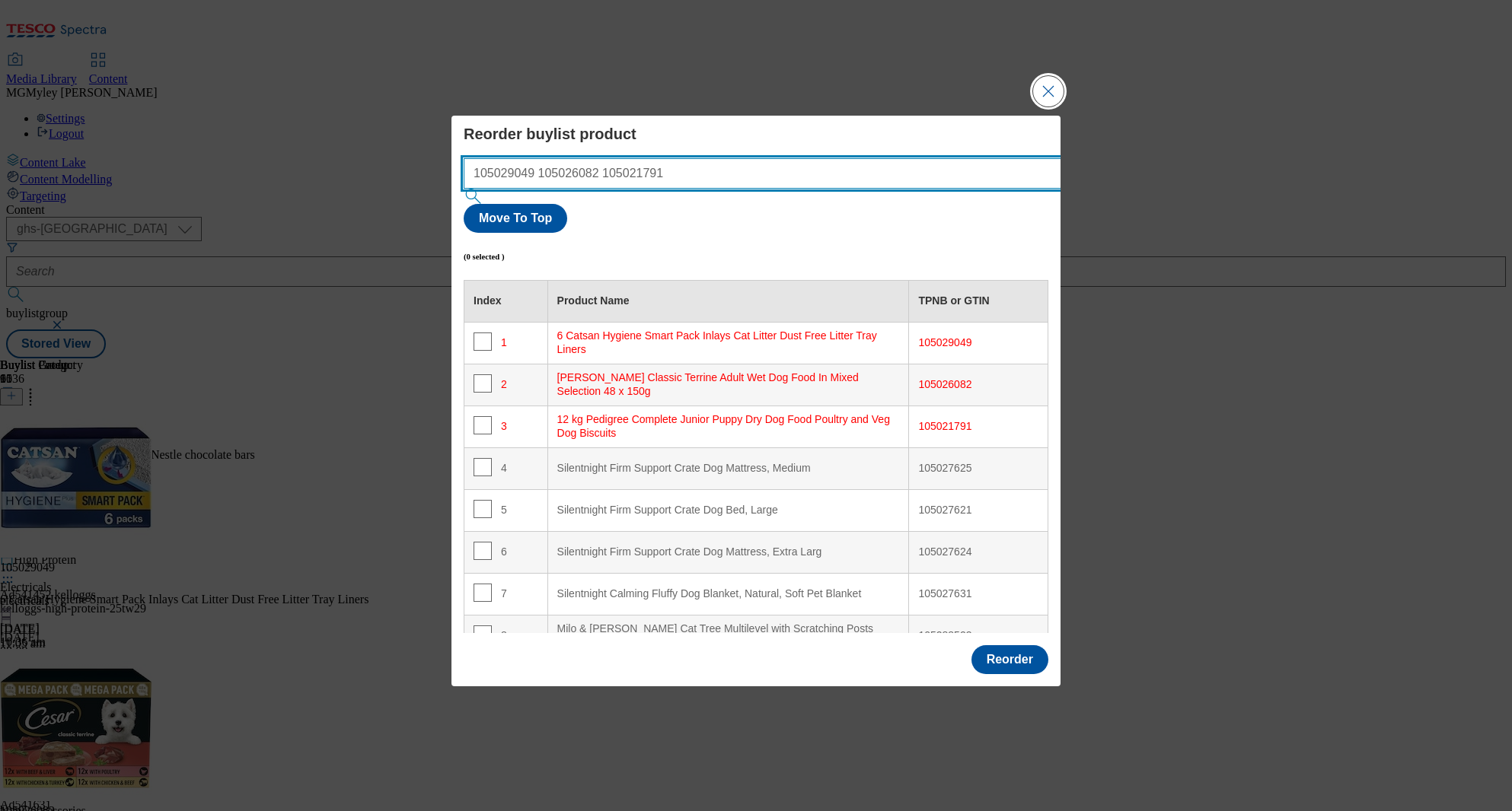
type input "105029049 105026082 105021791"
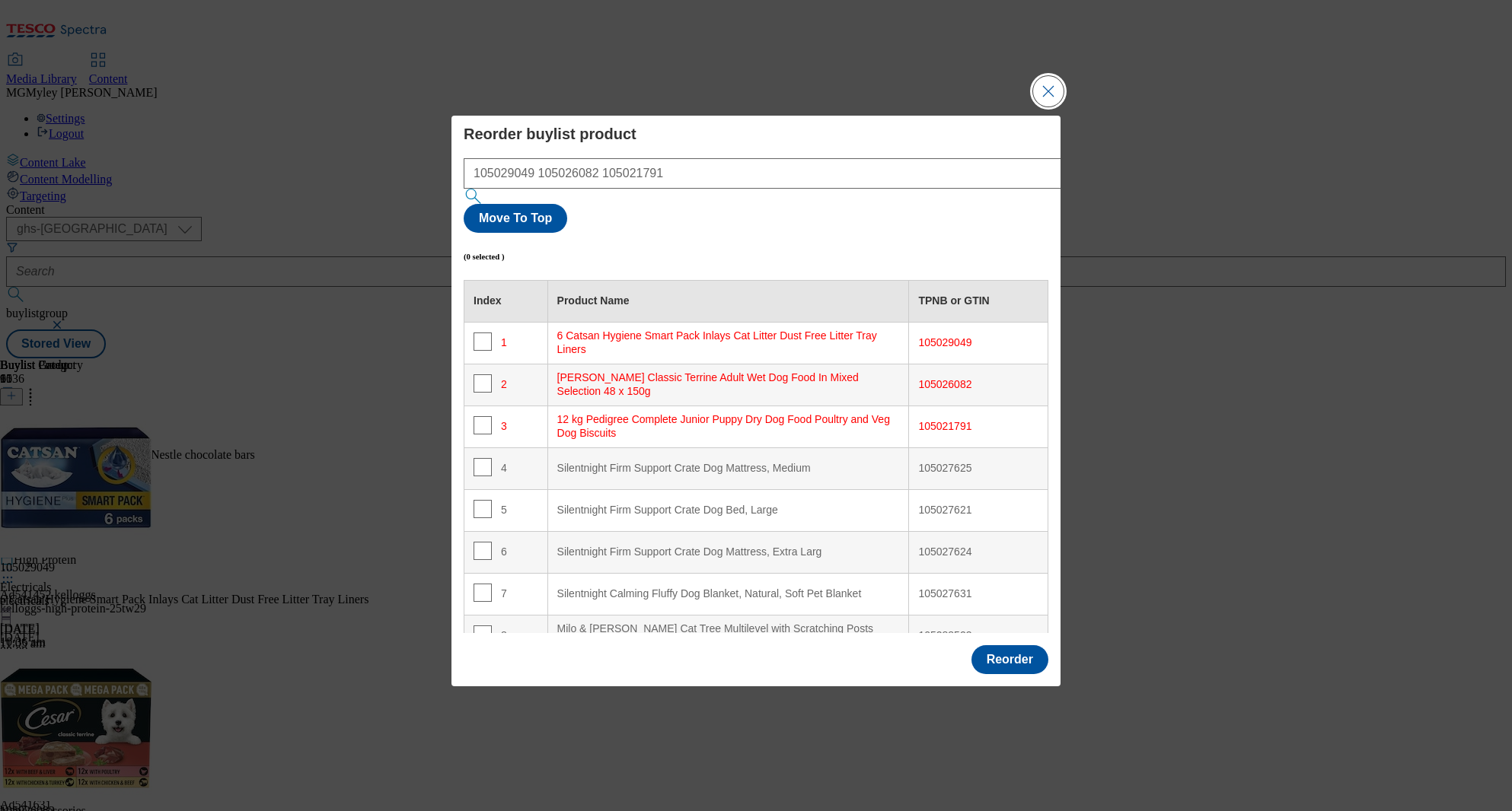
click at [1054, 106] on button "Close Modal" at bounding box center [1048, 91] width 30 height 30
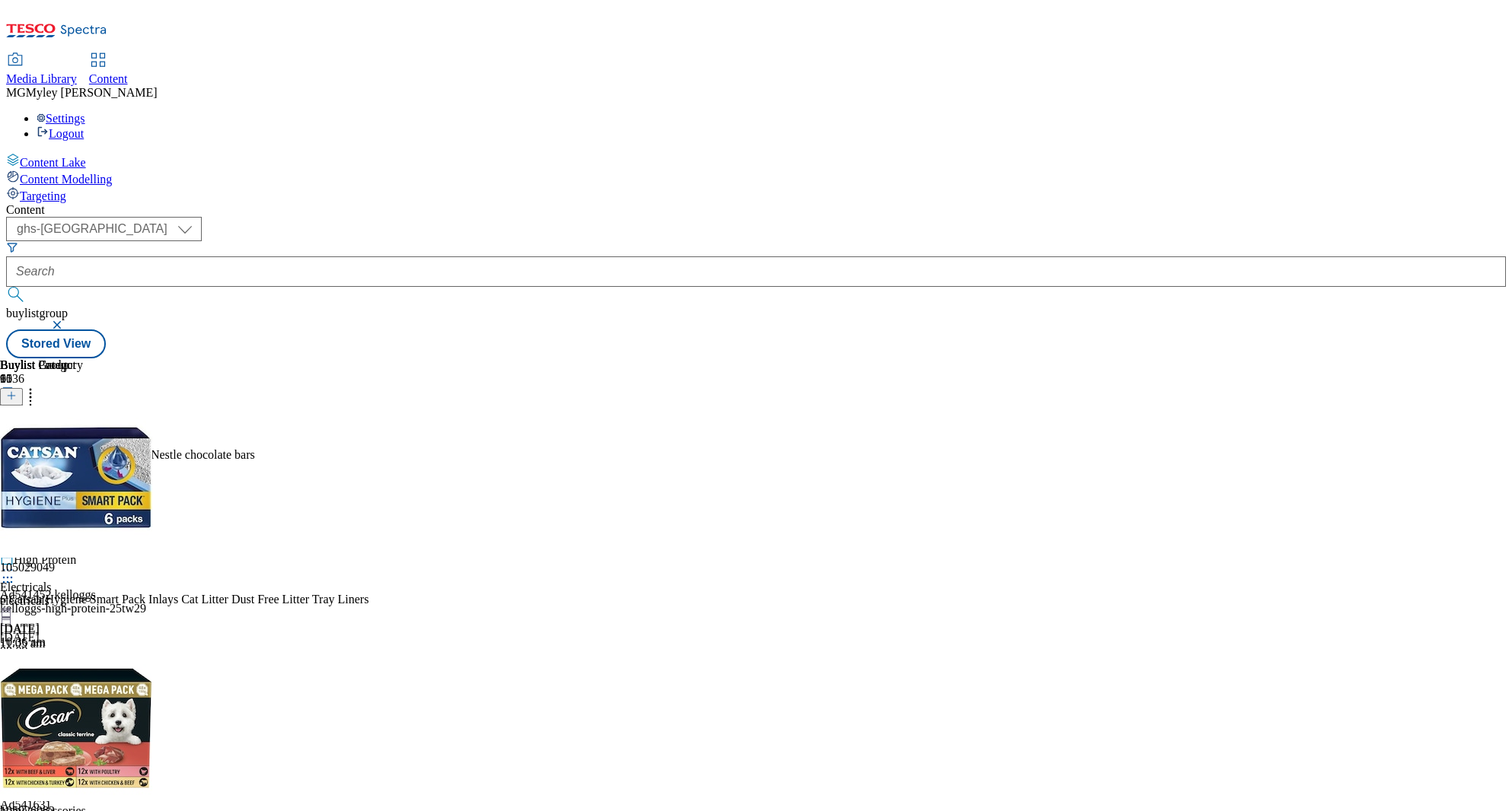
scroll to position [928, 0]
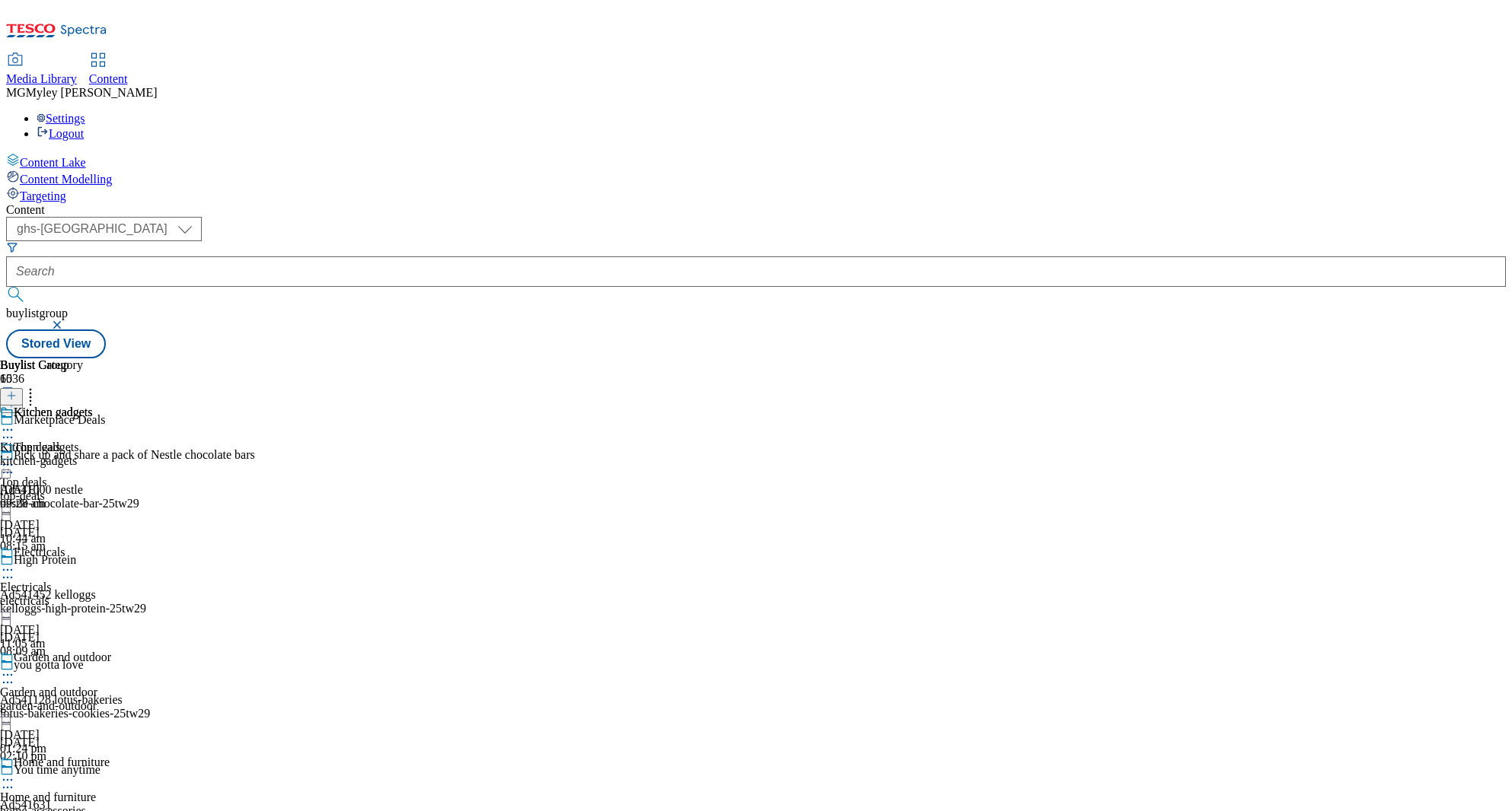
scroll to position [606, 0]
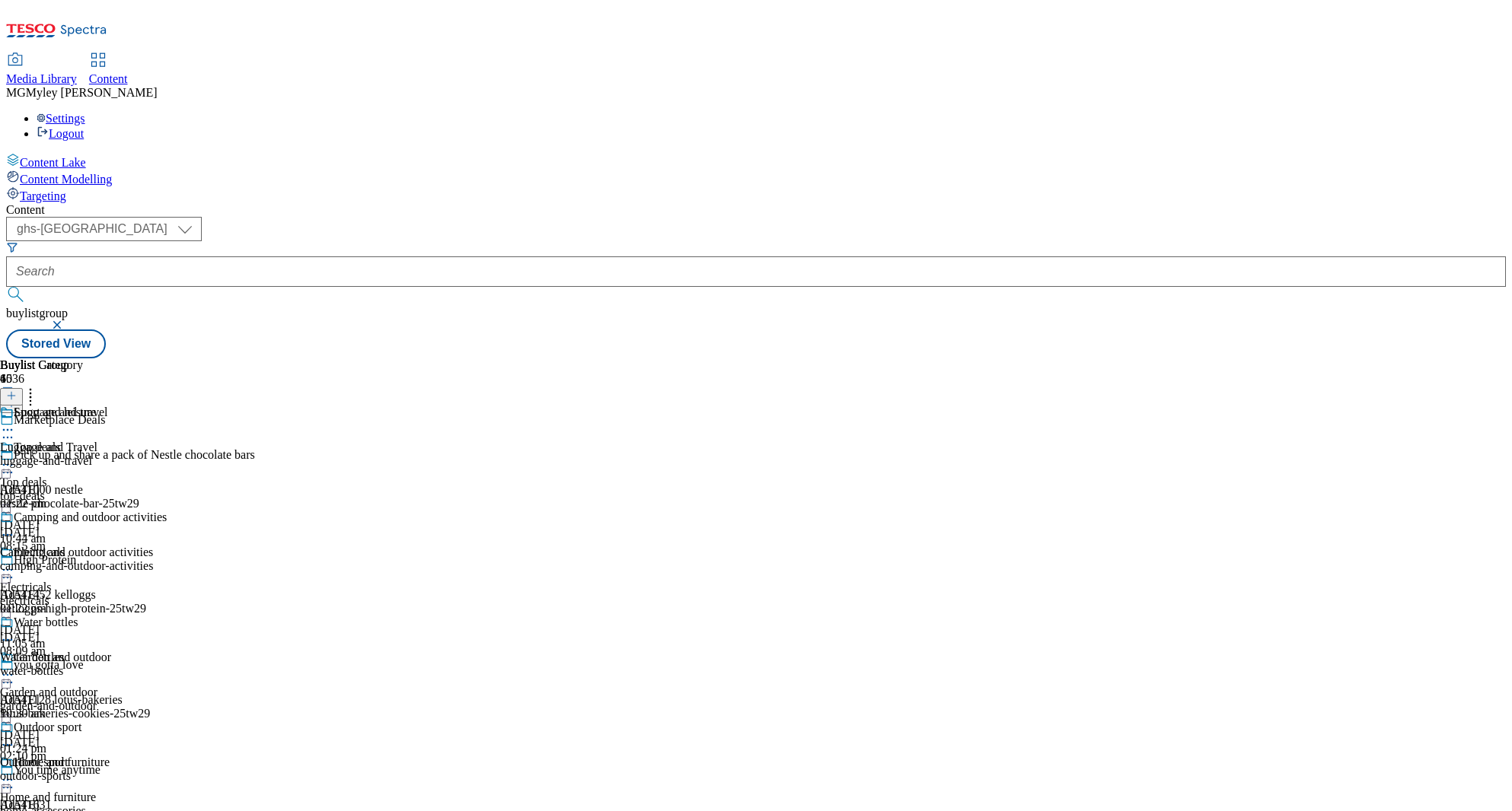
click at [167, 406] on div "Luggage and travel Luggage and Travel luggage-and-travel [DATE] 01:22 pm" at bounding box center [83, 458] width 167 height 105
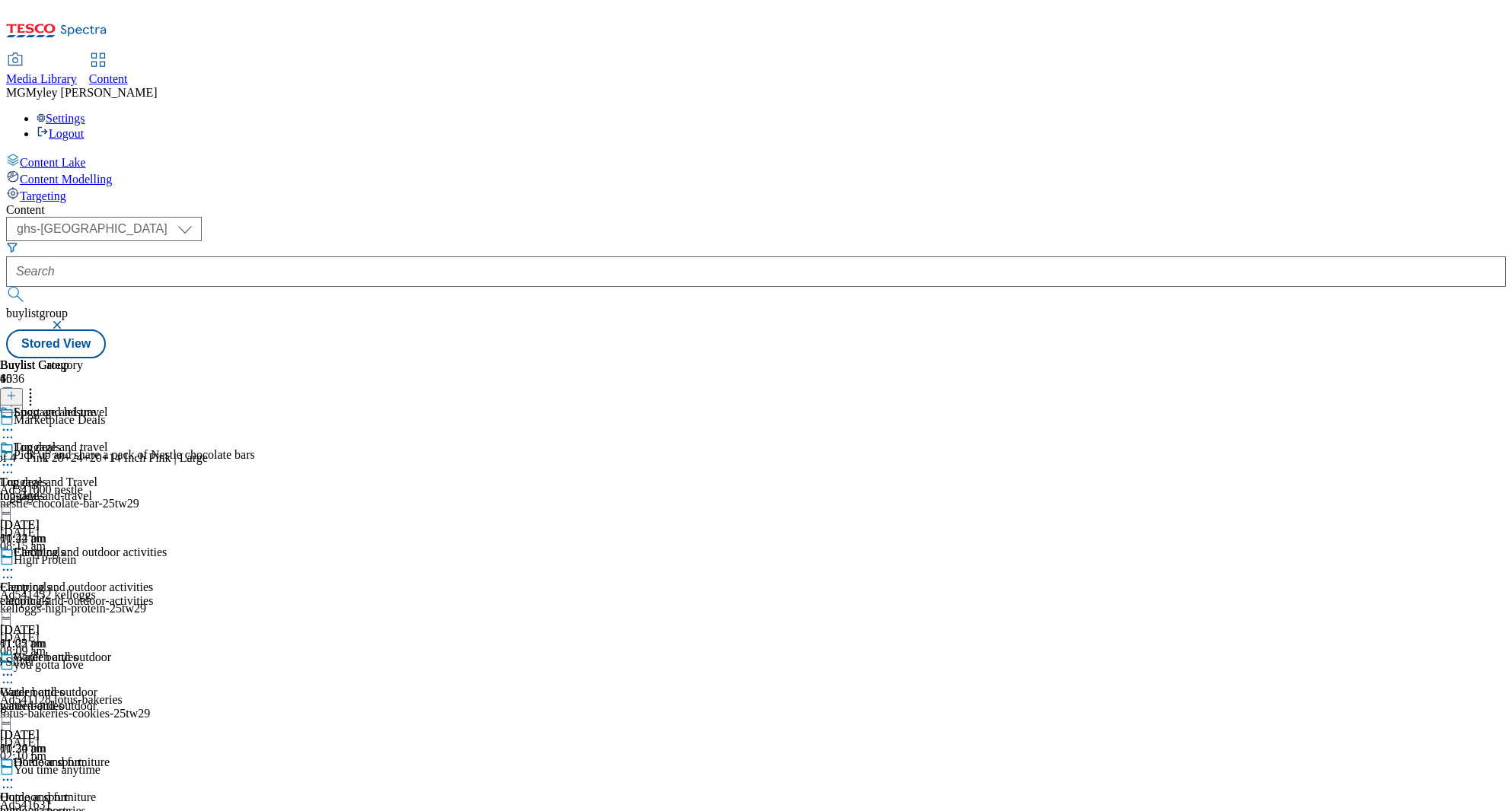
click at [167, 546] on div "Camping and outdoor activities Camping and outdoor activities camping-and-outdo…" at bounding box center [83, 598] width 167 height 105
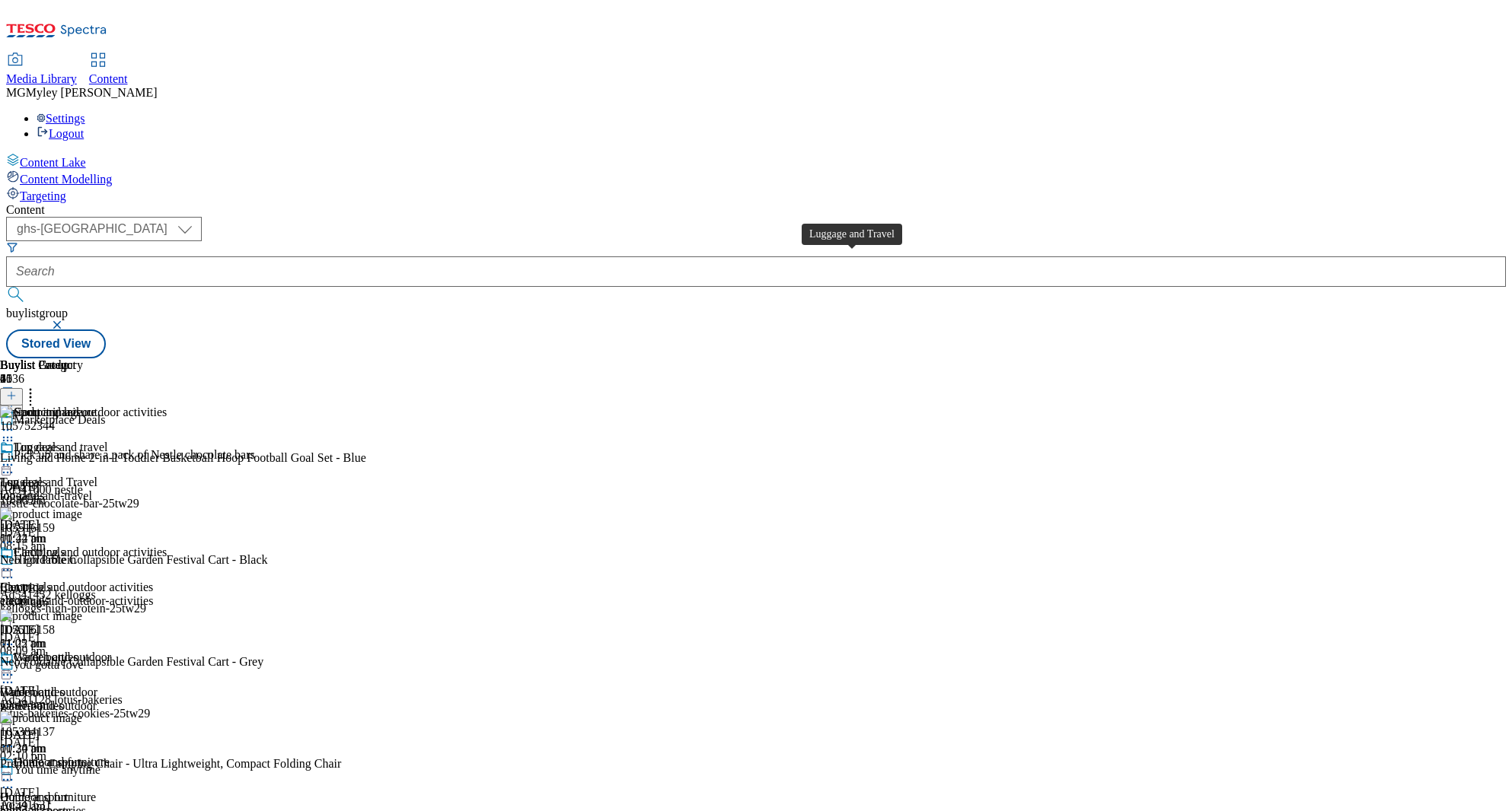
click at [97, 476] on span "Luggage and Travel" at bounding box center [49, 482] width 97 height 13
click at [38, 386] on icon at bounding box center [30, 393] width 15 height 15
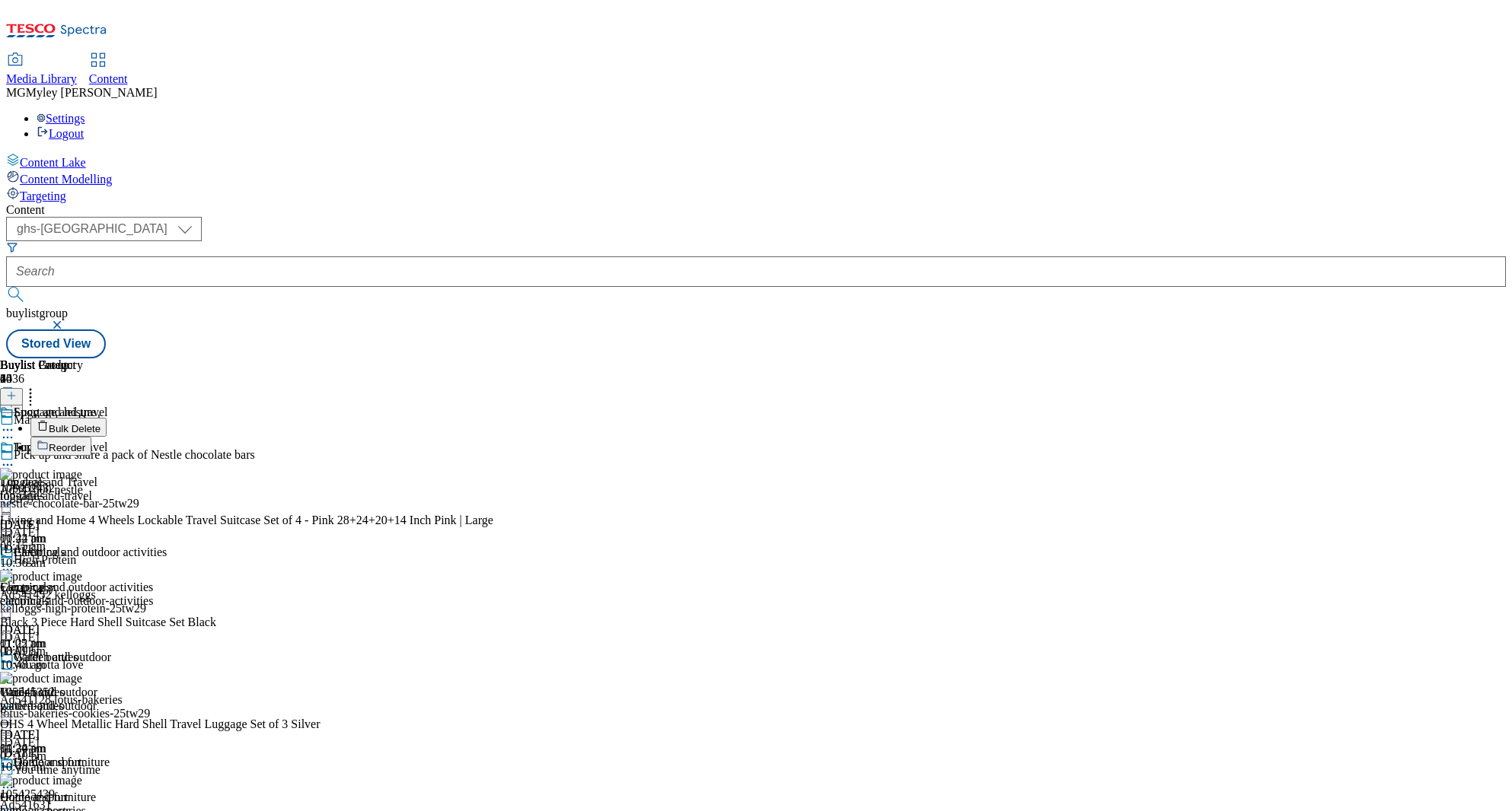
click at [91, 437] on button "Reorder" at bounding box center [60, 446] width 61 height 19
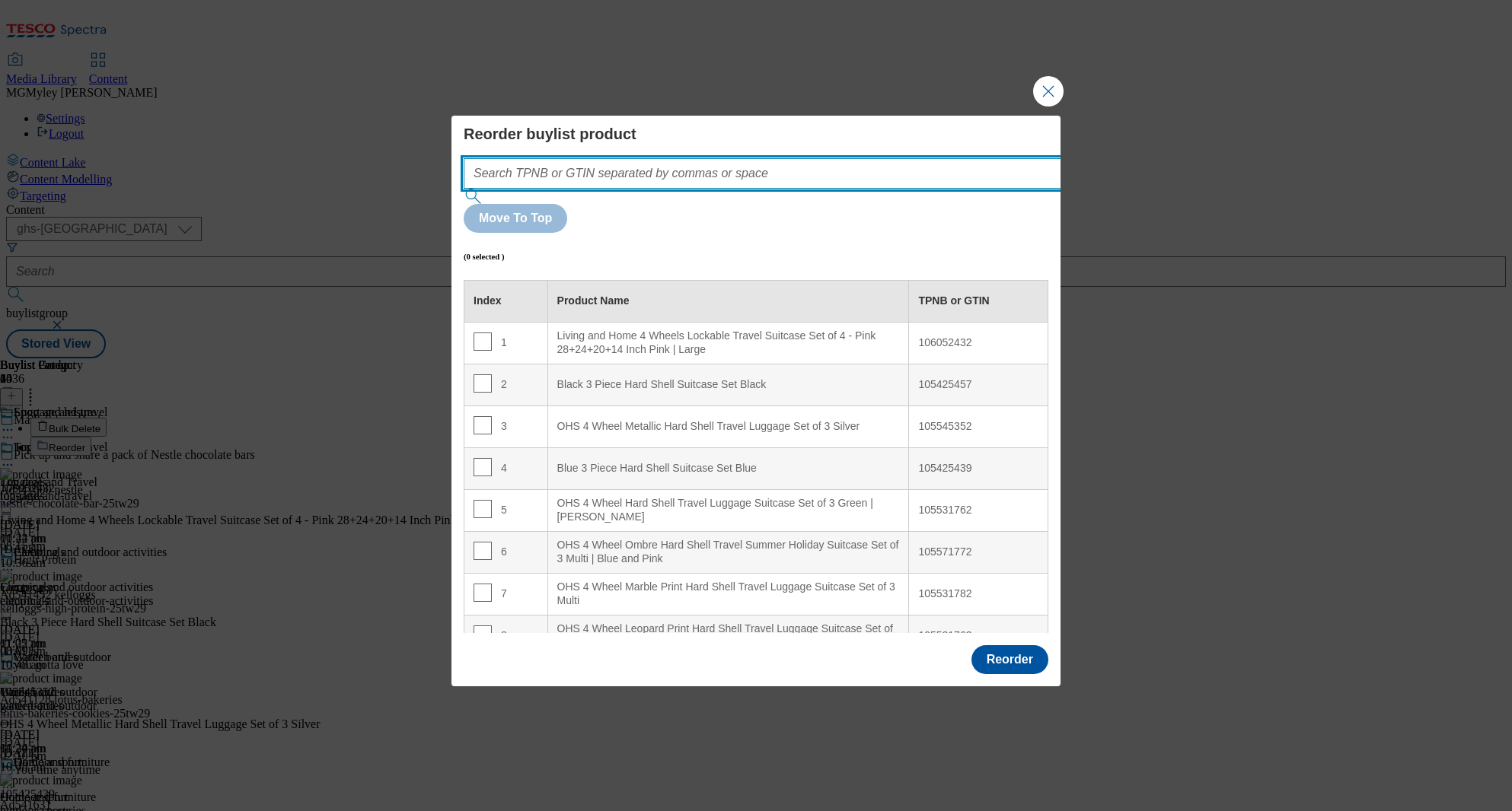
click at [763, 189] on input "Modal" at bounding box center [785, 174] width 643 height 30
paste input "105545352 105531762 106052432"
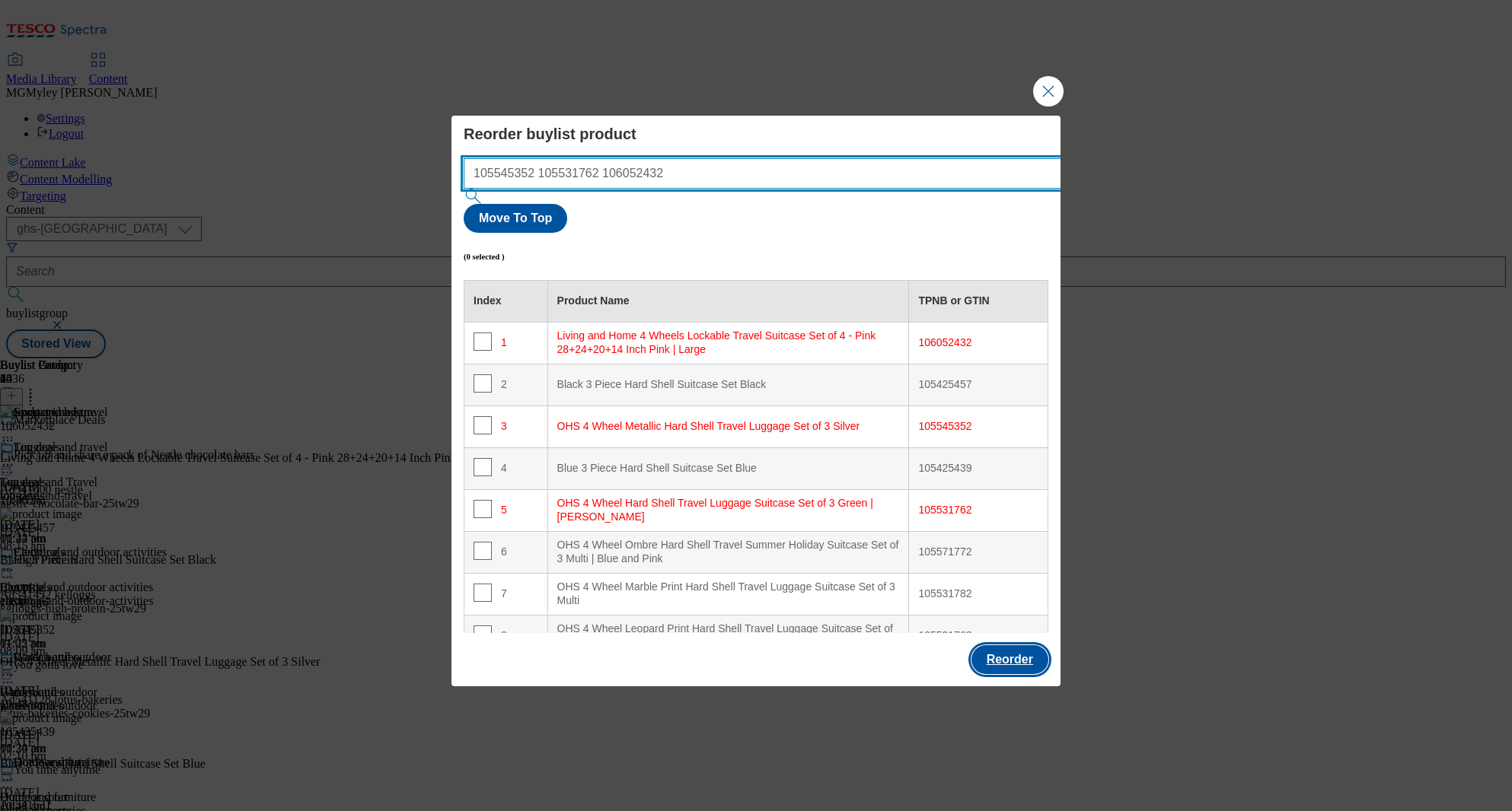
type input "105545352 105531762 106052432"
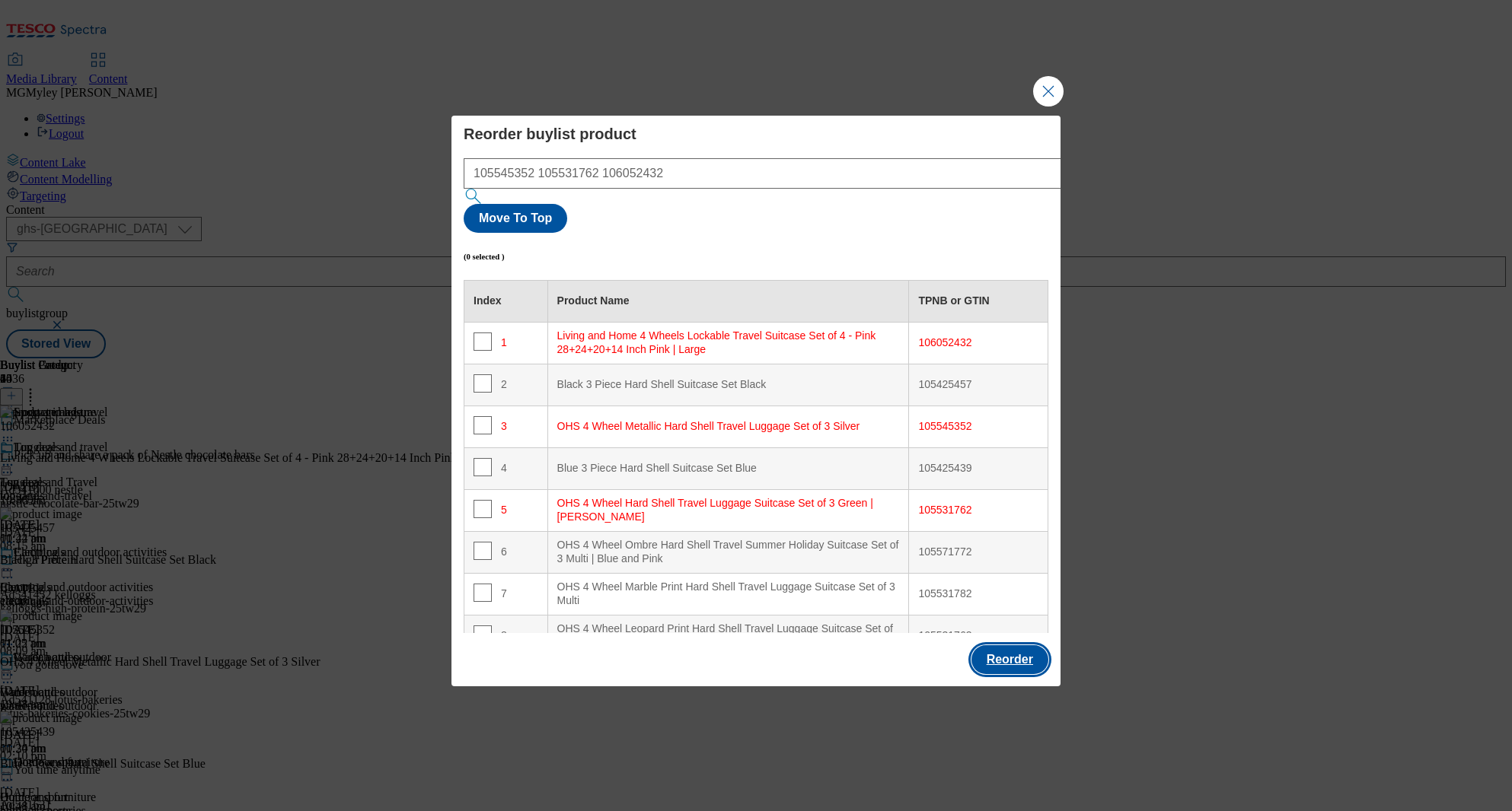
click at [1009, 645] on button "Reorder" at bounding box center [1009, 659] width 77 height 29
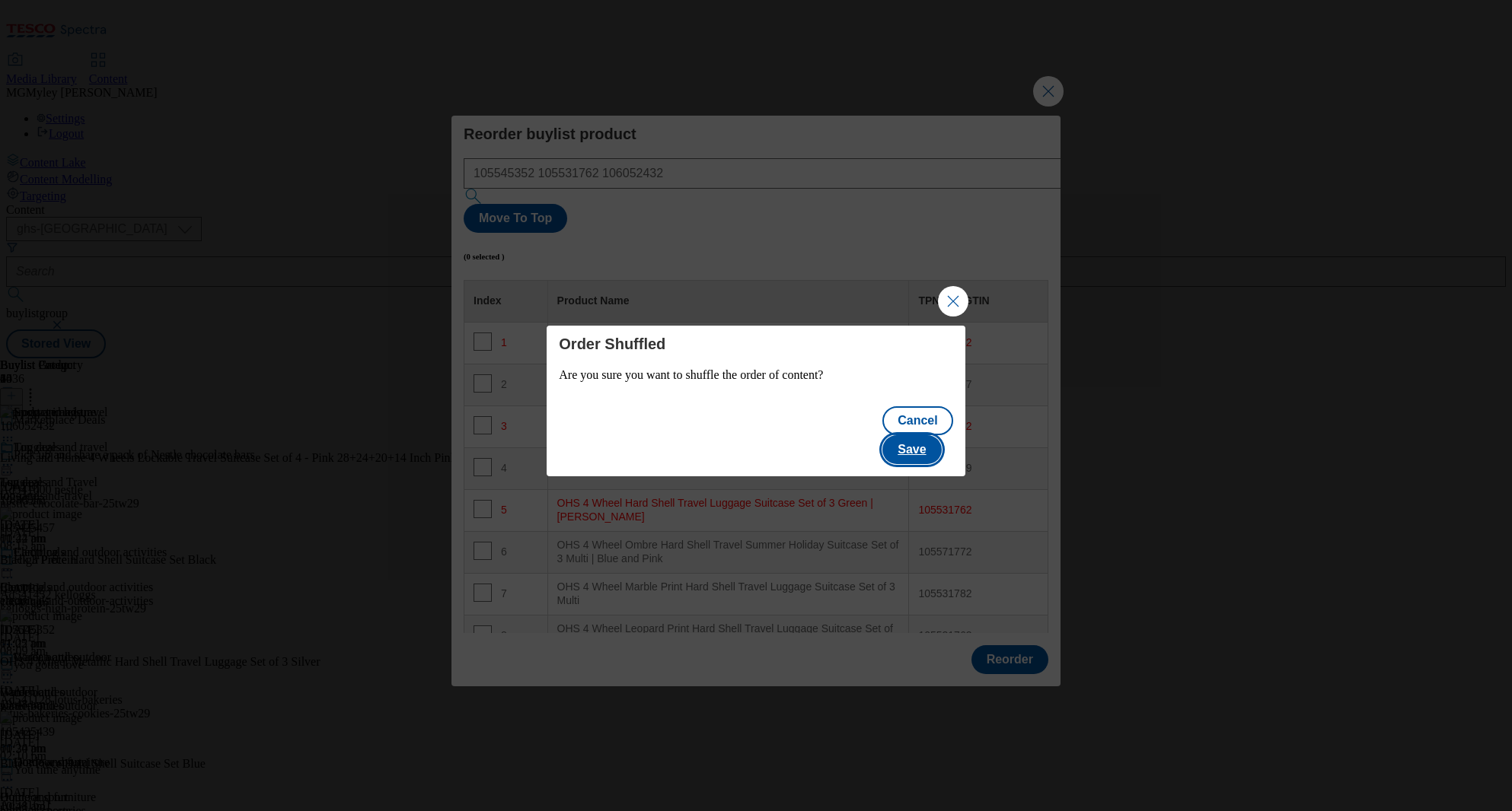
click at [937, 440] on button "Save" at bounding box center [911, 449] width 58 height 29
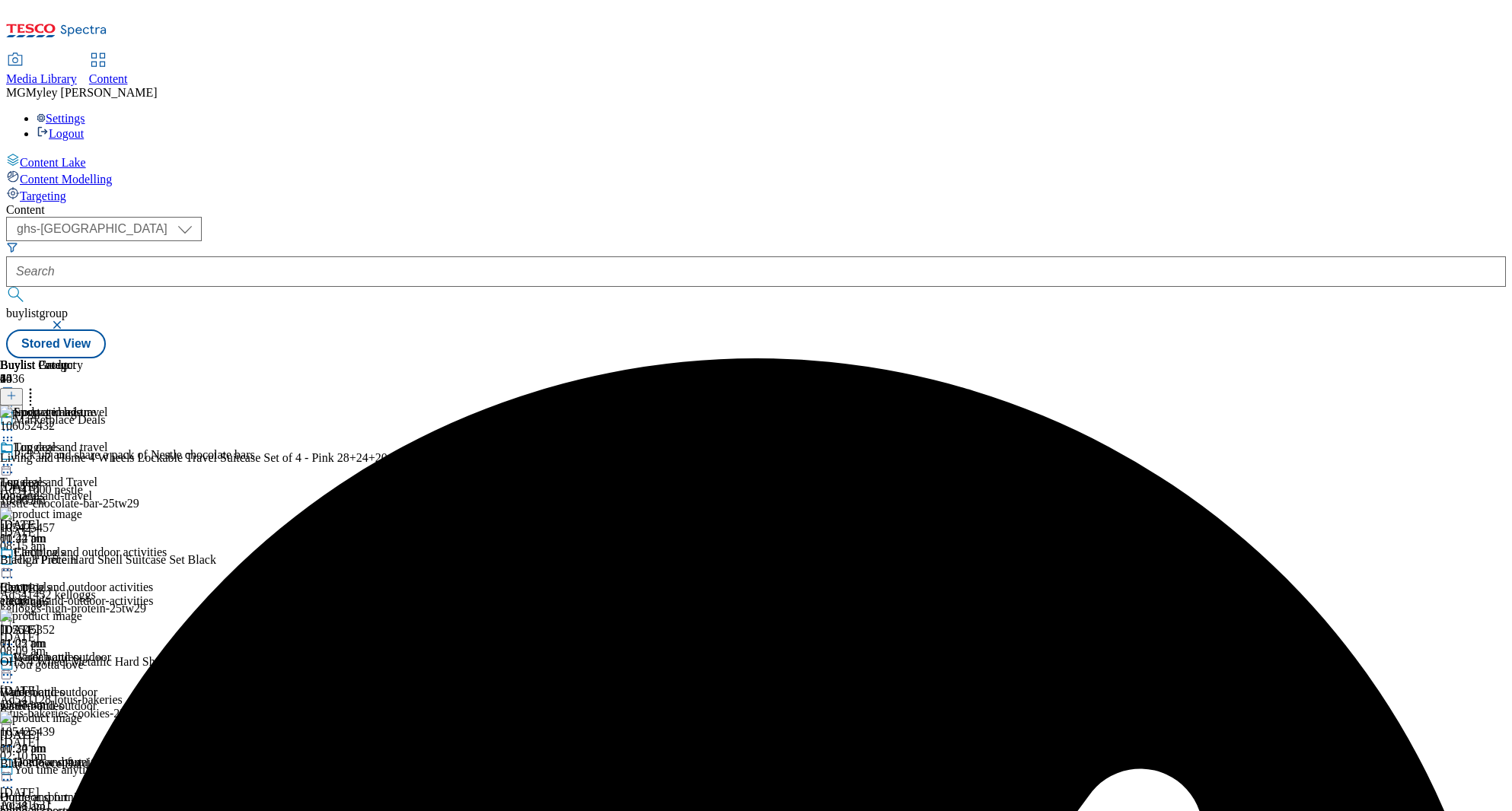
click at [38, 386] on icon at bounding box center [30, 393] width 15 height 15
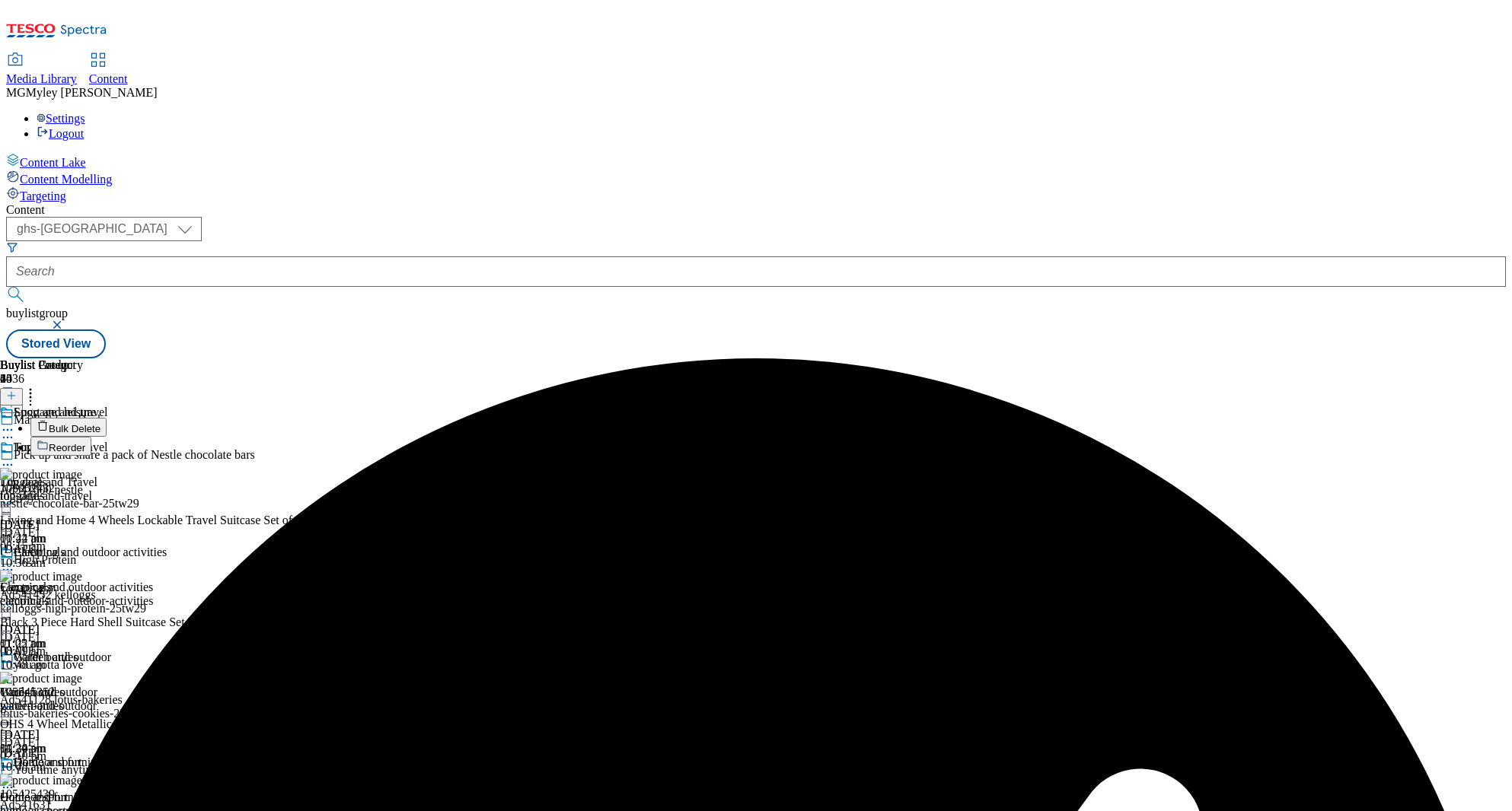
click at [91, 437] on button "Reorder" at bounding box center [60, 446] width 61 height 19
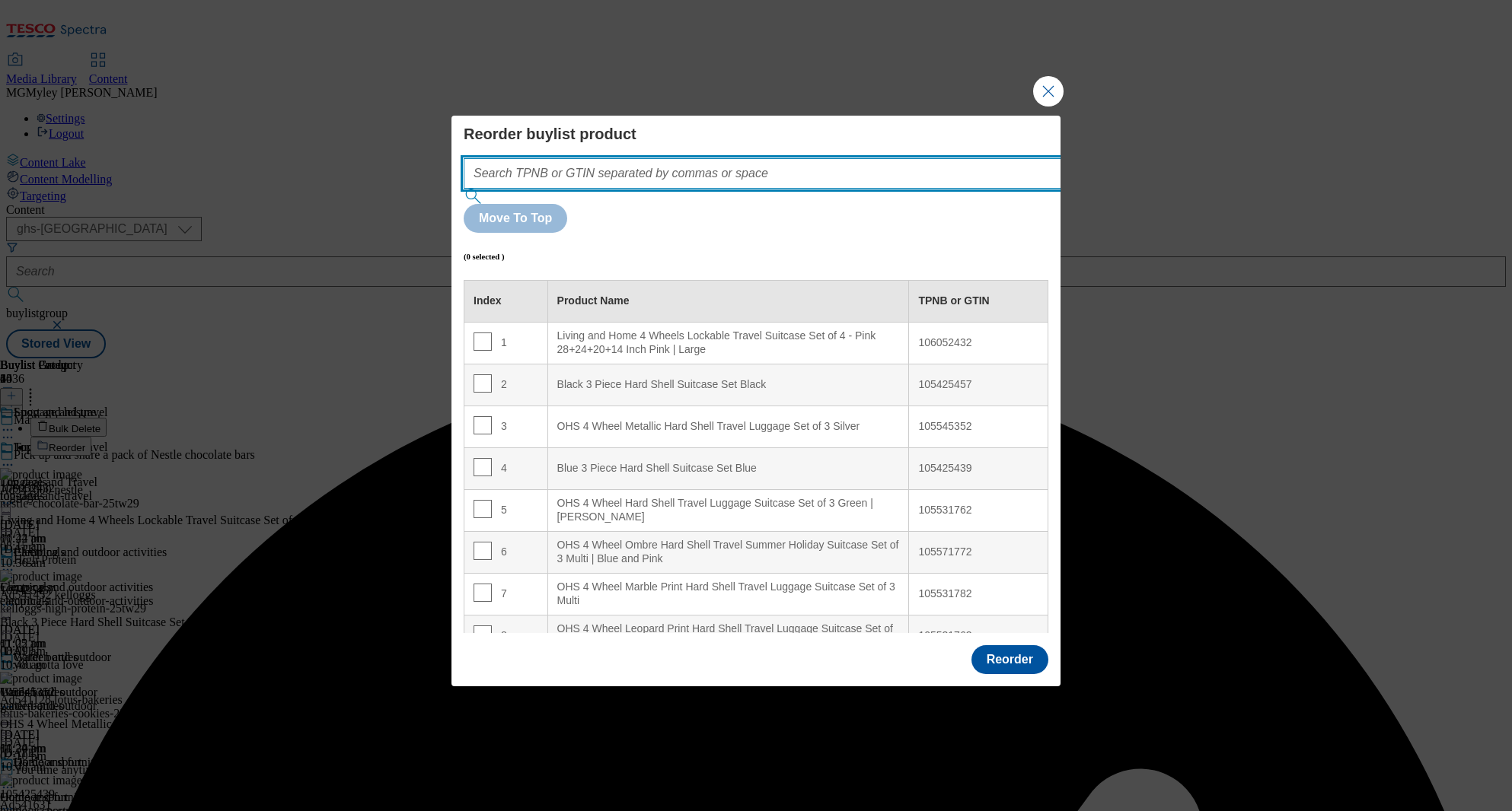
click at [726, 188] on input "Modal" at bounding box center [785, 174] width 643 height 30
paste input "105545352 105531762 106052432"
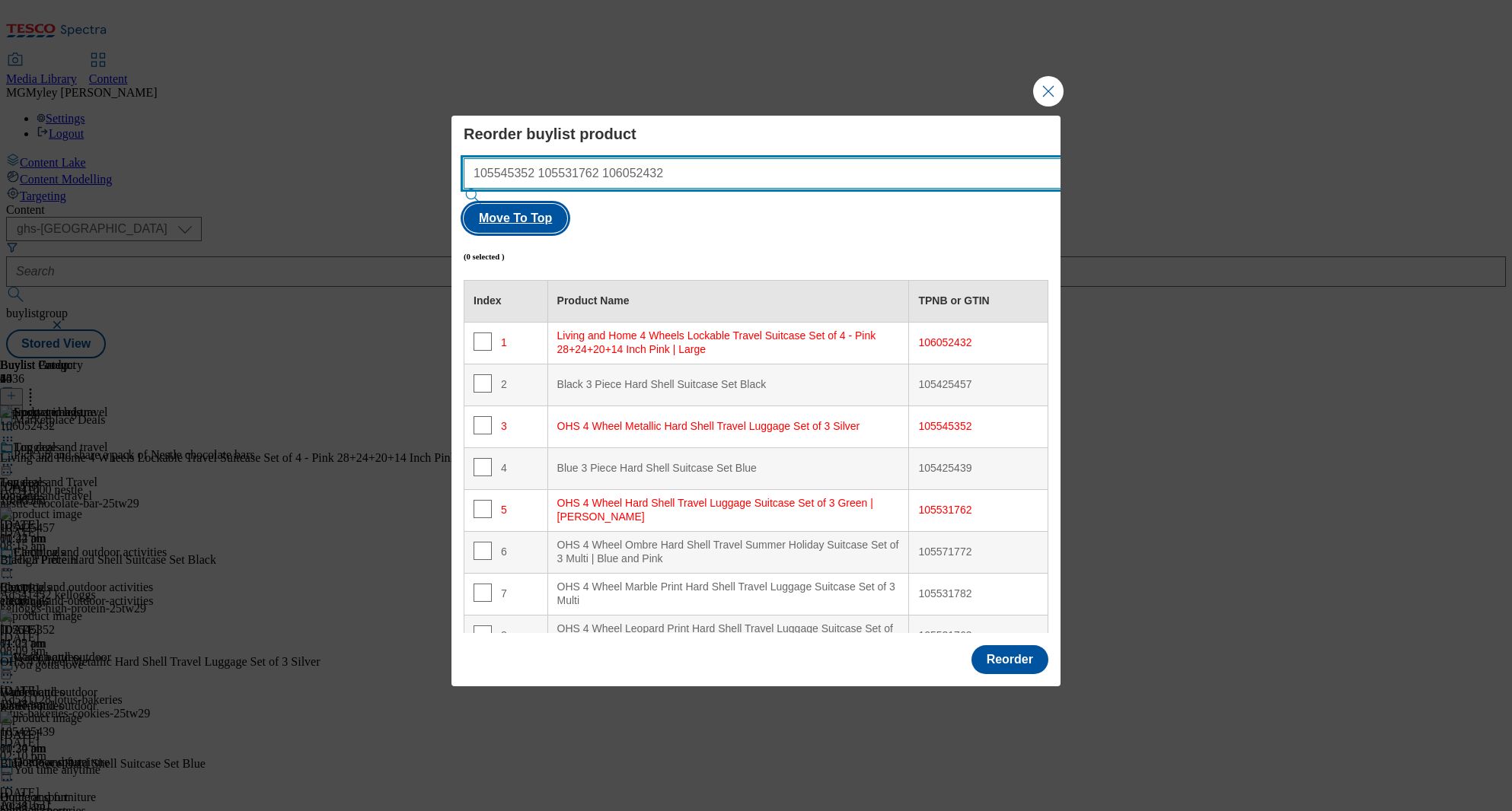
type input "105545352 105531762 106052432"
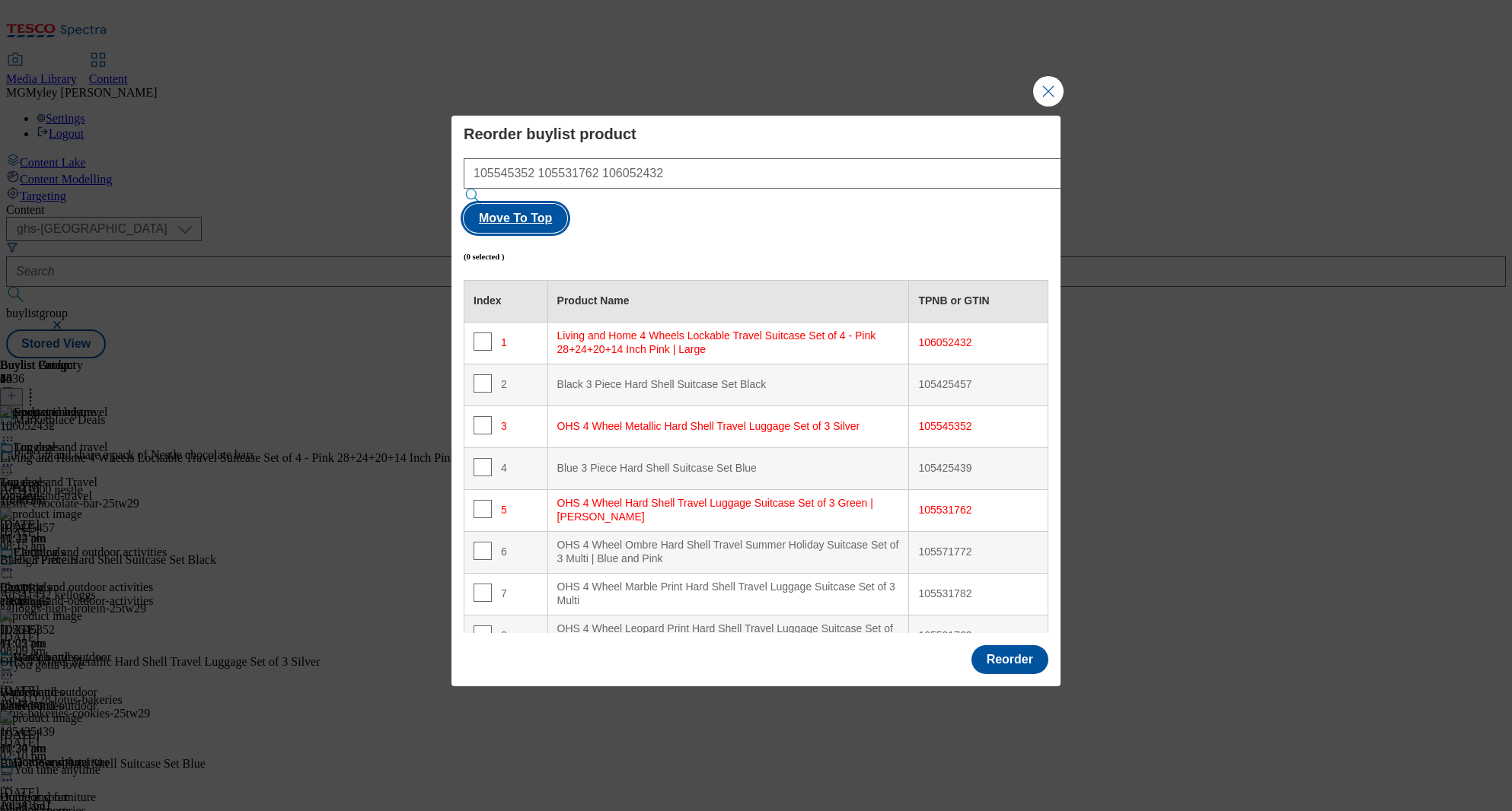
click at [567, 204] on button "Move To Top" at bounding box center [515, 218] width 104 height 29
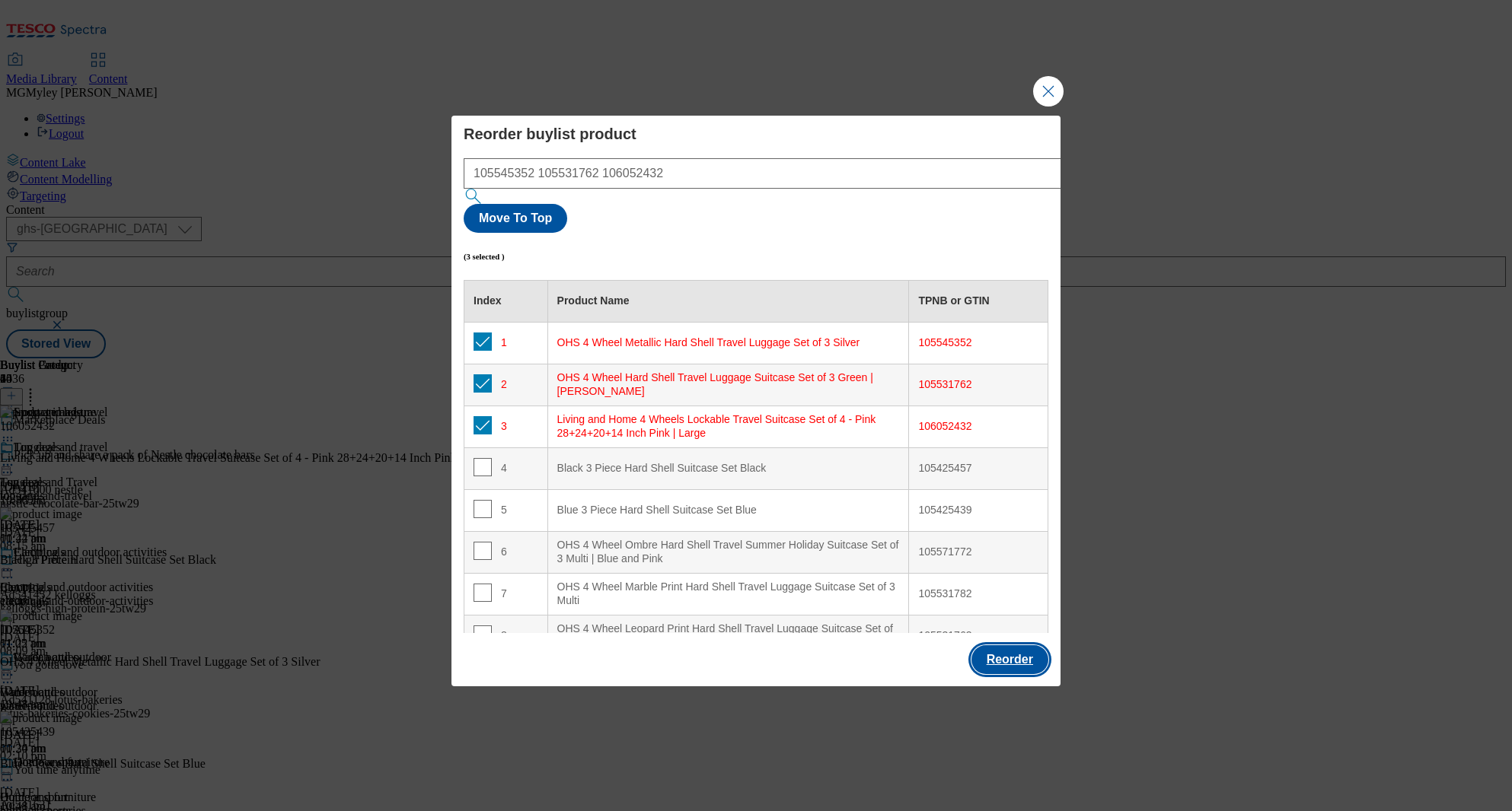
click at [1003, 645] on button "Reorder" at bounding box center [1009, 659] width 77 height 29
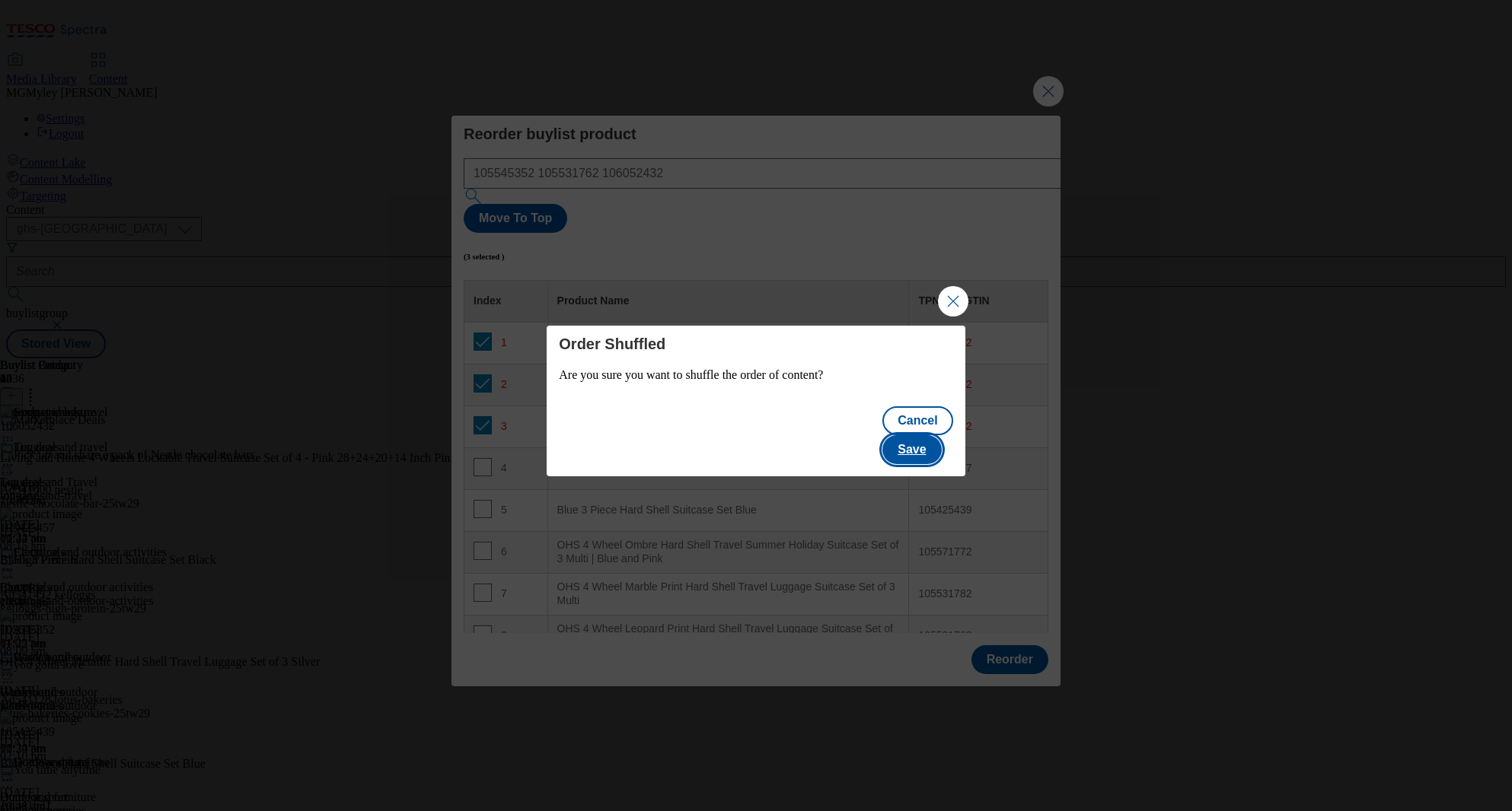
click at [933, 440] on button "Save" at bounding box center [911, 449] width 58 height 29
